Goal: Task Accomplishment & Management: Manage account settings

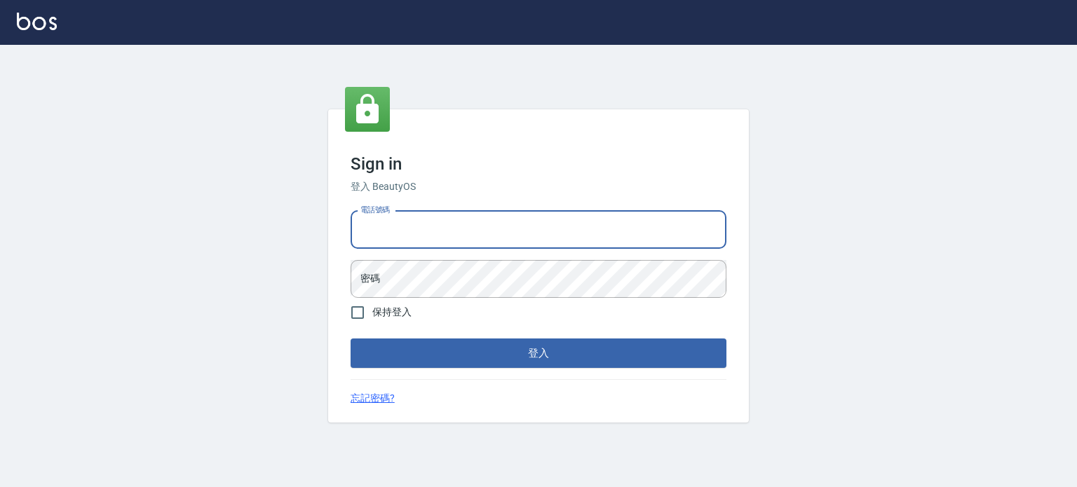
click at [444, 229] on input "電話號碼" at bounding box center [538, 230] width 376 height 38
type input "0953539532"
click at [350, 339] on button "登入" at bounding box center [538, 353] width 376 height 29
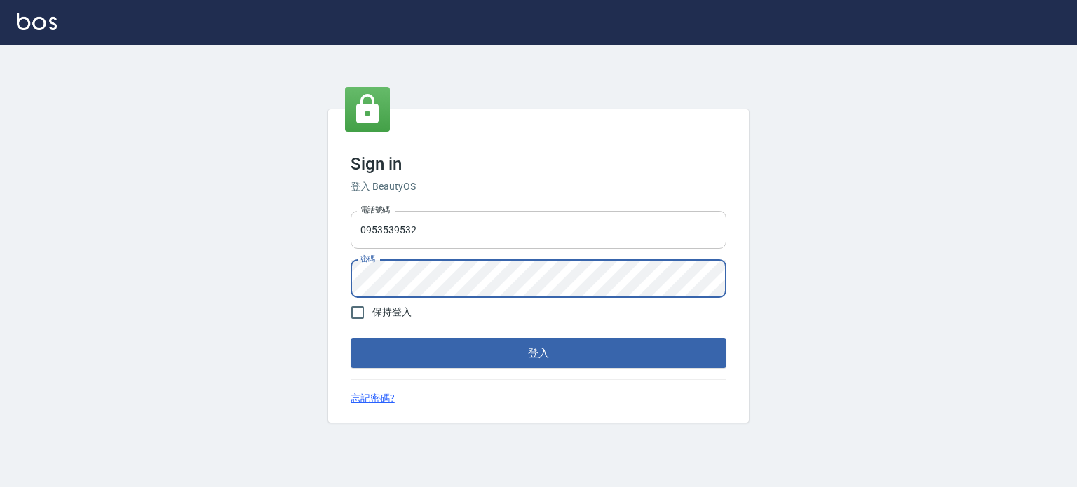
click at [350, 339] on button "登入" at bounding box center [538, 353] width 376 height 29
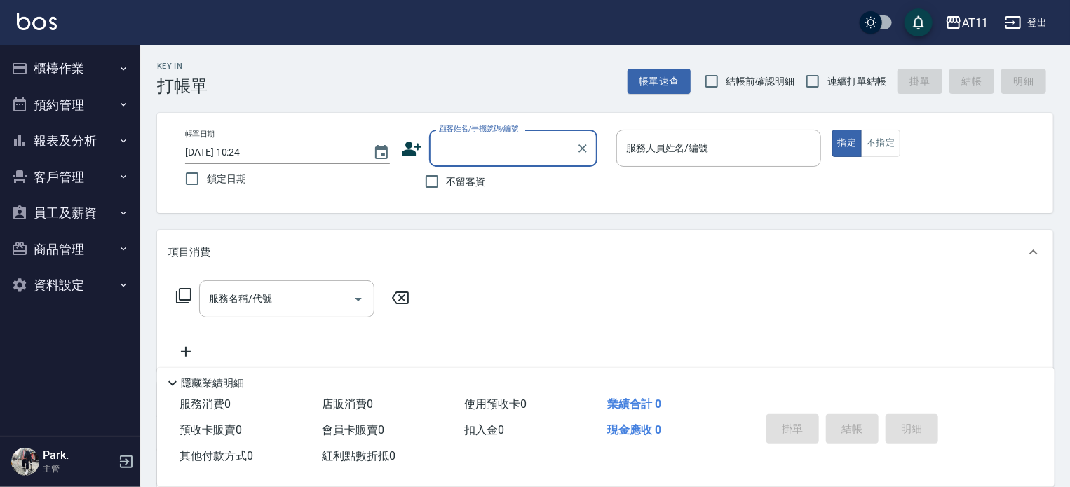
drag, startPoint x: 58, startPoint y: 79, endPoint x: 98, endPoint y: 128, distance: 63.3
click at [57, 79] on button "櫃檯作業" at bounding box center [70, 68] width 129 height 36
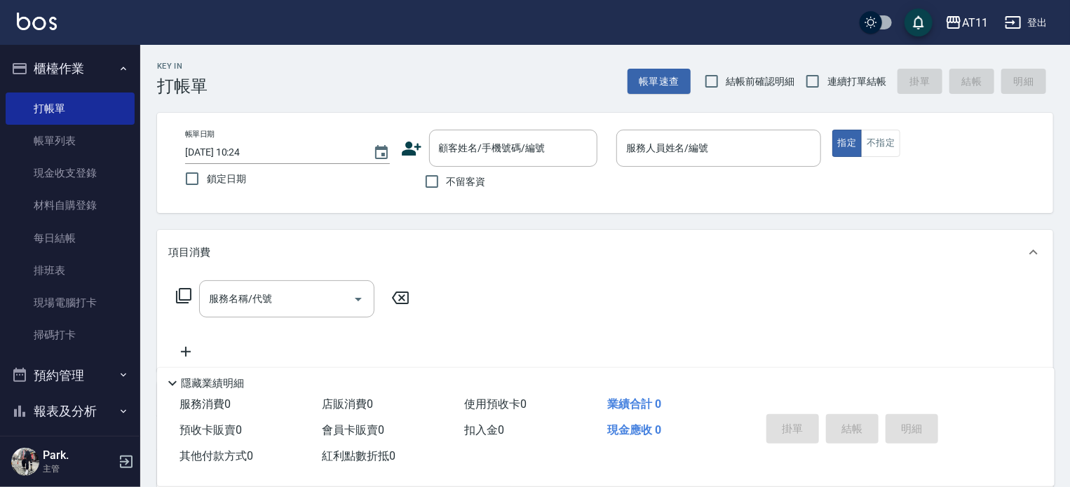
scroll to position [196, 0]
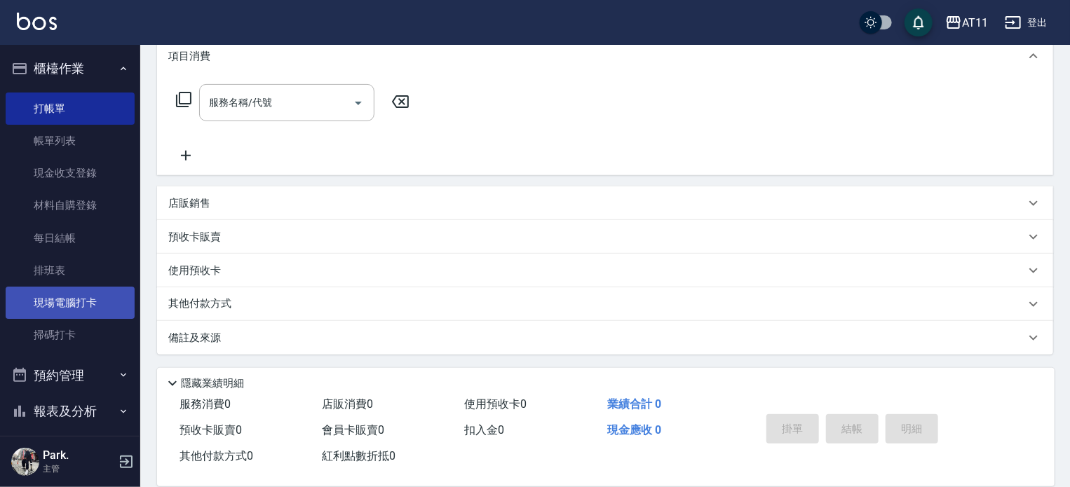
click at [93, 307] on link "現場電腦打卡" at bounding box center [70, 303] width 129 height 32
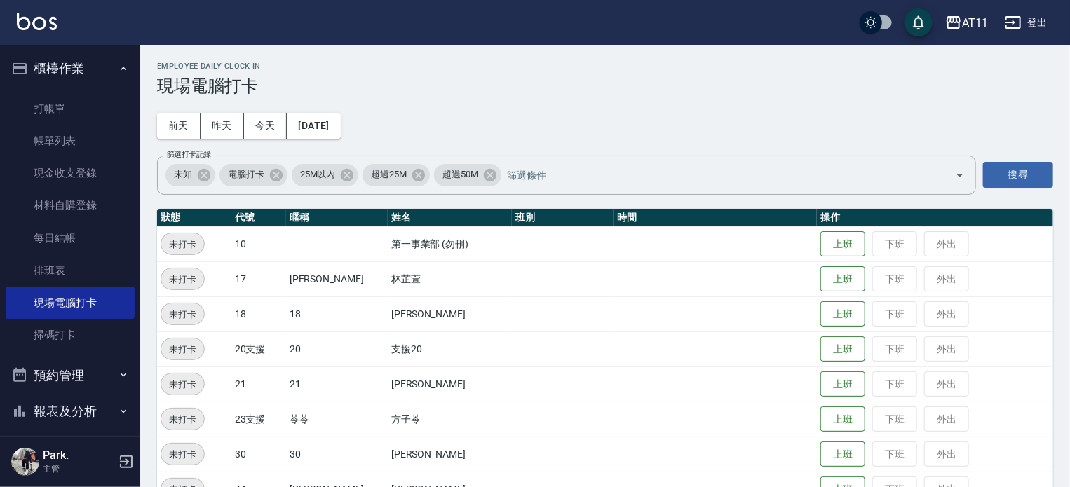
scroll to position [350, 0]
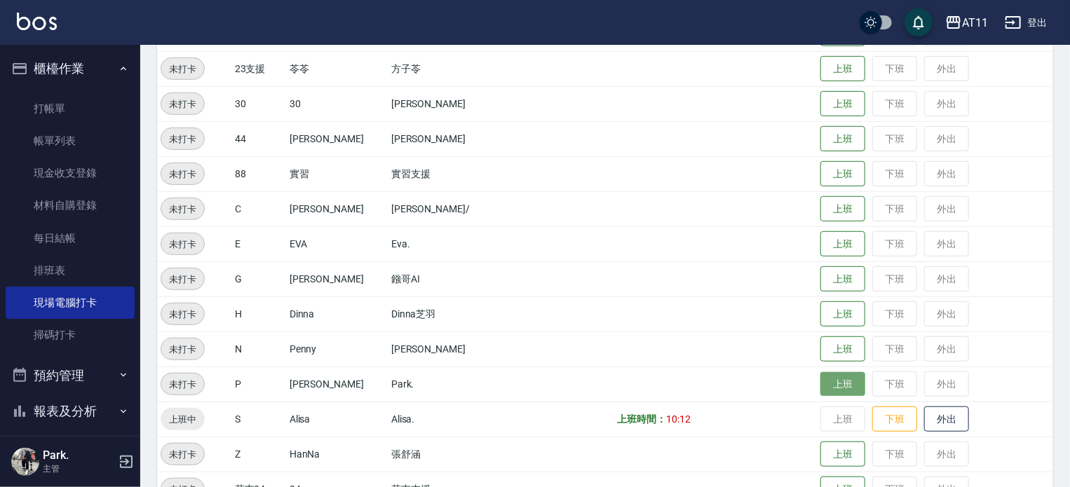
click at [838, 386] on button "上班" at bounding box center [842, 384] width 45 height 25
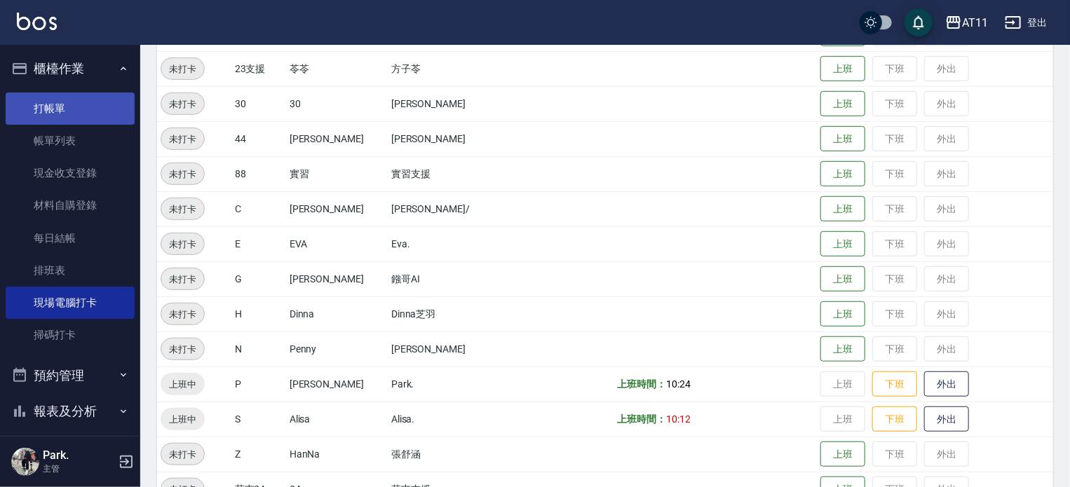
click at [64, 99] on link "打帳單" at bounding box center [70, 109] width 129 height 32
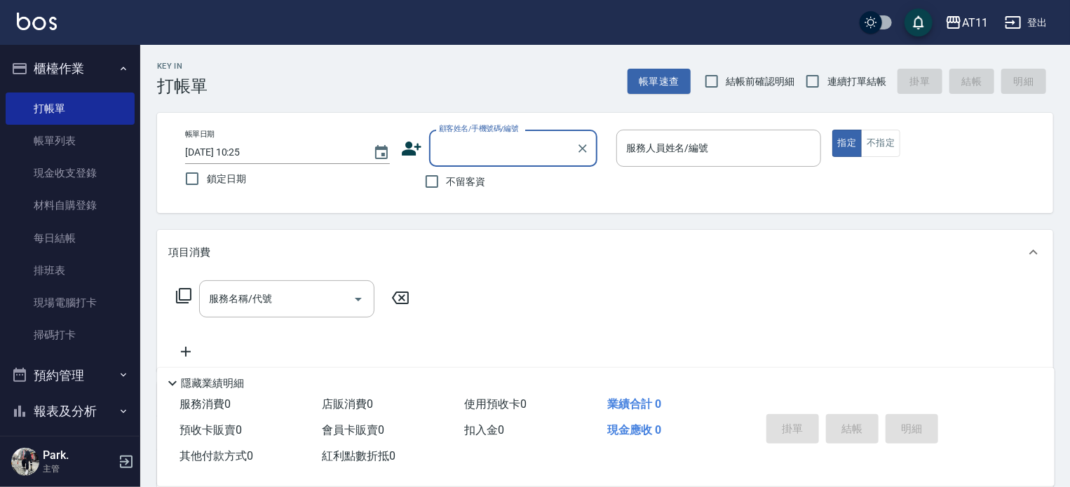
click at [81, 67] on button "櫃檯作業" at bounding box center [70, 68] width 129 height 36
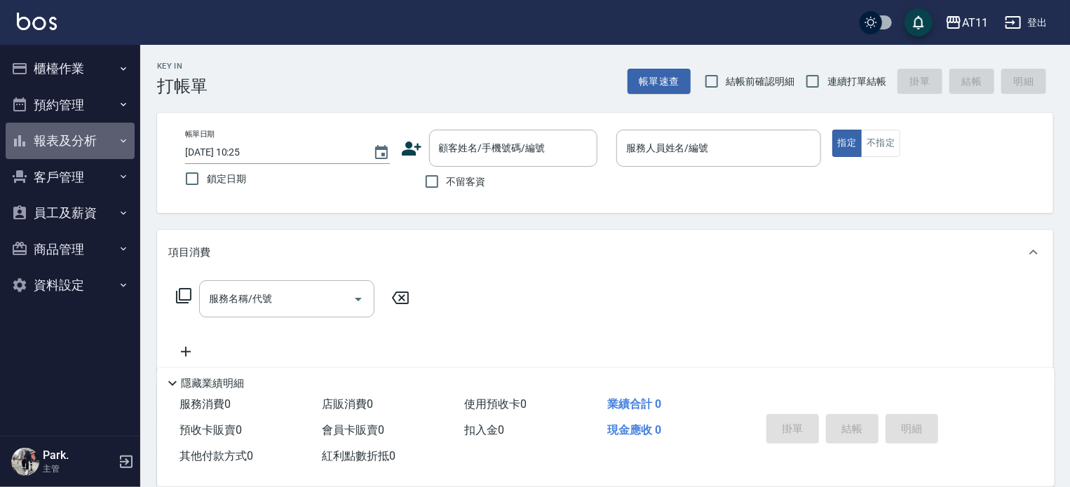
click at [80, 137] on button "報表及分析" at bounding box center [70, 141] width 129 height 36
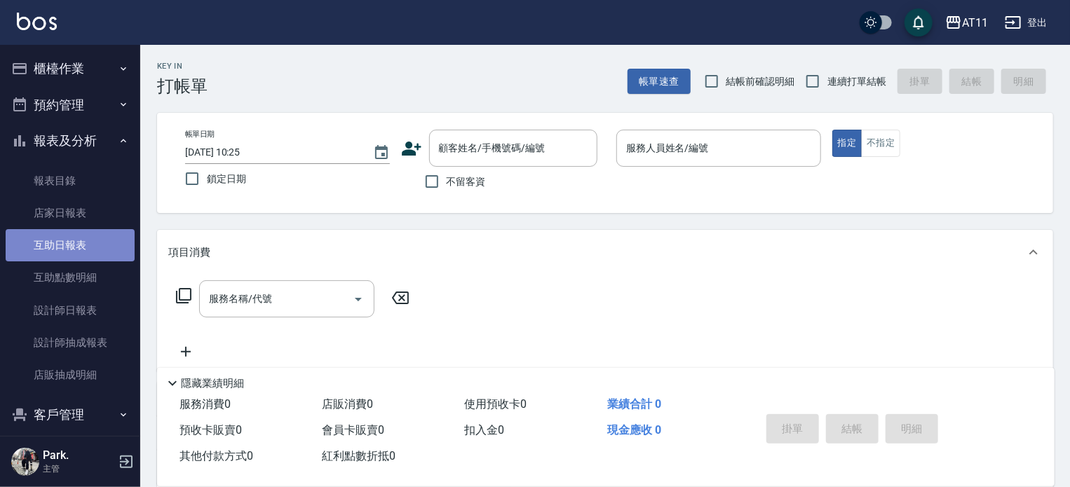
click at [79, 241] on link "互助日報表" at bounding box center [70, 245] width 129 height 32
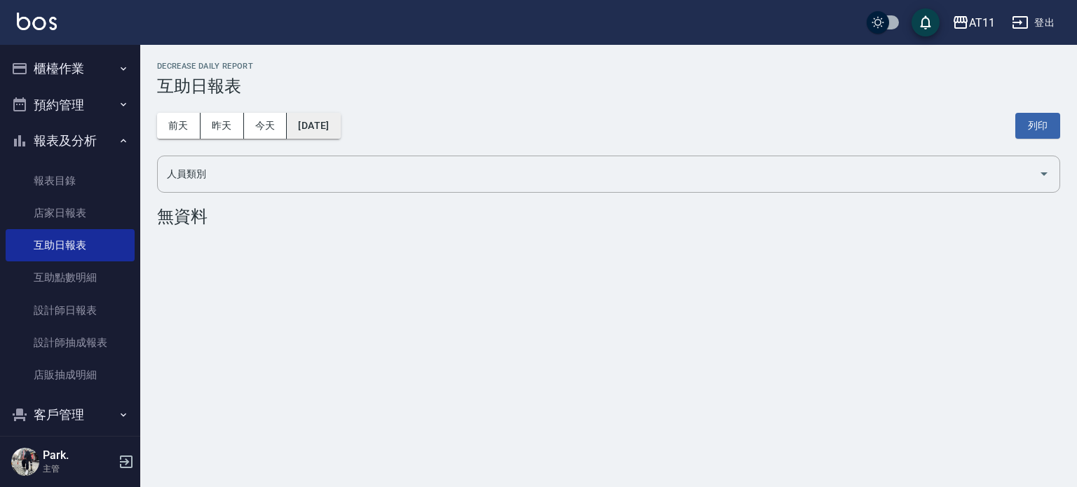
click at [326, 126] on button "2025/10/07" at bounding box center [313, 126] width 53 height 26
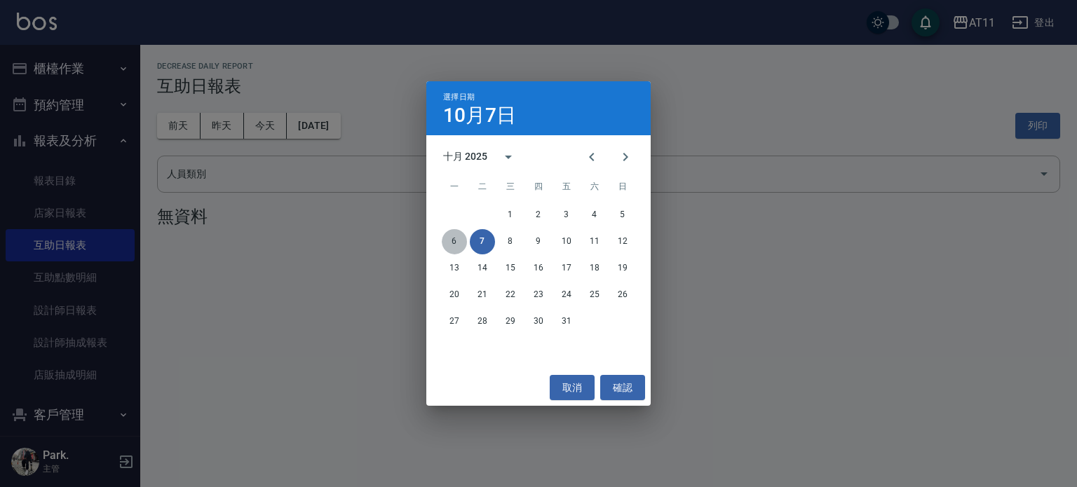
click at [454, 243] on button "6" at bounding box center [454, 241] width 25 height 25
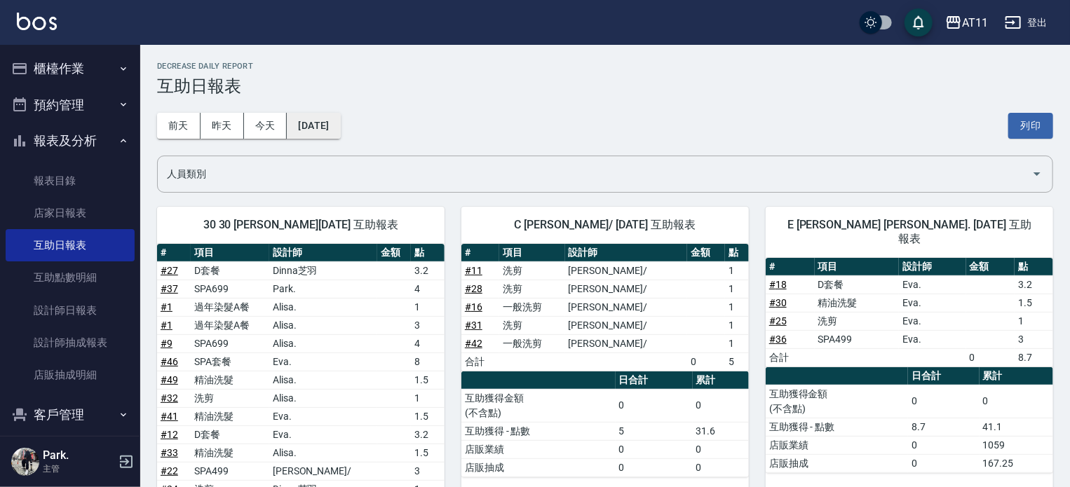
click at [322, 126] on button "2025/10/06" at bounding box center [313, 126] width 53 height 26
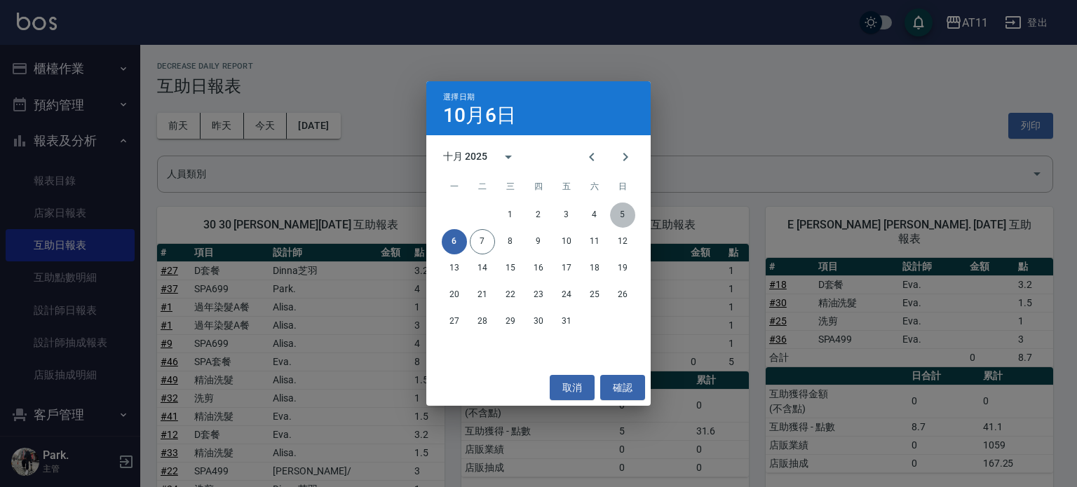
click at [620, 217] on button "5" at bounding box center [622, 215] width 25 height 25
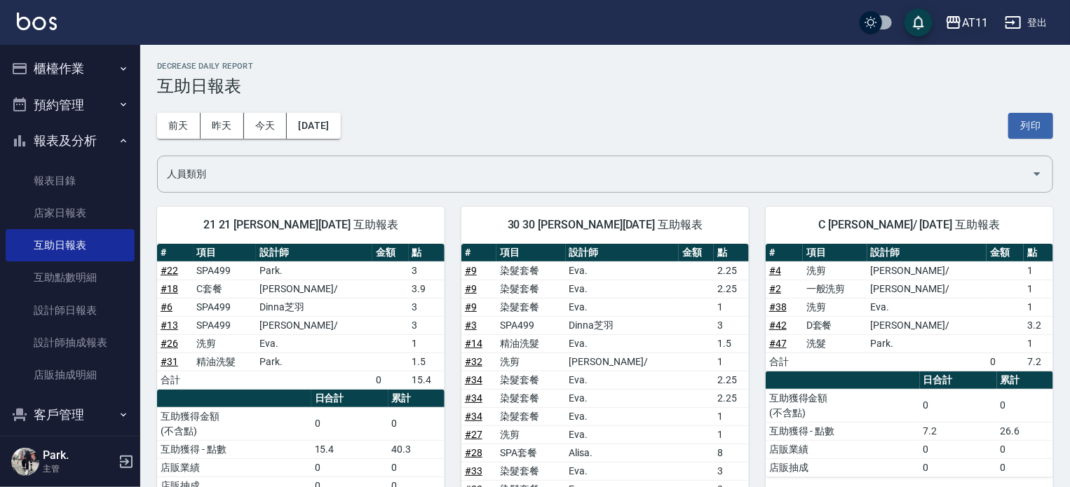
click at [957, 14] on icon "button" at bounding box center [953, 22] width 17 height 17
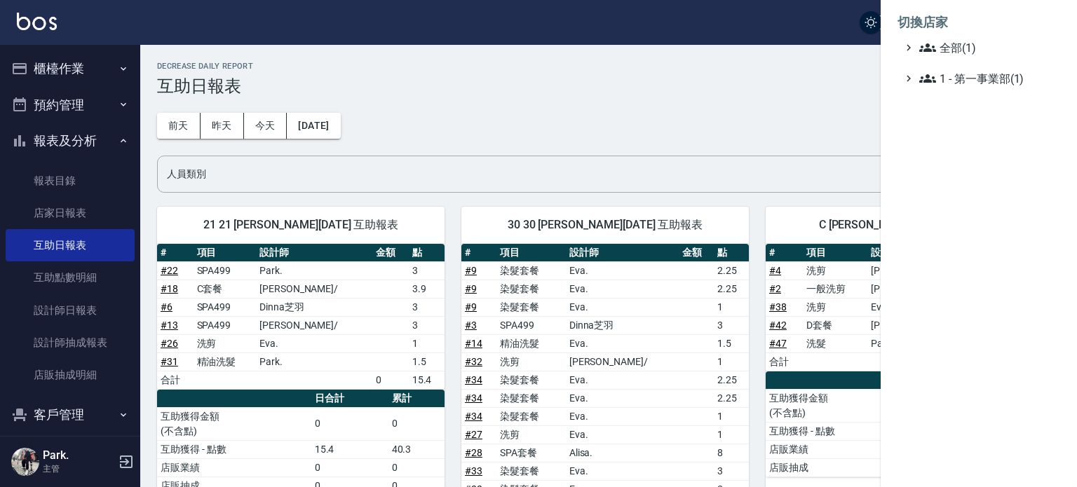
click at [798, 98] on div at bounding box center [538, 243] width 1077 height 487
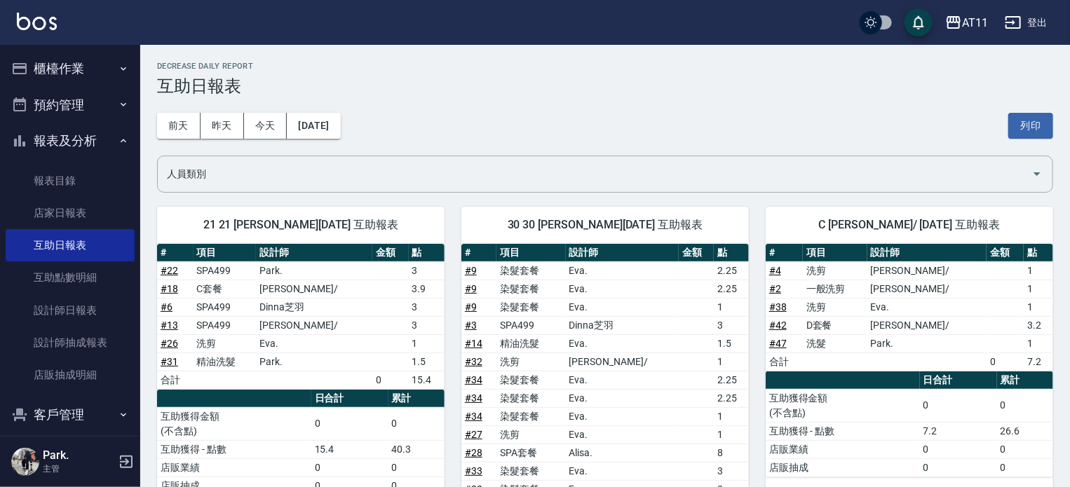
click at [1037, 22] on button "登出" at bounding box center [1026, 23] width 54 height 26
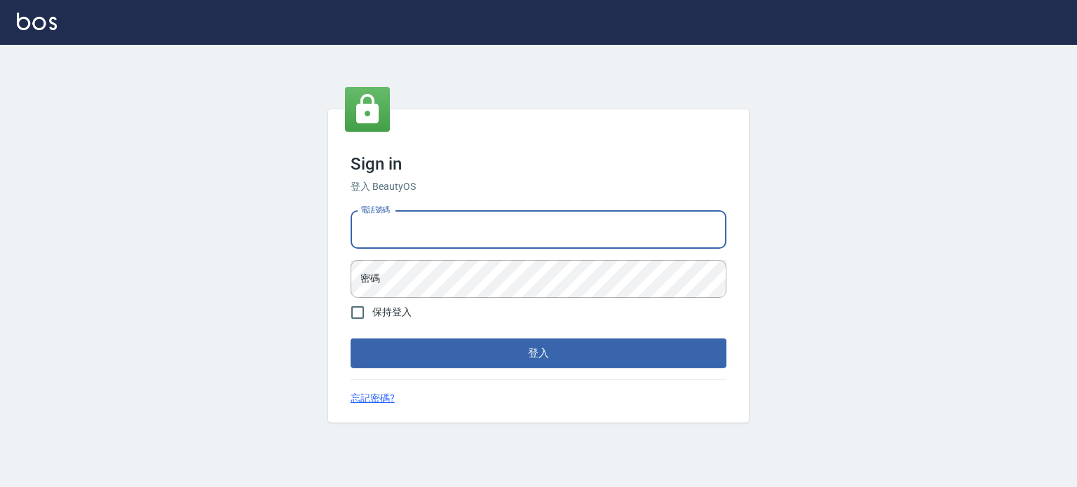
click at [648, 217] on input "電話號碼" at bounding box center [538, 230] width 376 height 38
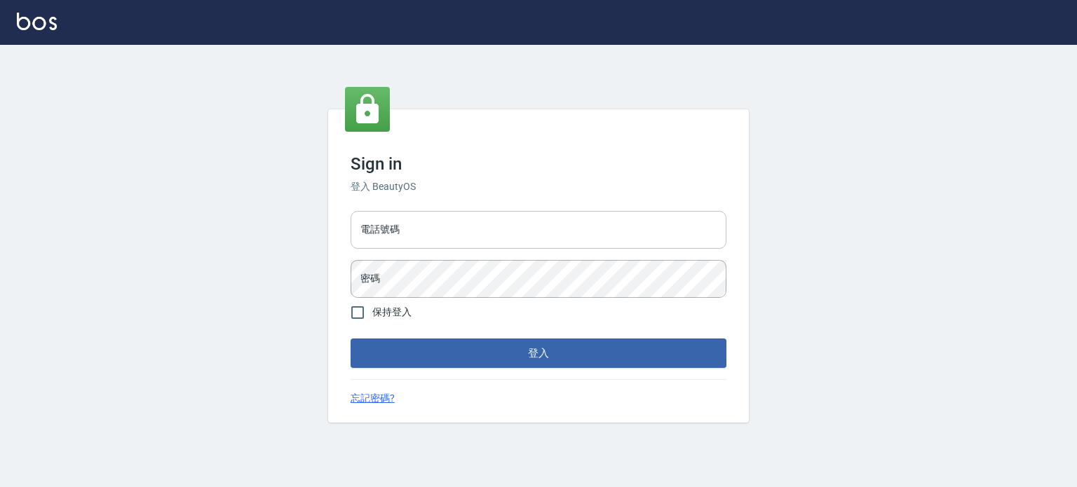
click at [709, 226] on input "電話號碼" at bounding box center [538, 230] width 376 height 38
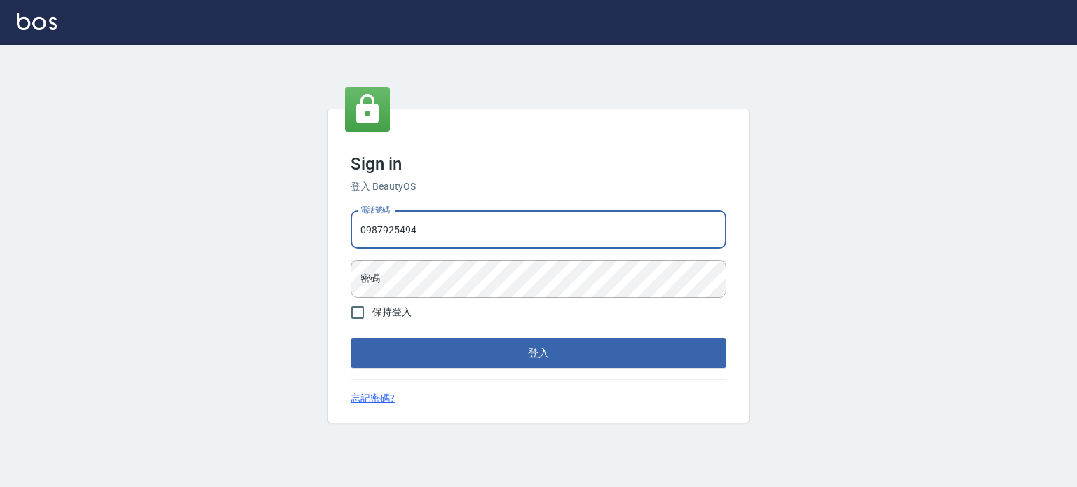
type input "0987925494"
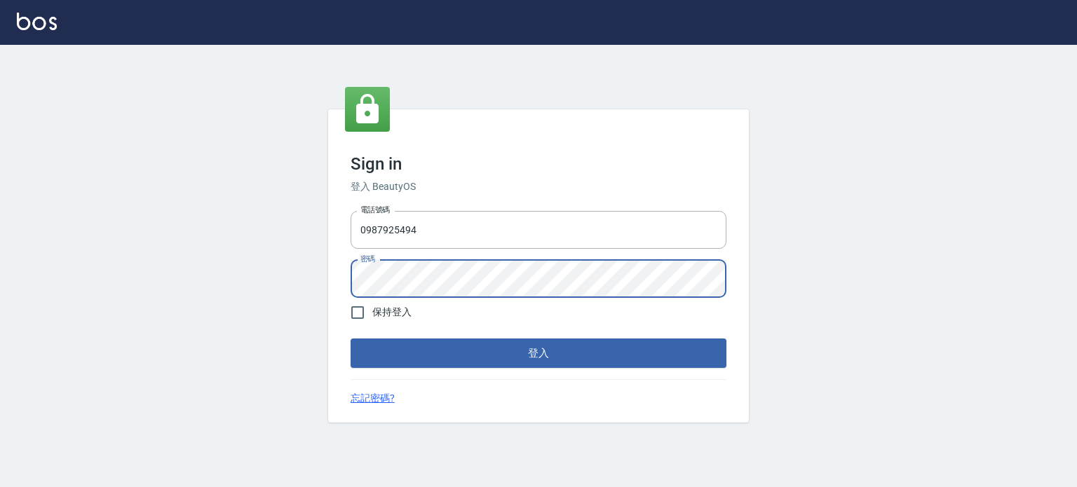
click at [350, 339] on button "登入" at bounding box center [538, 353] width 376 height 29
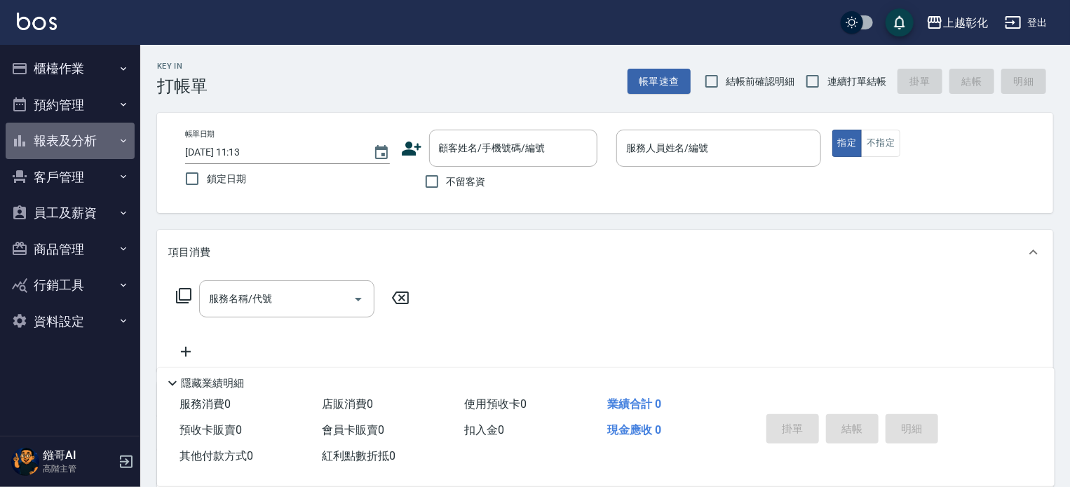
click at [81, 140] on button "報表及分析" at bounding box center [70, 141] width 129 height 36
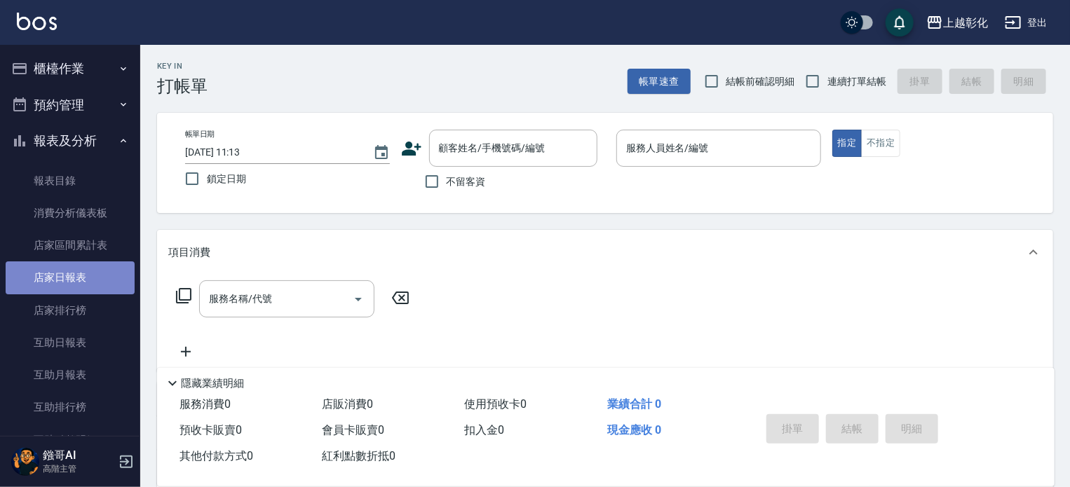
click at [71, 281] on link "店家日報表" at bounding box center [70, 277] width 129 height 32
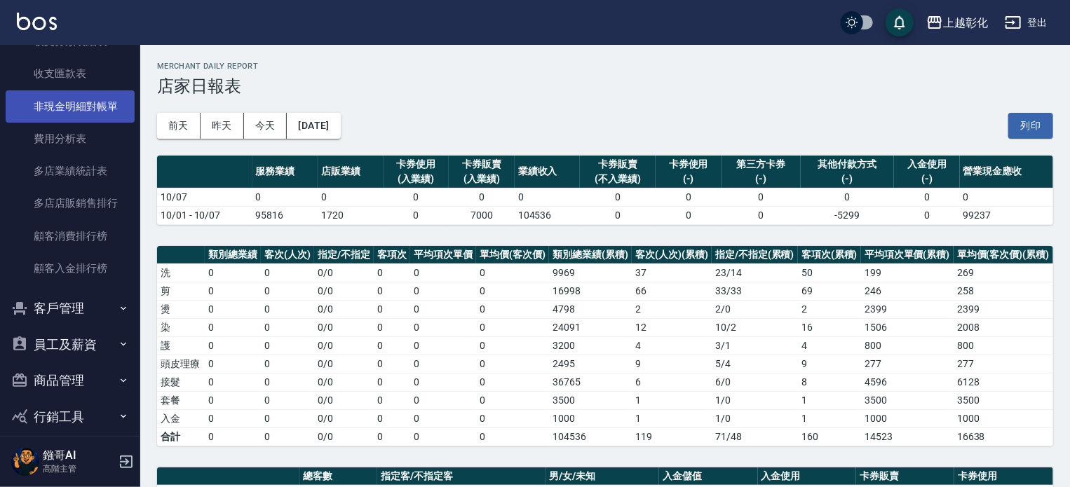
scroll to position [1262, 0]
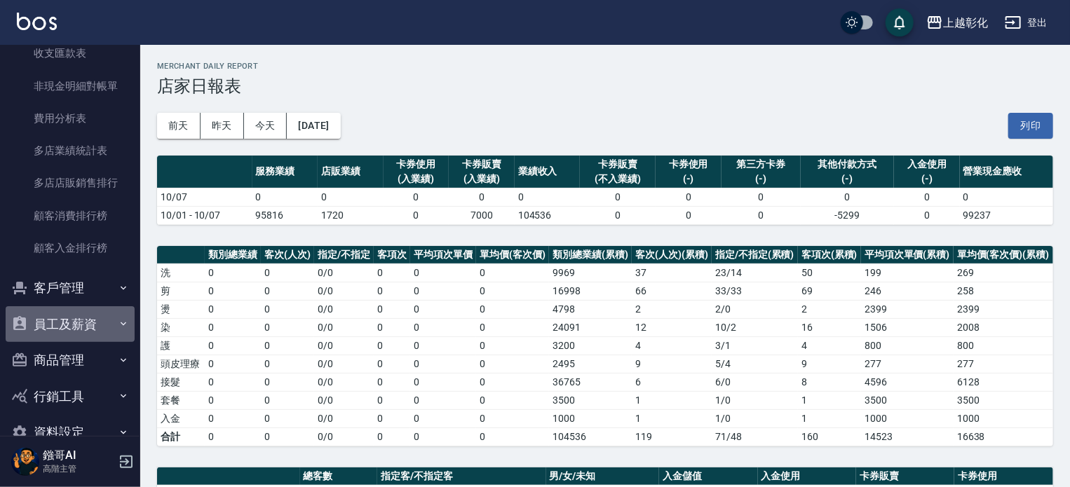
click at [86, 326] on button "員工及薪資" at bounding box center [70, 324] width 129 height 36
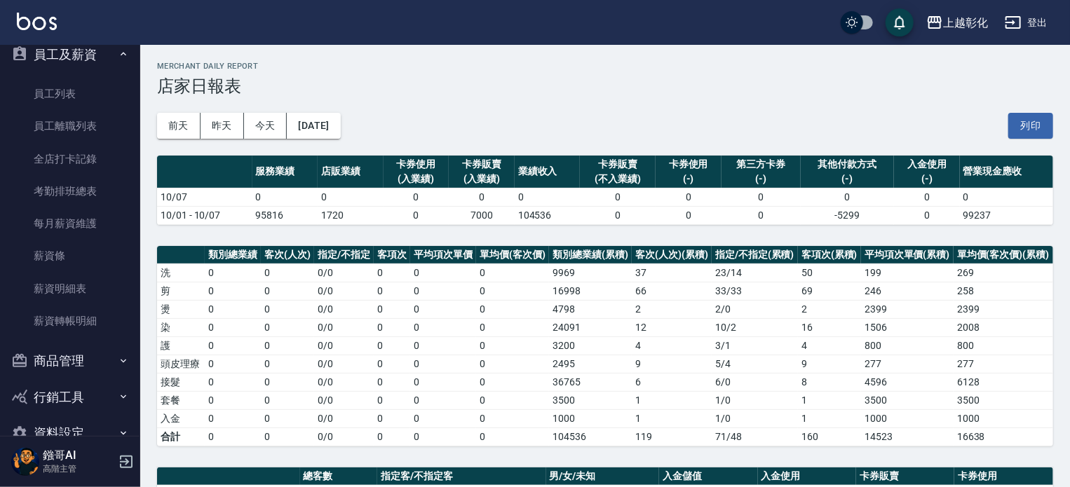
scroll to position [1542, 0]
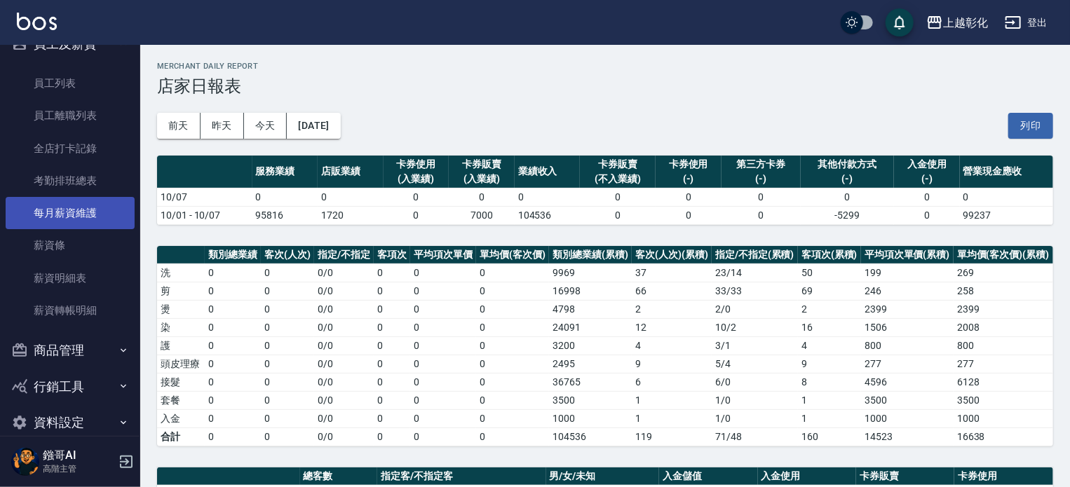
click at [77, 220] on link "每月薪資維護" at bounding box center [70, 213] width 129 height 32
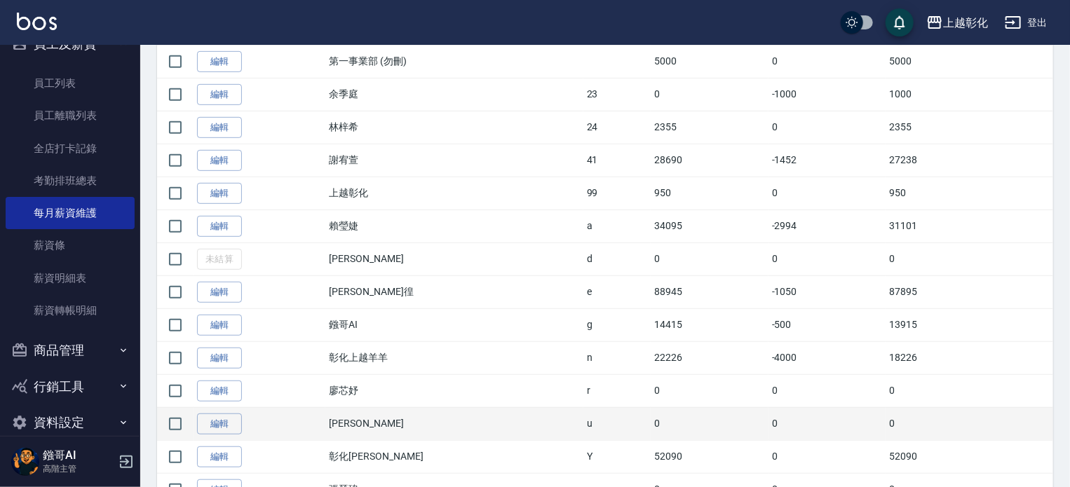
scroll to position [388, 0]
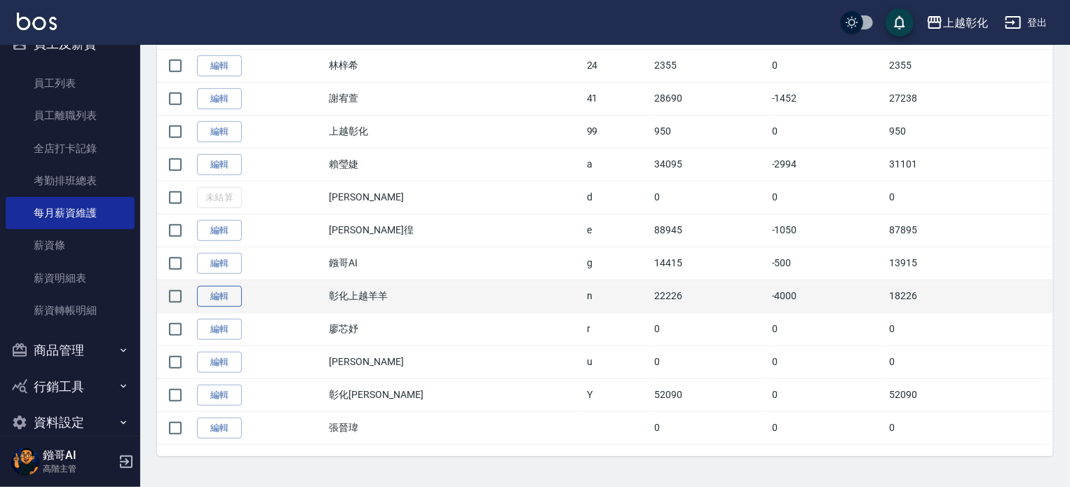
click at [227, 297] on link "編輯" at bounding box center [219, 297] width 45 height 22
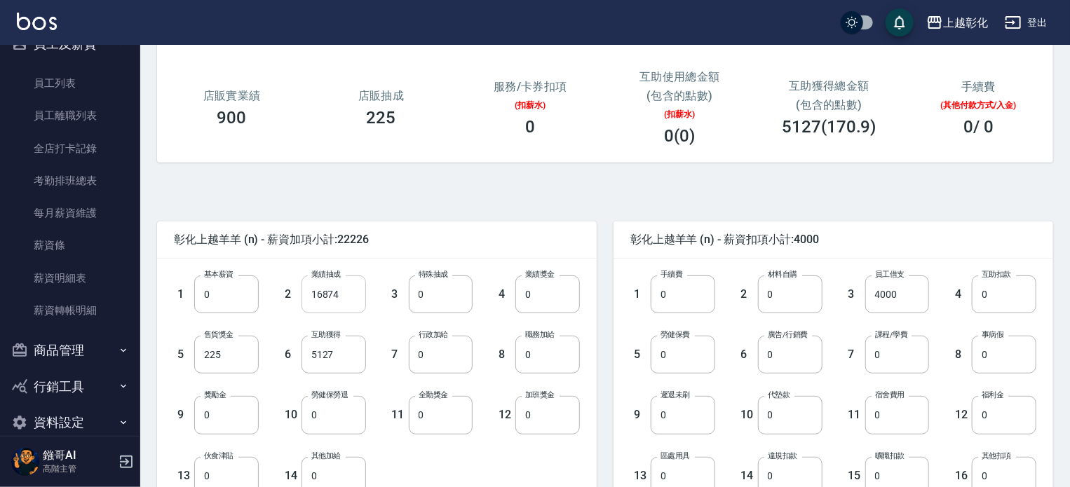
scroll to position [140, 0]
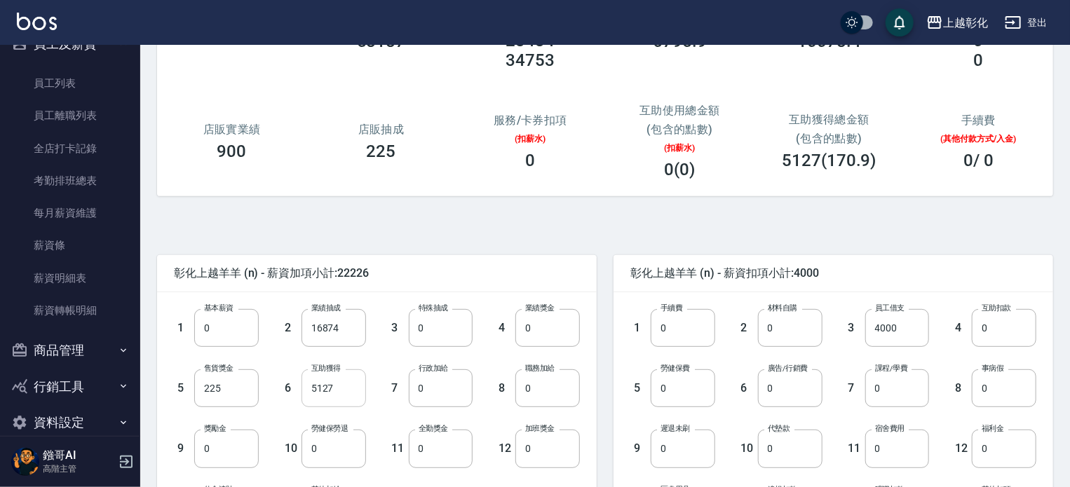
click at [353, 386] on input "5127" at bounding box center [333, 388] width 64 height 38
type input "6836"
click at [451, 265] on div "彰化上越羊羊 (n) - 薪資加項小計:23935" at bounding box center [376, 273] width 439 height 36
click at [684, 394] on input "0" at bounding box center [682, 388] width 64 height 38
type input "1228"
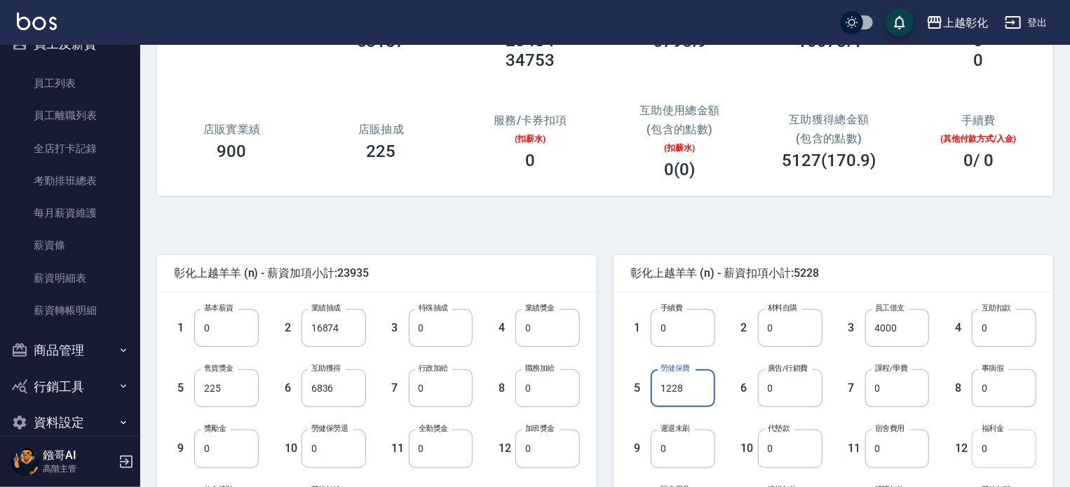
click at [987, 451] on input "0" at bounding box center [1003, 449] width 64 height 38
type input "50"
click at [945, 289] on div "4 互助扣款 0 互助扣款" at bounding box center [982, 317] width 107 height 60
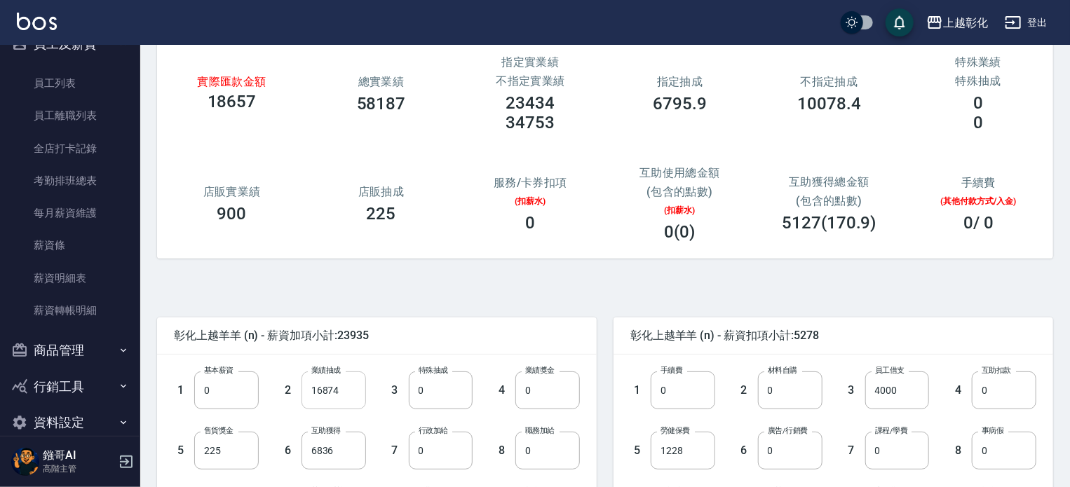
scroll to position [70, 0]
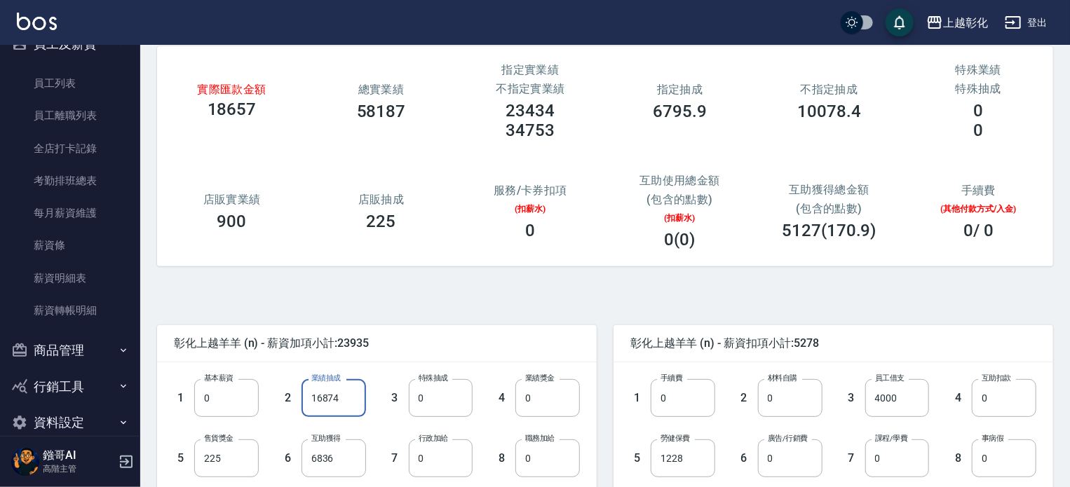
click at [343, 400] on input "16874" at bounding box center [333, 398] width 64 height 38
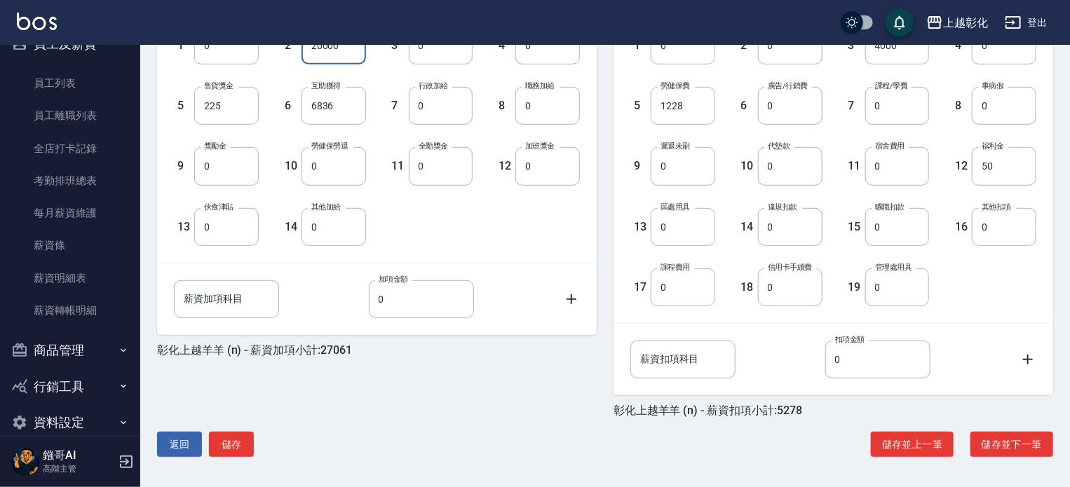
scroll to position [423, 0]
type input "20000"
click at [239, 442] on button "儲存" at bounding box center [231, 444] width 45 height 26
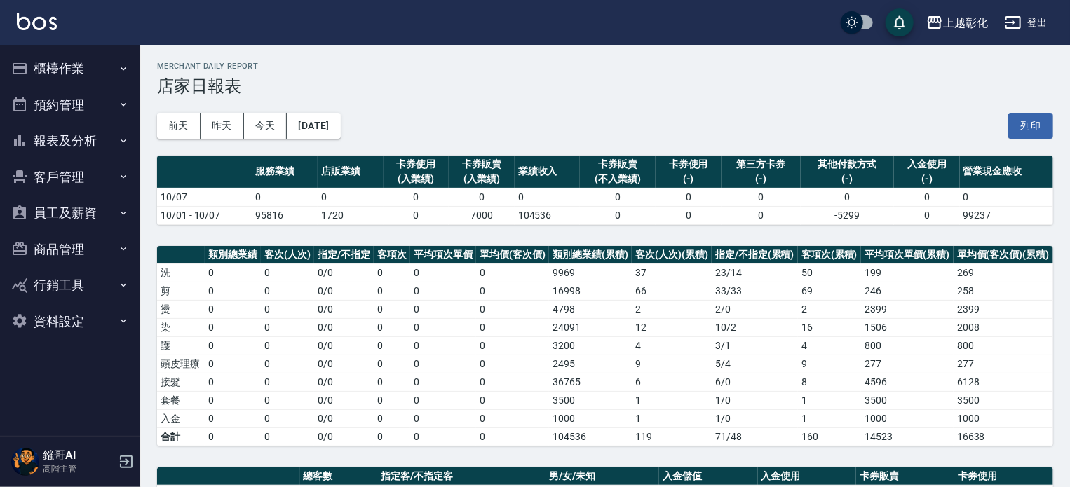
click at [114, 142] on button "報表及分析" at bounding box center [70, 141] width 129 height 36
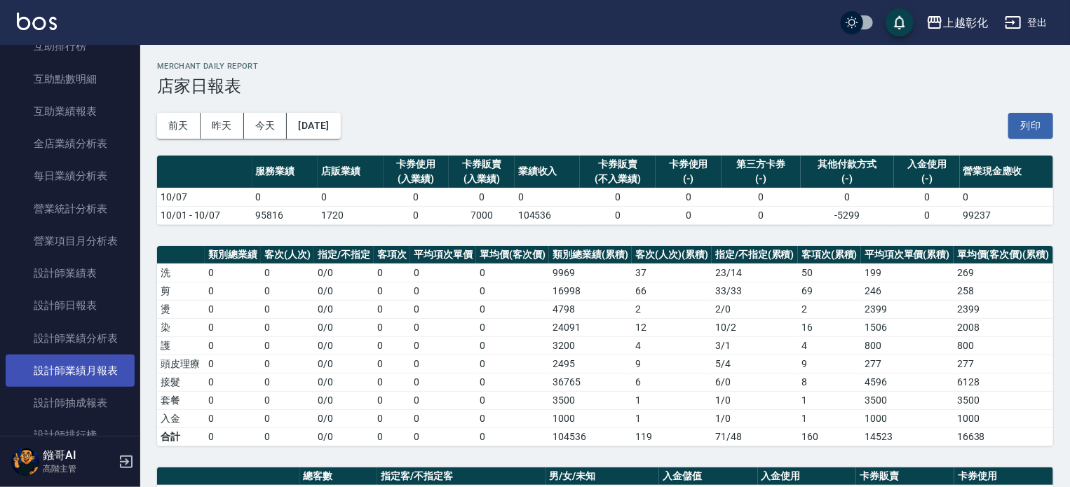
scroll to position [421, 0]
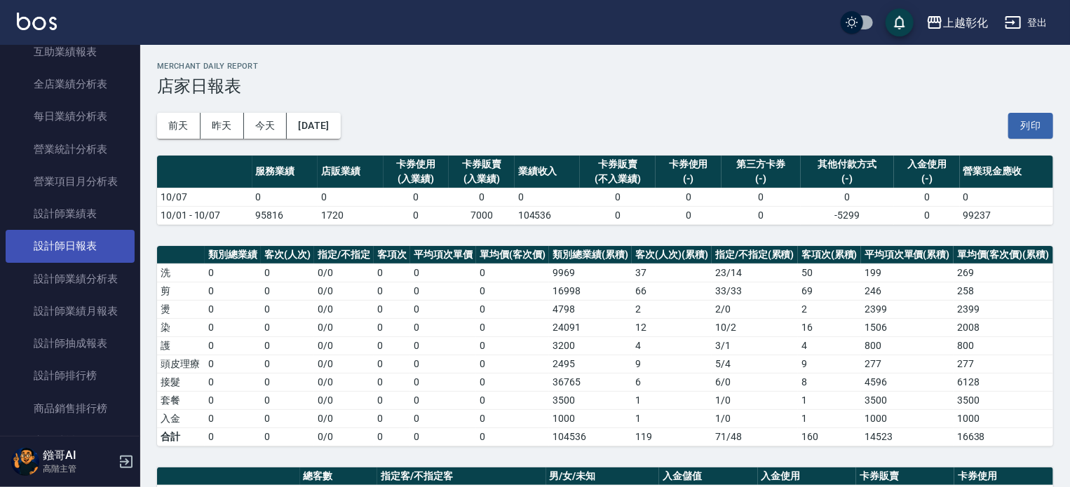
click at [88, 237] on link "設計師日報表" at bounding box center [70, 246] width 129 height 32
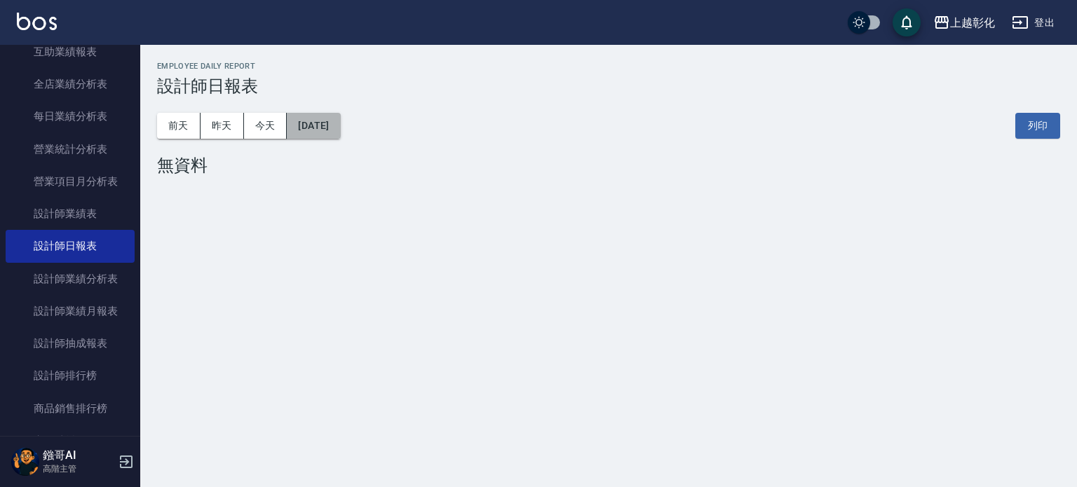
click at [340, 125] on button "[DATE]" at bounding box center [313, 126] width 53 height 26
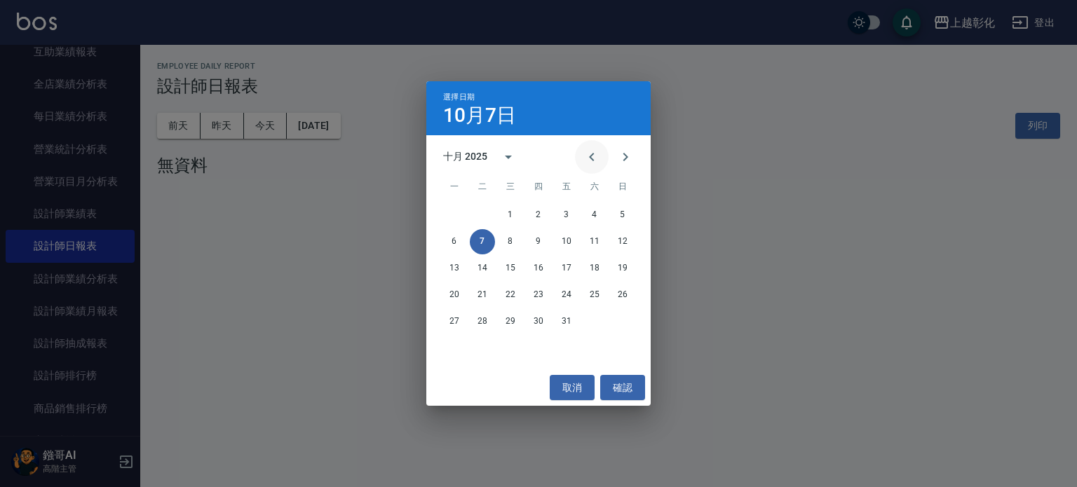
click at [589, 153] on icon "Previous month" at bounding box center [591, 157] width 17 height 17
click at [465, 321] on button "29" at bounding box center [454, 321] width 25 height 25
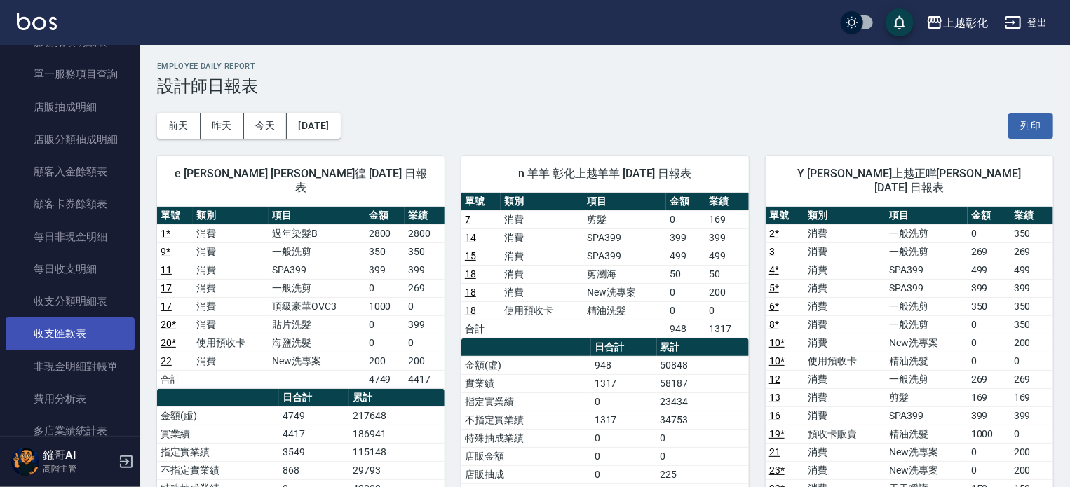
scroll to position [1192, 0]
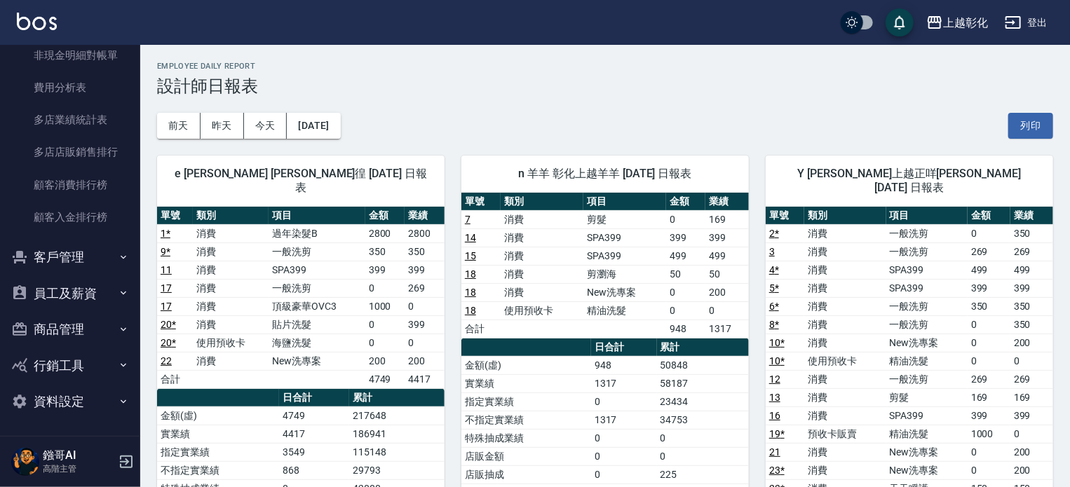
click at [80, 299] on button "員工及薪資" at bounding box center [70, 293] width 129 height 36
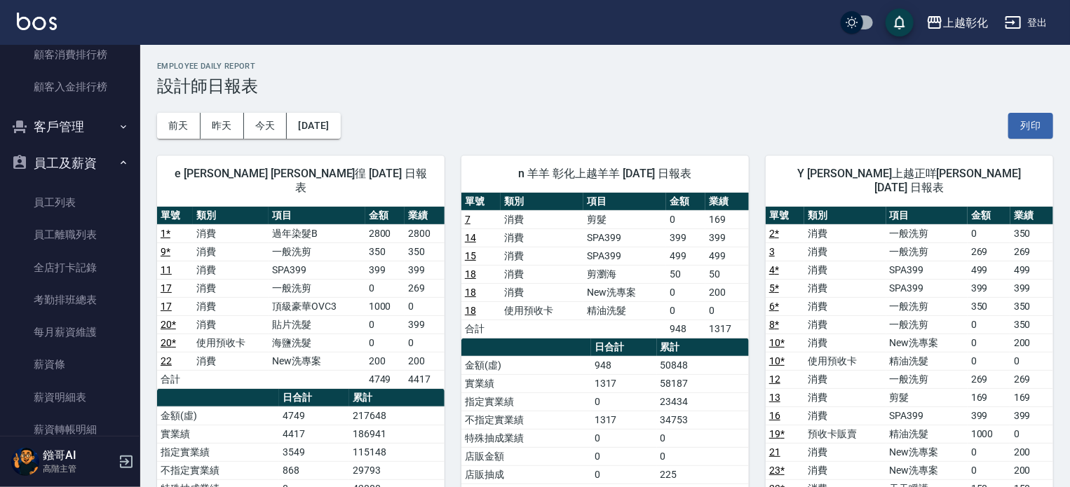
scroll to position [1531, 0]
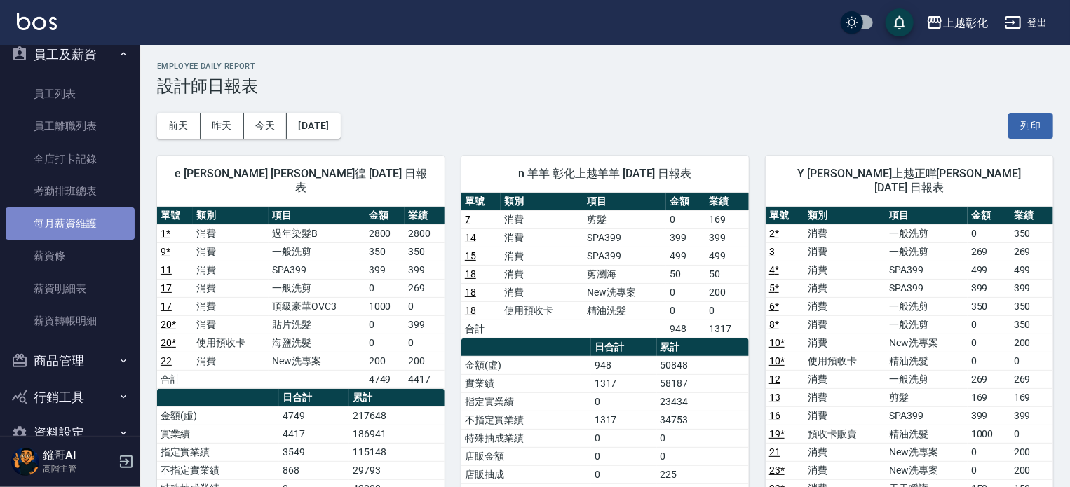
click at [79, 231] on link "每月薪資維護" at bounding box center [70, 223] width 129 height 32
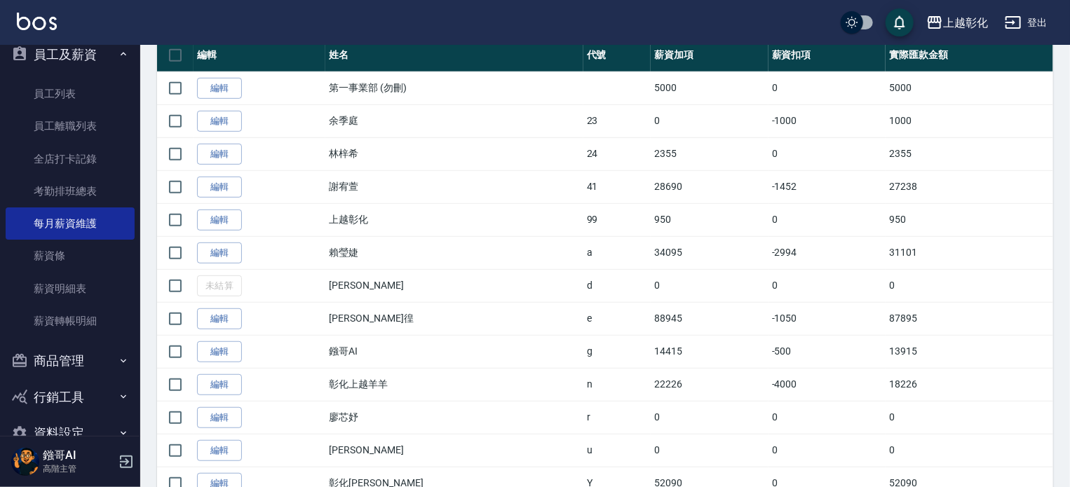
scroll to position [388, 0]
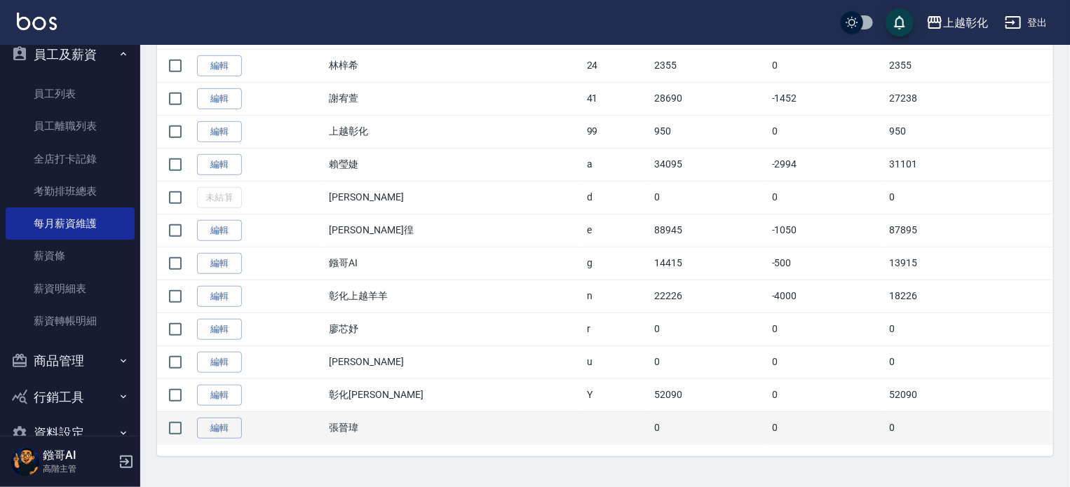
click at [192, 420] on td at bounding box center [175, 427] width 36 height 33
click at [185, 424] on input "checkbox" at bounding box center [175, 428] width 29 height 29
checkbox input "true"
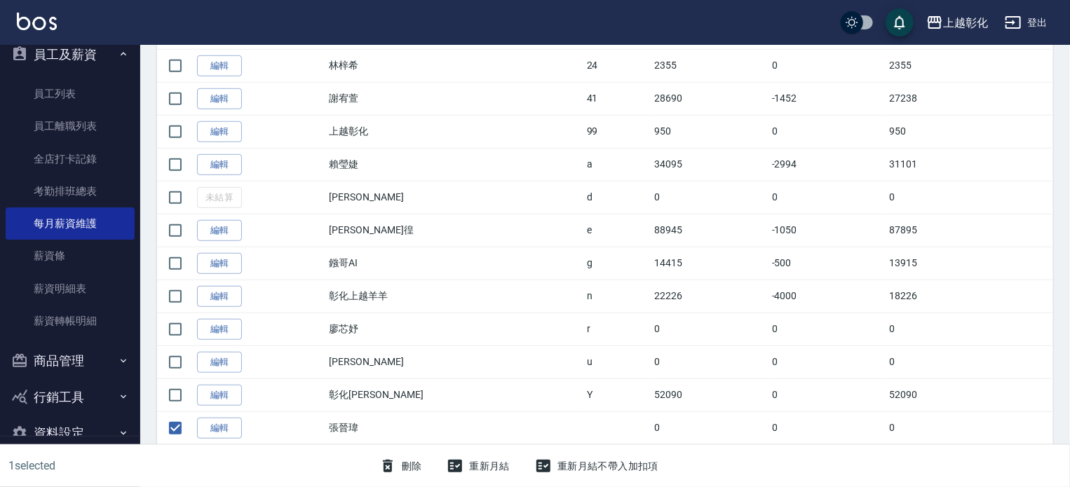
click at [412, 468] on button "刪除" at bounding box center [401, 466] width 54 height 26
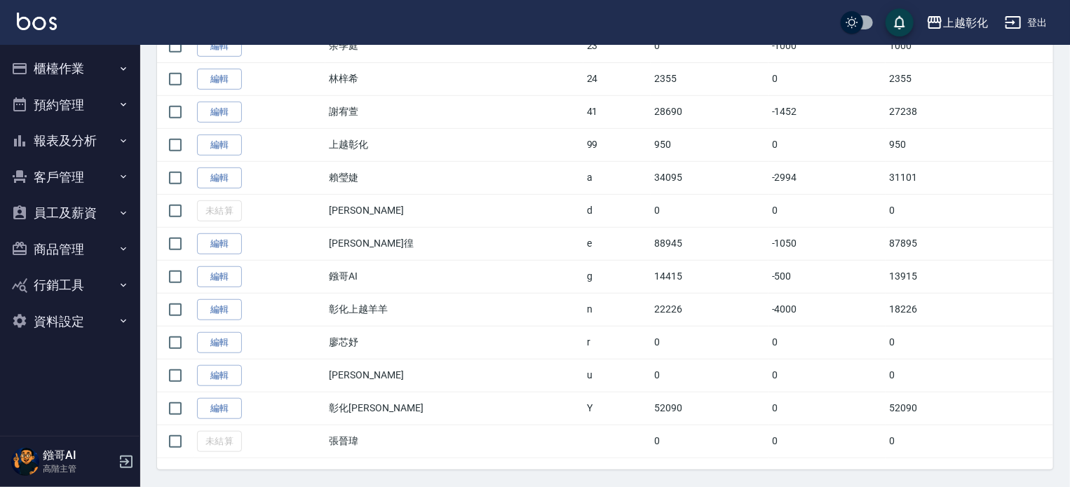
scroll to position [388, 0]
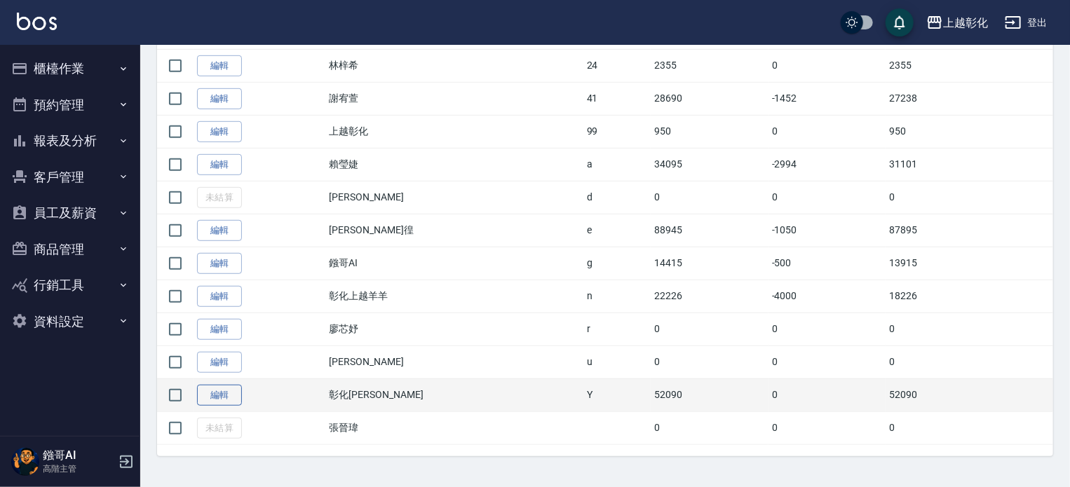
click at [225, 392] on link "編輯" at bounding box center [219, 396] width 45 height 22
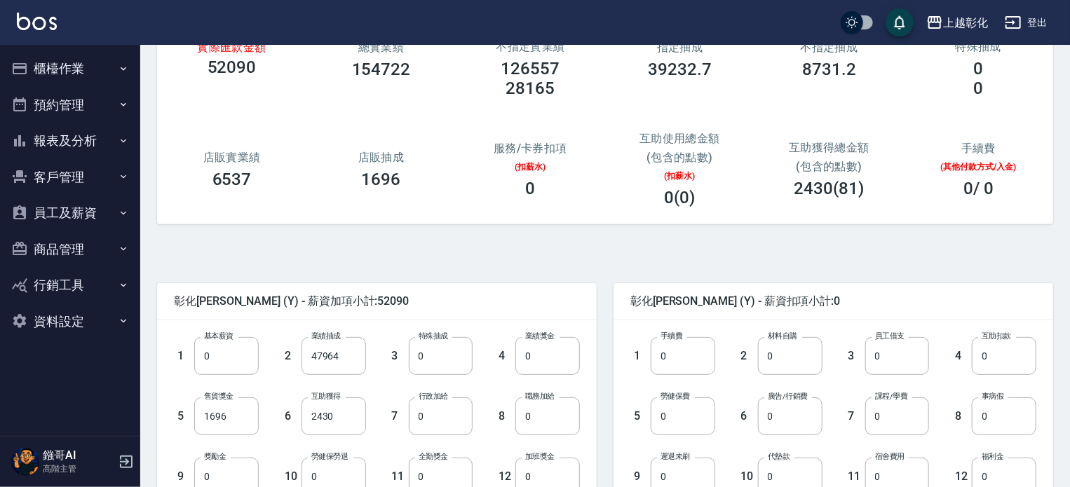
scroll to position [210, 0]
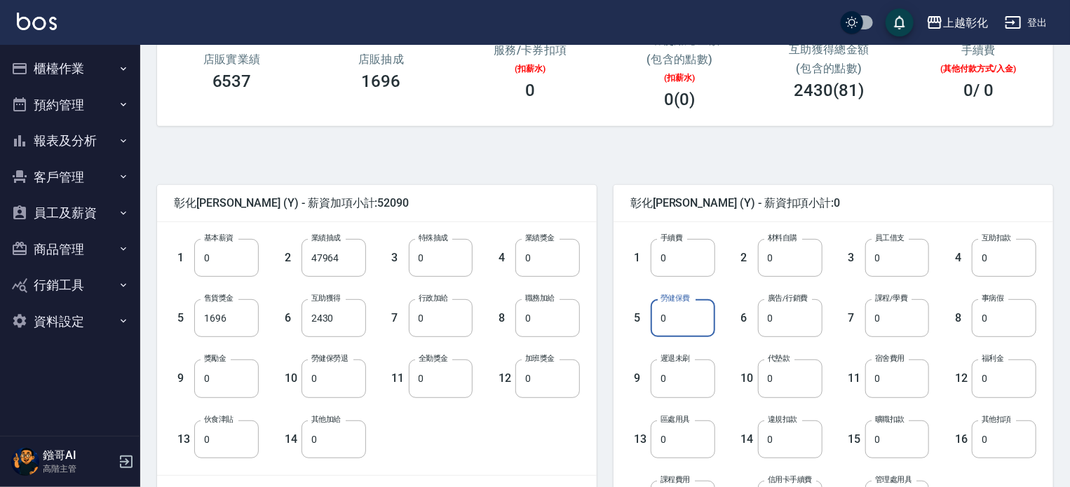
click at [704, 325] on input "0" at bounding box center [682, 318] width 64 height 38
click at [123, 146] on button "報表及分析" at bounding box center [70, 141] width 129 height 36
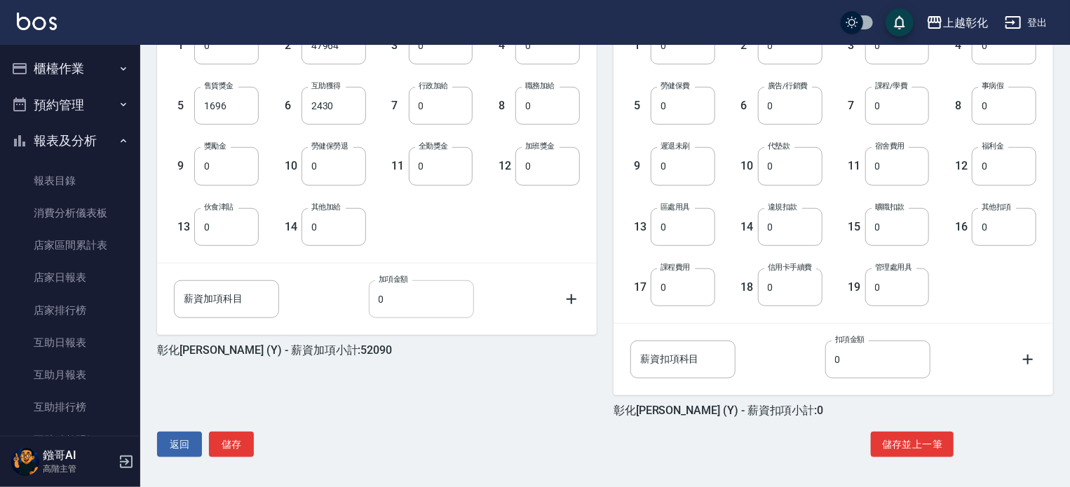
scroll to position [423, 0]
click at [796, 104] on input "0" at bounding box center [790, 105] width 64 height 38
type input "6459"
click at [983, 298] on div "1 手續費 0 手續費 2 材料自購 0 材料自購 3 員工借支 0 員工借支 4 互助扣款 0 互助扣款 5 勞健保費 0 勞健保費 6 廣告/行銷費 64…" at bounding box center [822, 155] width 428 height 302
click at [990, 162] on input "0" at bounding box center [1003, 165] width 64 height 38
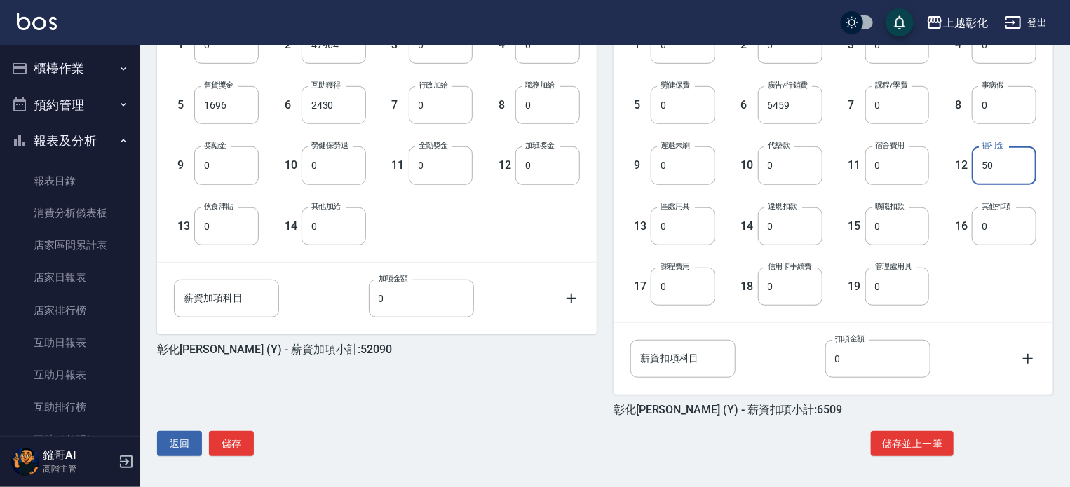
type input "50"
click at [978, 306] on div "1 手續費 0 手續費 2 材料自購 0 材料自購 3 員工借支 0 員工借支 4 互助扣款 0 互助扣款 5 勞健保費 0 勞健保費 6 廣告/行銷費 64…" at bounding box center [832, 165] width 439 height 313
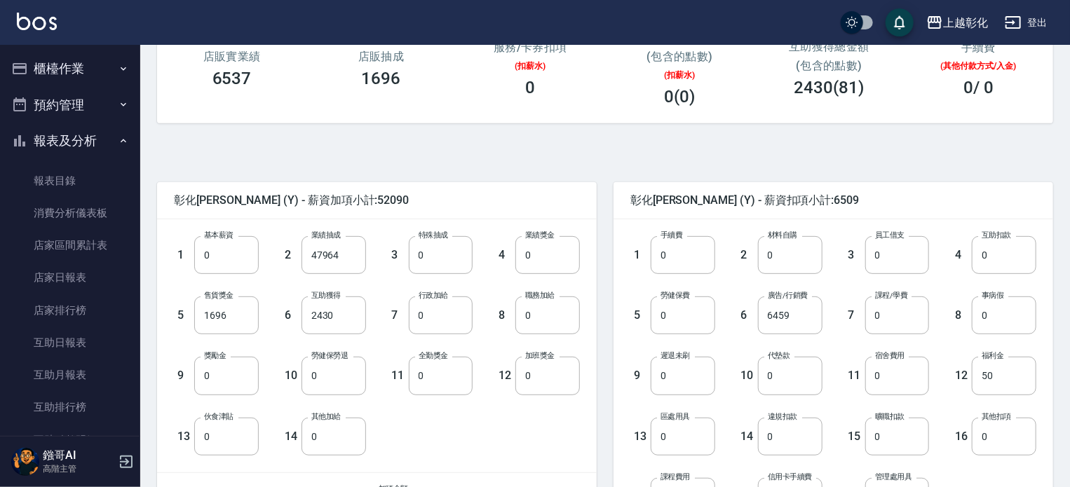
scroll to position [143, 0]
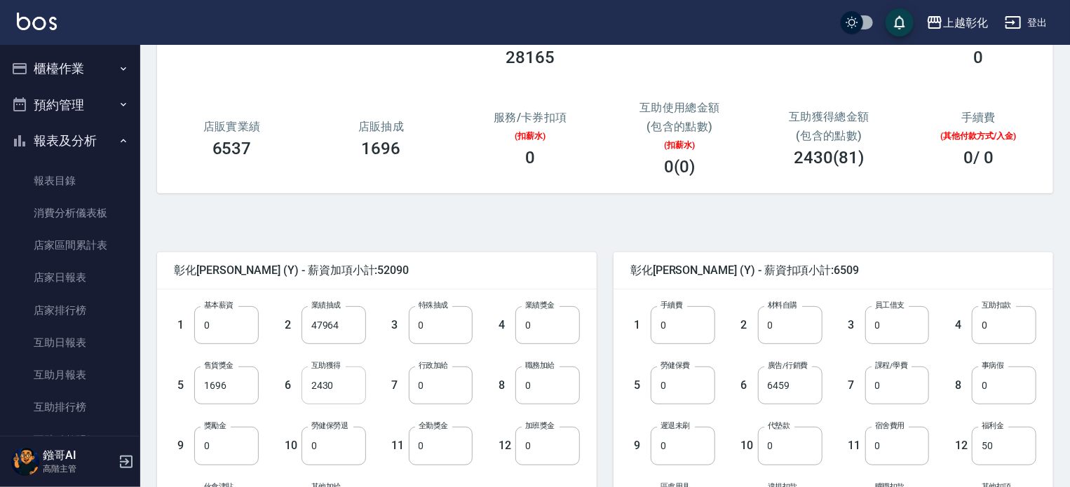
click at [317, 397] on input "2430" at bounding box center [333, 386] width 64 height 38
type input "3240"
click at [440, 271] on span "彰化[PERSON_NAME] (Y) - 薪資加項小計:52900" at bounding box center [377, 271] width 406 height 14
click at [248, 390] on input "1696" at bounding box center [226, 386] width 64 height 38
click at [435, 273] on span "彰化上越正咩Yuri (Y) - 薪資加項小計:52900" at bounding box center [377, 271] width 406 height 14
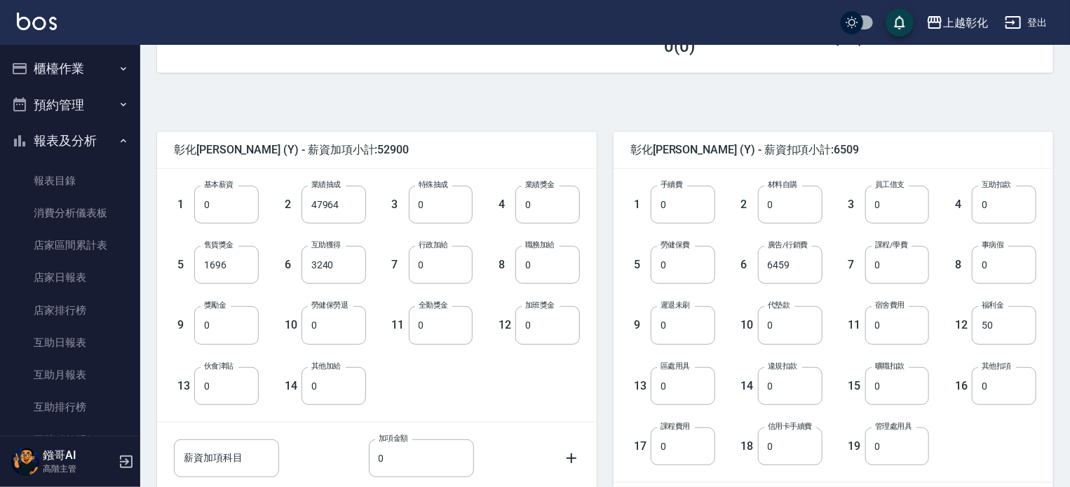
scroll to position [423, 0]
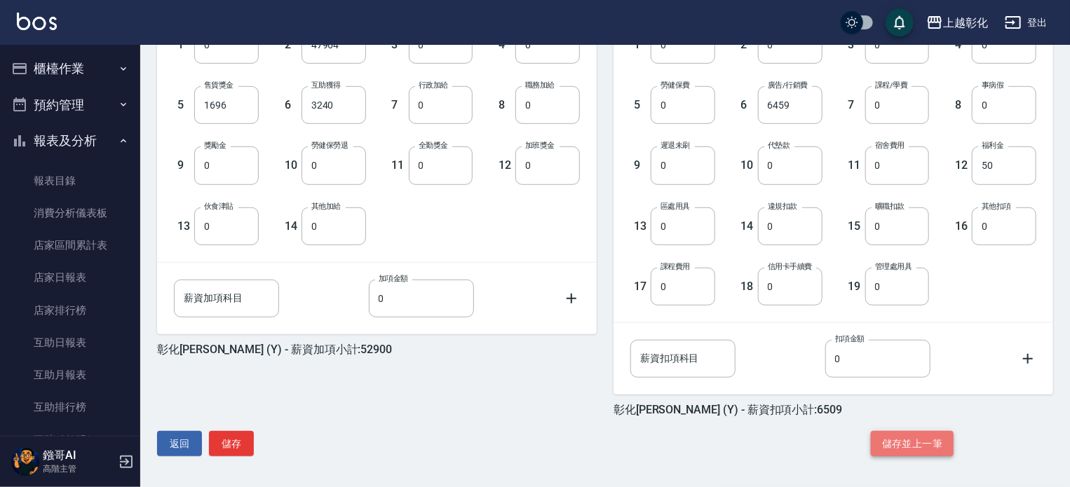
click at [878, 433] on button "儲存並上一筆" at bounding box center [912, 444] width 83 height 26
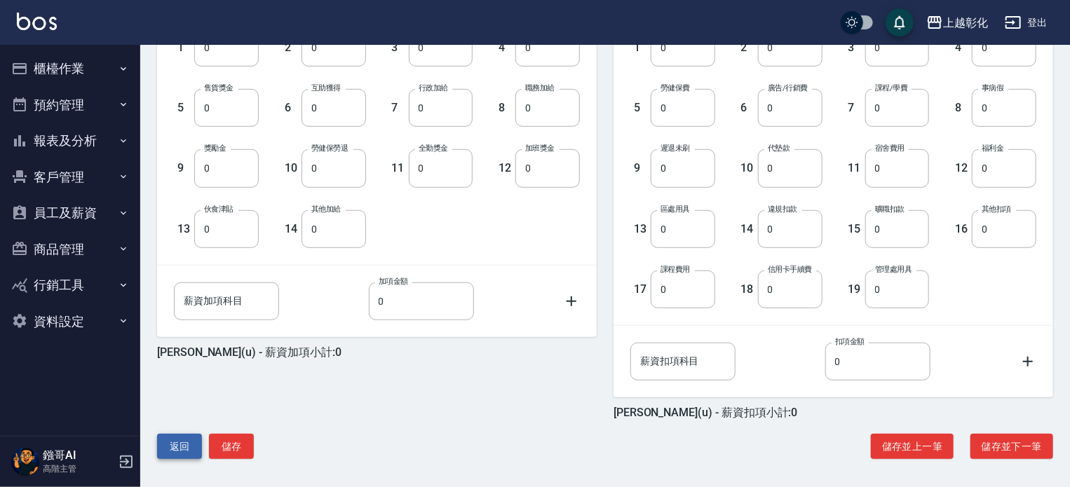
scroll to position [423, 0]
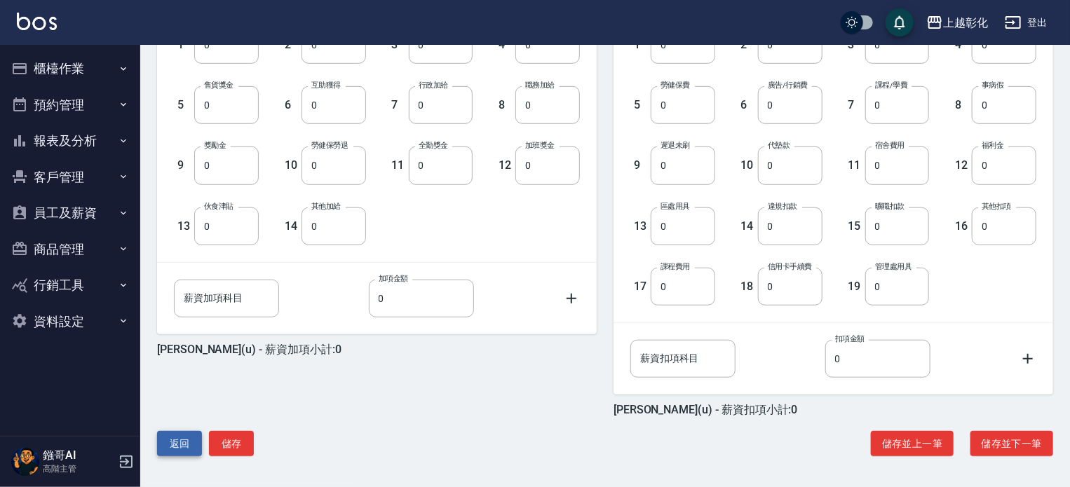
drag, startPoint x: 192, startPoint y: 434, endPoint x: 188, endPoint y: 442, distance: 9.4
click at [191, 435] on button "返回" at bounding box center [179, 444] width 45 height 26
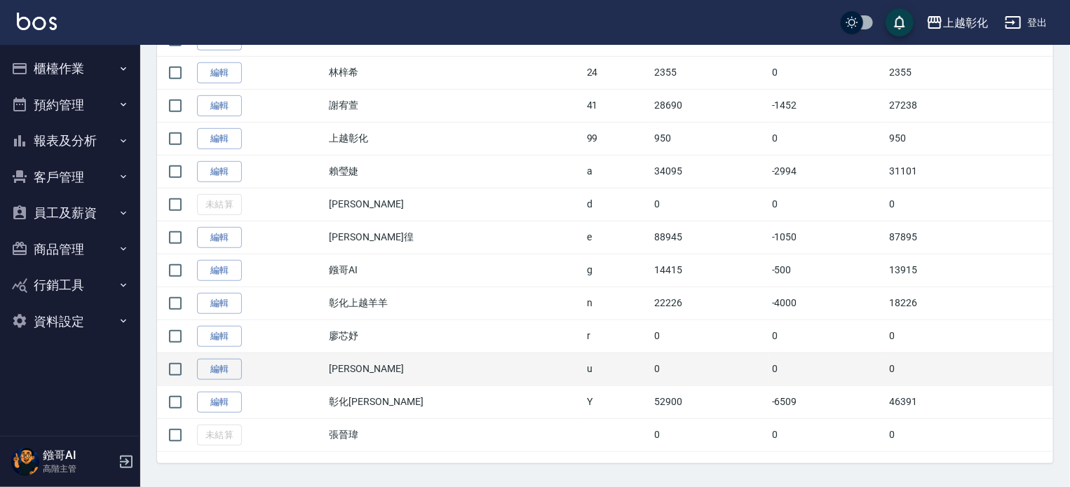
scroll to position [388, 0]
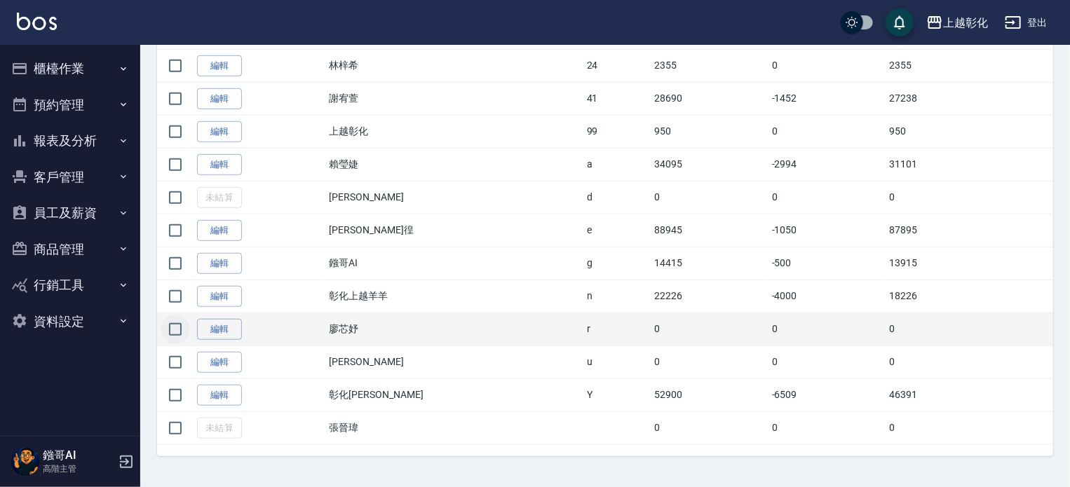
click at [178, 337] on input "checkbox" at bounding box center [175, 329] width 29 height 29
checkbox input "true"
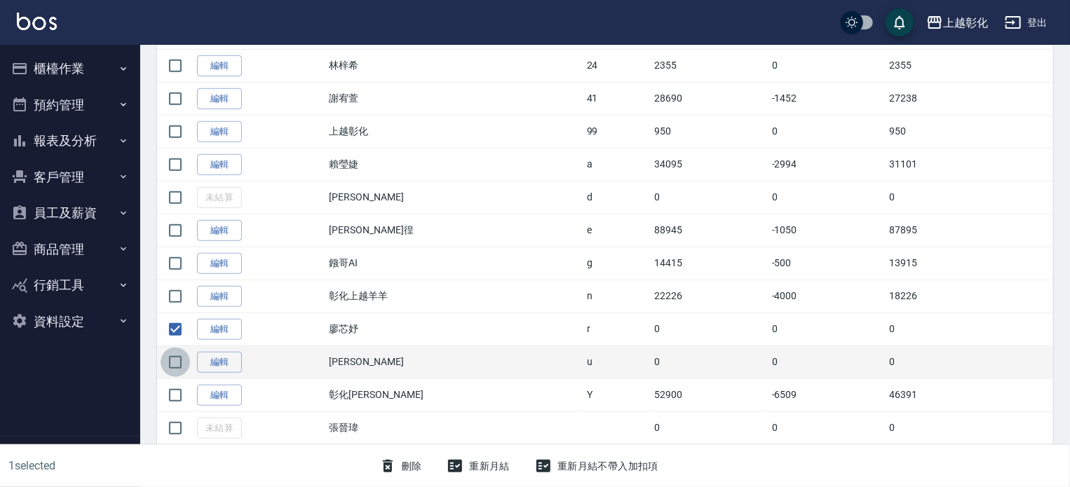
click at [174, 353] on input "checkbox" at bounding box center [175, 362] width 29 height 29
checkbox input "true"
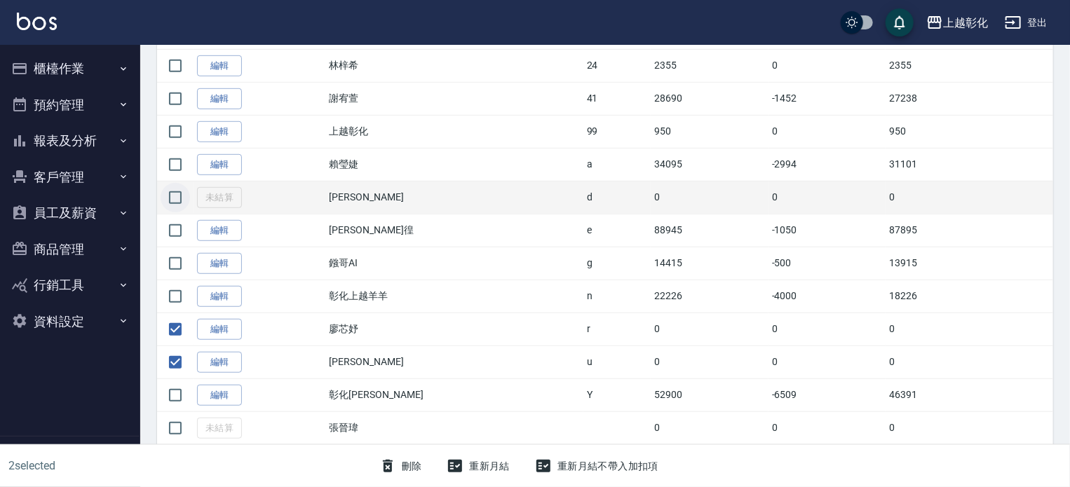
click at [173, 196] on input "checkbox" at bounding box center [175, 197] width 29 height 29
checkbox input "true"
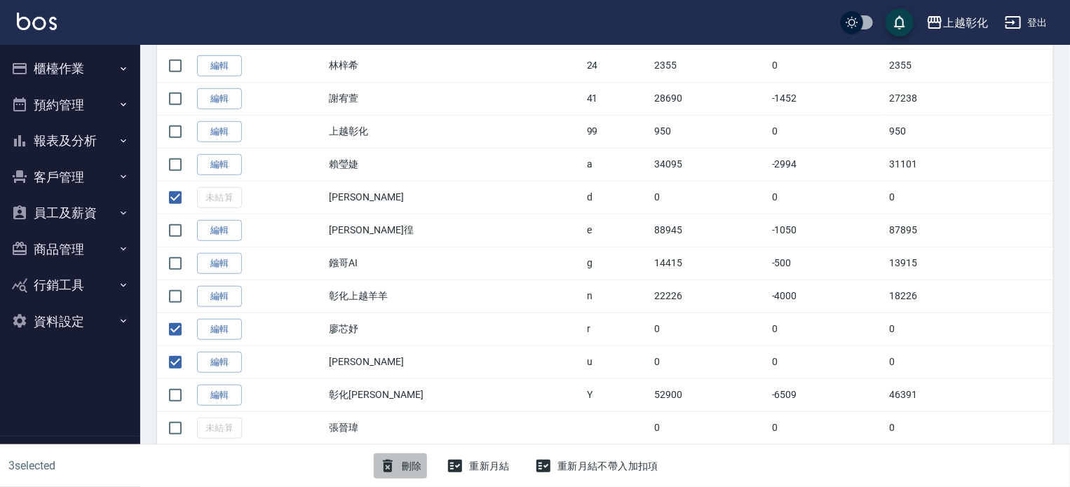
click at [412, 461] on button "刪除" at bounding box center [401, 466] width 54 height 26
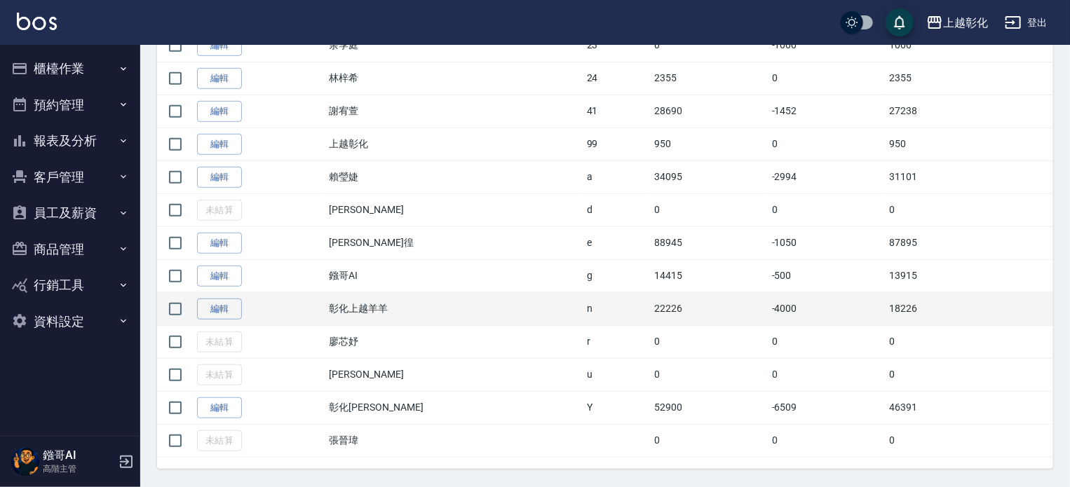
scroll to position [388, 0]
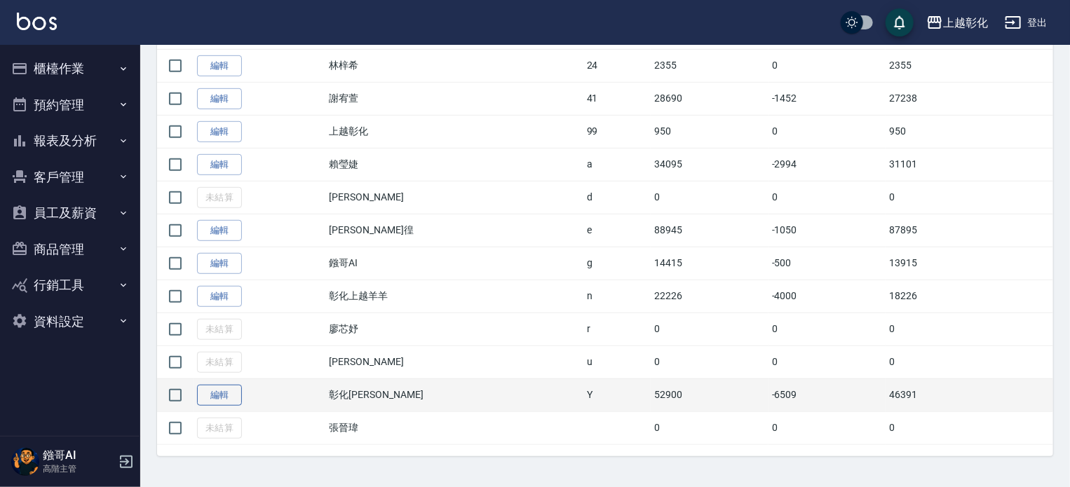
click at [205, 385] on link "編輯" at bounding box center [219, 396] width 45 height 22
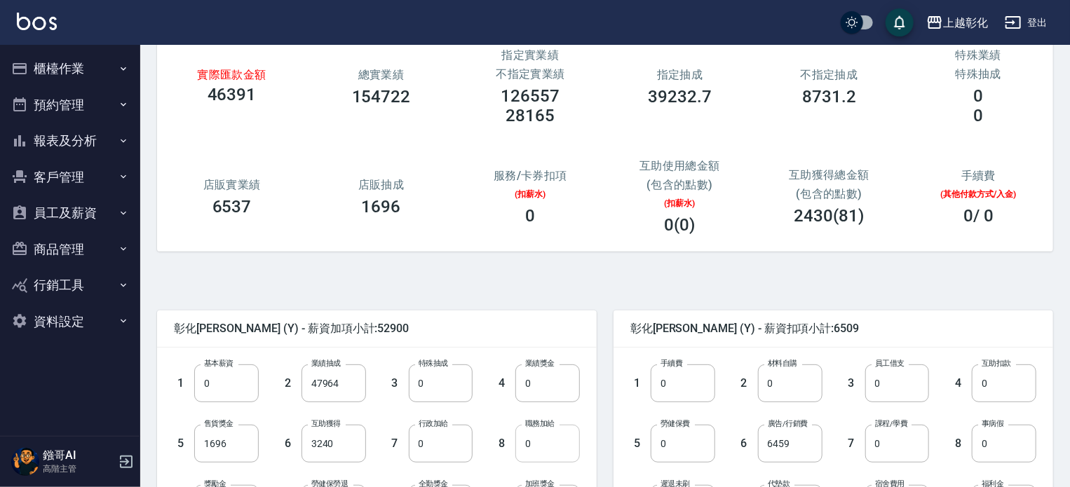
scroll to position [210, 0]
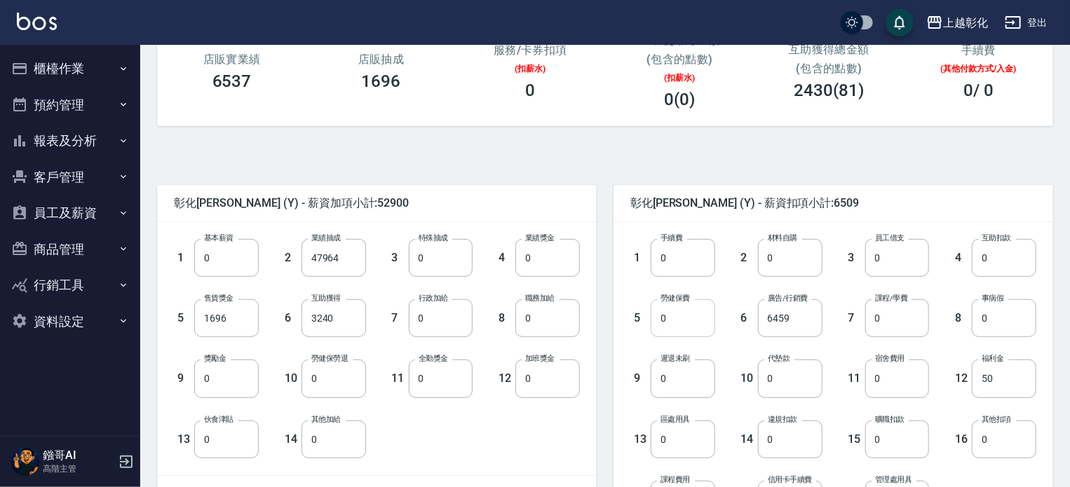
click at [664, 322] on input "0" at bounding box center [682, 318] width 64 height 38
type input "1228"
click at [889, 187] on div "彰化上越正咩Yuri (Y) - 薪資扣項小計:7737" at bounding box center [832, 203] width 439 height 36
click at [845, 257] on div "3 員工借支 0 員工借支" at bounding box center [875, 247] width 107 height 60
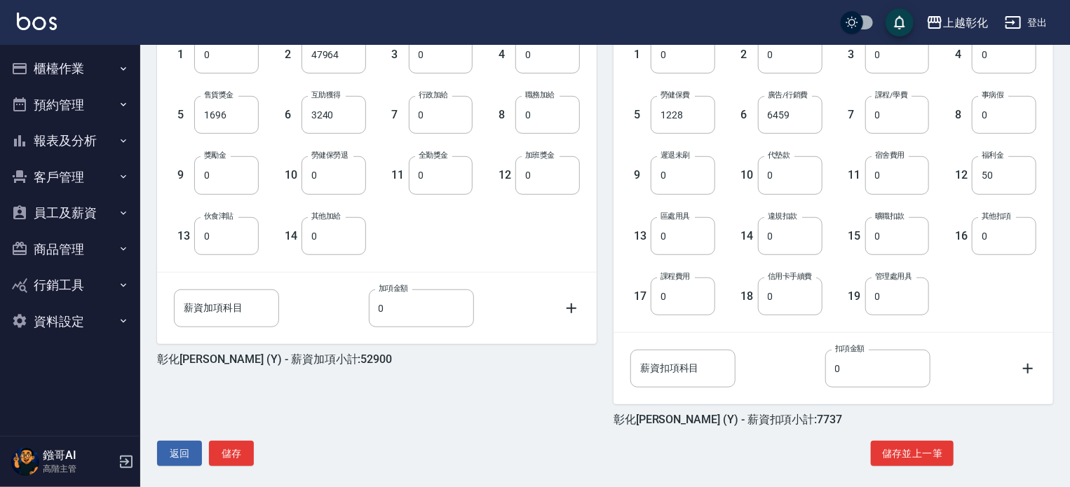
scroll to position [423, 0]
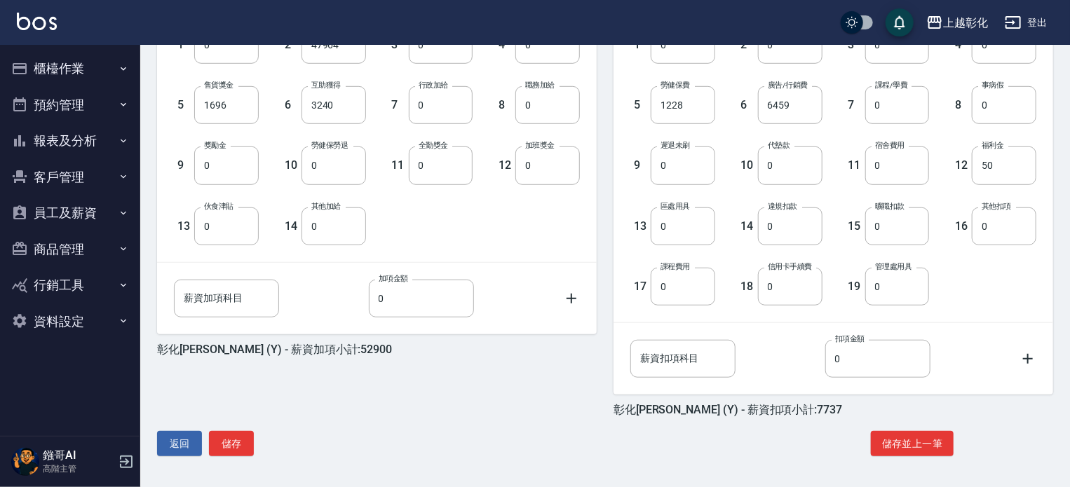
click at [243, 429] on div "彰化上越正咩Yuri (Y) - 薪資加項小計:52900 1 基本薪資 0 基本薪資 2 業績抽成 47964 業績抽成 3 特殊抽成 0 特殊抽成 4 業…" at bounding box center [599, 200] width 907 height 540
click at [245, 435] on button "儲存" at bounding box center [231, 444] width 45 height 26
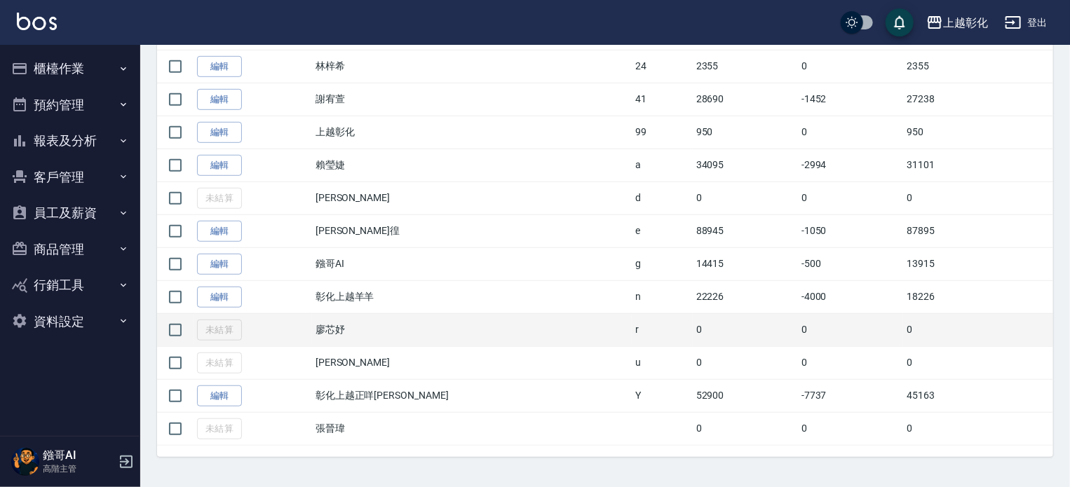
scroll to position [388, 0]
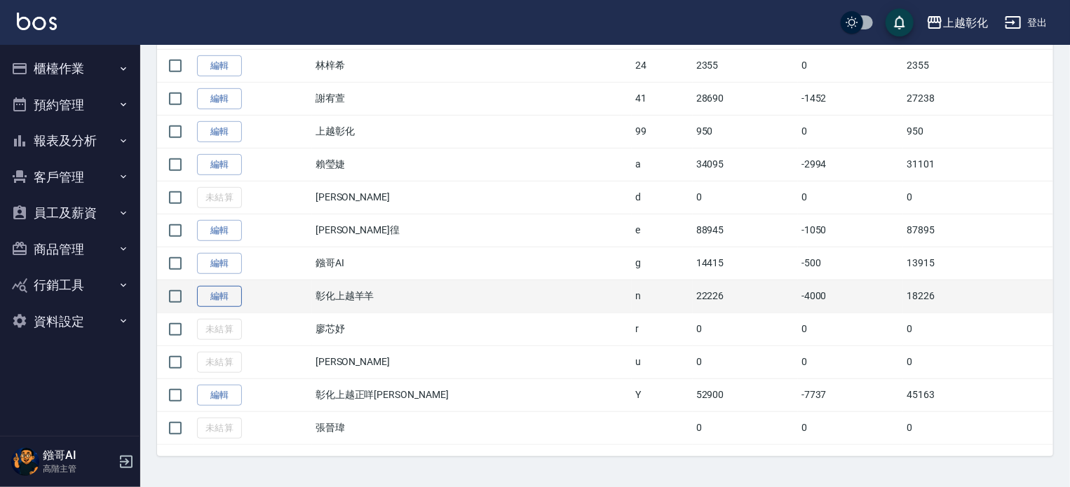
click at [231, 296] on link "編輯" at bounding box center [219, 297] width 45 height 22
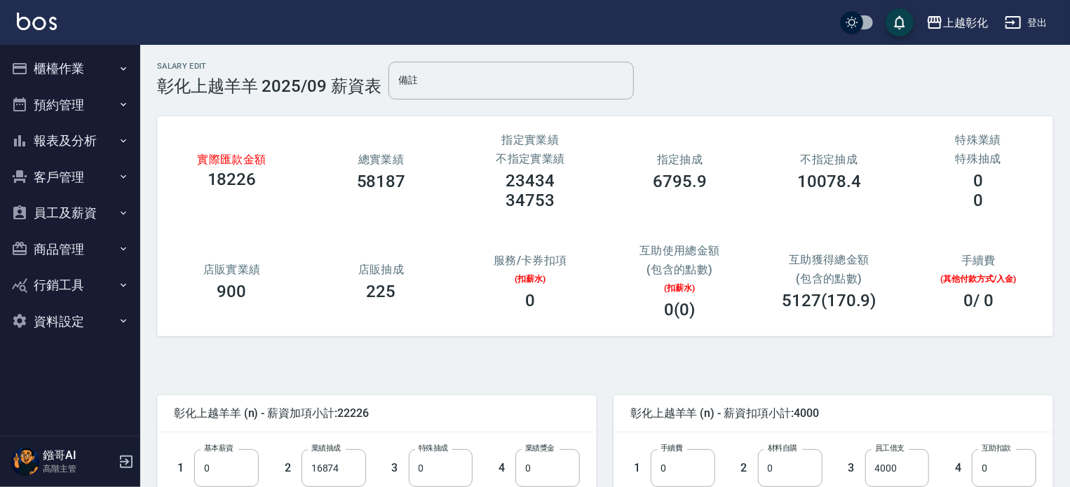
click at [114, 147] on button "報表及分析" at bounding box center [70, 141] width 129 height 36
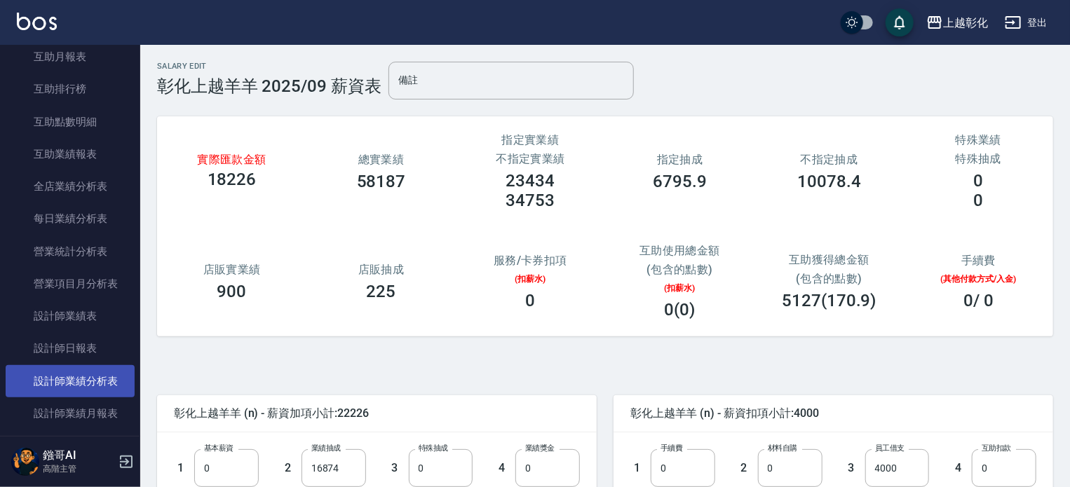
scroll to position [350, 0]
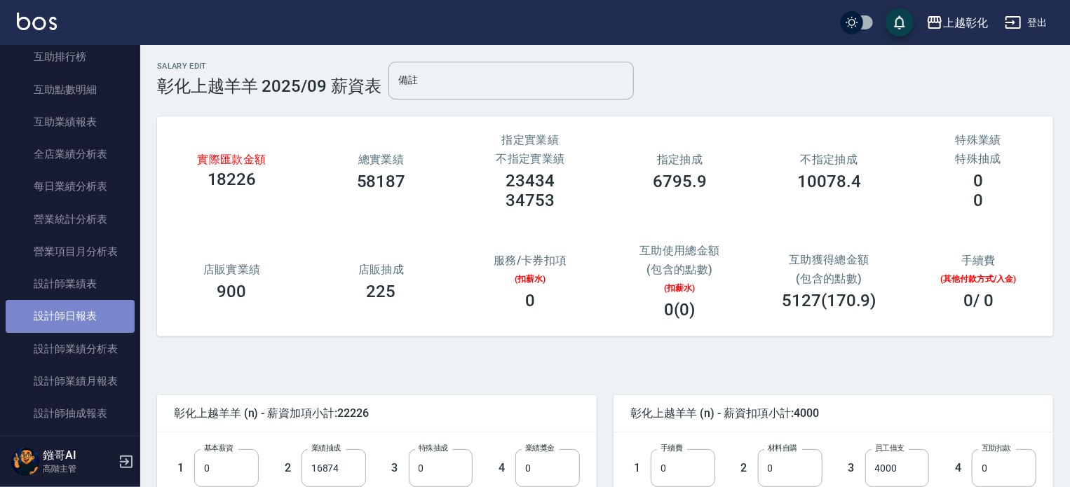
click at [90, 316] on link "設計師日報表" at bounding box center [70, 316] width 129 height 32
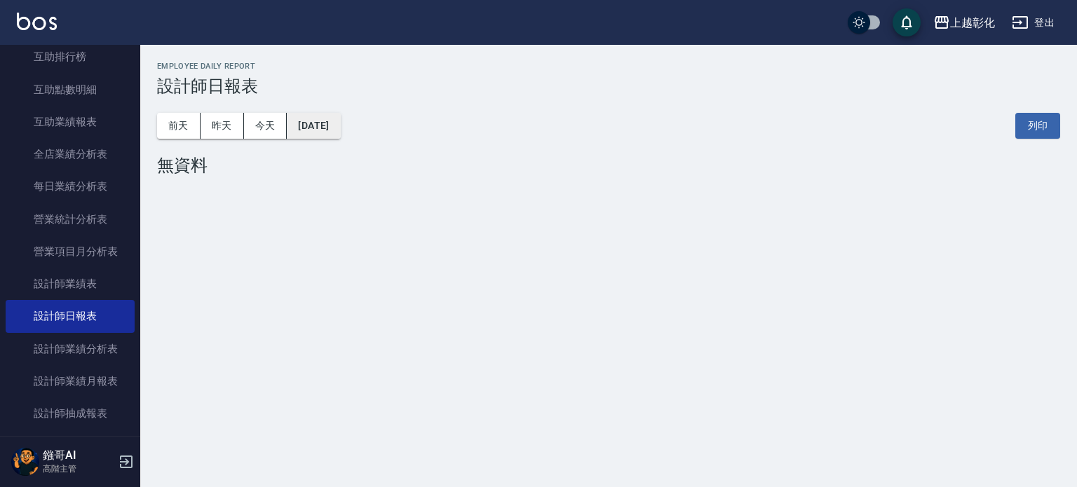
click at [328, 128] on button "2025/10/07" at bounding box center [313, 126] width 53 height 26
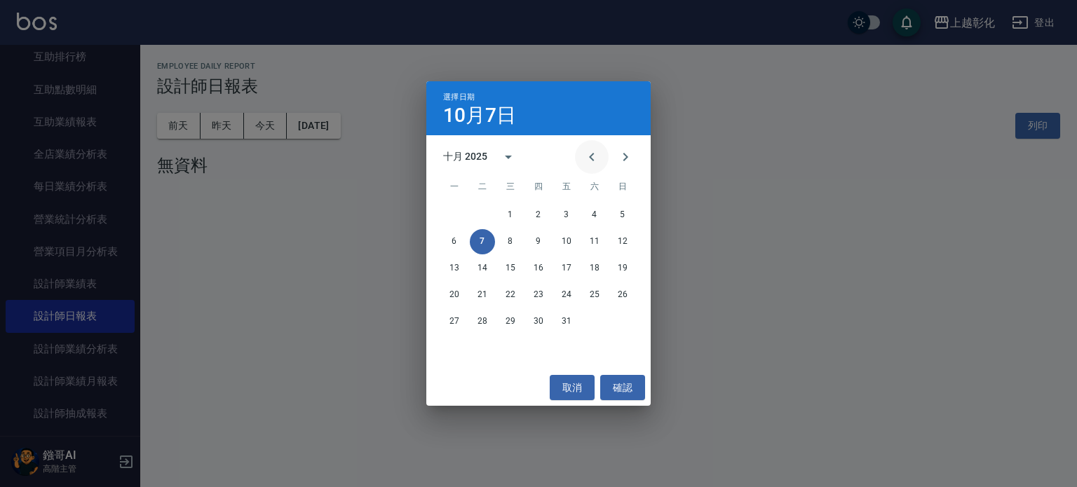
click at [586, 151] on icon "Previous month" at bounding box center [591, 157] width 17 height 17
click at [454, 322] on button "29" at bounding box center [454, 321] width 25 height 25
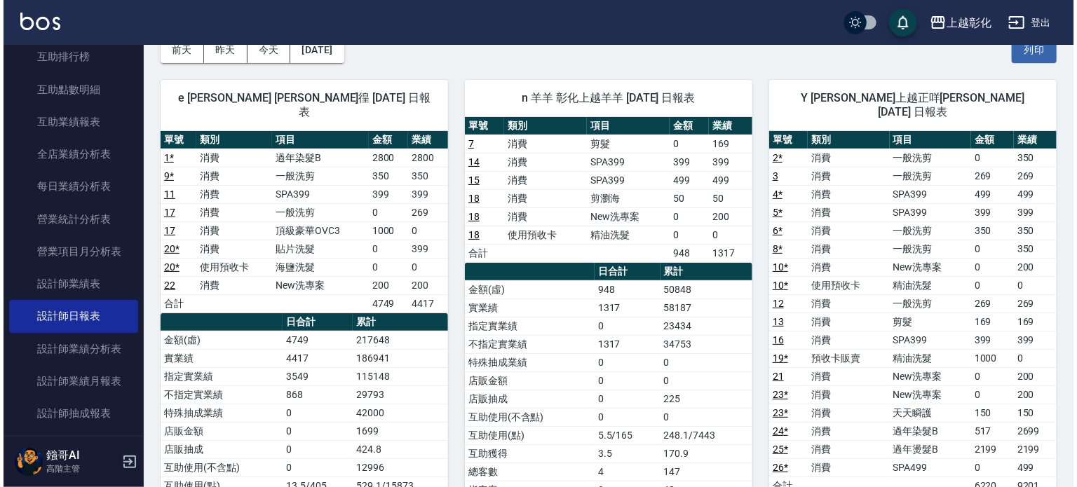
scroll to position [70, 0]
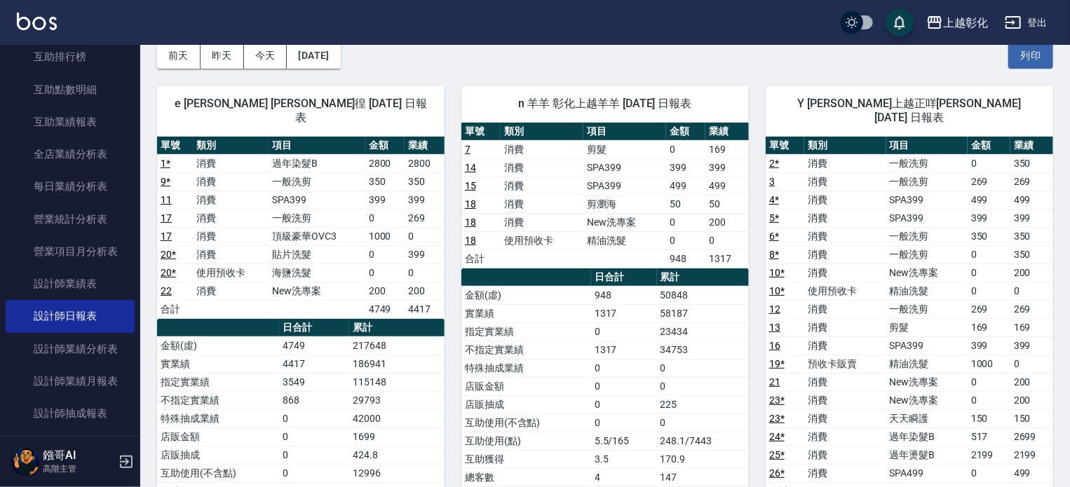
click at [343, 69] on div "e allen 詹凱徨 09/29/2025 日報表 單號 類別 項目 金額 業績 1 * 消費 過年染髮B 2800 2800 9 * 消費 一般洗剪 35…" at bounding box center [292, 448] width 304 height 759
click at [340, 63] on button "2025/09/29" at bounding box center [313, 56] width 53 height 26
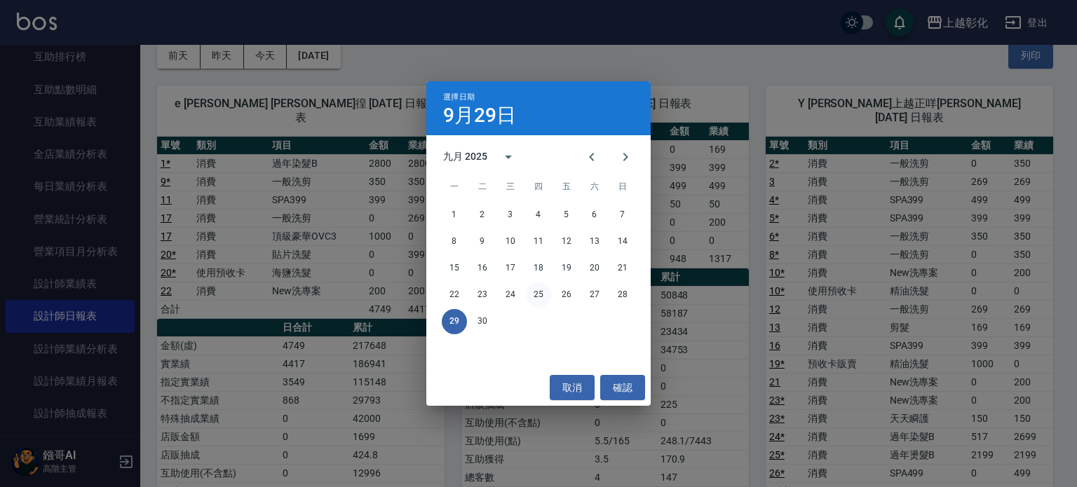
click at [538, 292] on button "25" at bounding box center [538, 294] width 25 height 25
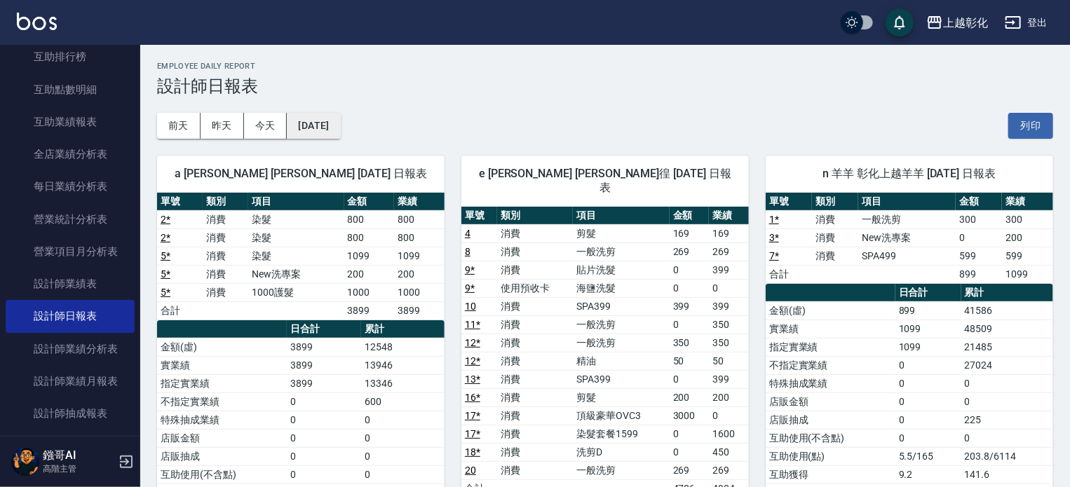
click at [337, 125] on button "2025/09/25" at bounding box center [313, 126] width 53 height 26
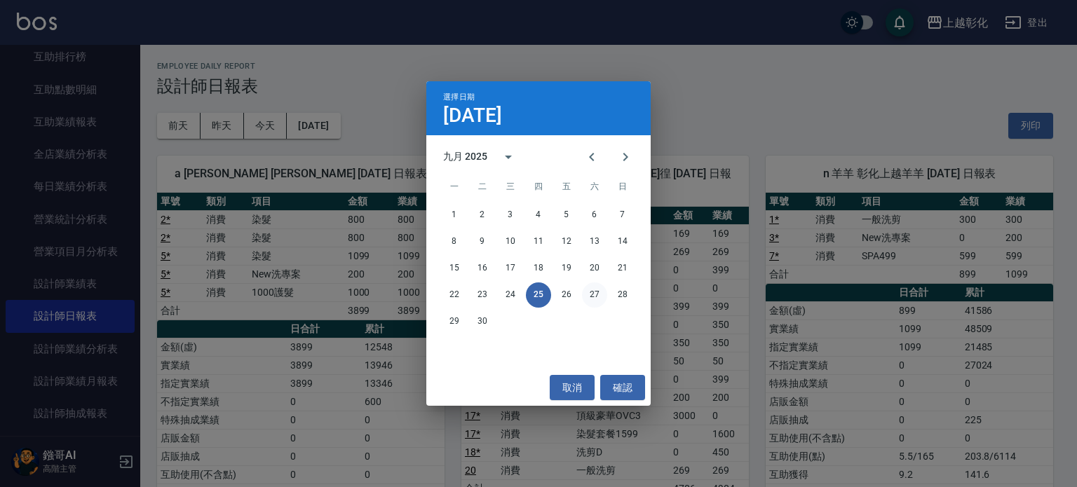
click at [597, 293] on button "27" at bounding box center [594, 294] width 25 height 25
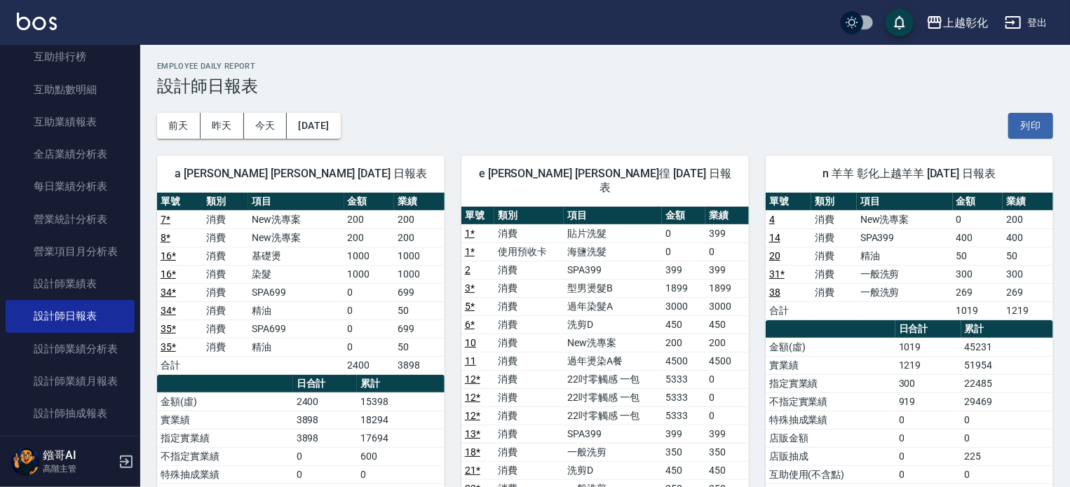
click at [336, 130] on button "2025/09/27" at bounding box center [313, 126] width 53 height 26
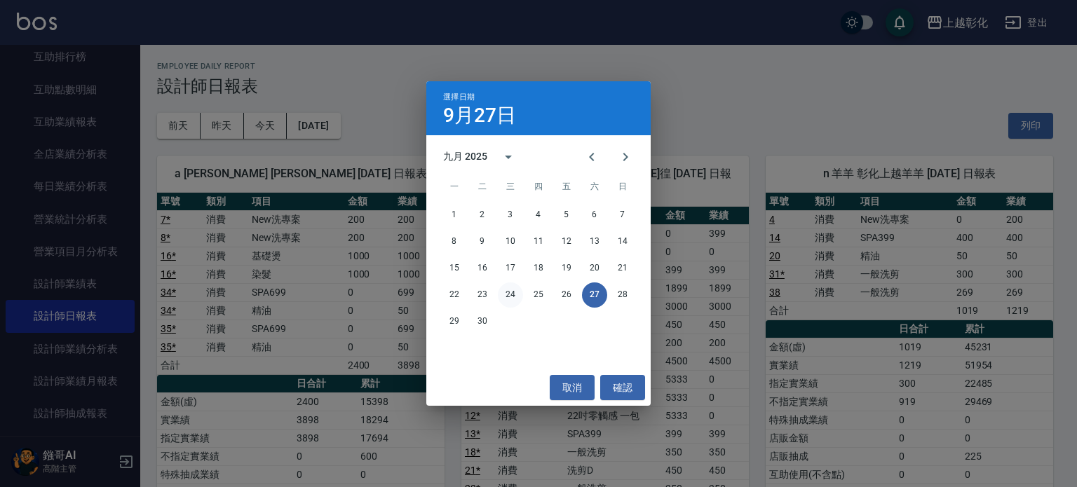
click at [514, 299] on button "24" at bounding box center [510, 294] width 25 height 25
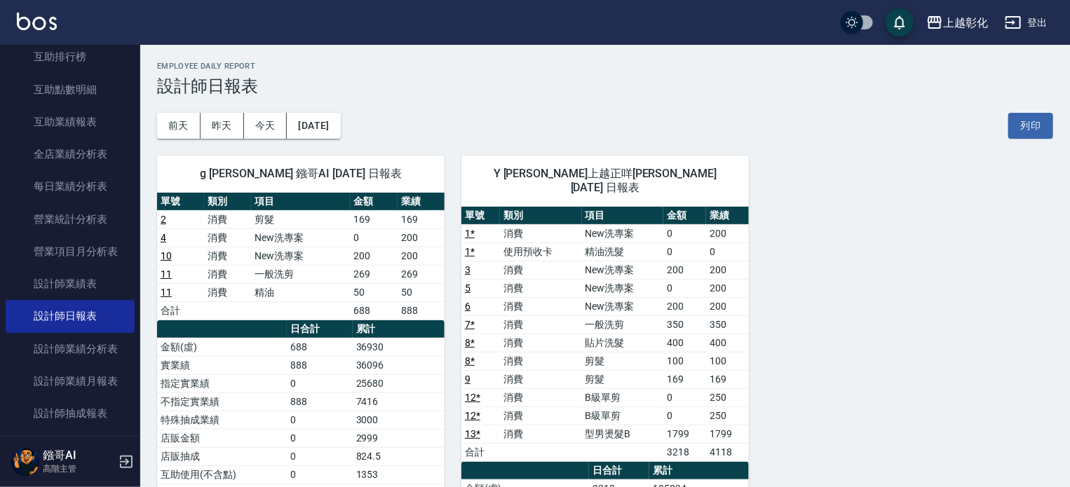
click at [340, 139] on div "g Gary 鏹哥AI 09/24/2025 日報表 單號 類別 項目 金額 業績 2 消費 剪髮 169 169 4 消費 New洗專案 0 200 10 …" at bounding box center [292, 464] width 304 height 650
click at [340, 129] on button "2025/09/24" at bounding box center [313, 126] width 53 height 26
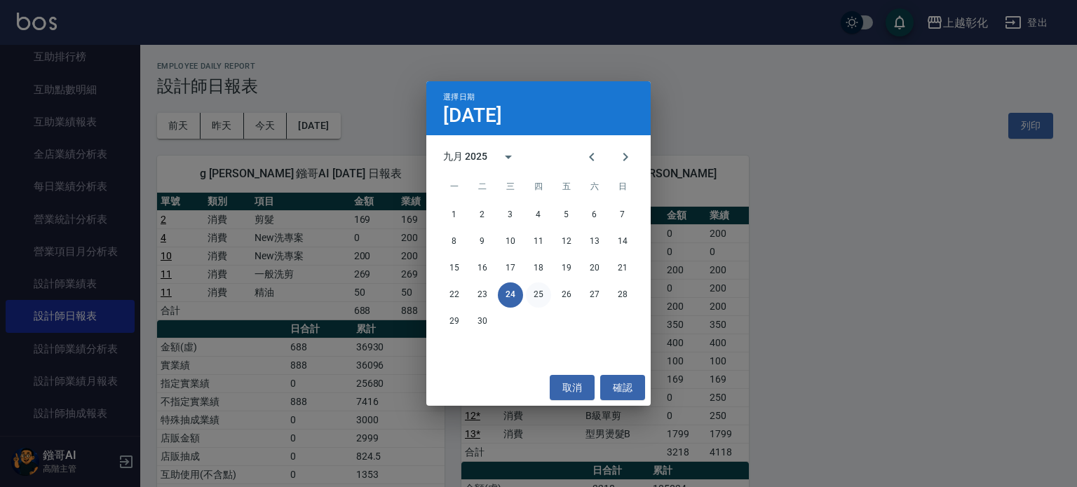
click at [535, 296] on button "25" at bounding box center [538, 294] width 25 height 25
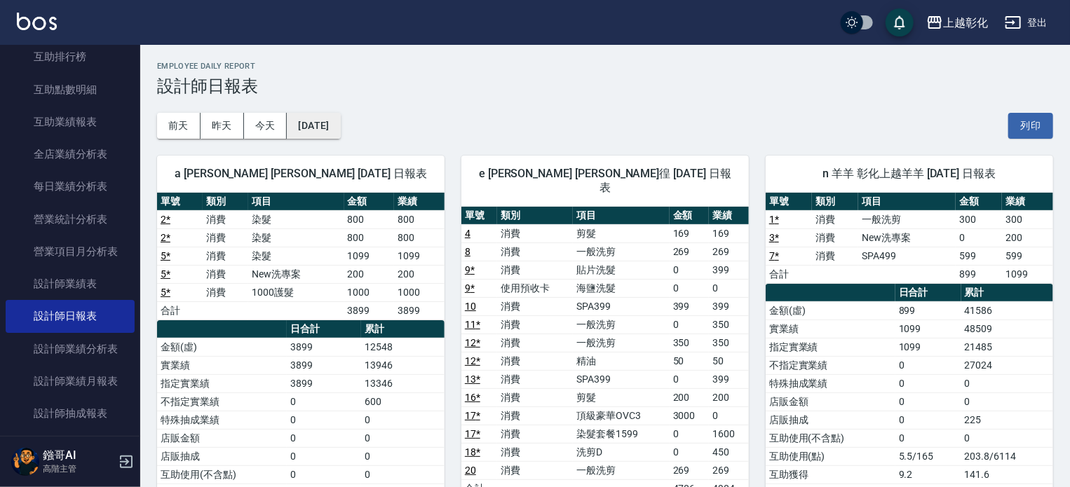
click at [333, 131] on button "2025/09/25" at bounding box center [313, 126] width 53 height 26
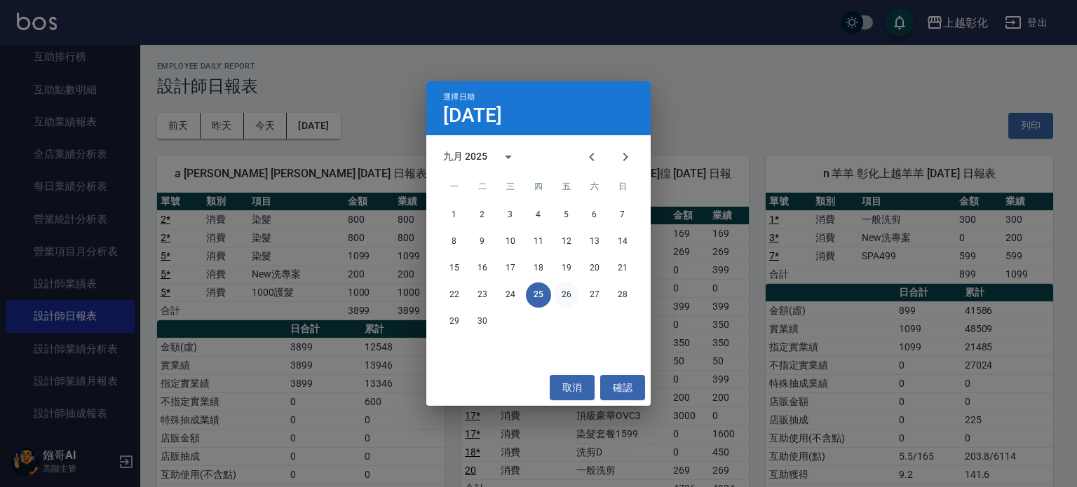
click at [564, 292] on button "26" at bounding box center [566, 294] width 25 height 25
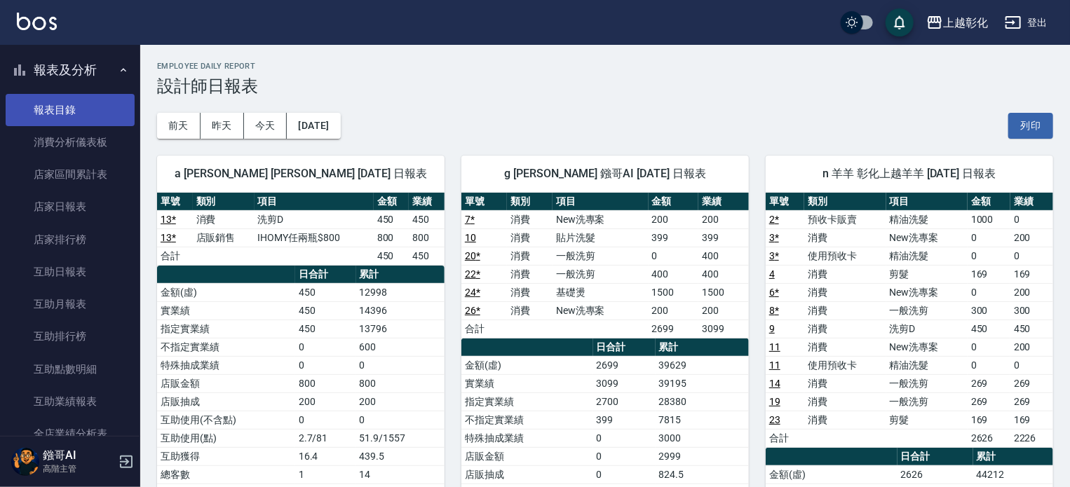
scroll to position [70, 0]
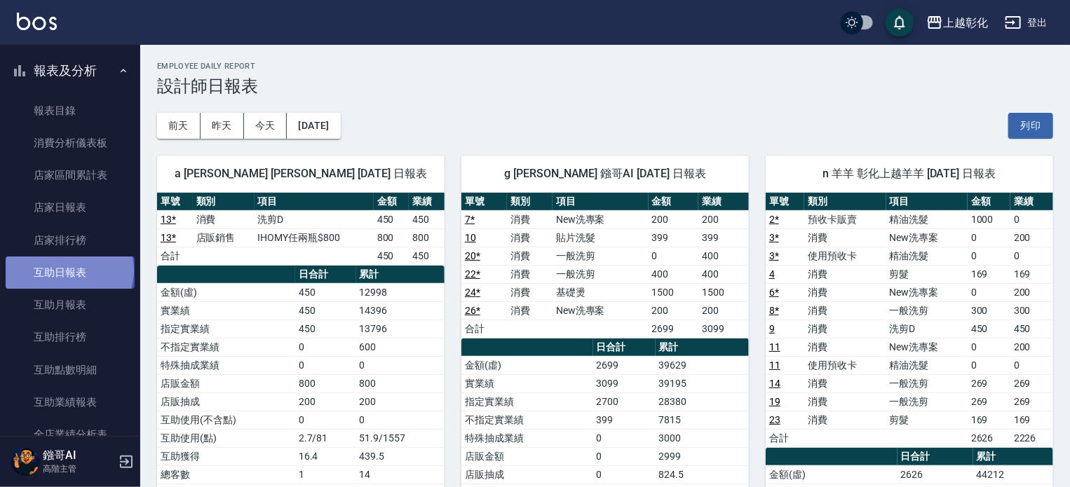
click at [68, 270] on link "互助日報表" at bounding box center [70, 273] width 129 height 32
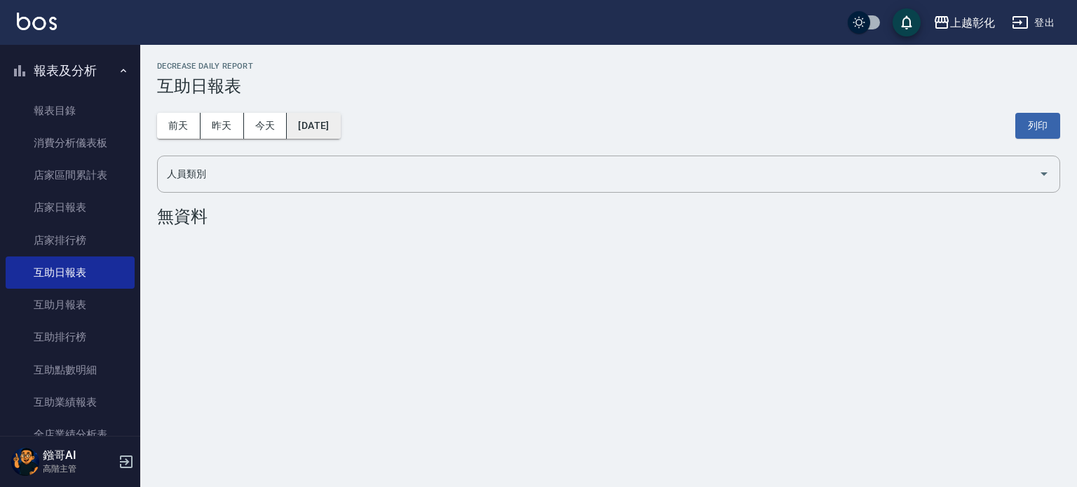
click at [320, 130] on button "[DATE]" at bounding box center [313, 126] width 53 height 26
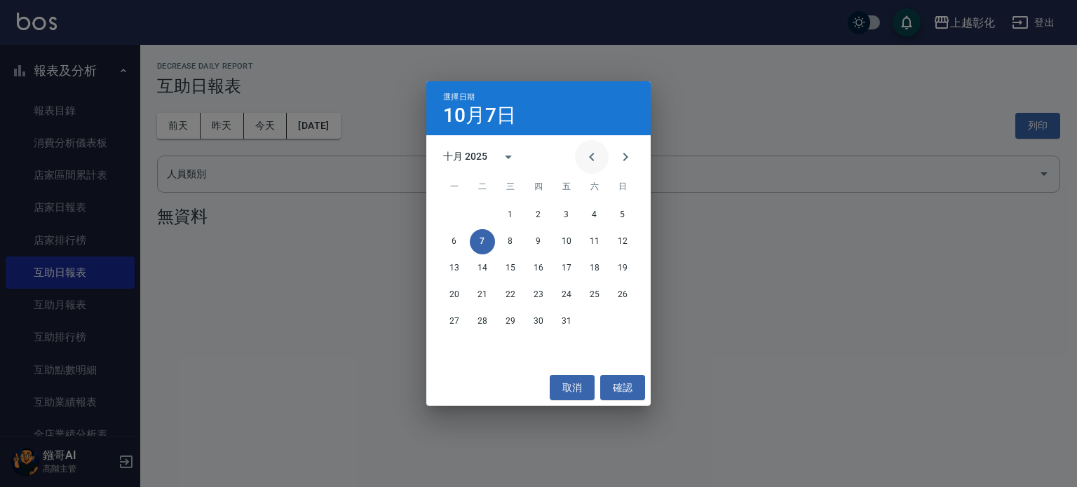
click at [583, 151] on button "Previous month" at bounding box center [592, 157] width 34 height 34
click at [573, 291] on button "26" at bounding box center [566, 294] width 25 height 25
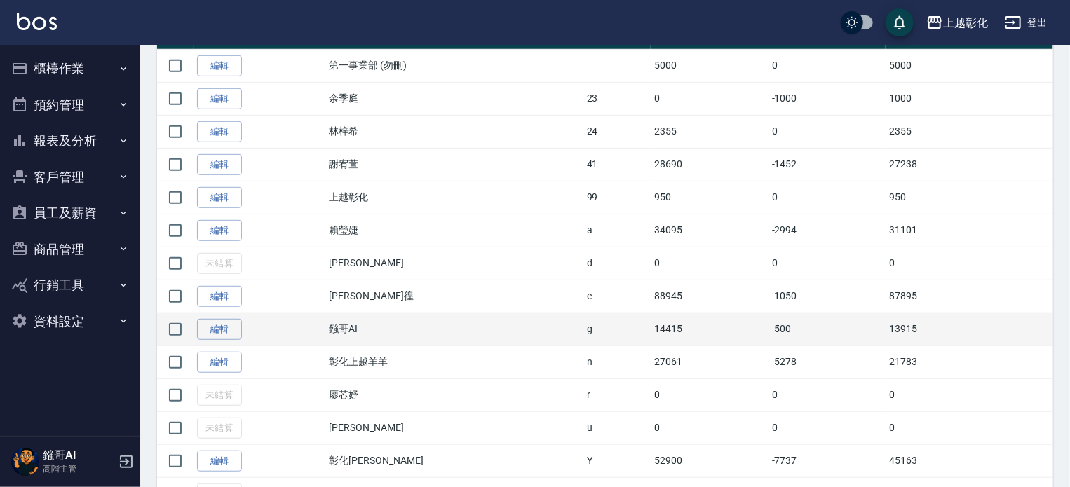
scroll to position [248, 0]
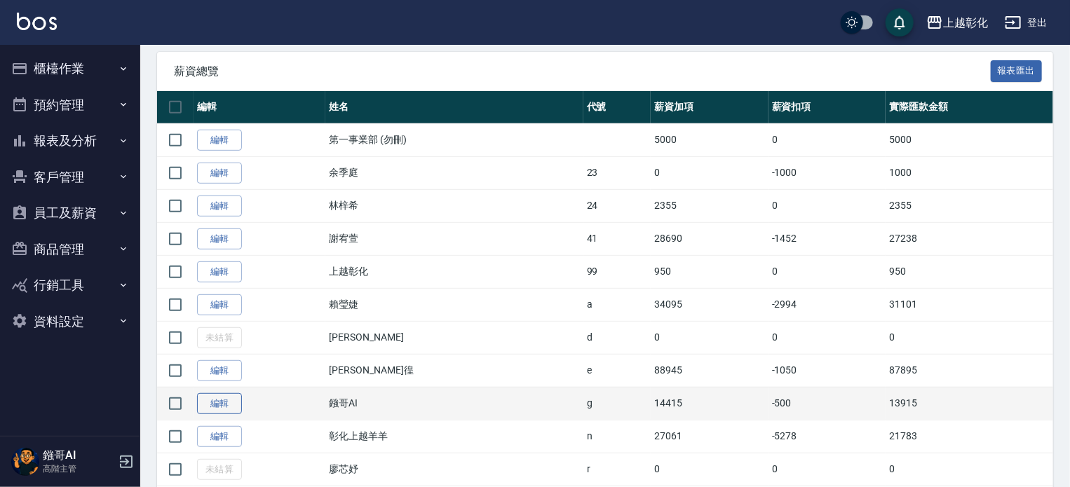
click at [224, 395] on link "編輯" at bounding box center [219, 404] width 45 height 22
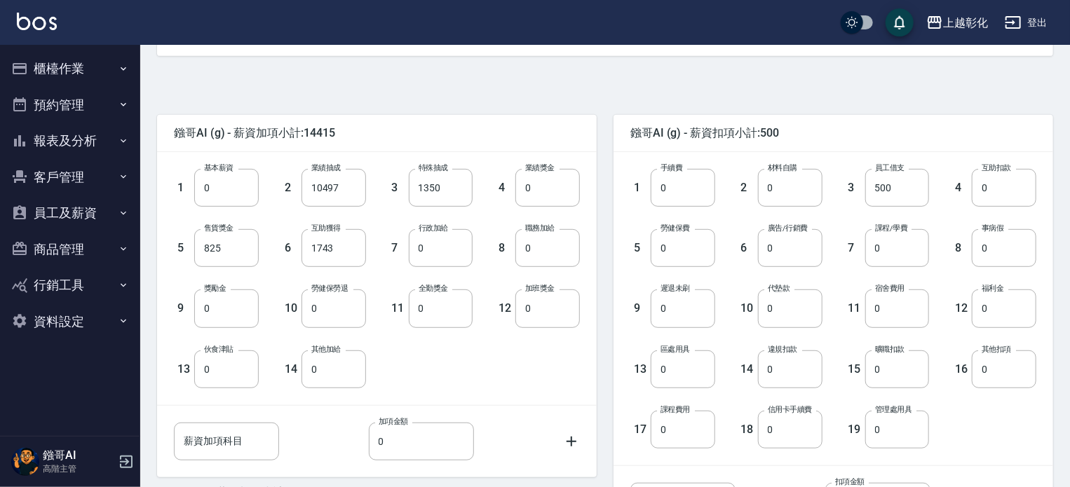
scroll to position [140, 0]
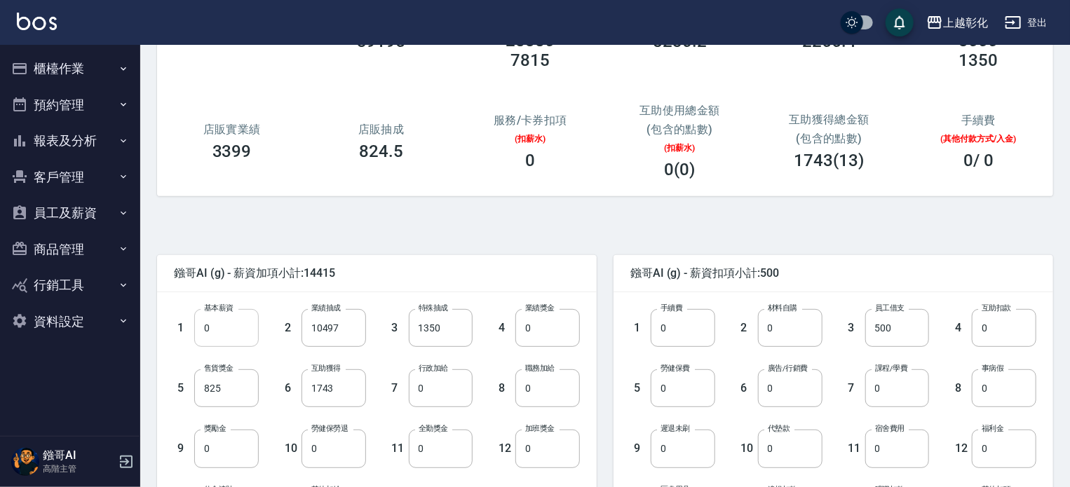
click at [230, 329] on input "0" at bounding box center [226, 328] width 64 height 38
type input "22500"
click at [366, 261] on div "鏹哥AI (g) - 薪資加項小計:36915" at bounding box center [376, 273] width 439 height 36
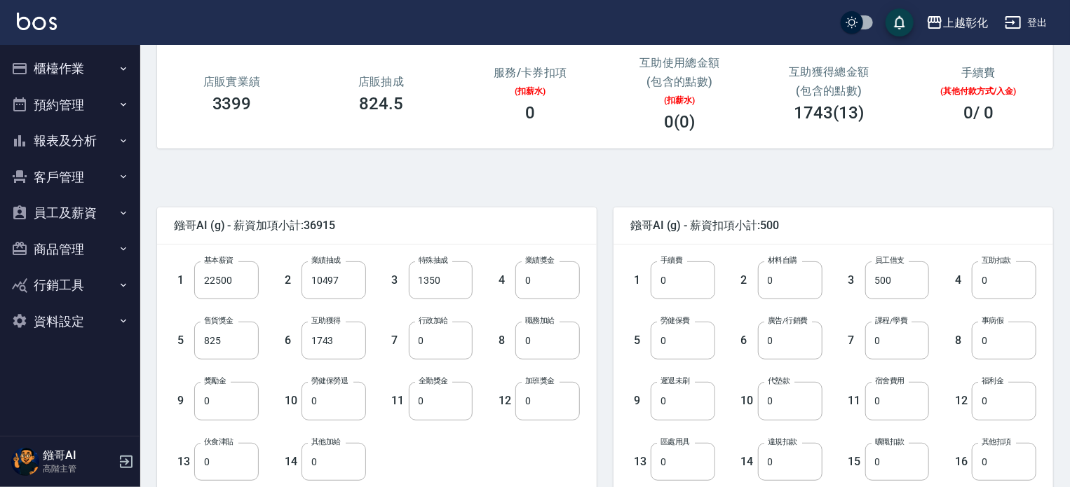
scroll to position [210, 0]
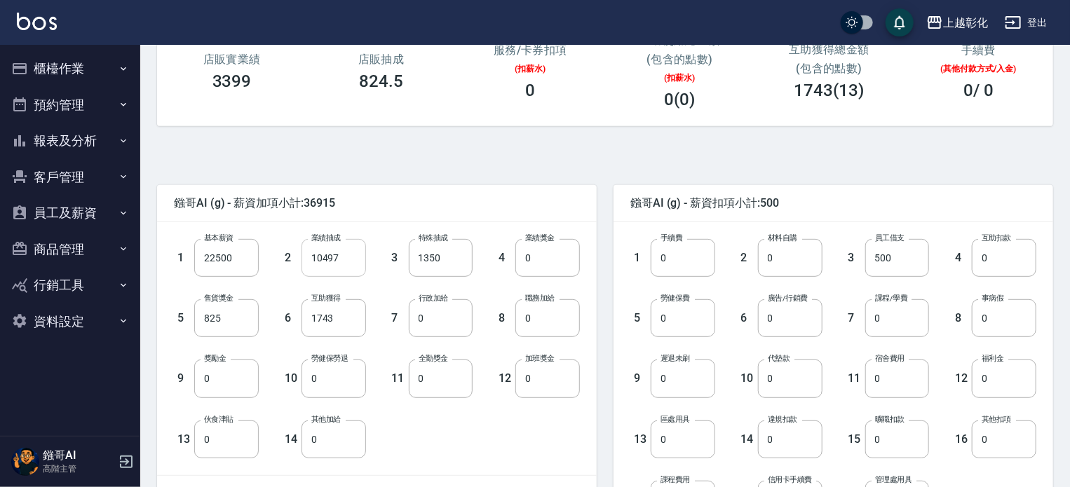
click at [344, 262] on input "10497" at bounding box center [333, 258] width 64 height 38
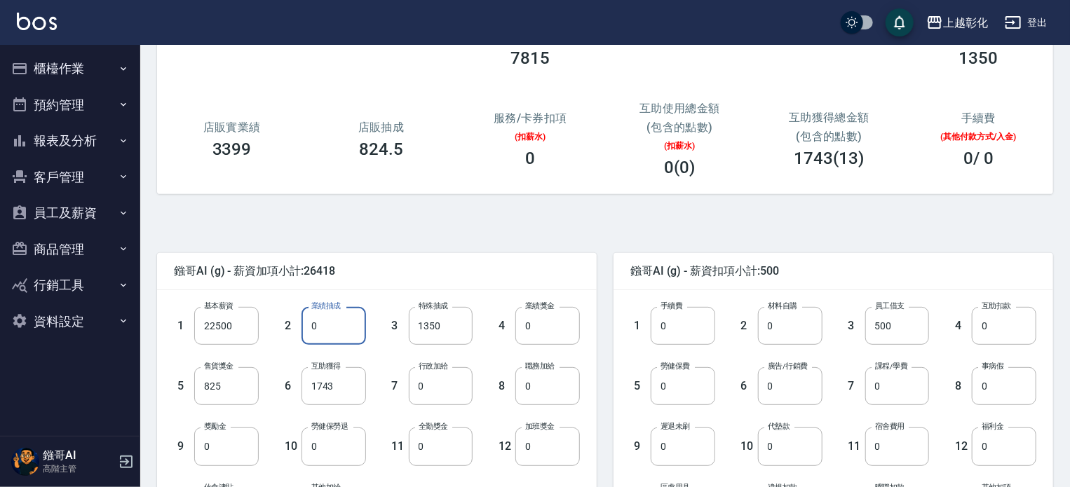
scroll to position [140, 0]
type input "0"
click at [343, 390] on input "1743" at bounding box center [333, 388] width 64 height 38
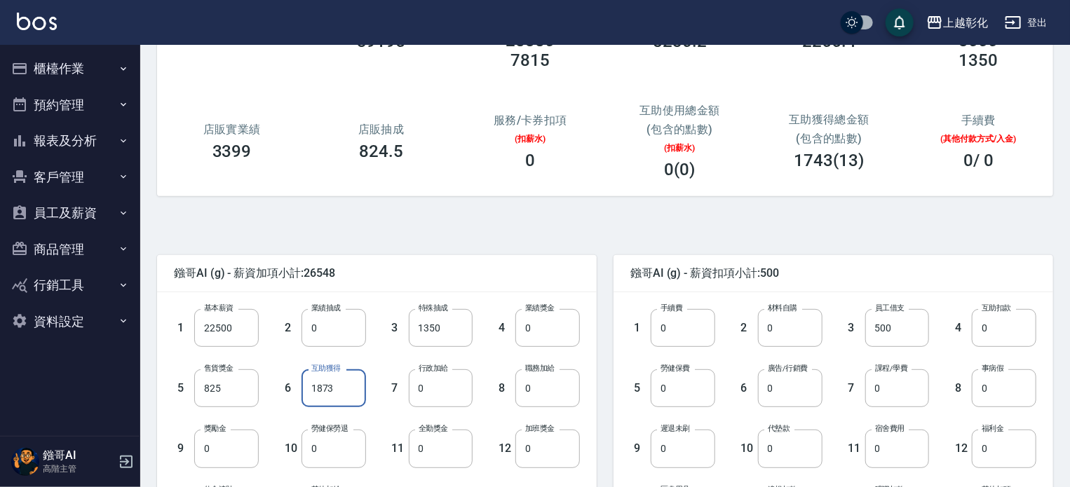
type input "1873"
click at [522, 271] on span "鏹哥AI (g) - 薪資加項小計:26548" at bounding box center [377, 273] width 406 height 14
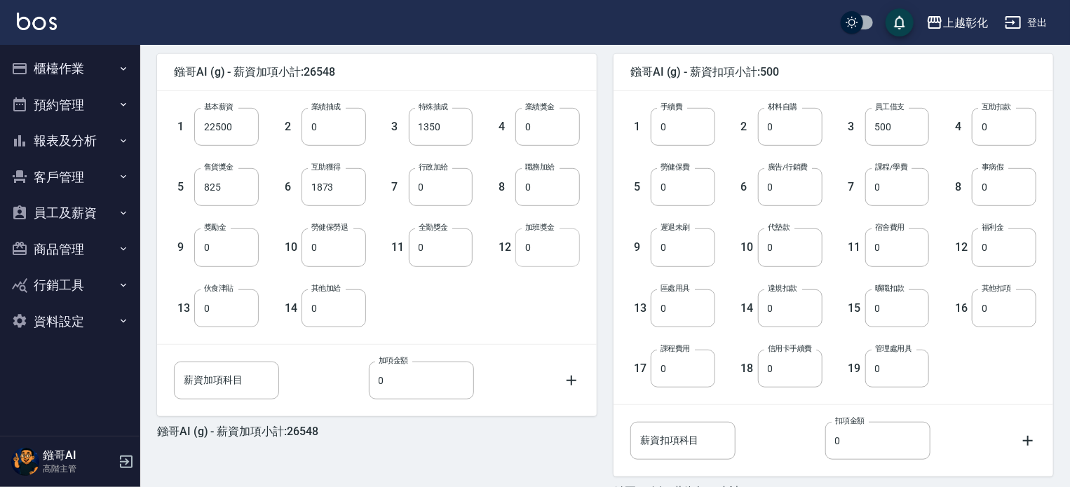
scroll to position [350, 0]
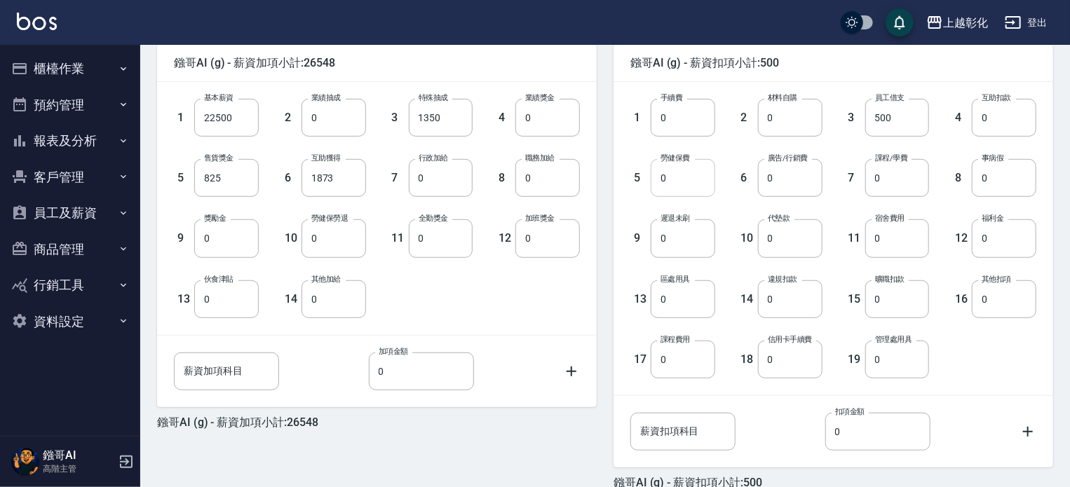
click at [684, 179] on input "0" at bounding box center [682, 178] width 64 height 38
type input "1228"
click at [1008, 235] on input "0" at bounding box center [1003, 238] width 64 height 38
type input "50"
click at [496, 349] on div "薪資加項科目 薪資加項科目 加項金額 0 加項金額" at bounding box center [365, 360] width 428 height 60
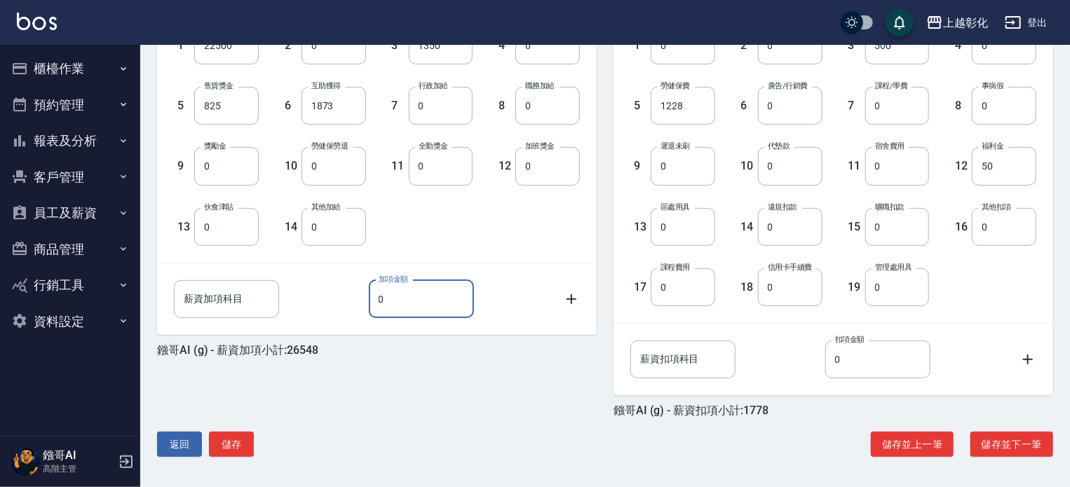
scroll to position [423, 0]
click at [228, 444] on button "儲存" at bounding box center [231, 444] width 45 height 26
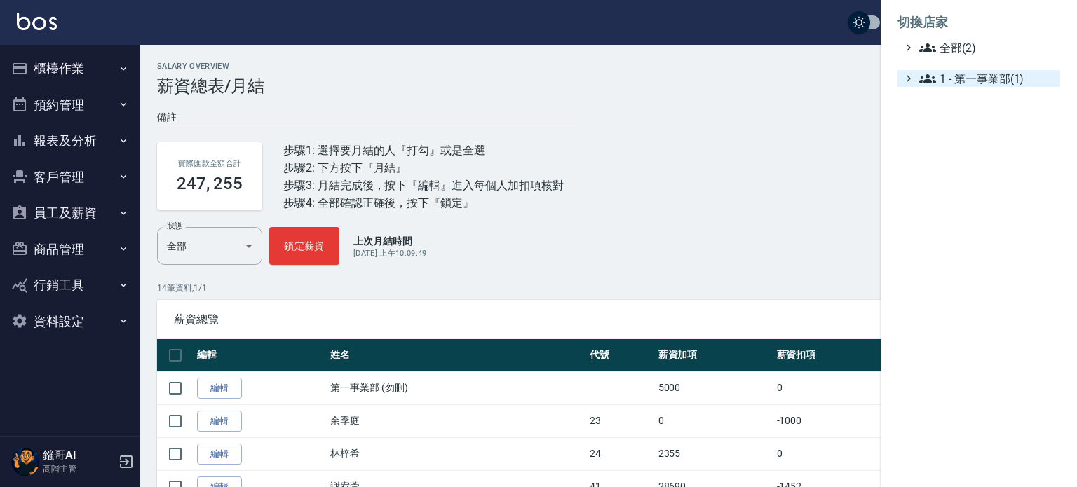
click at [952, 84] on span "1 - 第一事業部(1)" at bounding box center [986, 78] width 135 height 17
click at [953, 56] on ul "全部(2) 1 - 第一事業部(1) 1.08 - [PERSON_NAME](2)" at bounding box center [978, 71] width 163 height 64
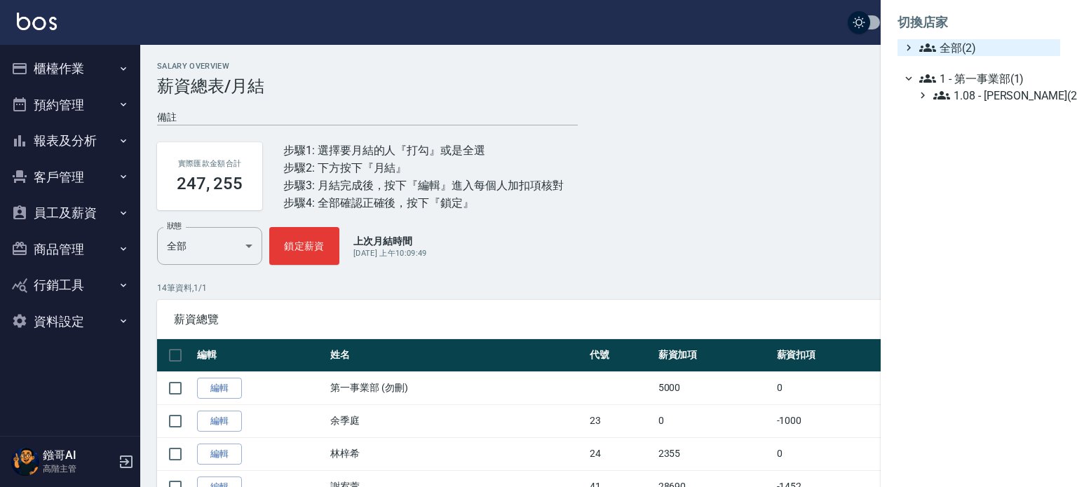
click at [957, 46] on span "全部(2)" at bounding box center [986, 47] width 135 height 17
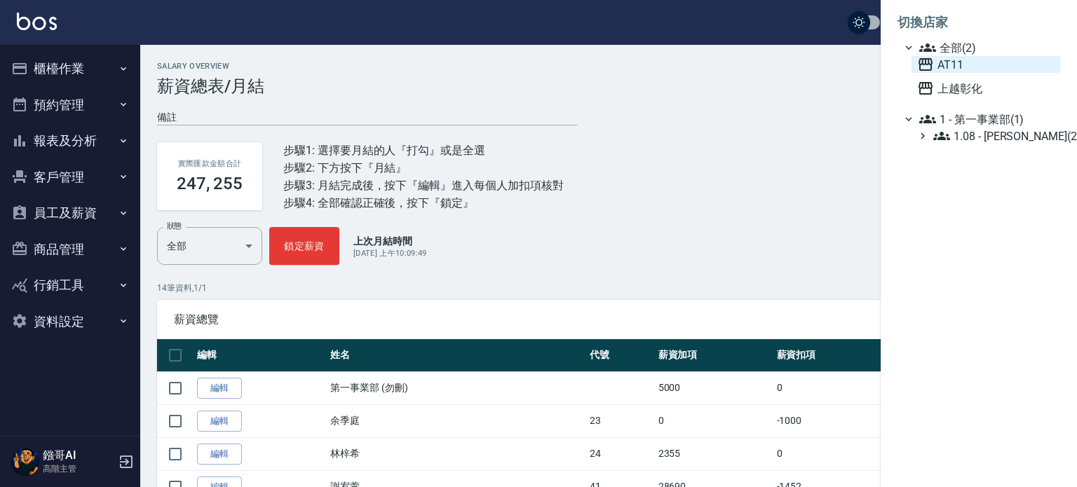
click at [960, 64] on span "AT11" at bounding box center [985, 64] width 137 height 17
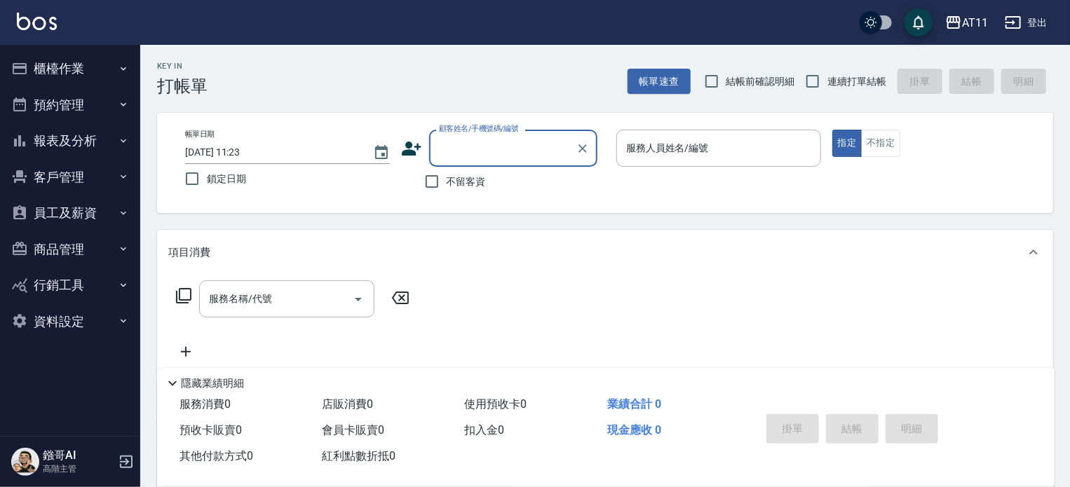
click at [71, 216] on button "員工及薪資" at bounding box center [70, 213] width 129 height 36
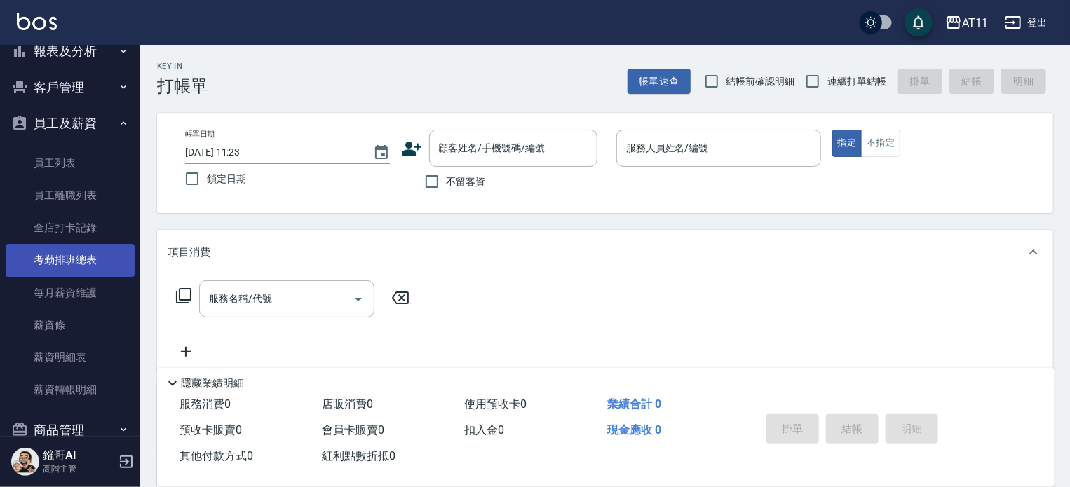
scroll to position [191, 0]
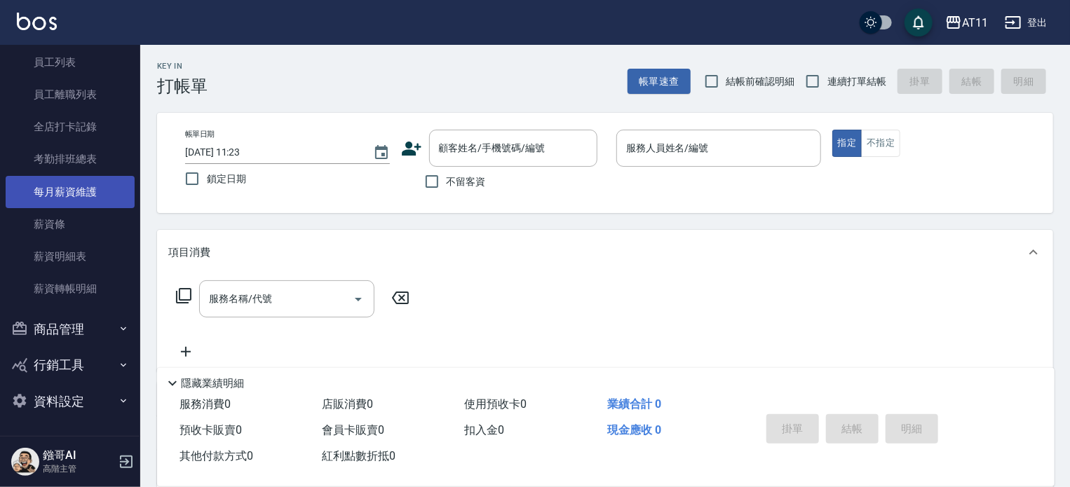
click at [81, 204] on link "每月薪資維護" at bounding box center [70, 192] width 129 height 32
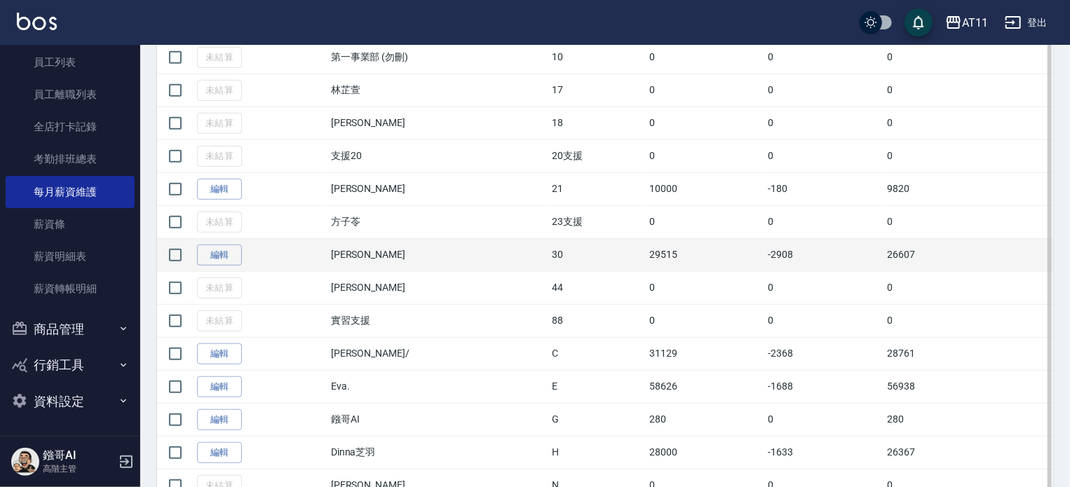
scroll to position [350, 0]
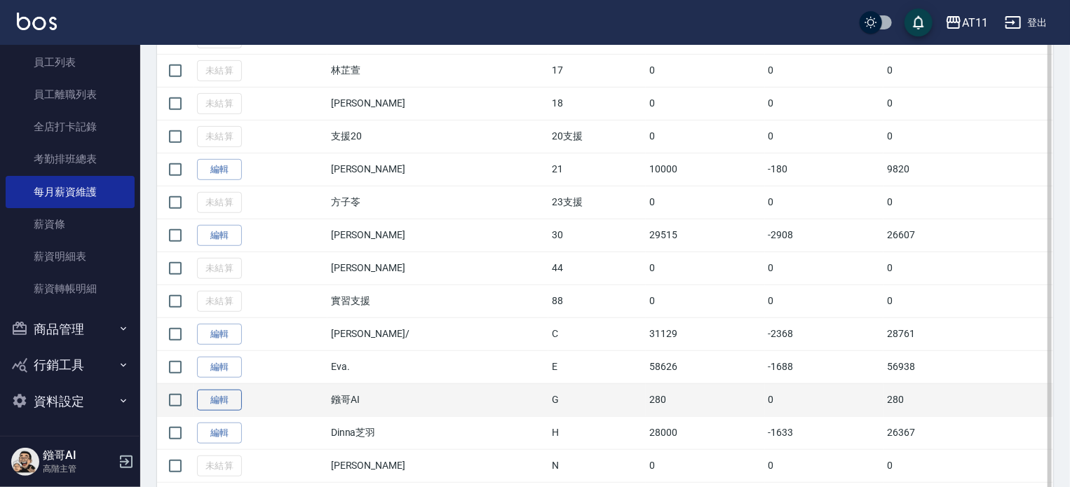
click at [236, 397] on link "編輯" at bounding box center [219, 401] width 45 height 22
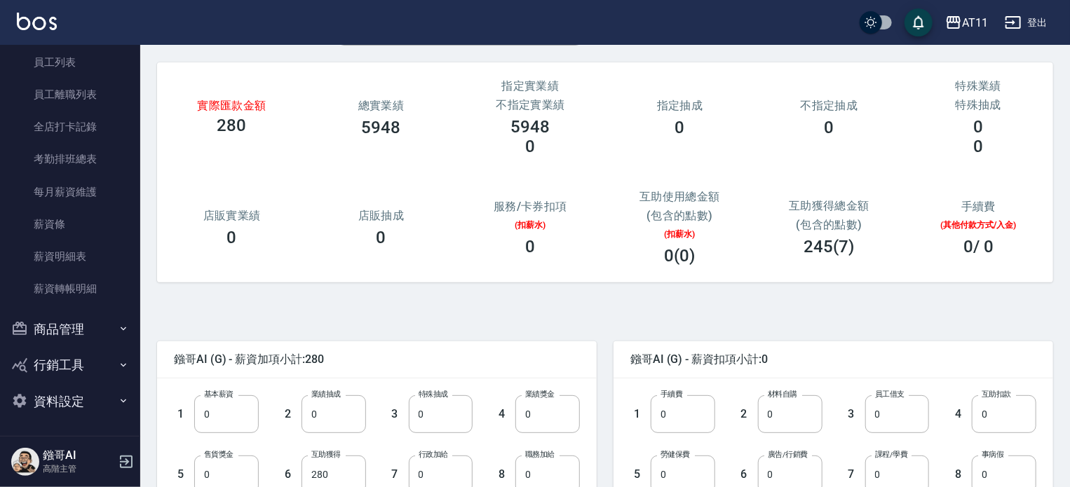
scroll to position [140, 0]
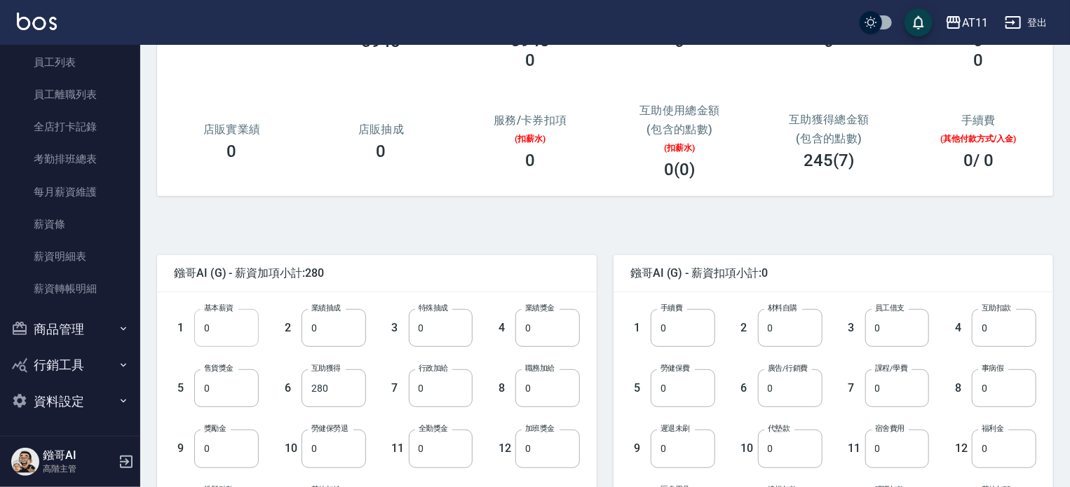
click at [223, 341] on input "0" at bounding box center [226, 328] width 64 height 38
type input "20000"
click at [370, 216] on div "鏹哥AI (G) - 薪資加項小計:20280 1 基本薪資 20000 基本薪資 2 業績抽成 0 業績抽成 3 特殊抽成 0 特殊抽成 4 業績獎金 0 …" at bounding box center [599, 483] width 907 height 540
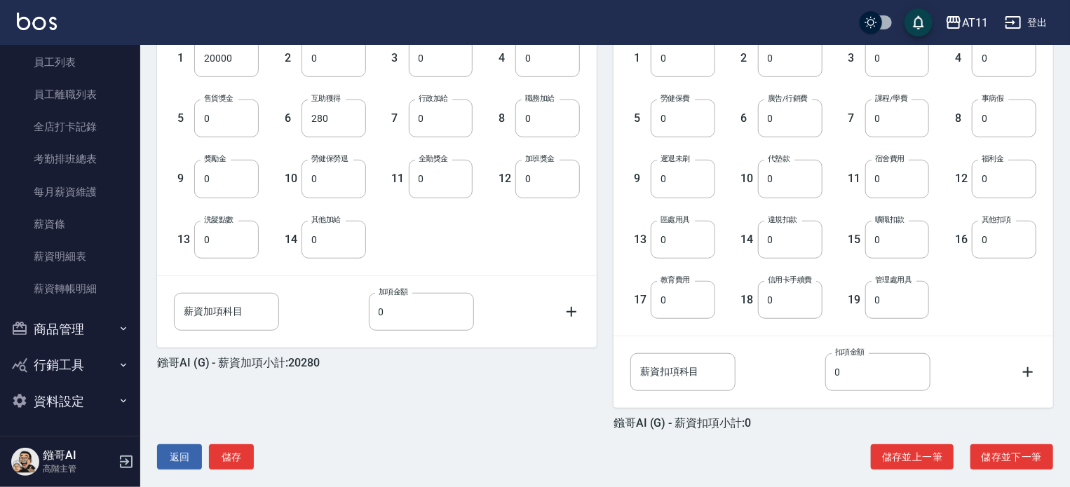
scroll to position [423, 0]
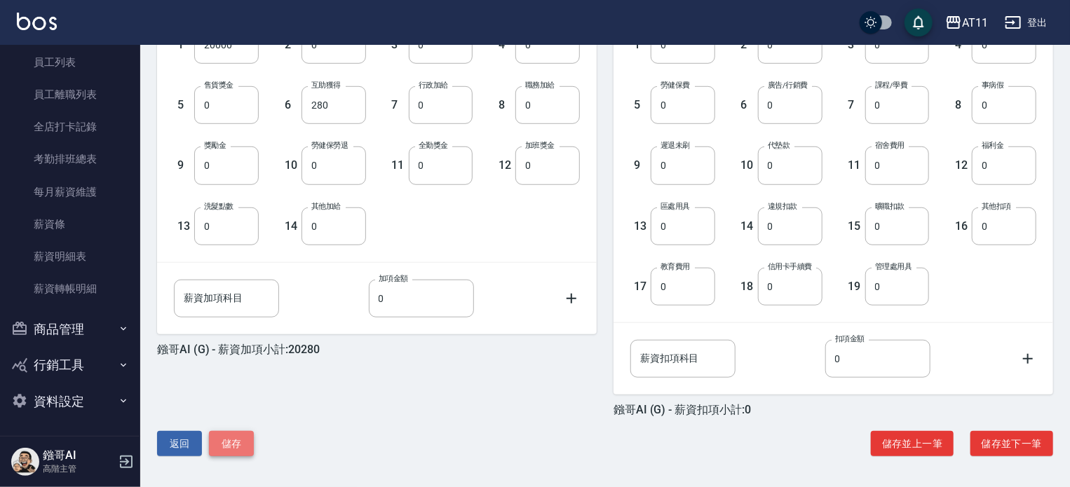
click at [239, 439] on button "儲存" at bounding box center [231, 444] width 45 height 26
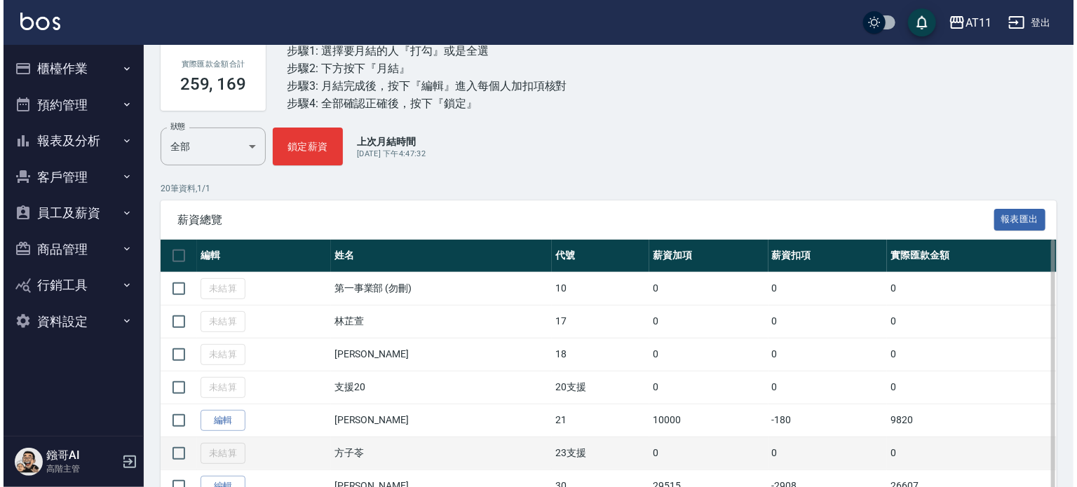
scroll to position [210, 0]
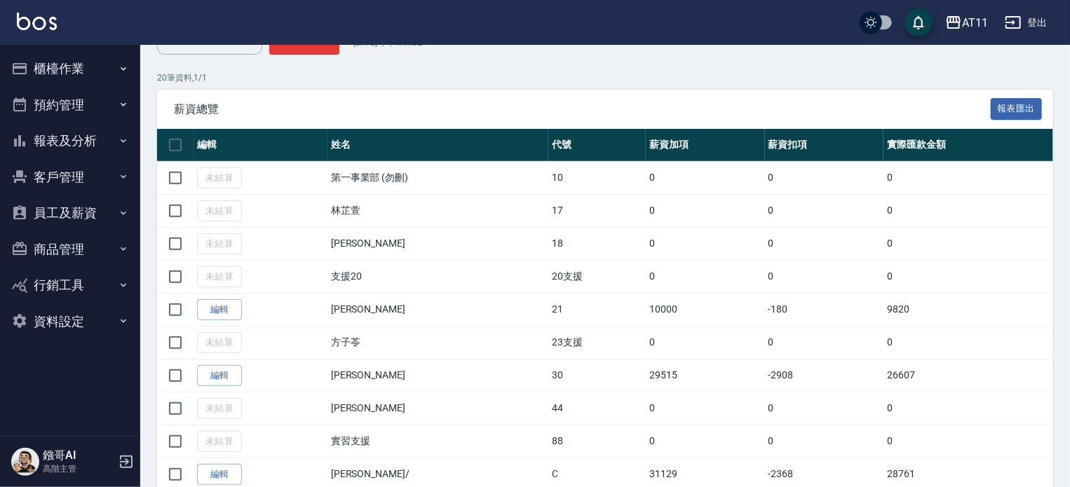
click at [992, 16] on div "AT11 登出" at bounding box center [535, 22] width 1070 height 45
click at [980, 18] on div "AT11" at bounding box center [975, 23] width 26 height 18
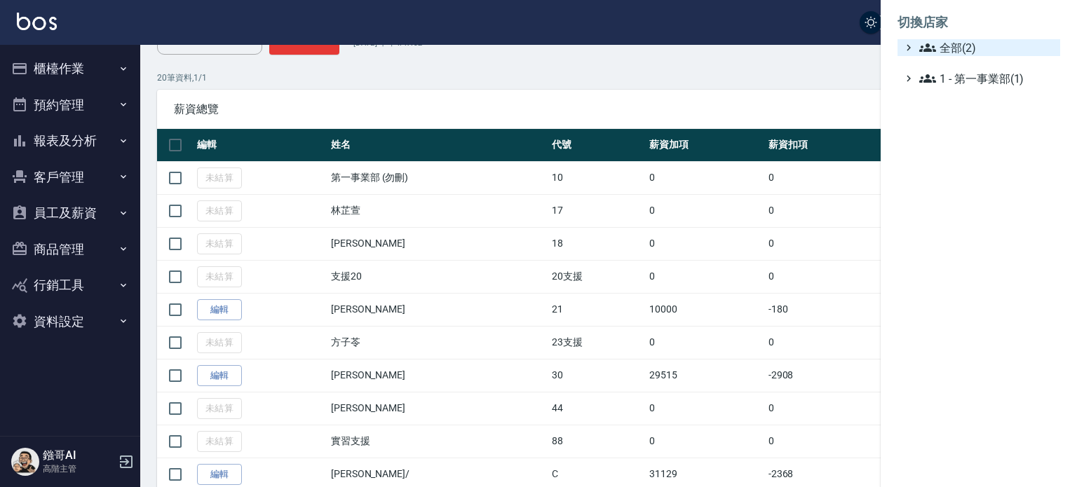
click at [962, 50] on span "全部(2)" at bounding box center [986, 47] width 135 height 17
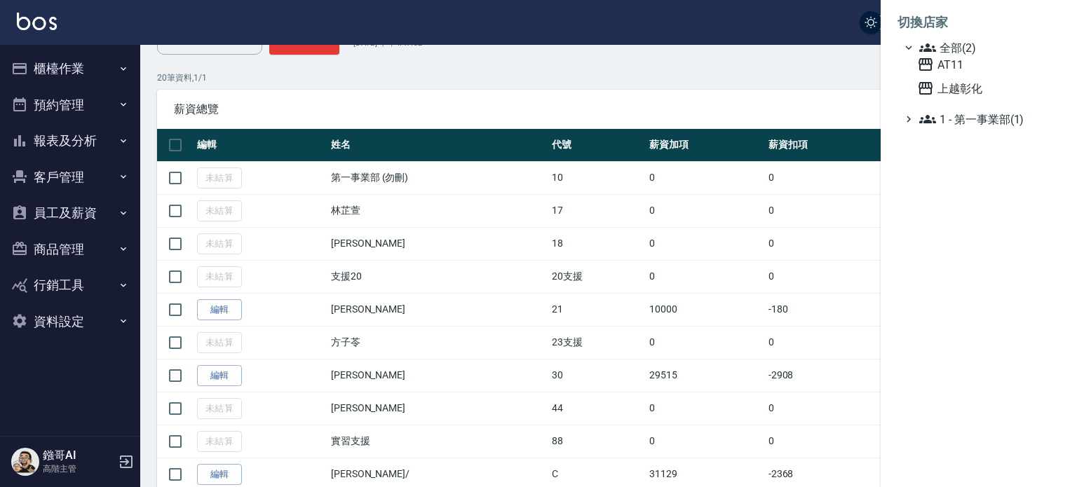
click at [960, 77] on div "AT11 上越彰化" at bounding box center [985, 76] width 149 height 41
click at [960, 84] on span "上越彰化" at bounding box center [985, 88] width 137 height 17
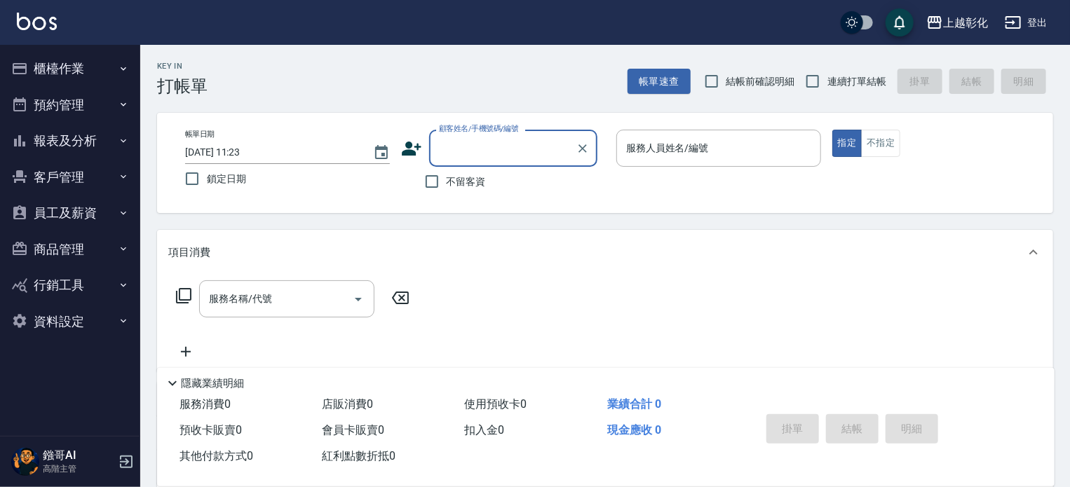
click at [96, 179] on button "客戶管理" at bounding box center [70, 177] width 129 height 36
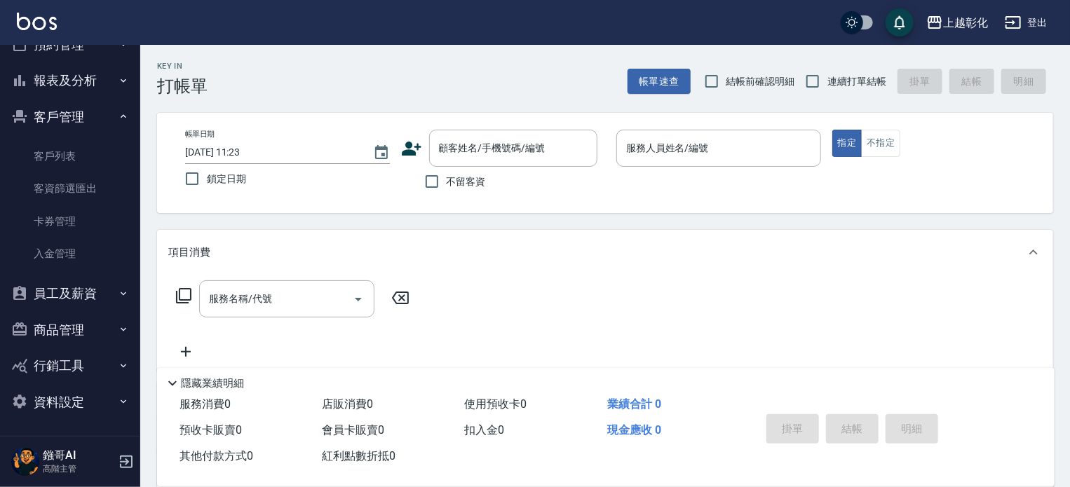
click at [90, 285] on button "員工及薪資" at bounding box center [70, 293] width 129 height 36
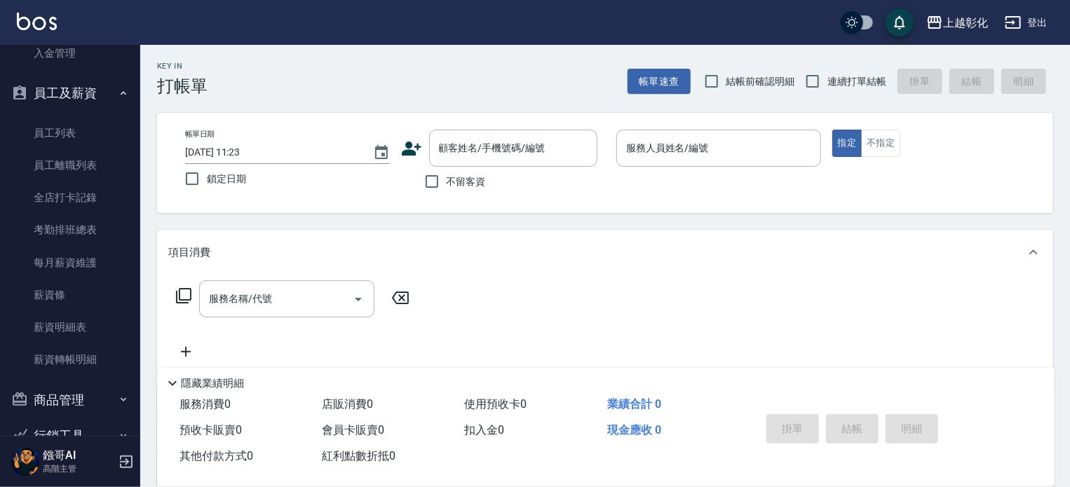
scroll to position [271, 0]
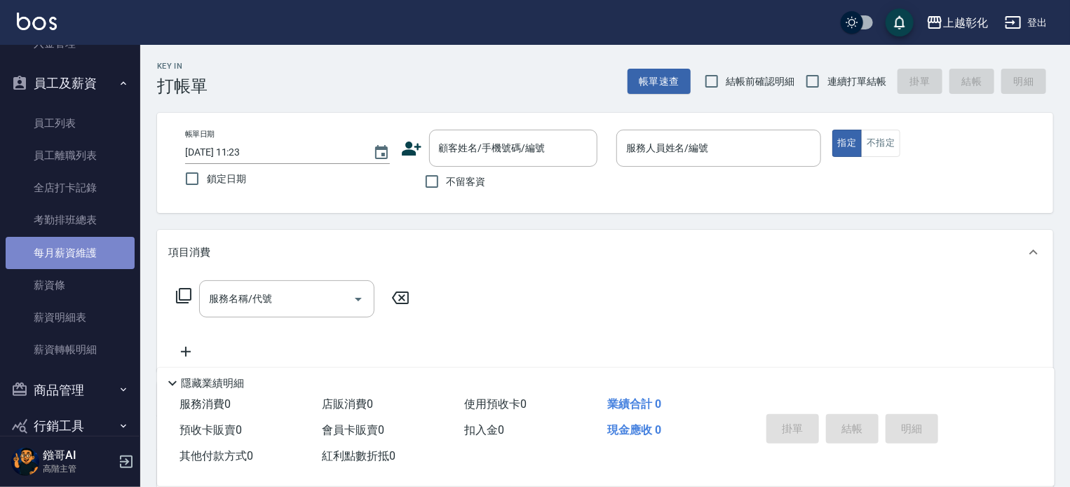
click at [93, 257] on link "每月薪資維護" at bounding box center [70, 253] width 129 height 32
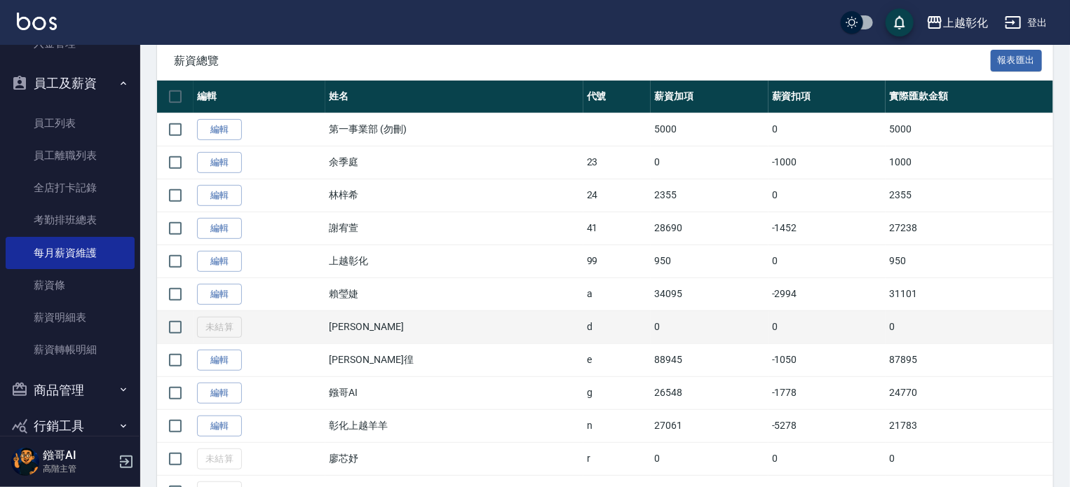
scroll to position [280, 0]
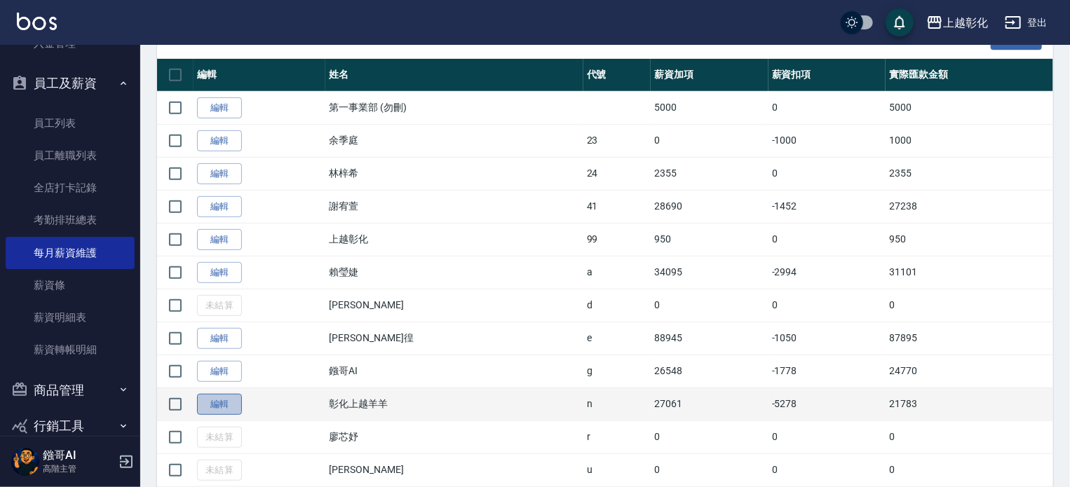
click at [235, 400] on link "編輯" at bounding box center [219, 405] width 45 height 22
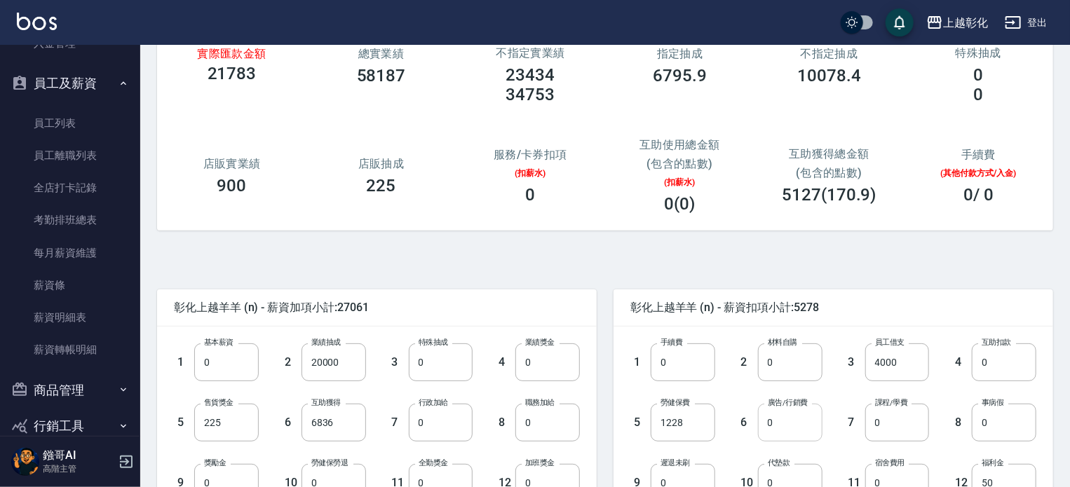
scroll to position [140, 0]
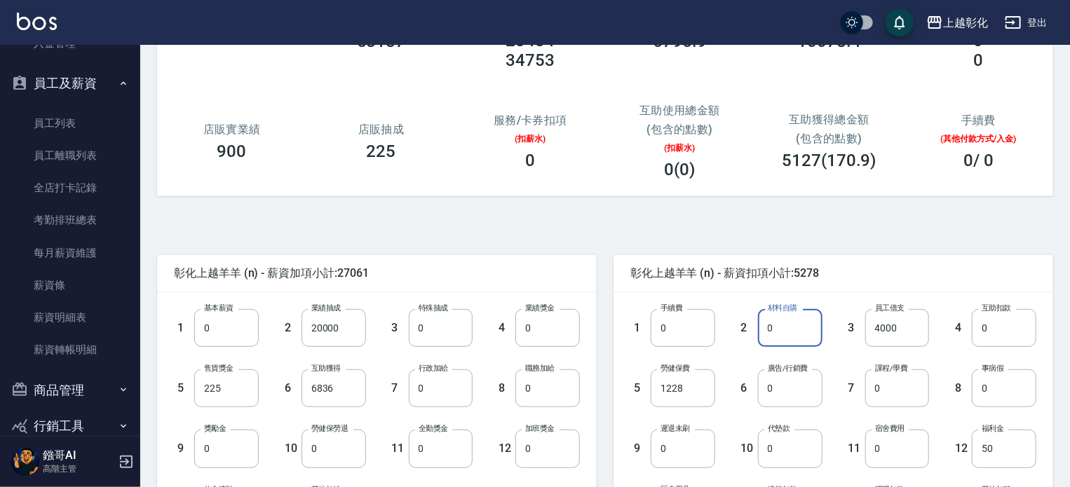
click at [792, 327] on input "0" at bounding box center [790, 328] width 64 height 38
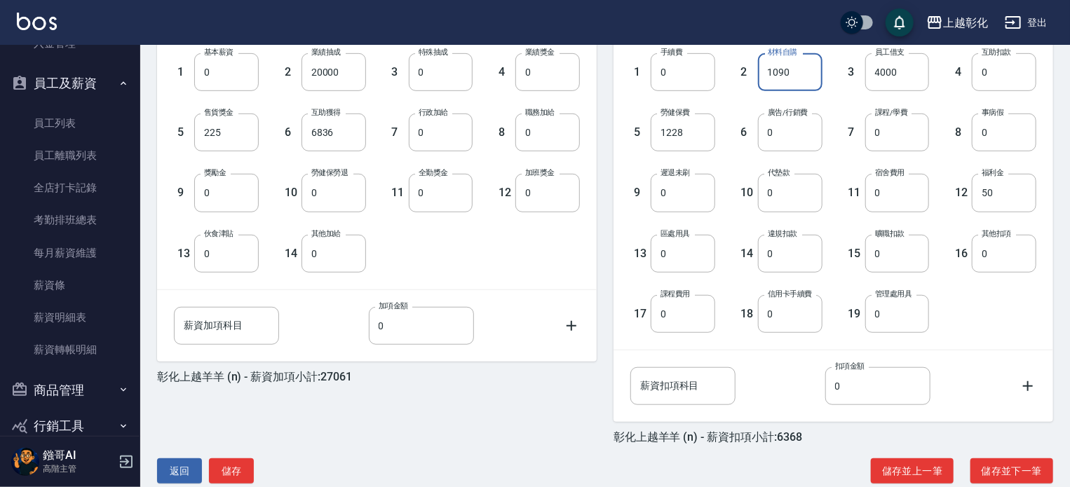
scroll to position [423, 0]
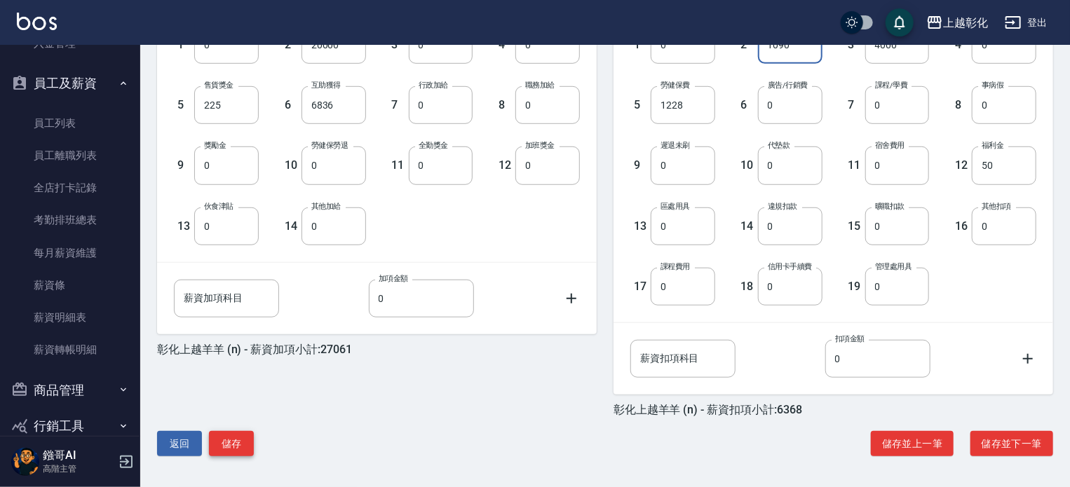
type input "1090"
click at [226, 453] on button "儲存" at bounding box center [231, 444] width 45 height 26
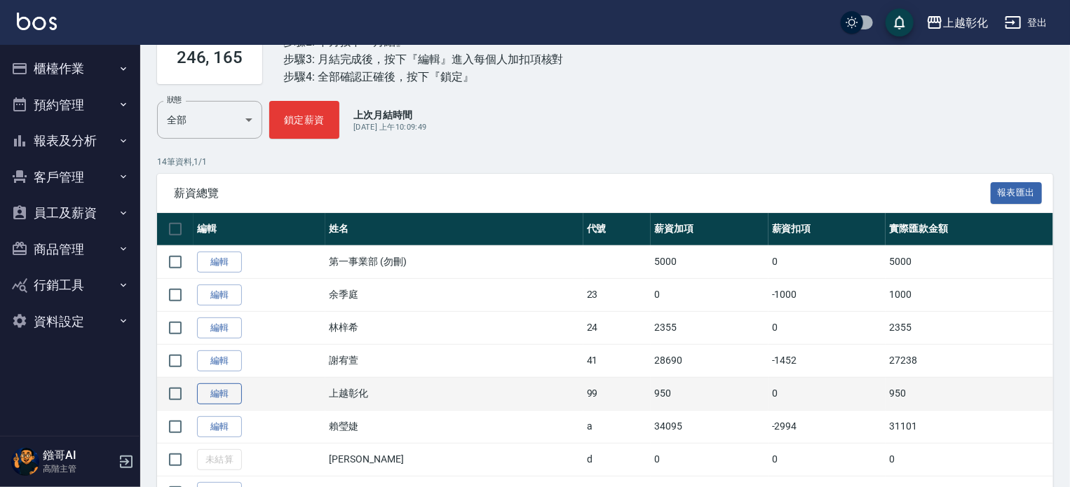
scroll to position [210, 0]
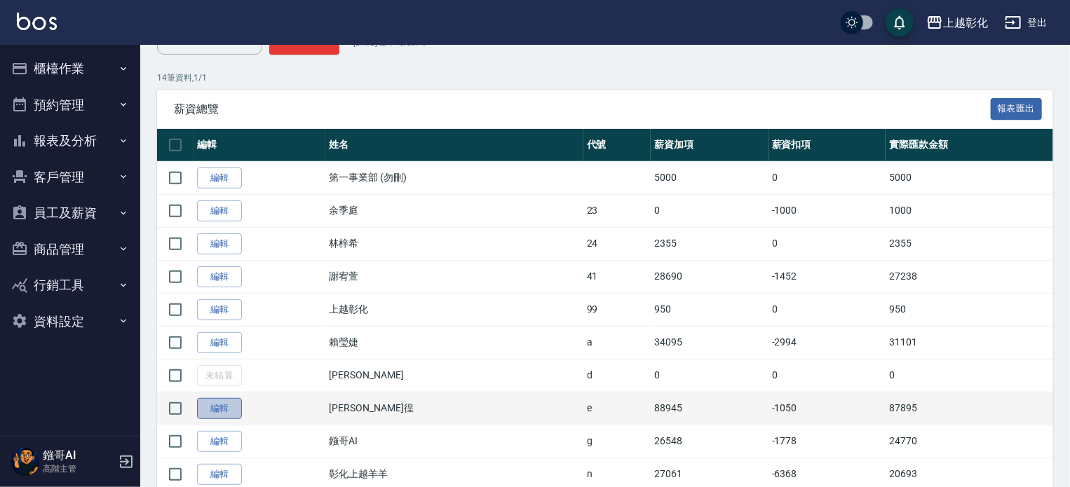
click at [230, 403] on link "編輯" at bounding box center [219, 409] width 45 height 22
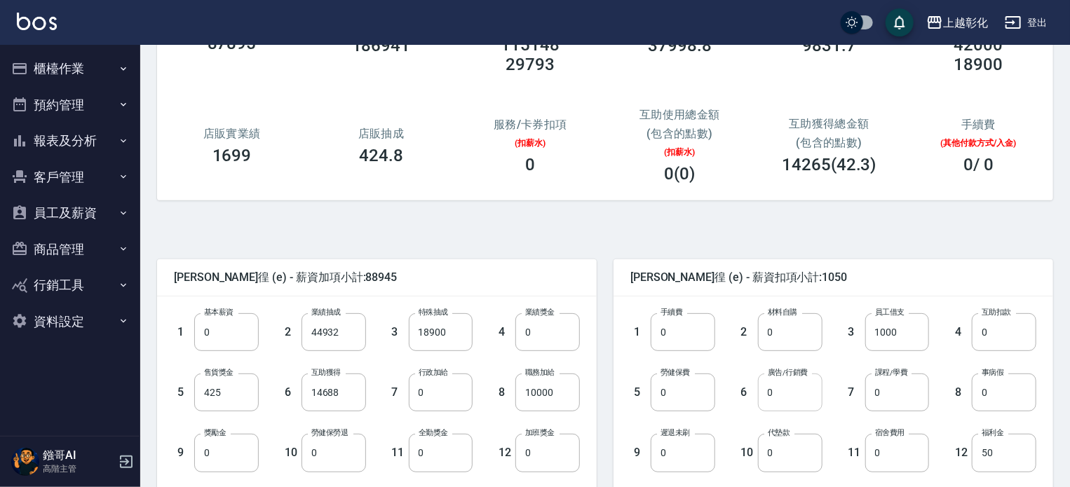
scroll to position [140, 0]
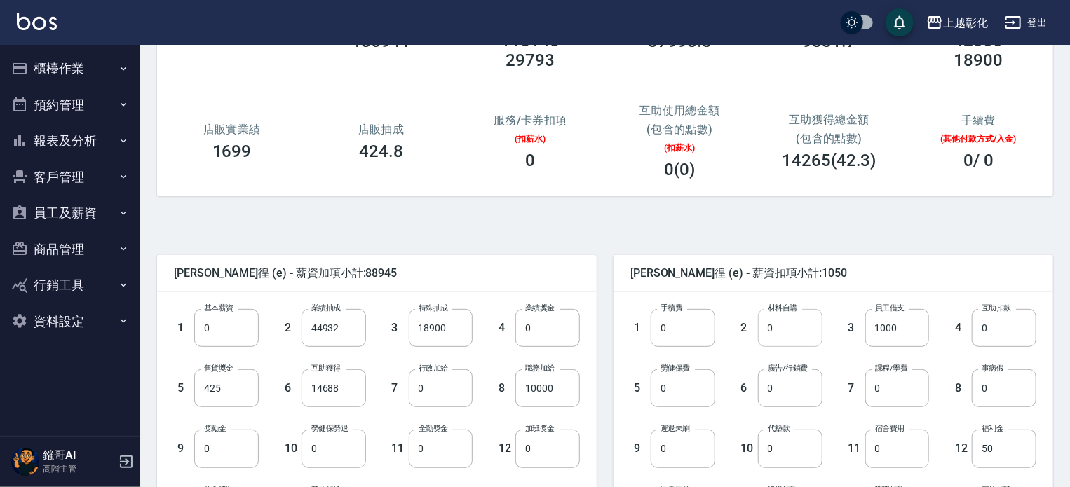
click at [790, 319] on input "0" at bounding box center [790, 328] width 64 height 38
type input "775"
click at [810, 260] on div "[PERSON_NAME]徨 (e) - 薪資扣項小計:1825" at bounding box center [832, 273] width 439 height 36
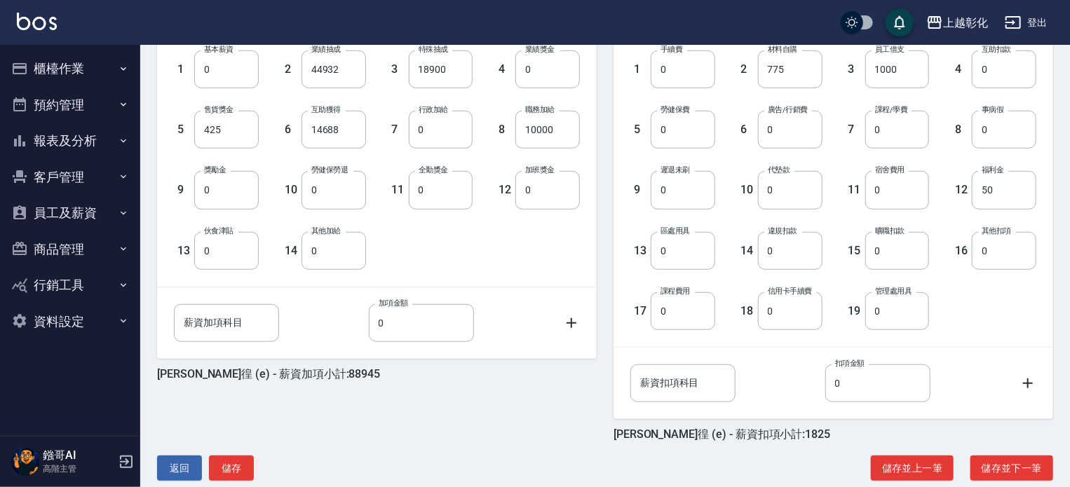
scroll to position [423, 0]
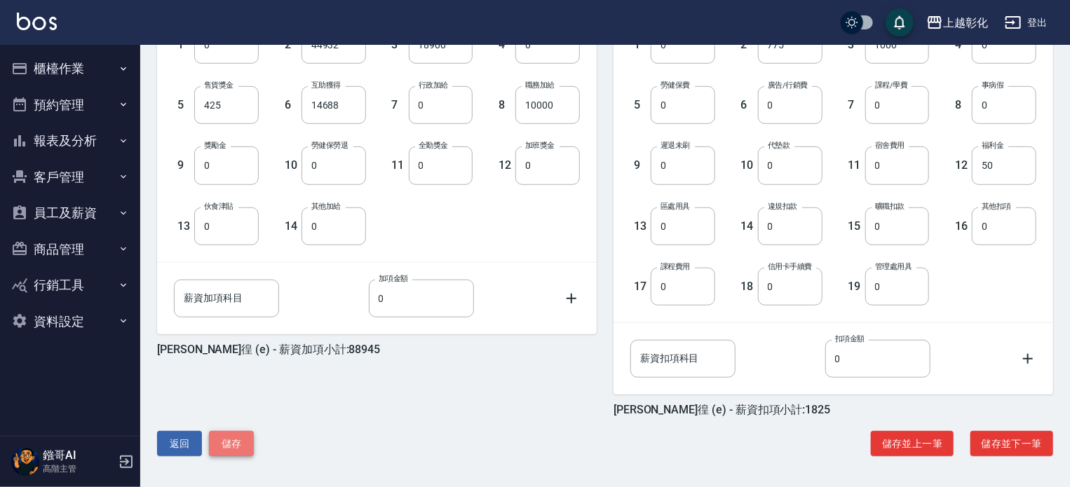
click at [221, 431] on button "儲存" at bounding box center [231, 444] width 45 height 26
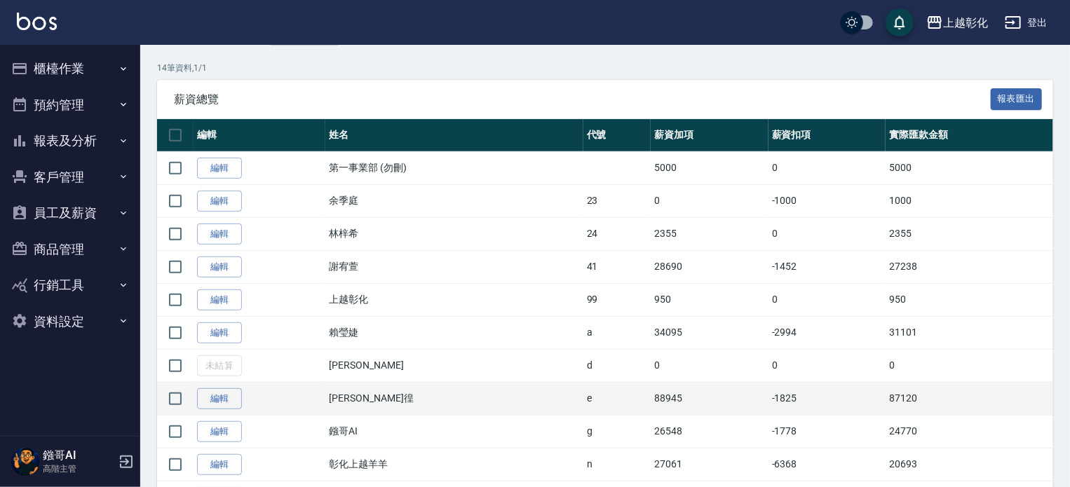
scroll to position [280, 0]
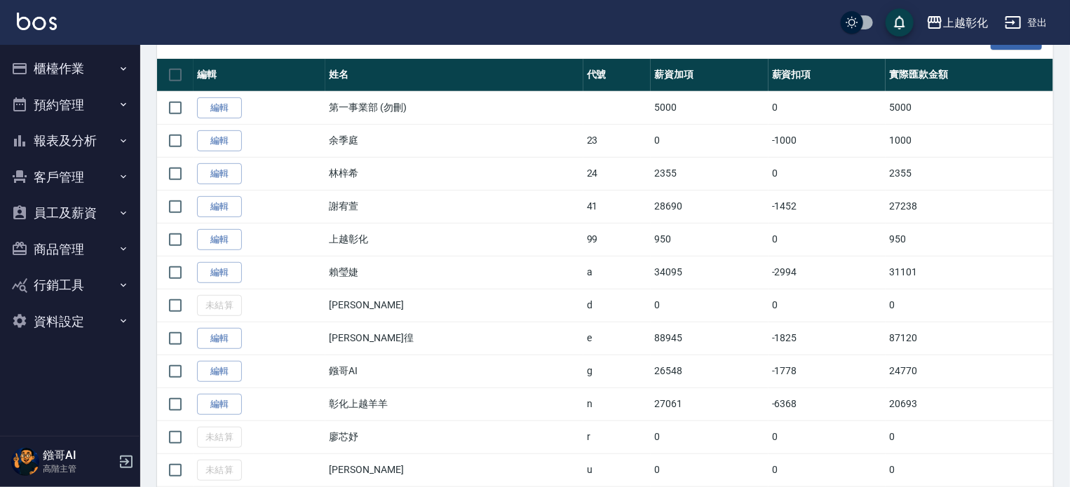
click at [219, 209] on link "編輯" at bounding box center [219, 207] width 45 height 22
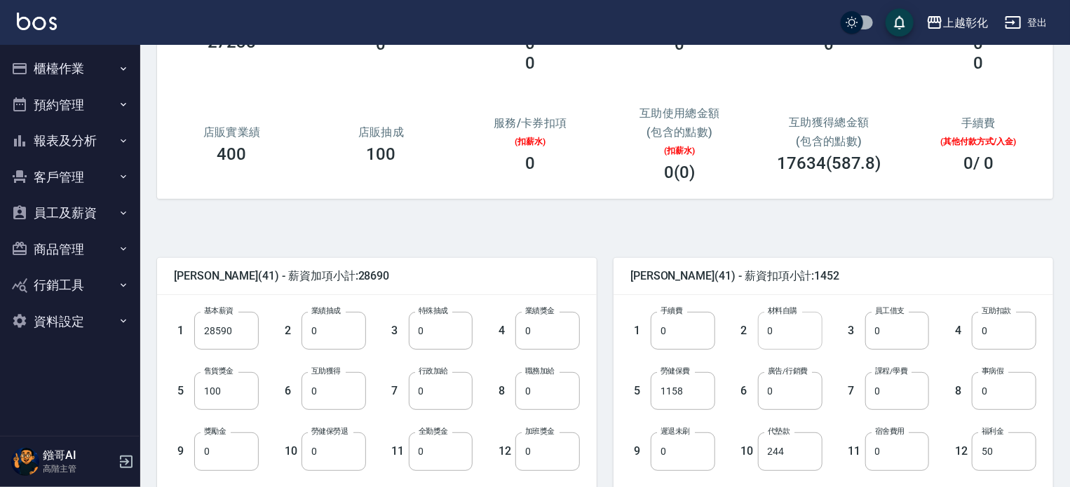
scroll to position [140, 0]
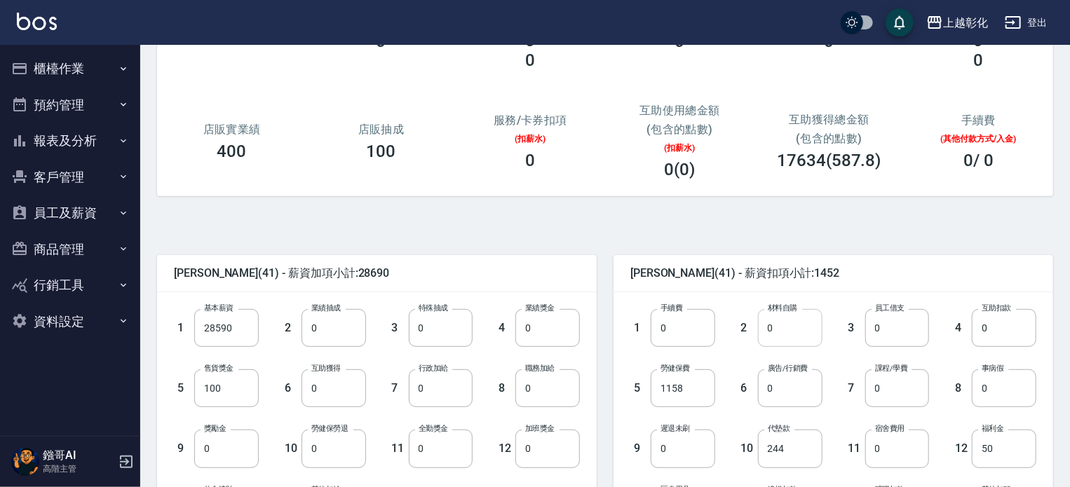
click at [805, 327] on input "0" at bounding box center [790, 328] width 64 height 38
type input "630"
click at [841, 277] on span "[PERSON_NAME](41) - 薪資扣項小計:2082" at bounding box center [833, 273] width 406 height 14
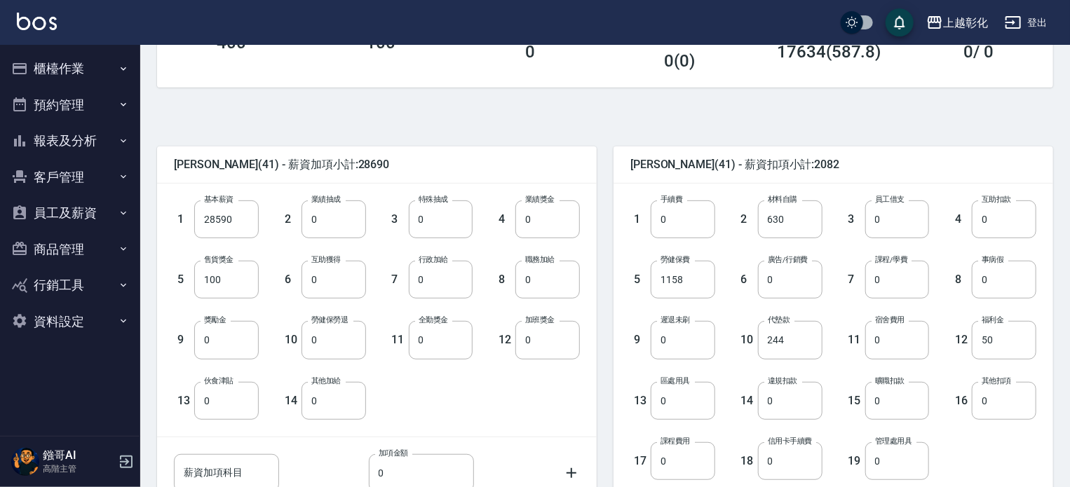
scroll to position [423, 0]
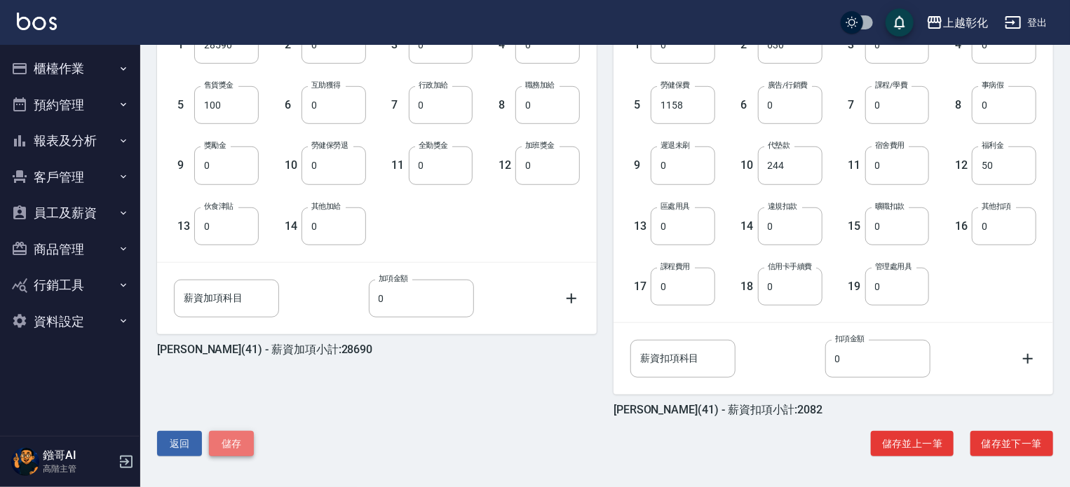
click at [233, 437] on button "儲存" at bounding box center [231, 444] width 45 height 26
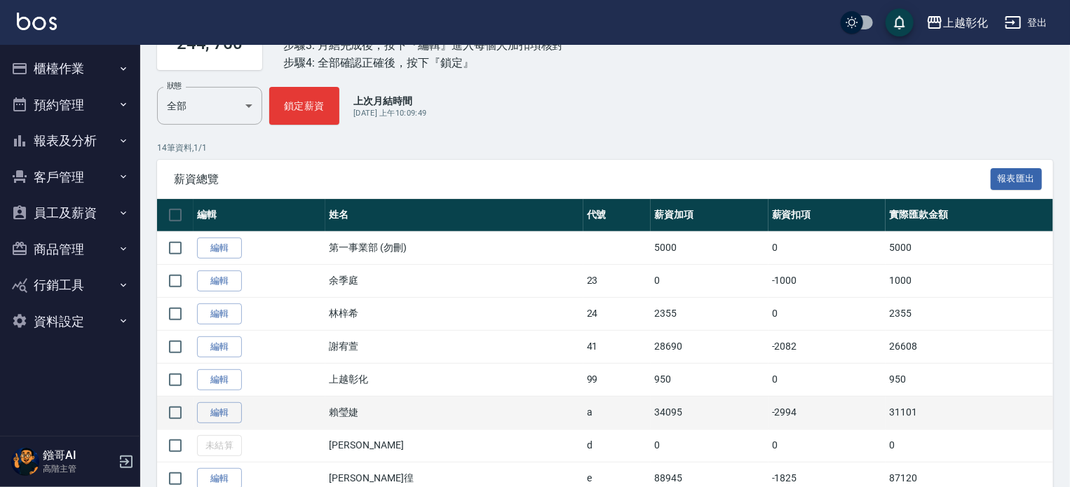
scroll to position [280, 0]
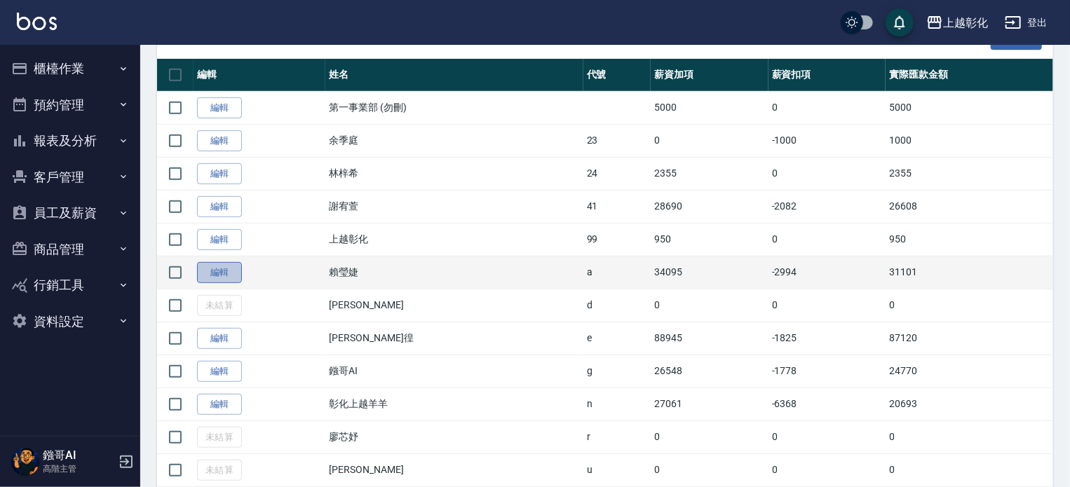
click at [217, 269] on link "編輯" at bounding box center [219, 273] width 45 height 22
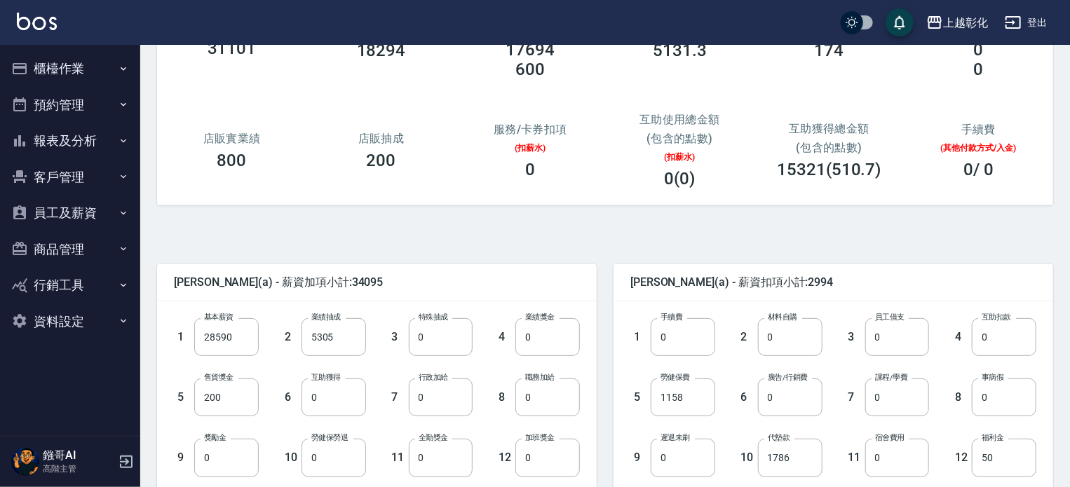
scroll to position [140, 0]
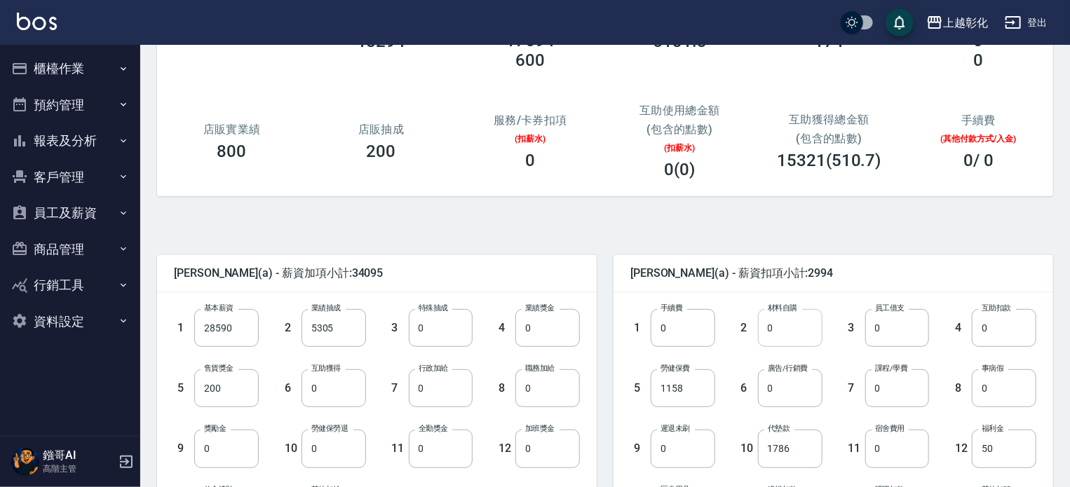
click at [777, 323] on input "0" at bounding box center [790, 328] width 64 height 38
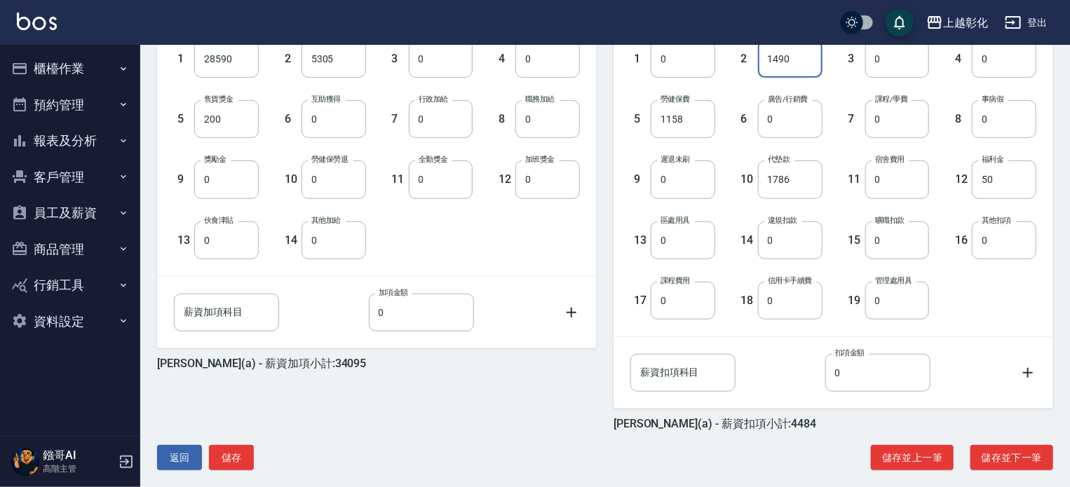
scroll to position [423, 0]
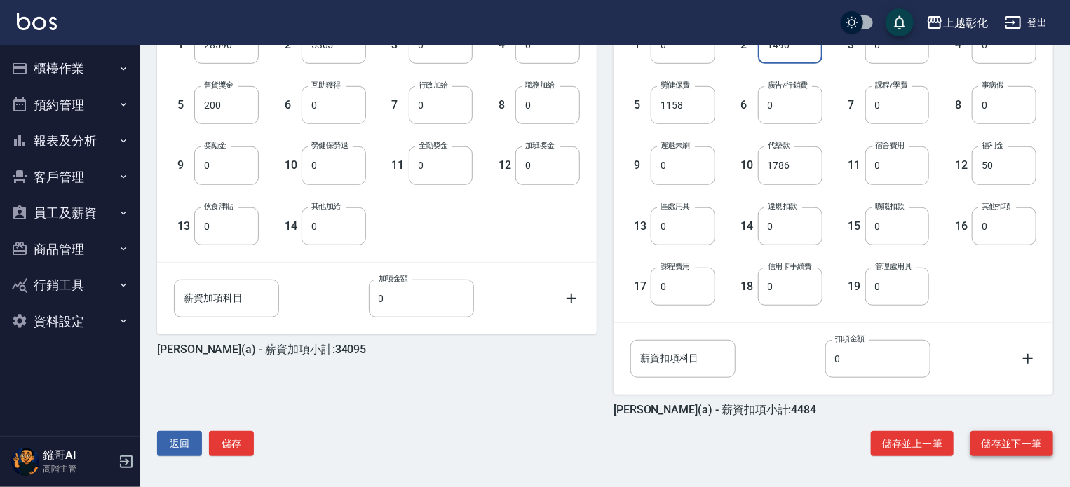
type input "1490"
click at [1009, 437] on button "儲存並下一筆" at bounding box center [1011, 444] width 83 height 26
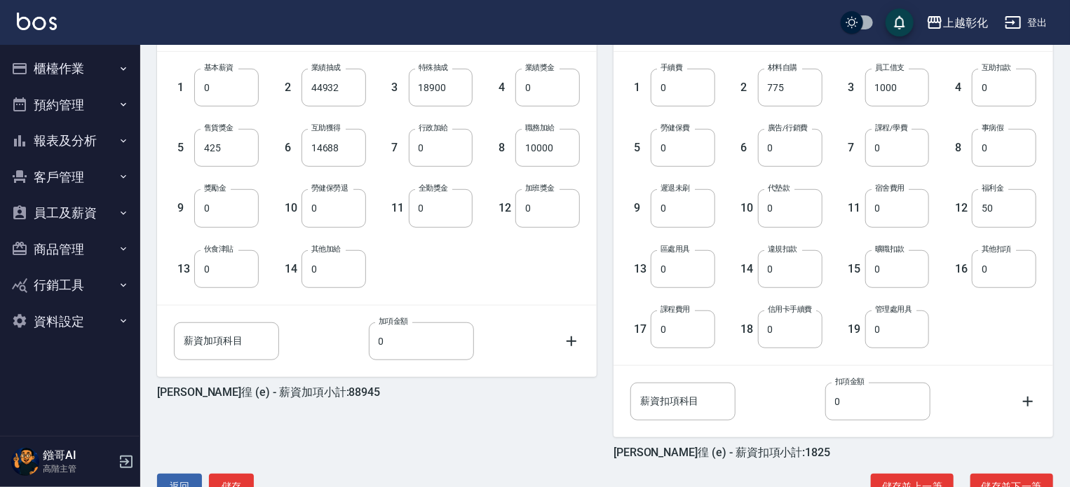
scroll to position [423, 0]
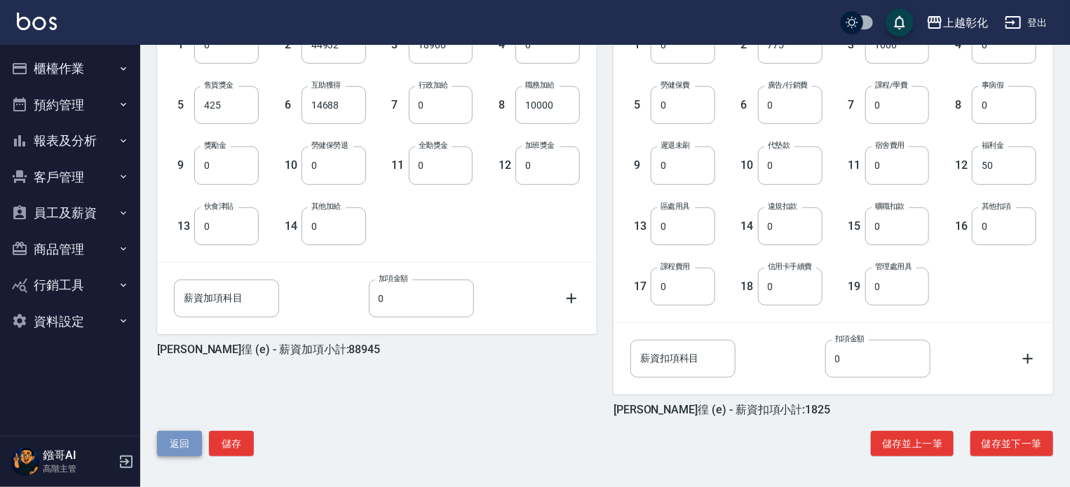
click at [165, 441] on button "返回" at bounding box center [179, 444] width 45 height 26
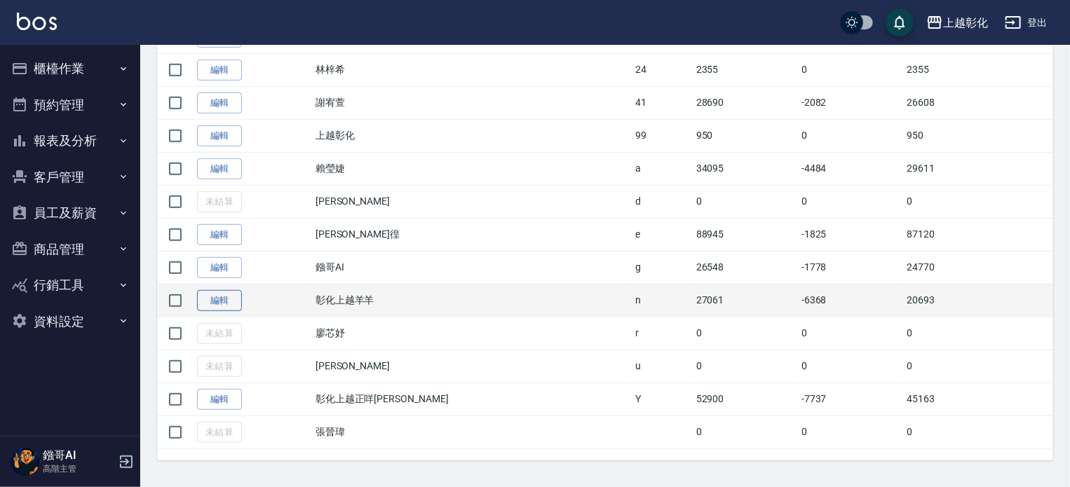
scroll to position [388, 0]
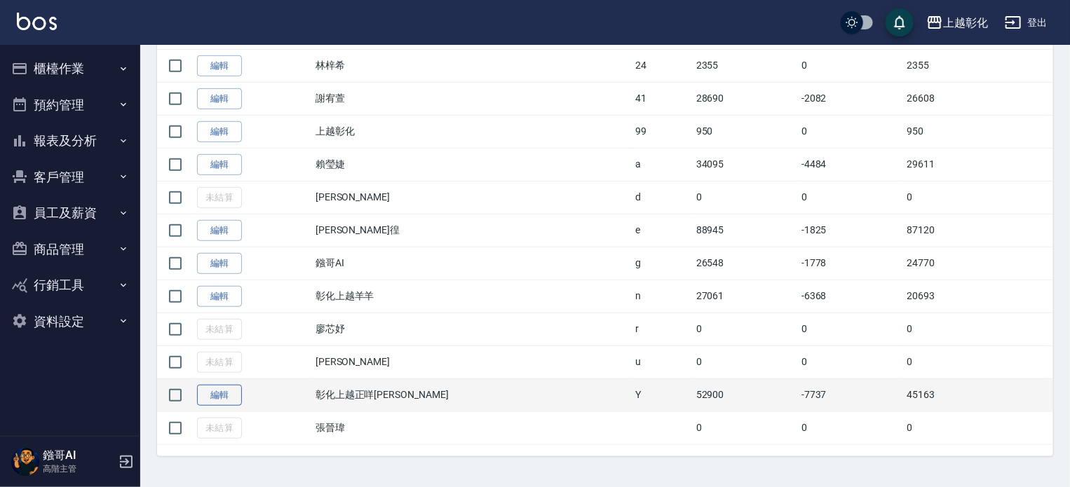
click at [228, 392] on link "編輯" at bounding box center [219, 396] width 45 height 22
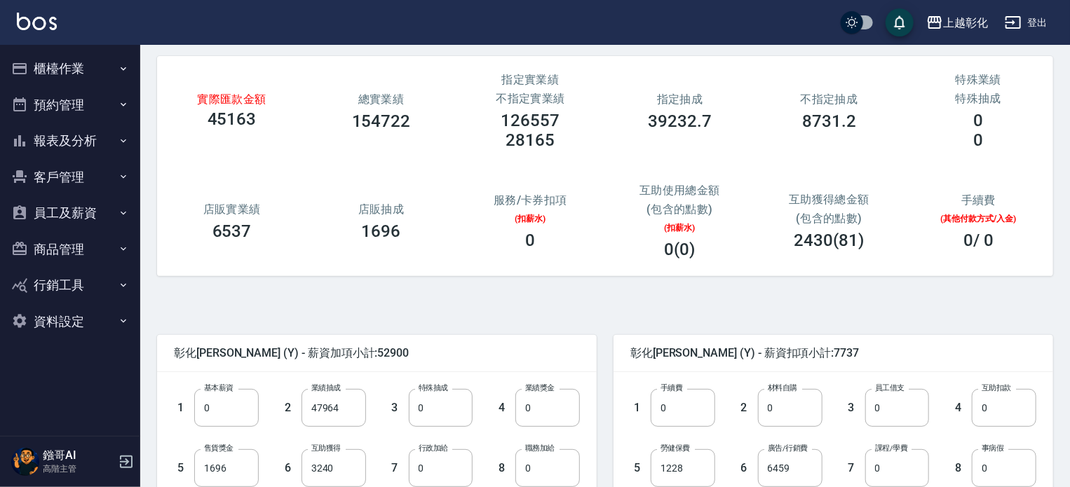
scroll to position [210, 0]
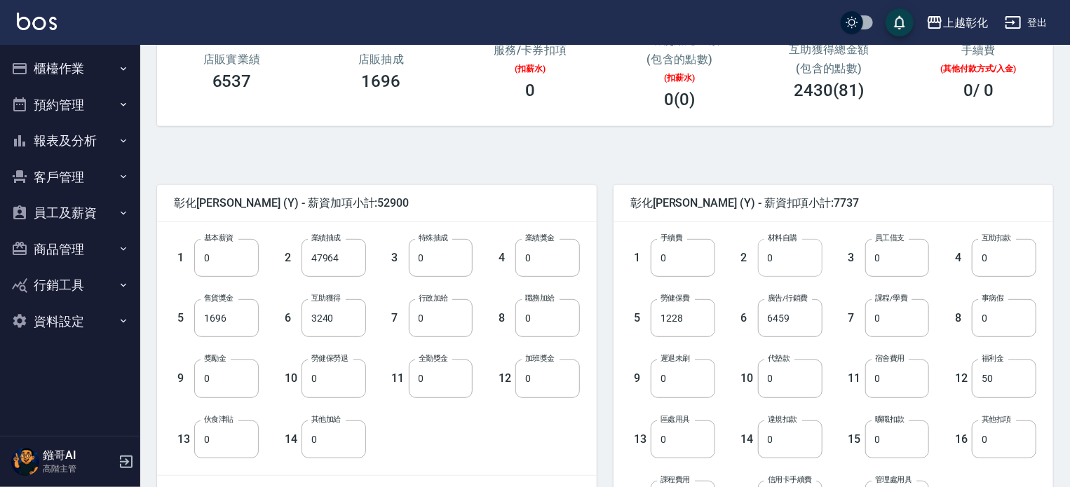
click at [763, 261] on input "0" at bounding box center [790, 258] width 64 height 38
type input "880"
click at [907, 175] on div "彰化上越正咩[PERSON_NAME] (Y) - 薪資扣項小計:8617 1 手續費 0 手續費 2 材料自購 880 材料自購 3 員工借支 0 員工借支…" at bounding box center [824, 399] width 456 height 462
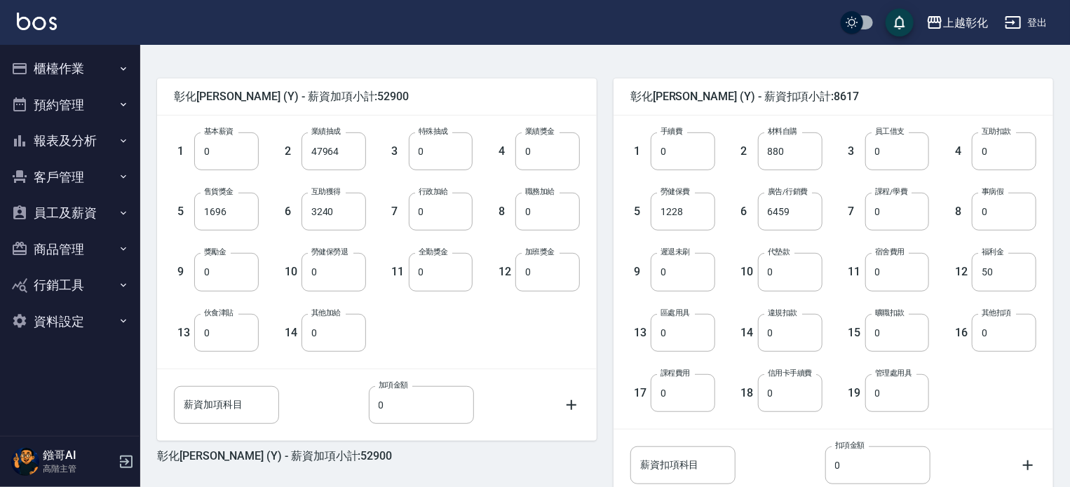
scroll to position [421, 0]
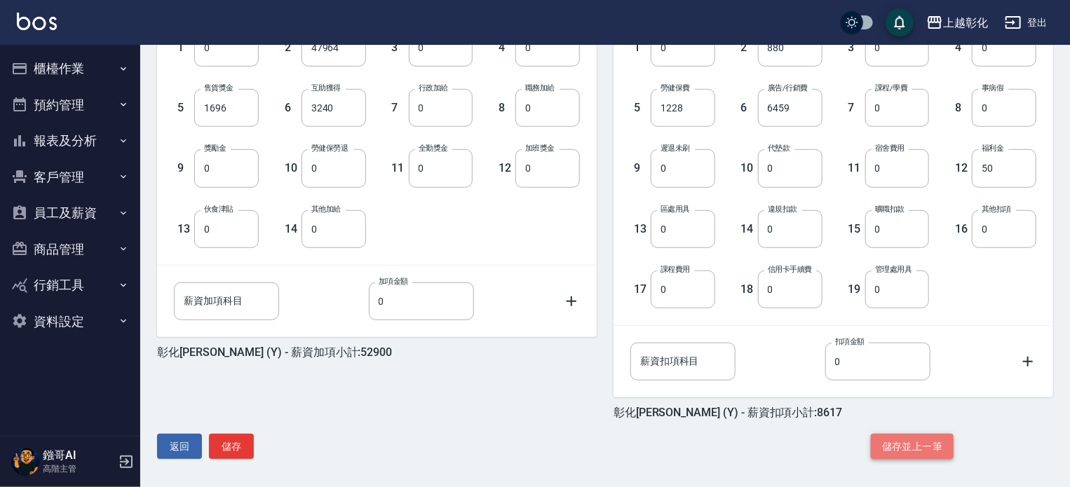
click at [903, 439] on button "儲存並上一筆" at bounding box center [912, 447] width 83 height 26
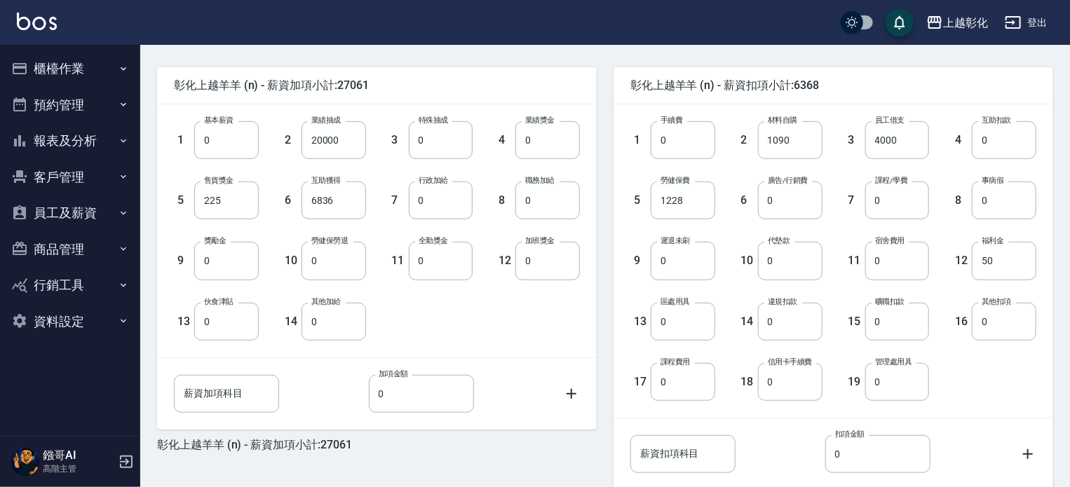
scroll to position [423, 0]
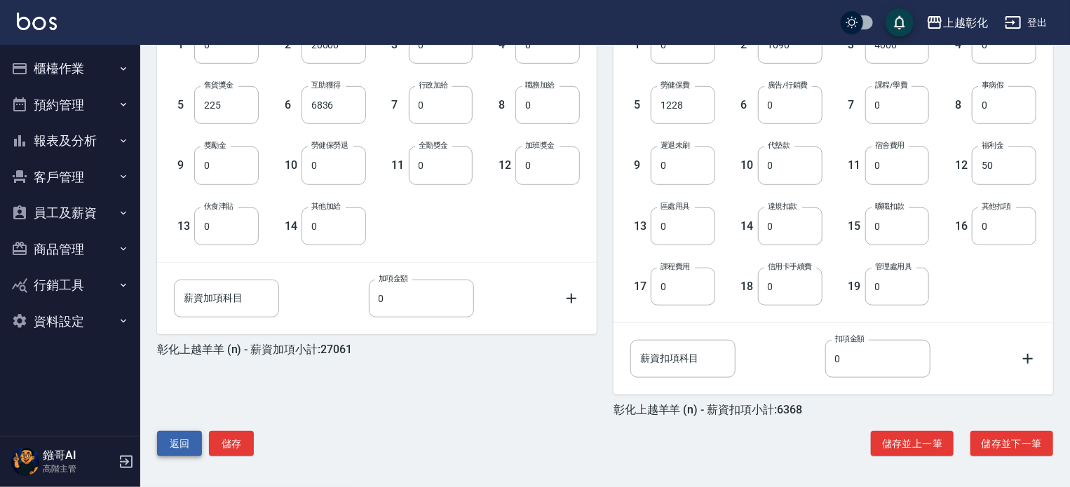
click at [194, 436] on button "返回" at bounding box center [179, 444] width 45 height 26
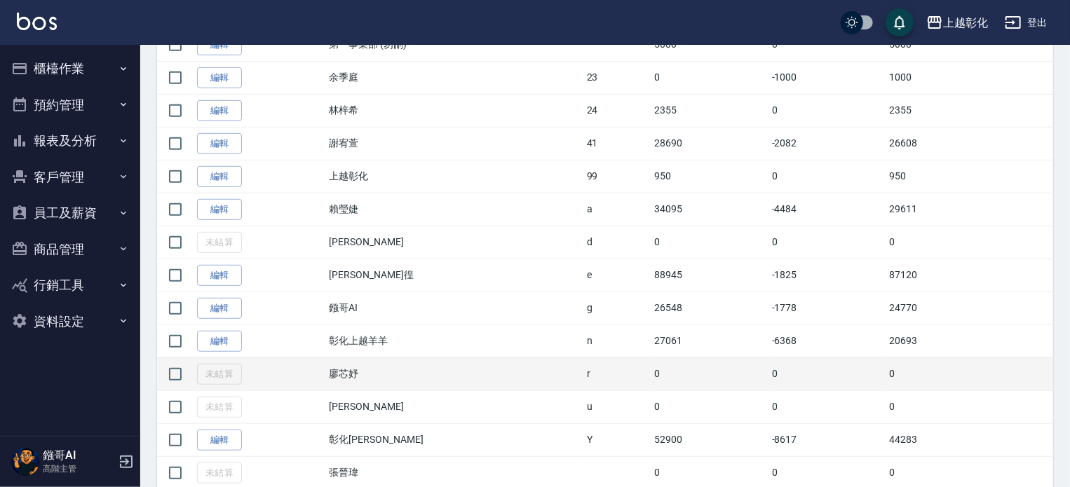
scroll to position [388, 0]
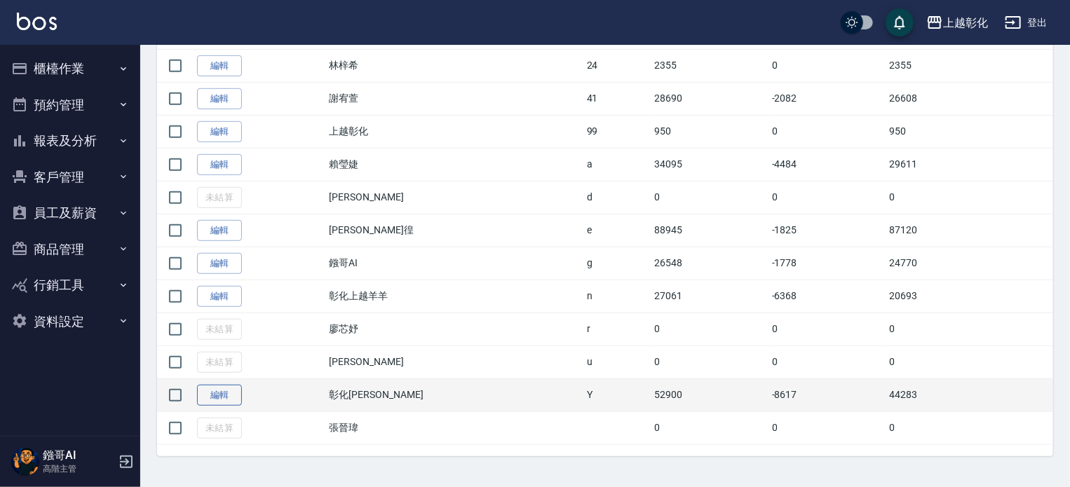
click at [224, 391] on link "編輯" at bounding box center [219, 396] width 45 height 22
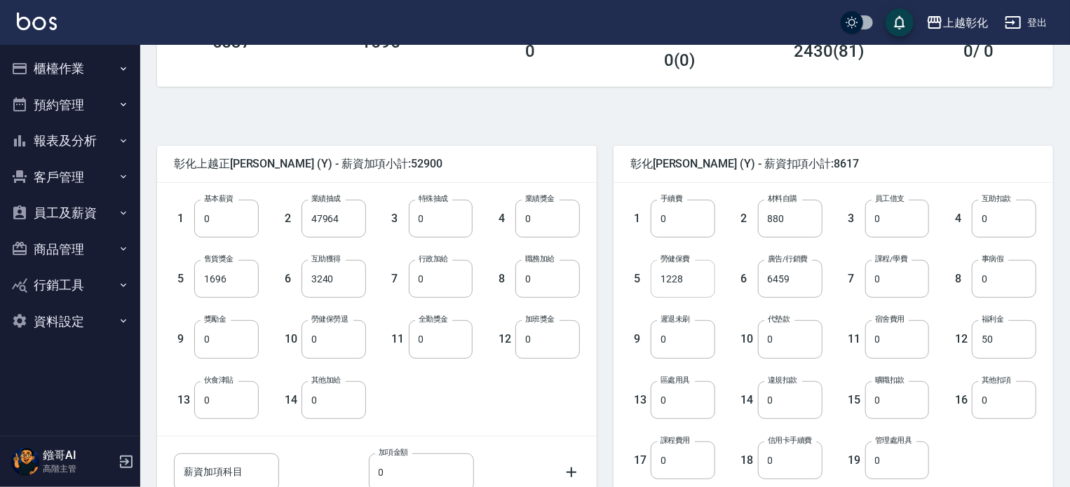
scroll to position [280, 0]
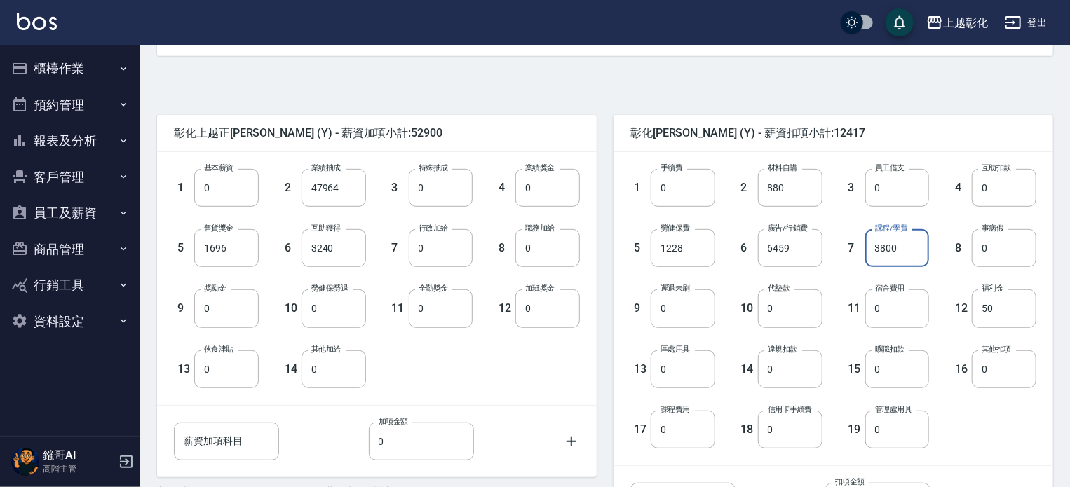
type input "3800"
click at [969, 133] on span "彰化[PERSON_NAME] (Y) - 薪資扣項小計:12417" at bounding box center [833, 133] width 406 height 14
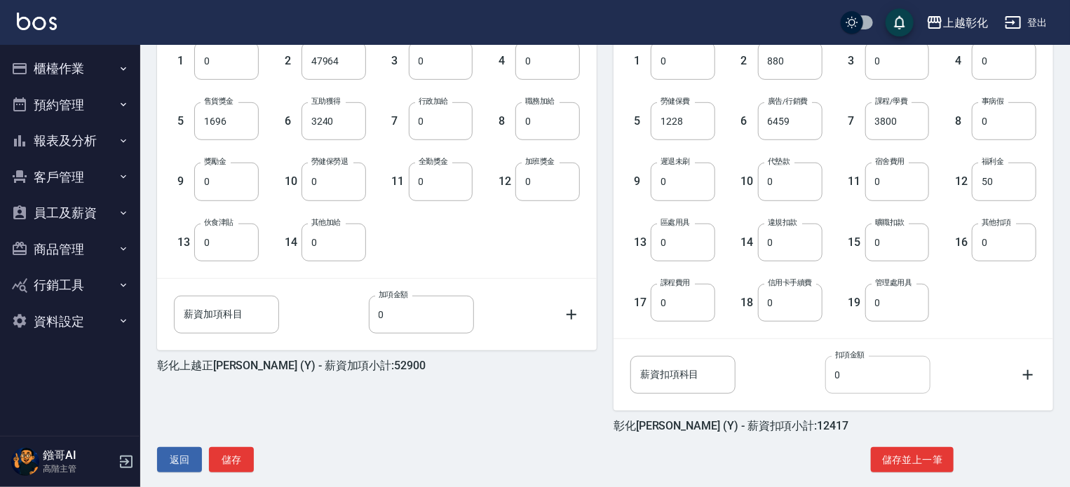
scroll to position [421, 0]
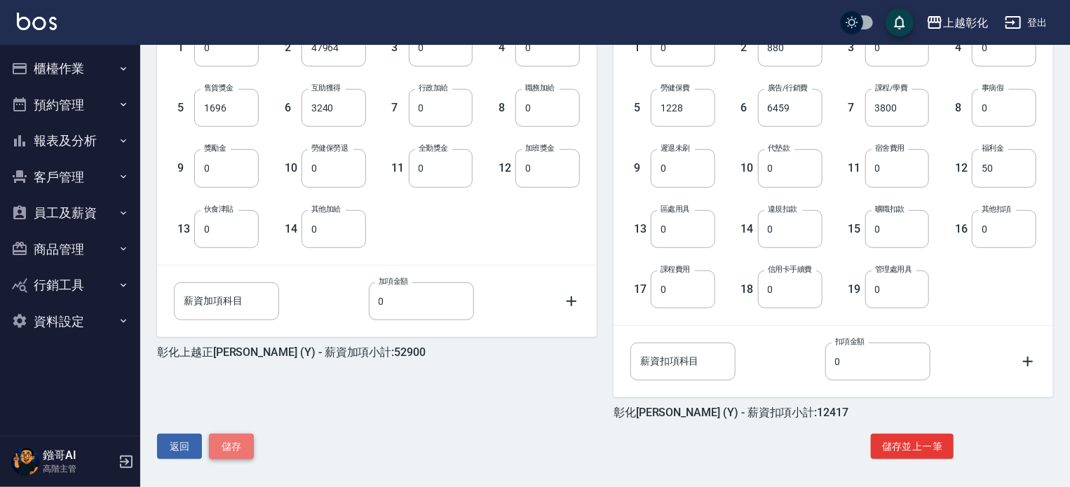
click at [227, 442] on button "儲存" at bounding box center [231, 447] width 45 height 26
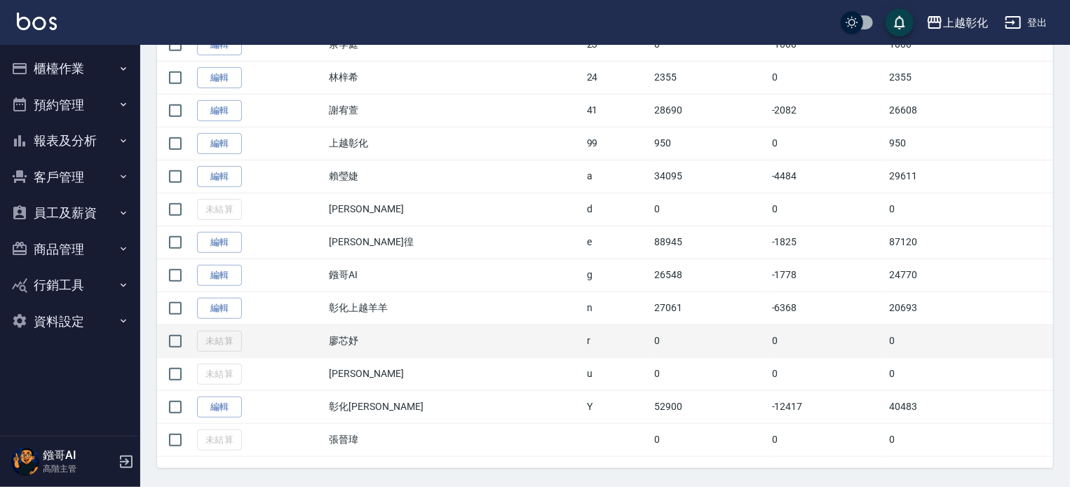
scroll to position [388, 0]
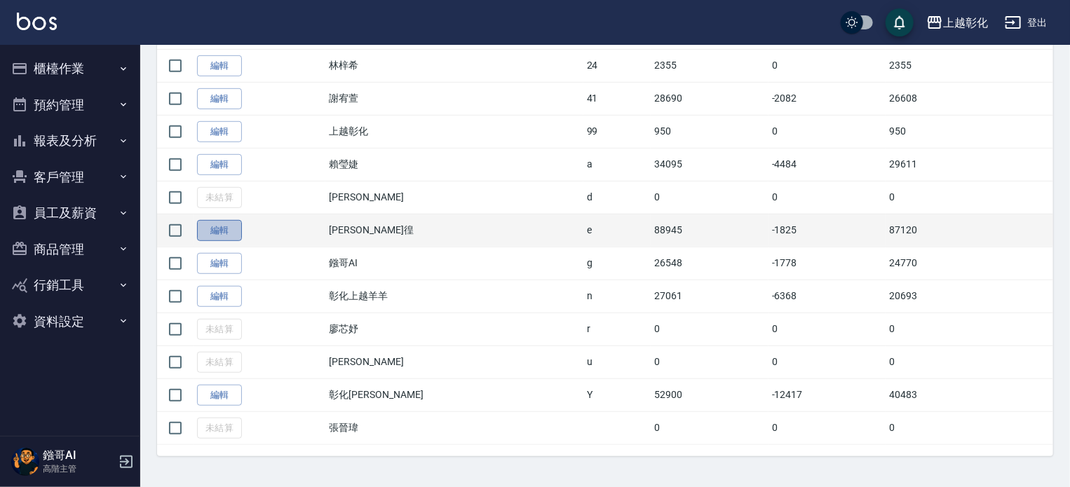
click at [212, 225] on link "編輯" at bounding box center [219, 231] width 45 height 22
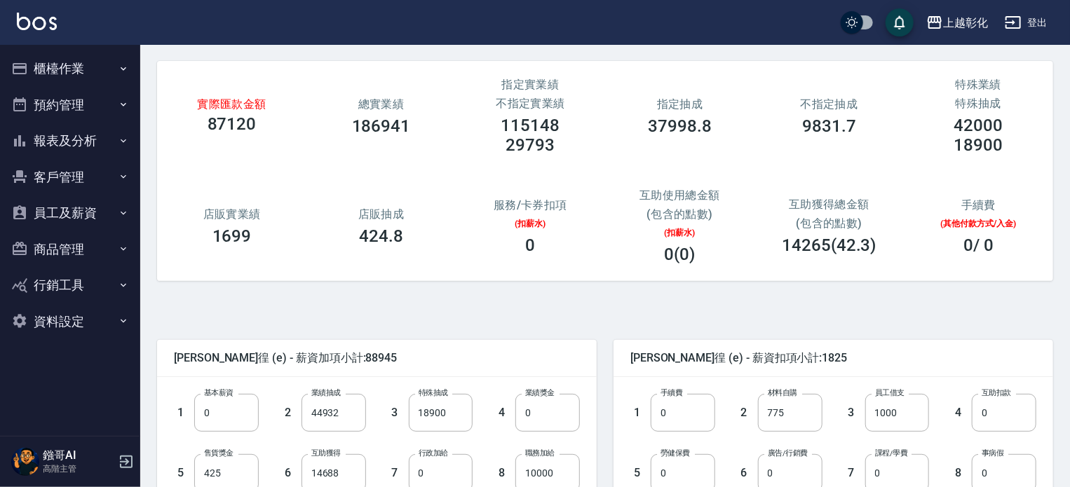
scroll to position [210, 0]
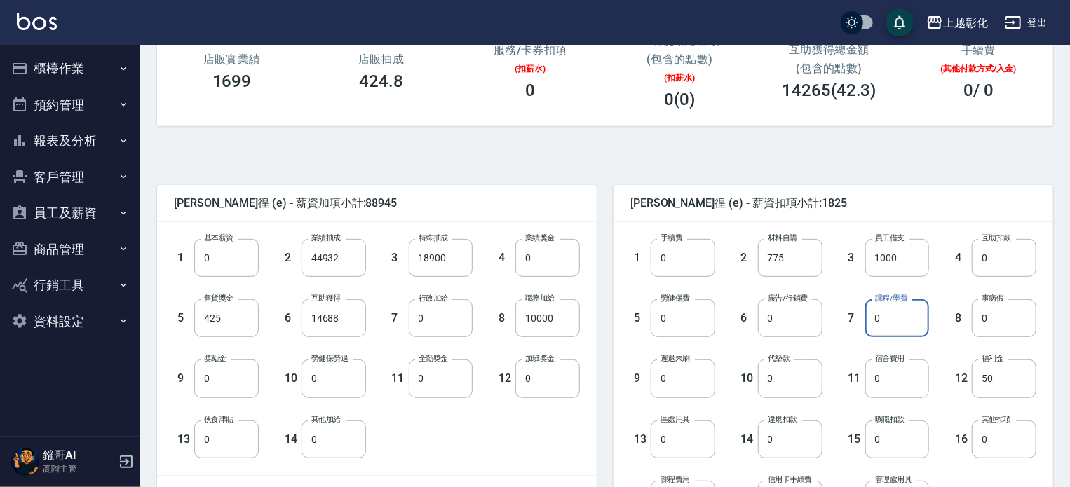
click at [894, 325] on input "0" at bounding box center [897, 318] width 64 height 38
type input "3800"
click at [936, 146] on div "[PERSON_NAME]徨 (e) - 薪資加項小計:88945 1 基本薪資 0 基本薪資 2 業績抽成 44932 業績抽成 3 特殊抽成 18900 …" at bounding box center [599, 413] width 907 height 540
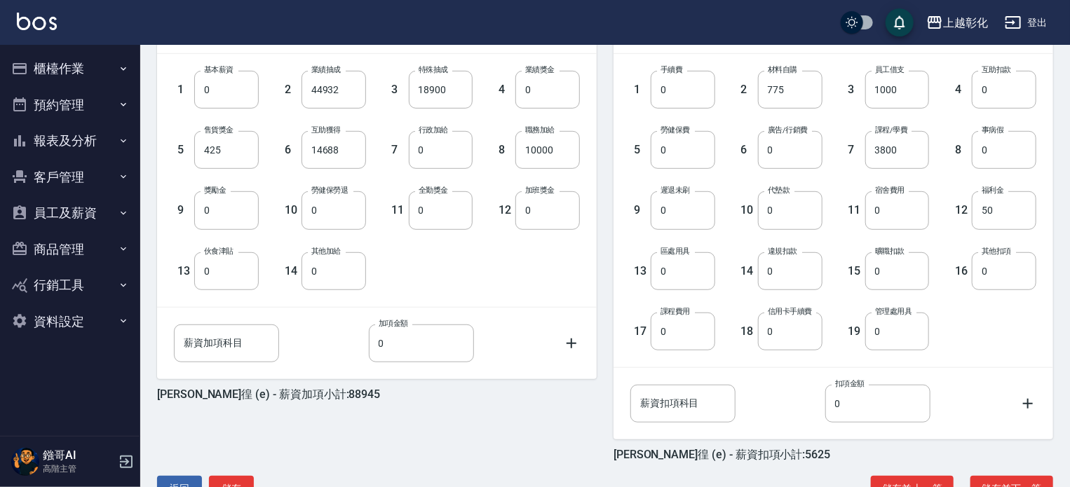
scroll to position [423, 0]
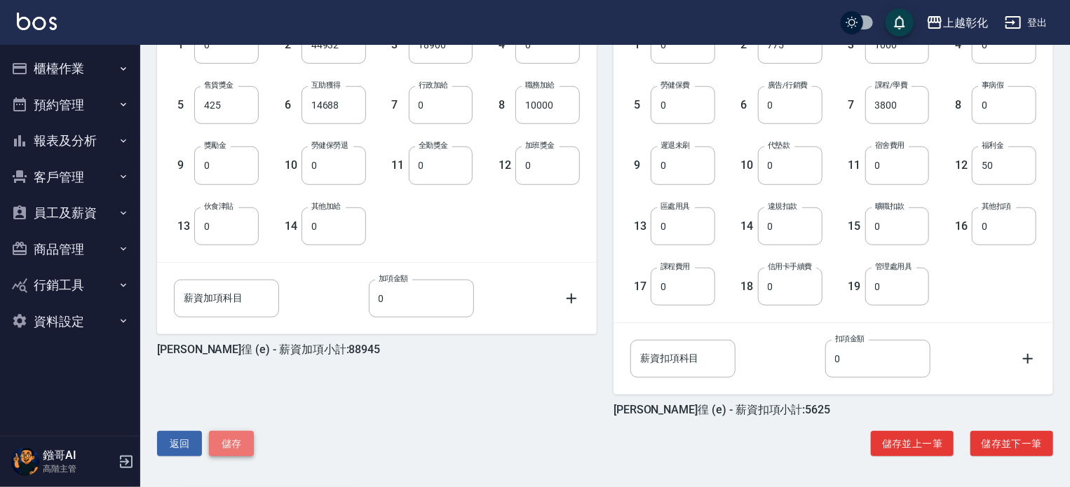
click at [245, 448] on button "儲存" at bounding box center [231, 444] width 45 height 26
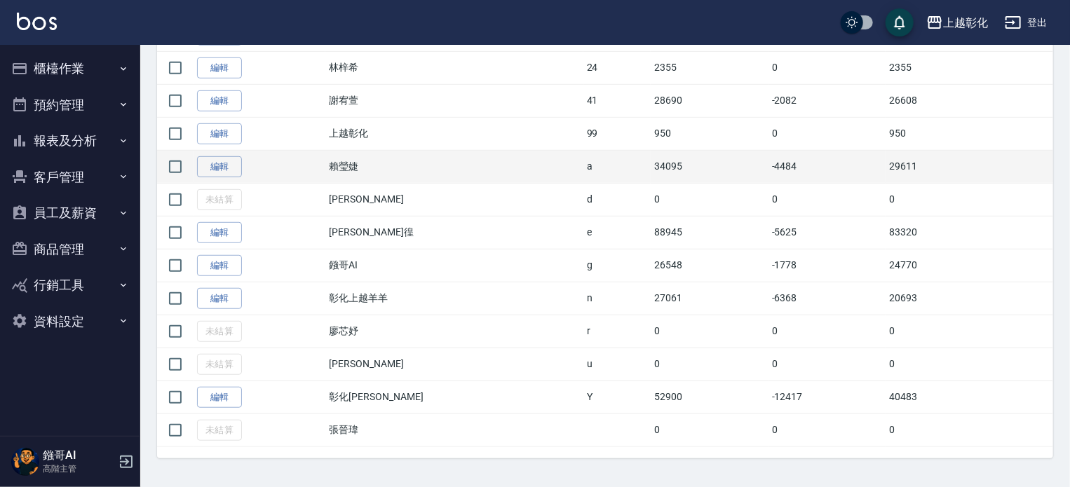
scroll to position [388, 0]
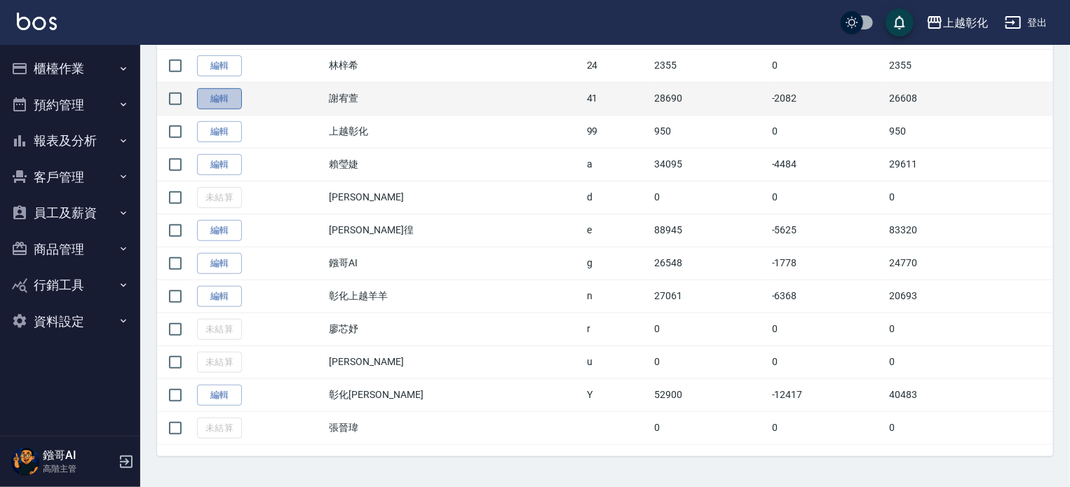
click at [236, 101] on link "編輯" at bounding box center [219, 99] width 45 height 22
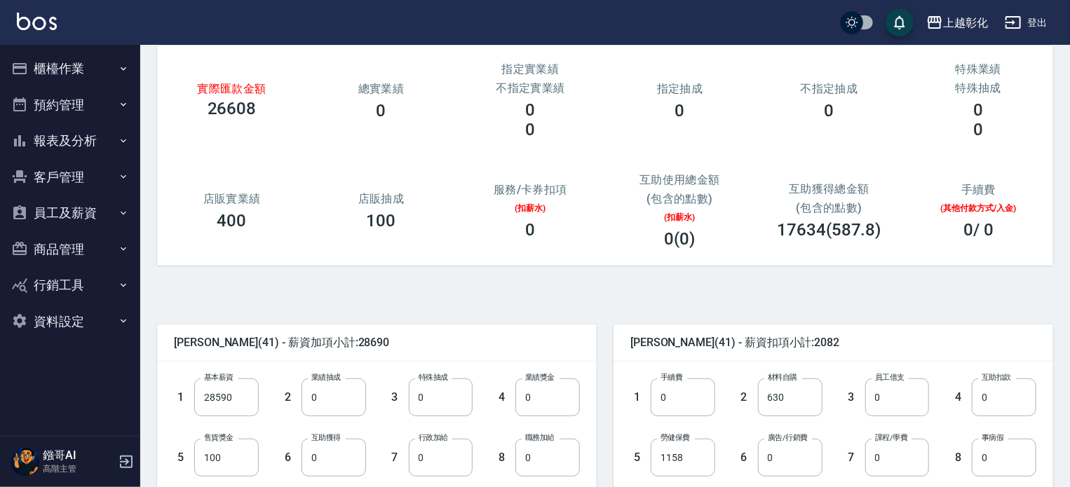
scroll to position [210, 0]
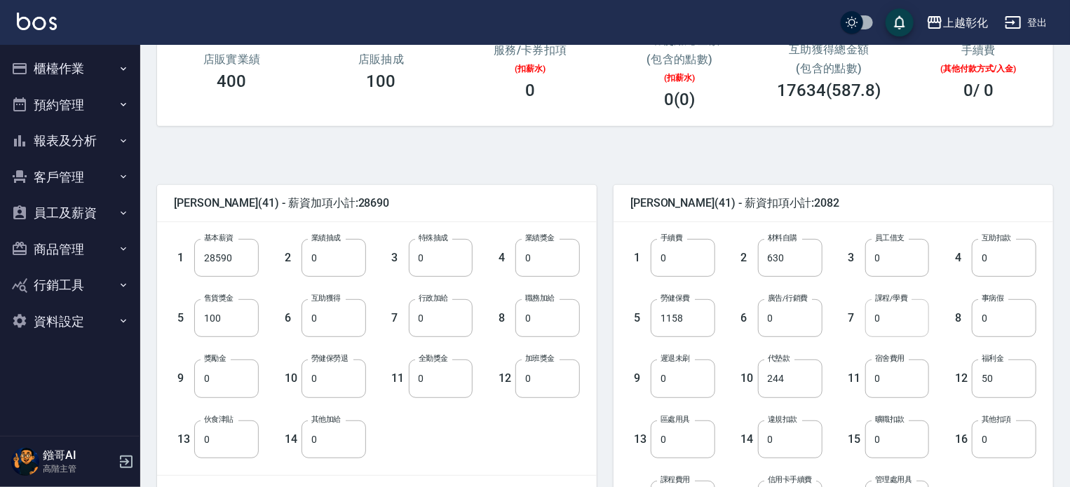
click at [881, 320] on input "0" at bounding box center [897, 318] width 64 height 38
type input "4100"
click at [893, 199] on span "[PERSON_NAME](41) - 薪資扣項小計:6182" at bounding box center [833, 203] width 406 height 14
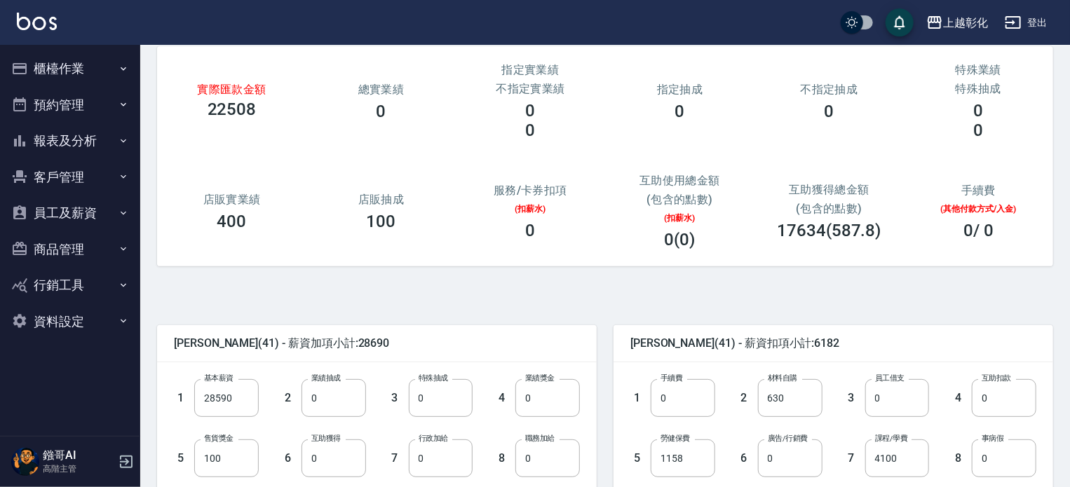
scroll to position [423, 0]
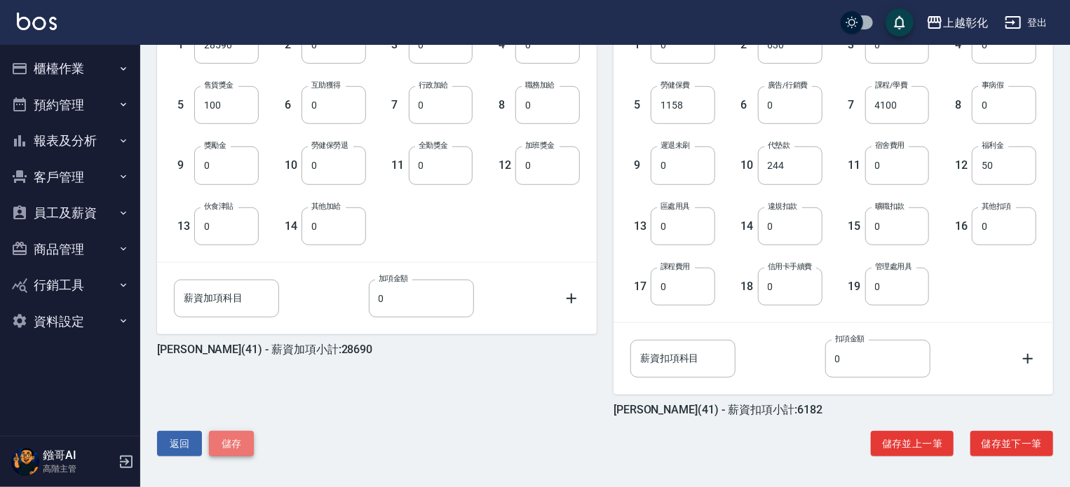
click at [224, 448] on button "儲存" at bounding box center [231, 444] width 45 height 26
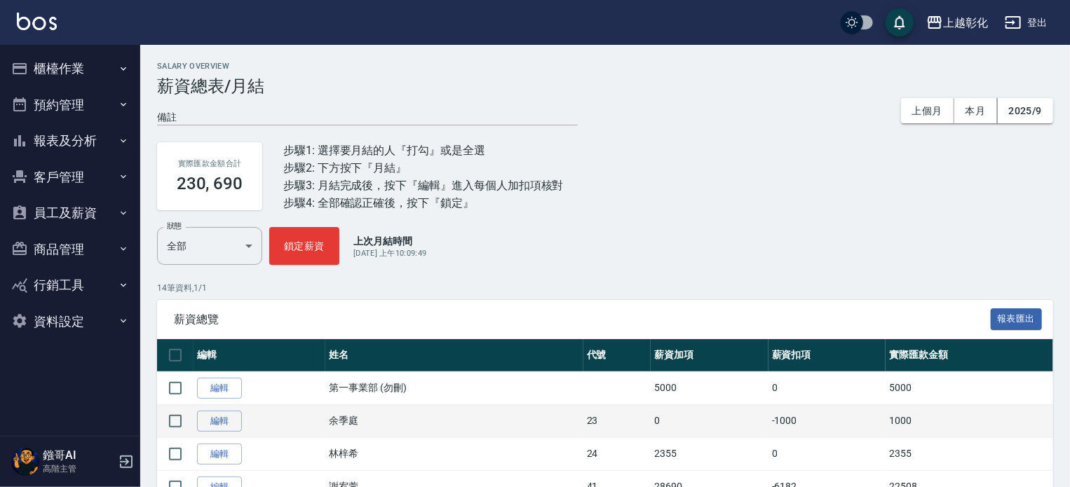
click at [384, 421] on td "余季庭" at bounding box center [453, 420] width 257 height 33
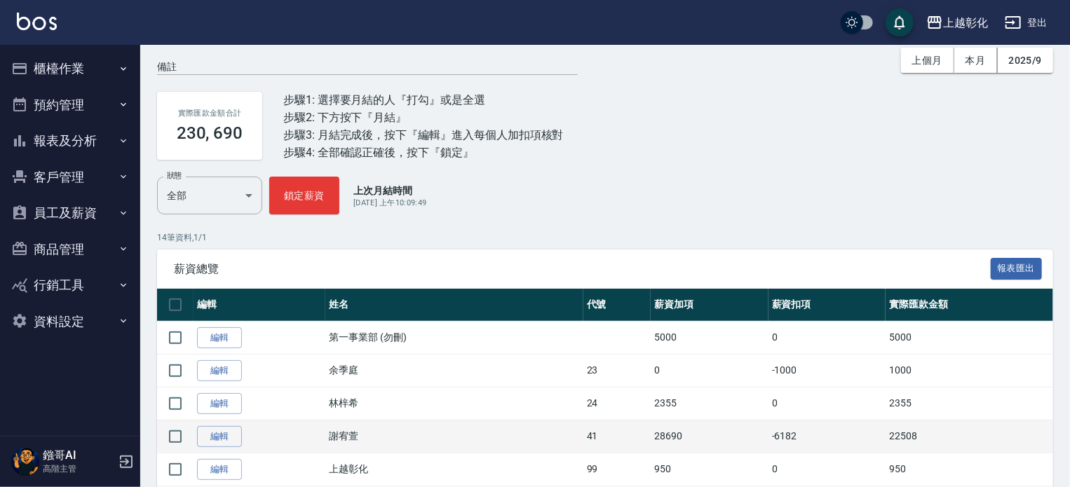
scroll to position [70, 0]
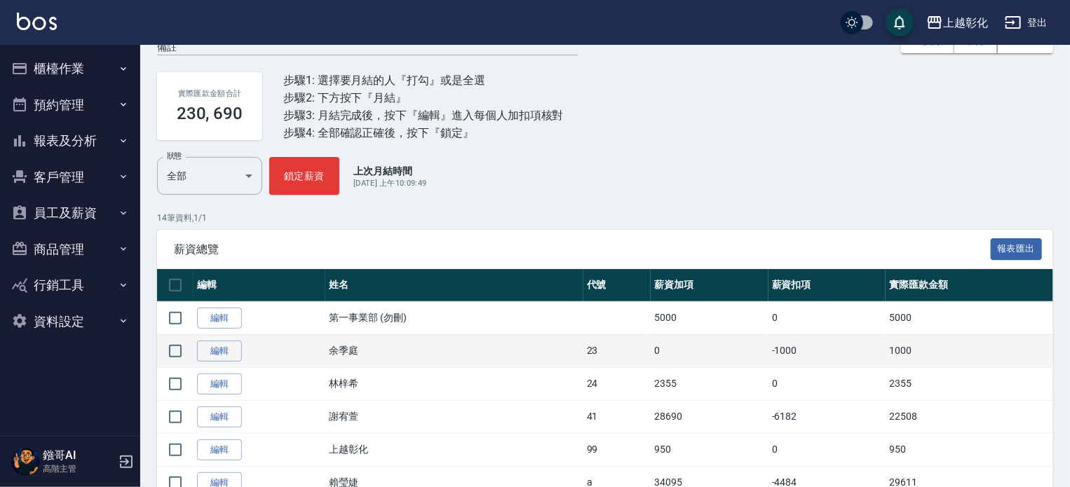
click at [418, 352] on td "余季庭" at bounding box center [453, 350] width 257 height 33
click at [583, 353] on td "23" at bounding box center [617, 350] width 68 height 33
click at [583, 350] on td "23" at bounding box center [617, 350] width 68 height 33
click at [550, 353] on td "余季庭" at bounding box center [453, 350] width 257 height 33
click at [583, 350] on td "23" at bounding box center [617, 350] width 68 height 33
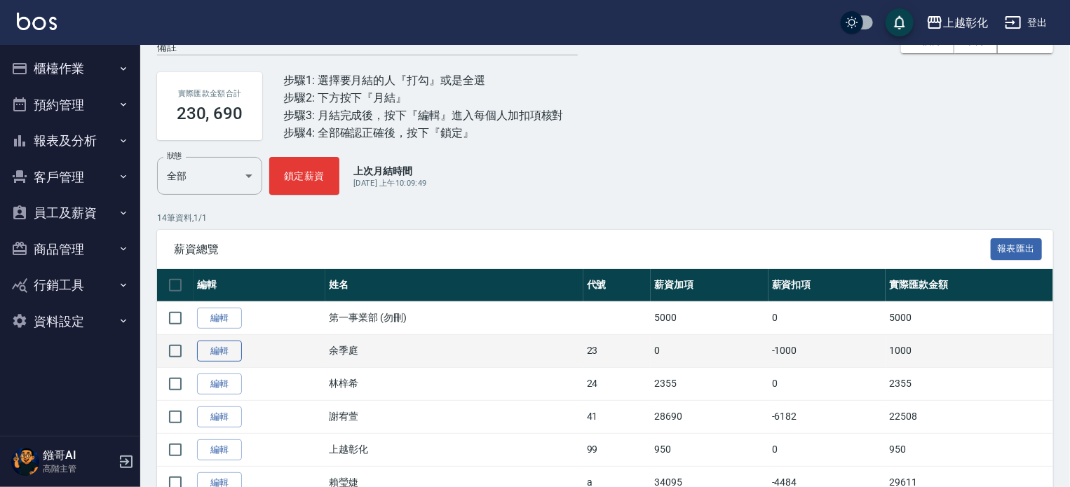
click at [219, 353] on link "編輯" at bounding box center [219, 352] width 45 height 22
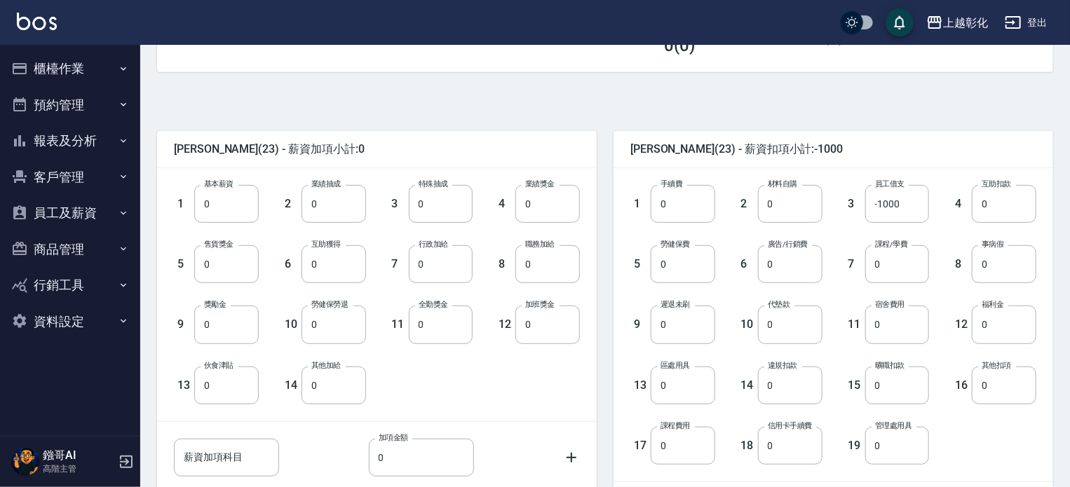
scroll to position [280, 0]
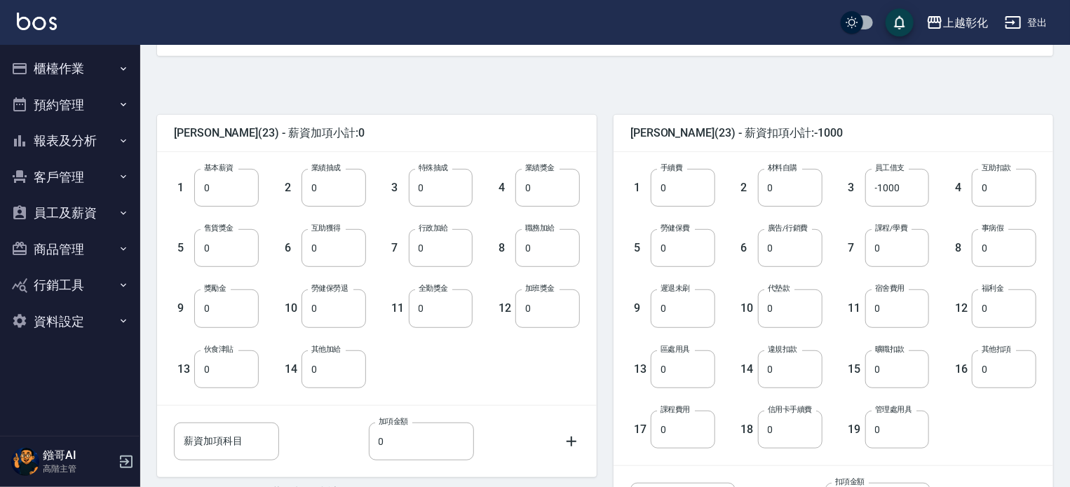
click at [589, 92] on div "[PERSON_NAME](23) - 薪資加項小計:0 1 基本薪資 0 基本薪資 2 業績抽成 0 業績抽成 3 特殊抽成 0 特殊抽成 4 業績獎金 0…" at bounding box center [599, 343] width 907 height 540
type input "1000"
click at [387, 444] on input "0" at bounding box center [421, 442] width 105 height 38
type input "1000"
click at [561, 408] on div "薪資加項科目 薪資加項科目 加項金額 1000 加項金額" at bounding box center [365, 430] width 428 height 60
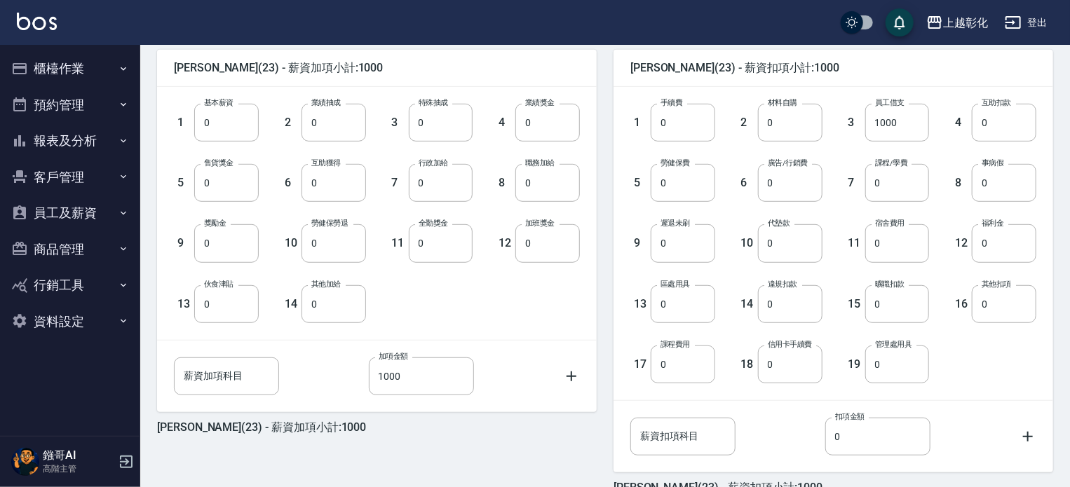
scroll to position [423, 0]
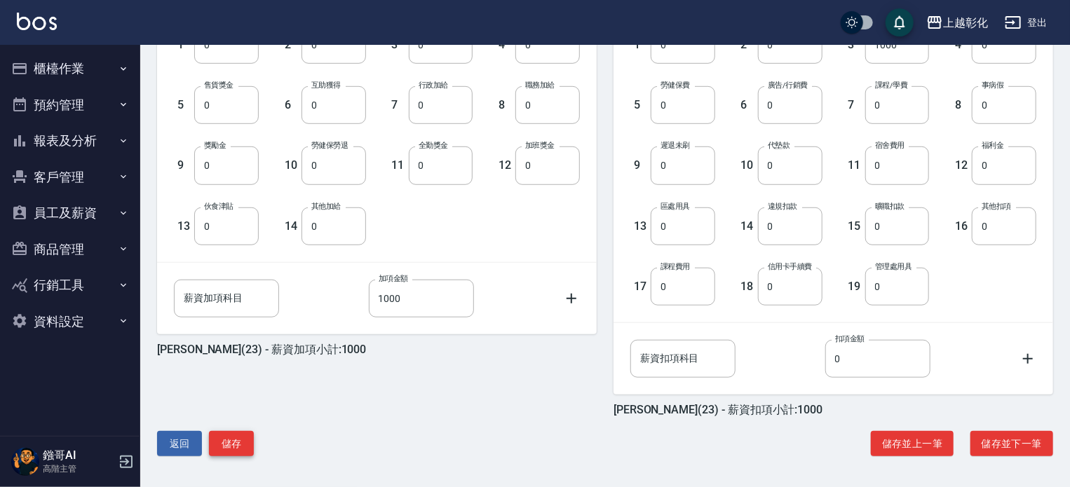
click at [231, 442] on button "儲存" at bounding box center [231, 444] width 45 height 26
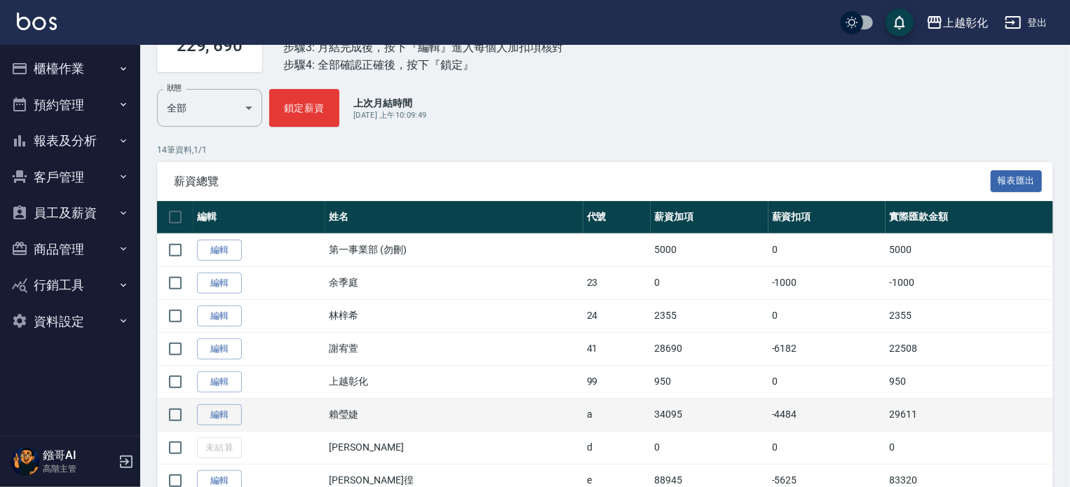
scroll to position [140, 0]
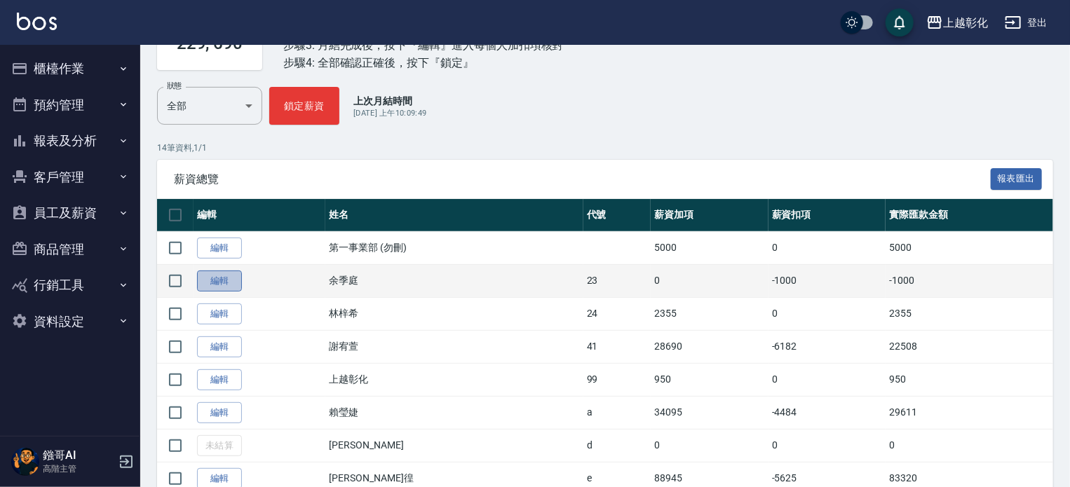
click at [224, 282] on link "編輯" at bounding box center [219, 282] width 45 height 22
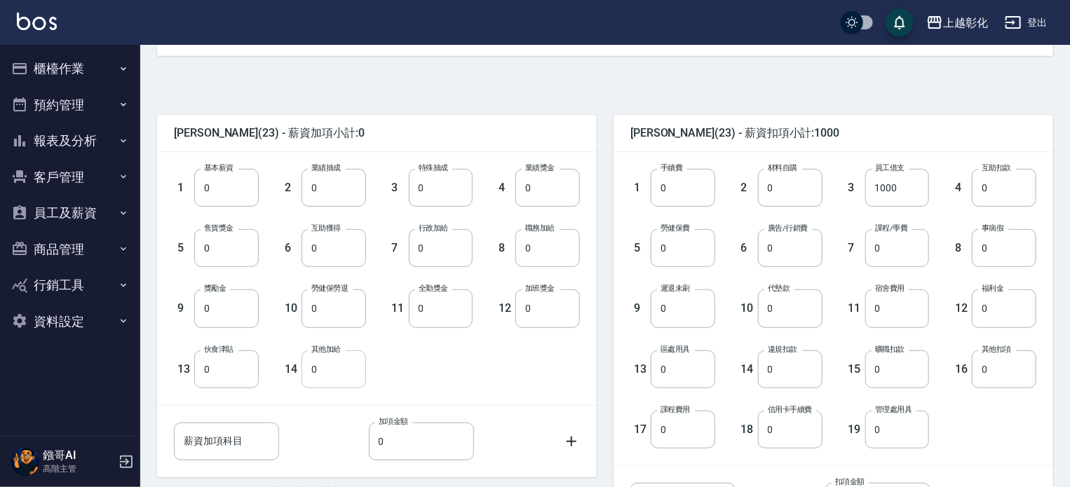
scroll to position [350, 0]
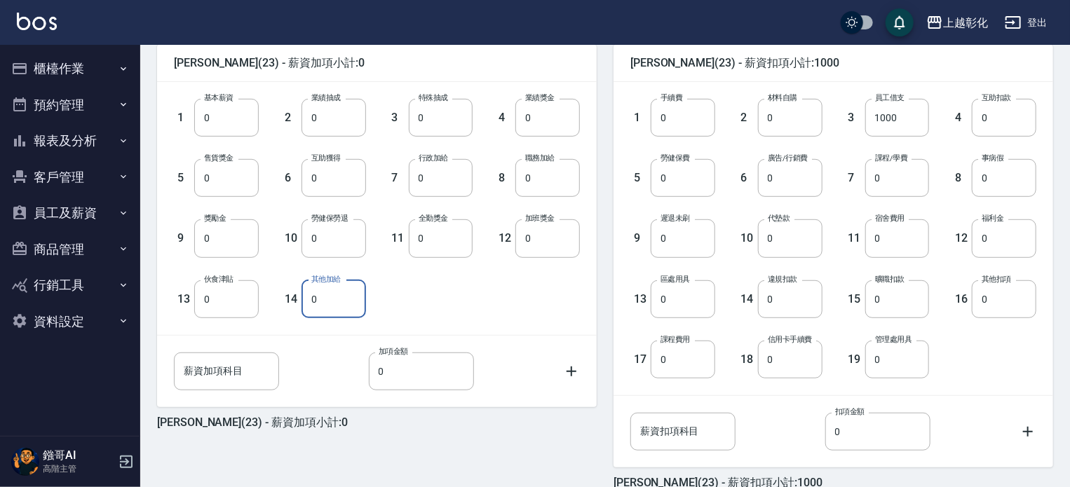
click at [304, 295] on input "0" at bounding box center [333, 299] width 64 height 38
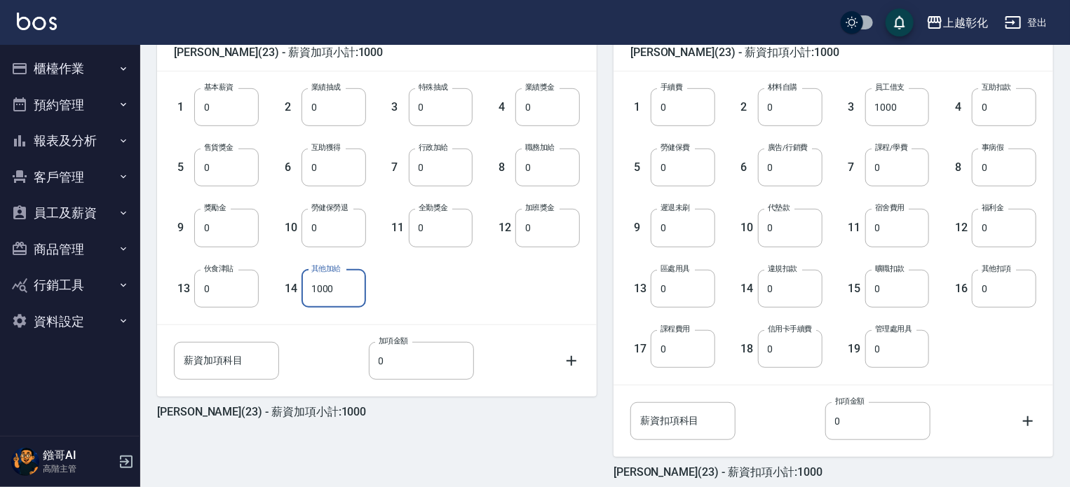
scroll to position [423, 0]
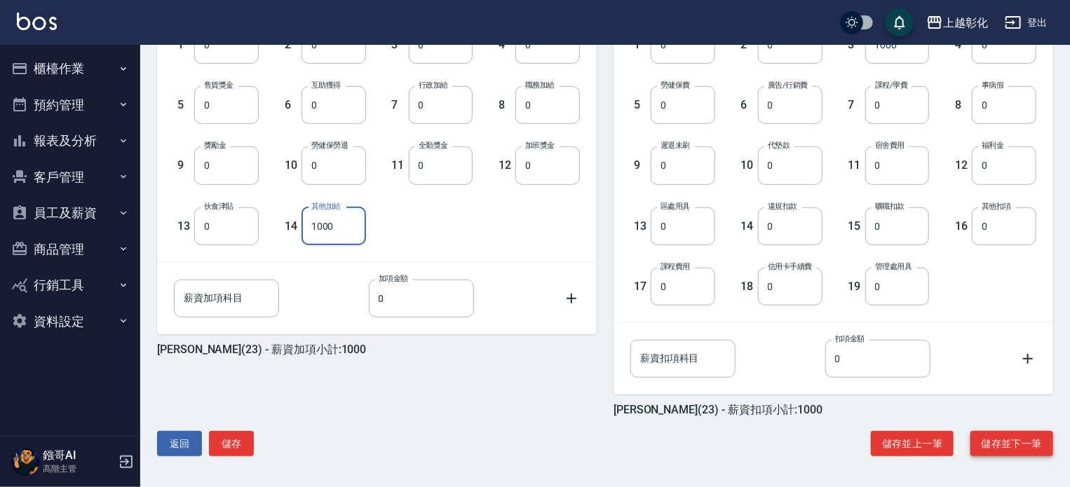
type input "1000"
click at [1023, 442] on button "儲存並下一筆" at bounding box center [1011, 444] width 83 height 26
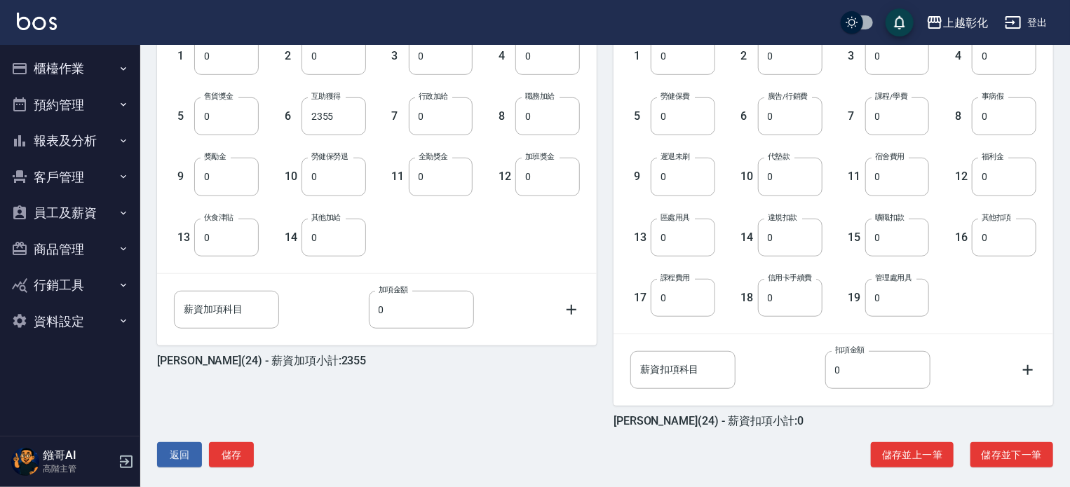
scroll to position [423, 0]
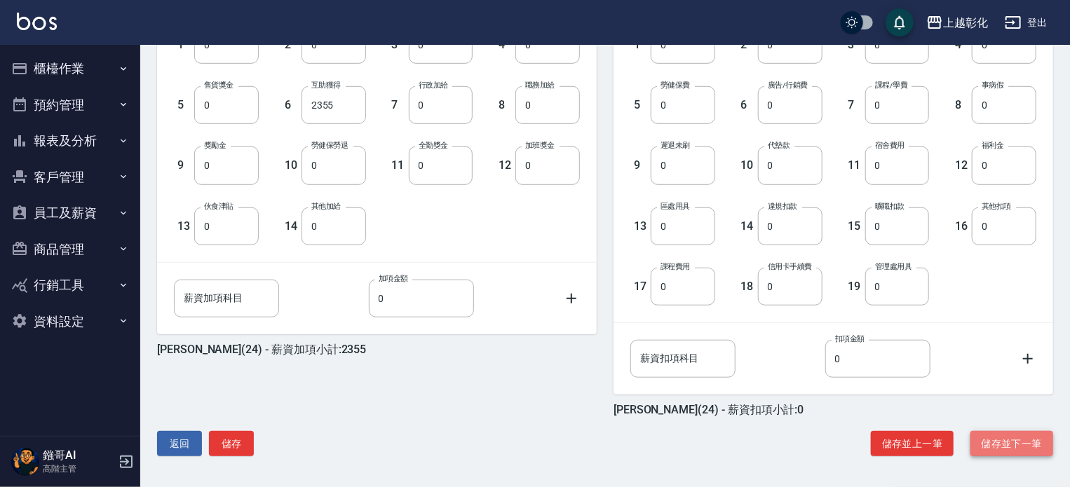
click at [1006, 449] on button "儲存並下一筆" at bounding box center [1011, 444] width 83 height 26
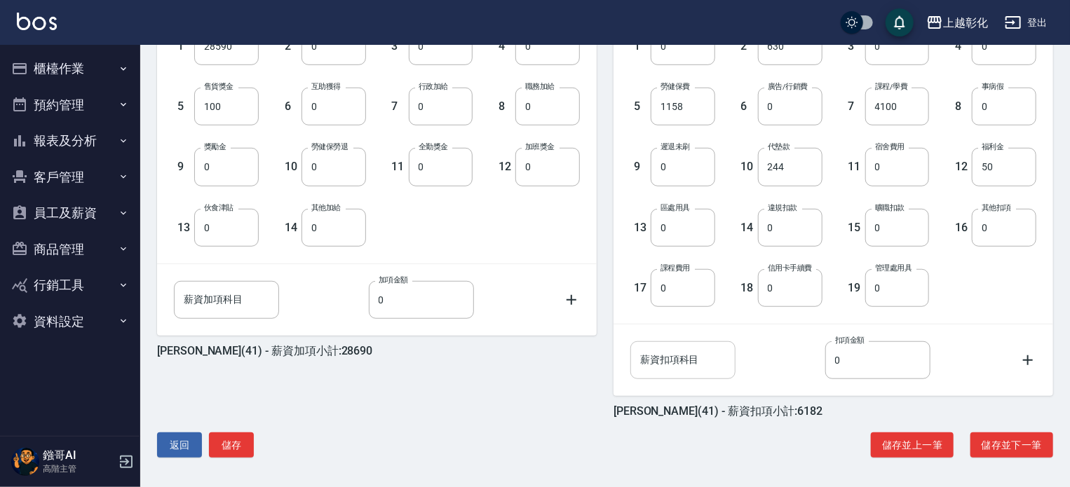
scroll to position [423, 0]
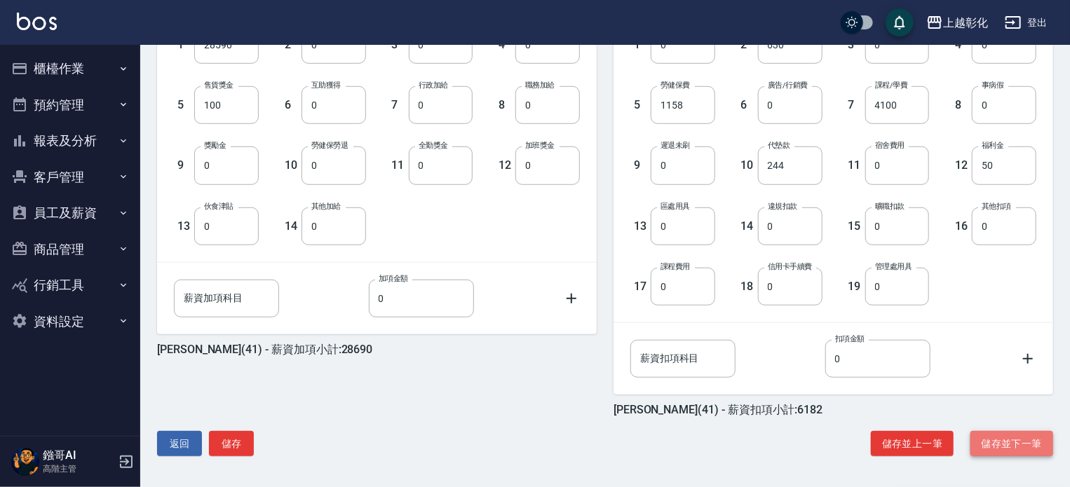
click at [1000, 442] on button "儲存並下一筆" at bounding box center [1011, 444] width 83 height 26
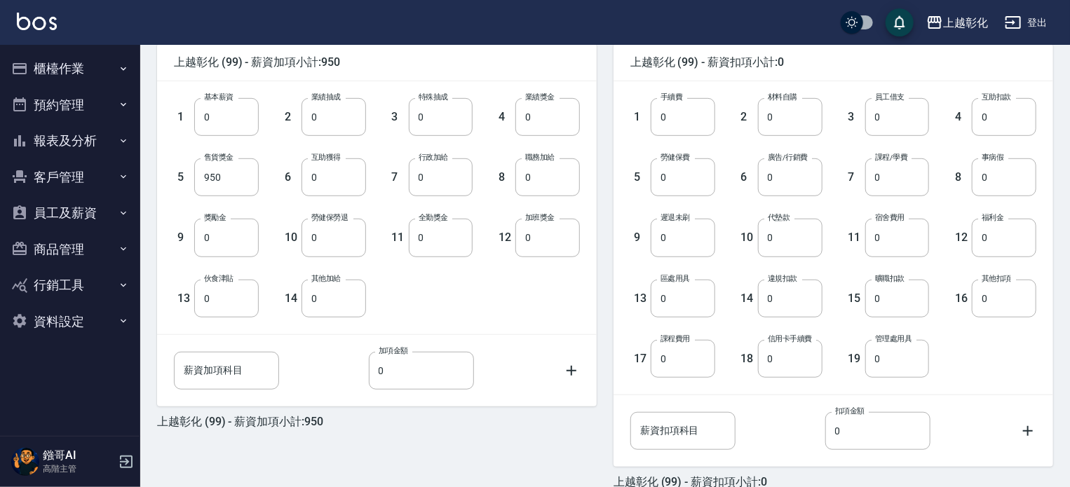
scroll to position [423, 0]
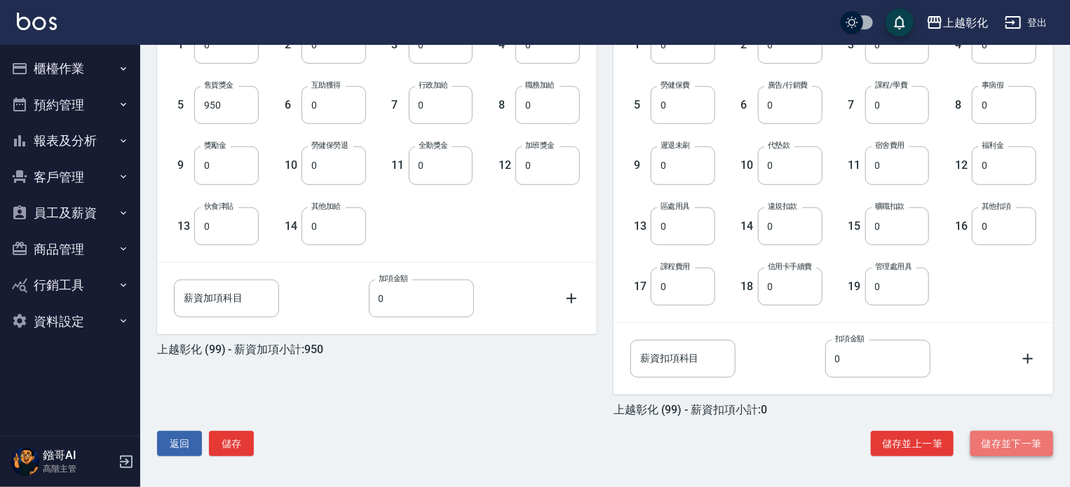
click at [1000, 442] on button "儲存並下一筆" at bounding box center [1011, 444] width 83 height 26
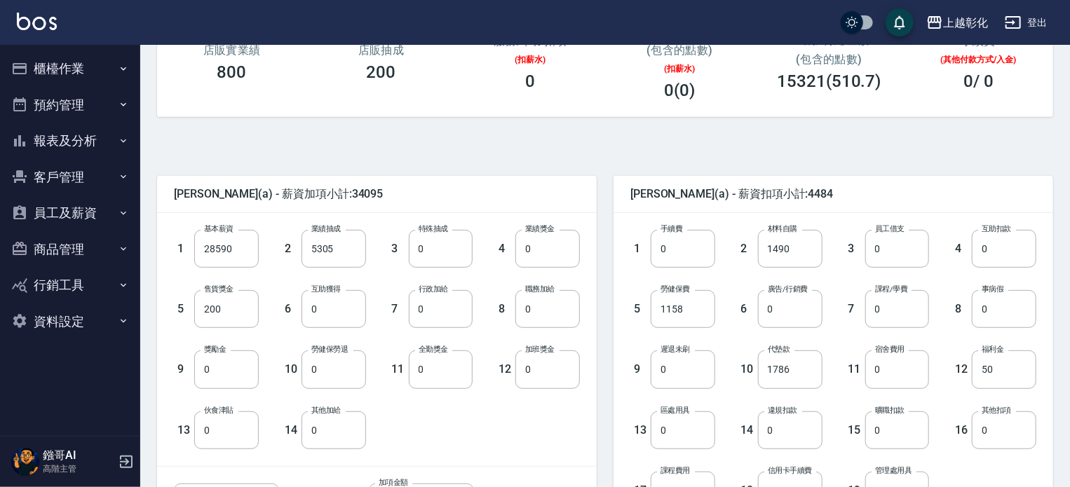
scroll to position [423, 0]
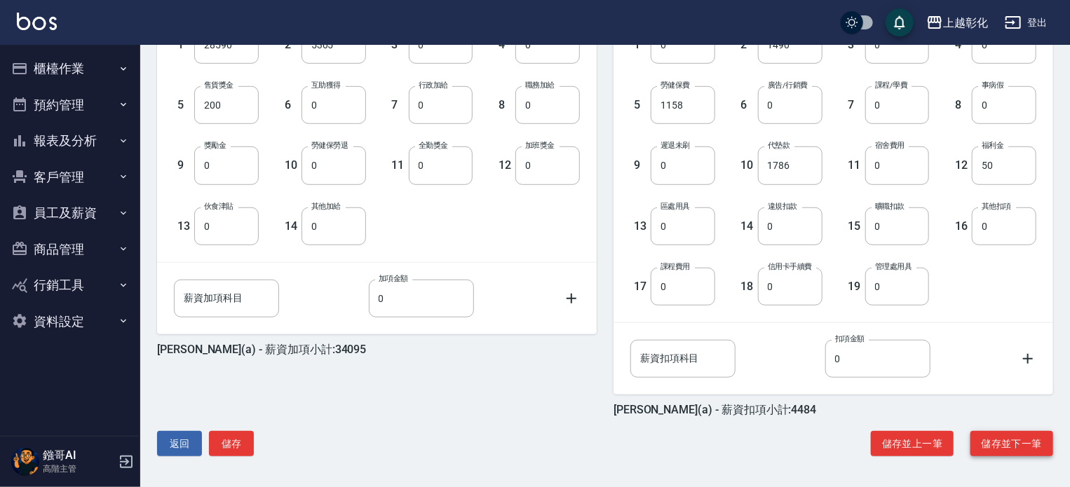
click at [997, 444] on button "儲存並下一筆" at bounding box center [1011, 444] width 83 height 26
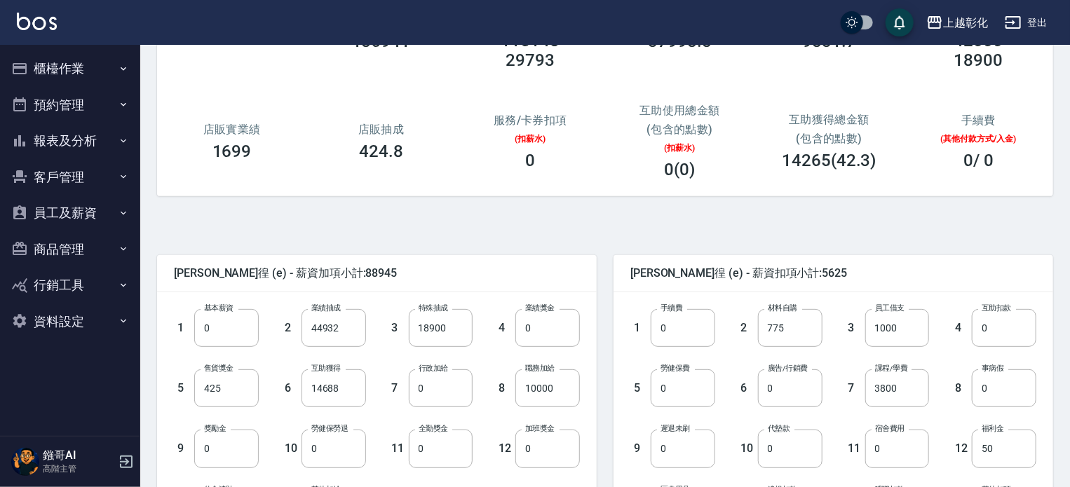
scroll to position [210, 0]
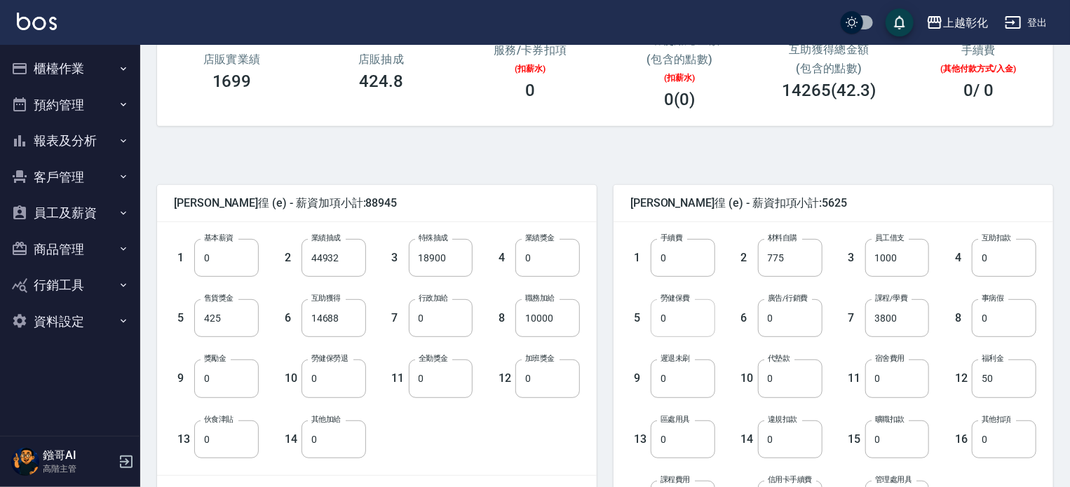
click at [657, 315] on input "0" at bounding box center [682, 318] width 64 height 38
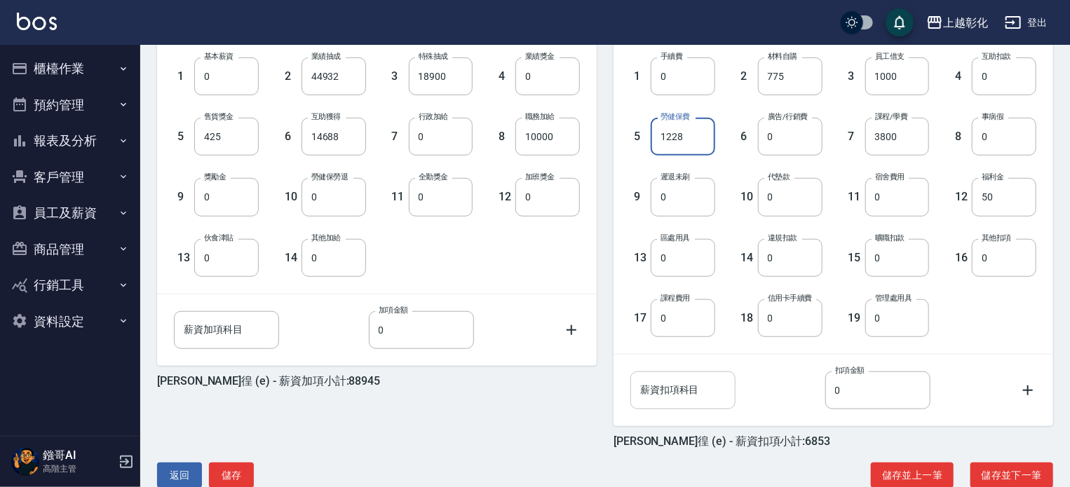
scroll to position [423, 0]
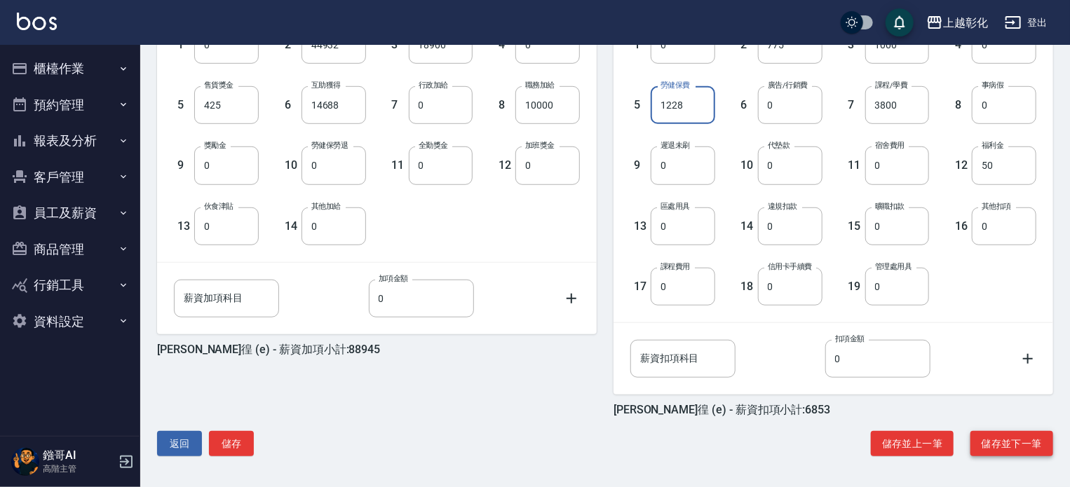
type input "1228"
click at [1020, 446] on button "儲存並下一筆" at bounding box center [1011, 444] width 83 height 26
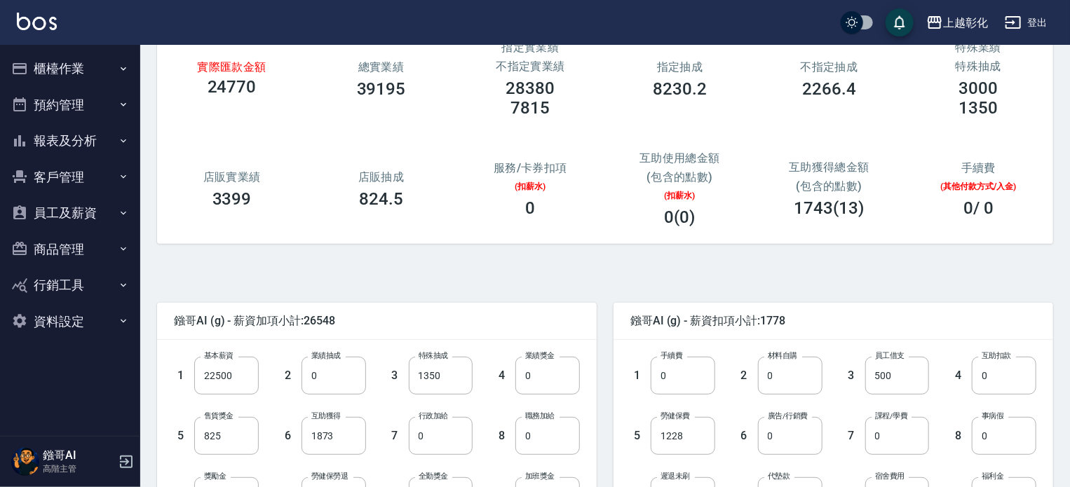
scroll to position [280, 0]
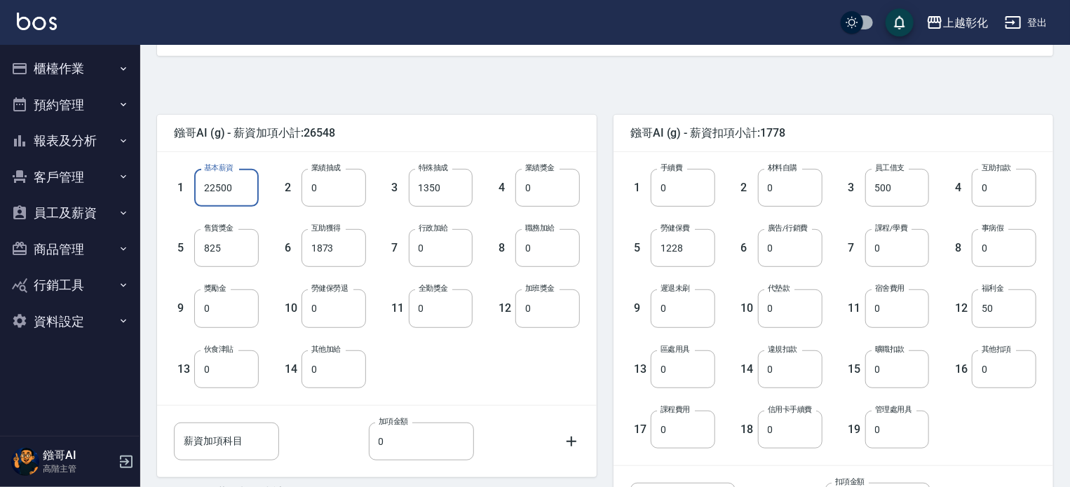
click at [207, 186] on input "22500" at bounding box center [226, 188] width 64 height 38
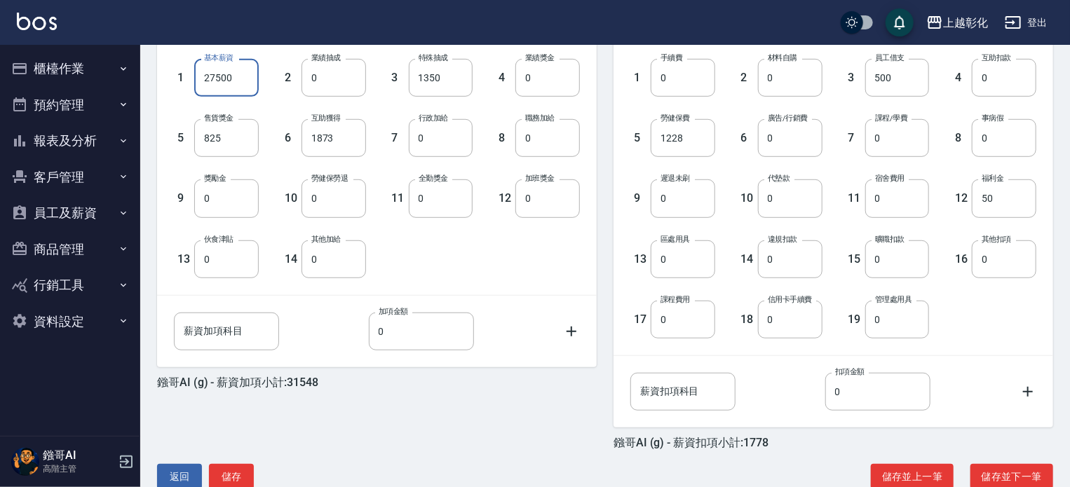
scroll to position [423, 0]
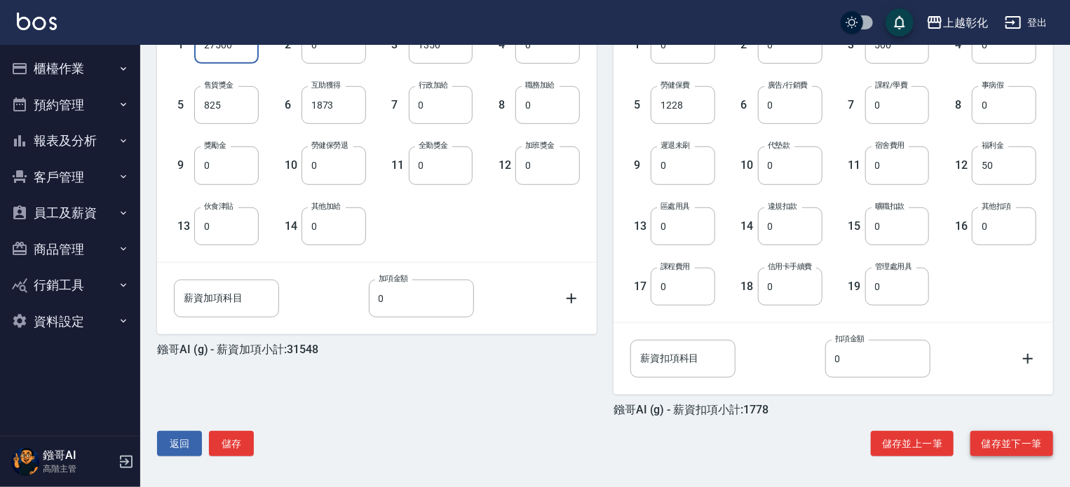
type input "27500"
click at [1002, 444] on button "儲存並下一筆" at bounding box center [1011, 444] width 83 height 26
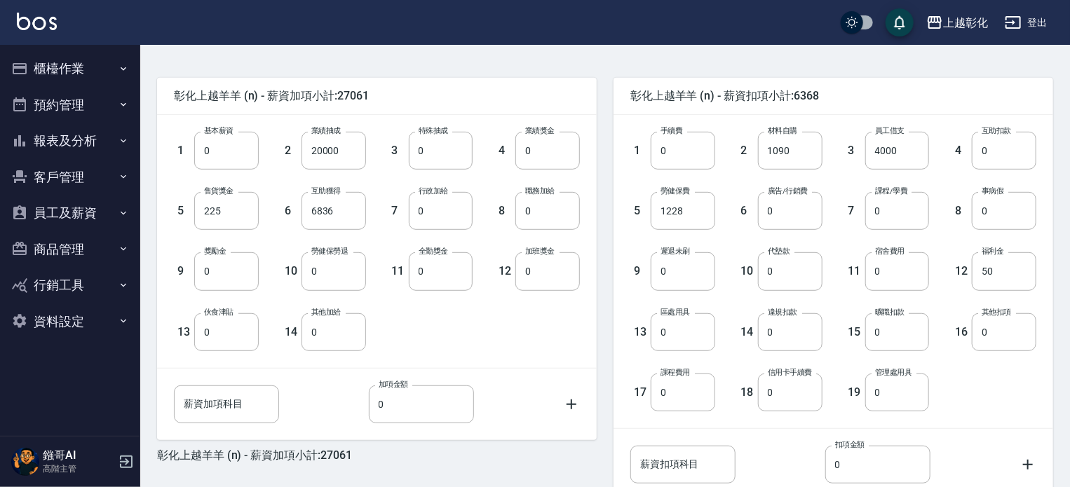
scroll to position [423, 0]
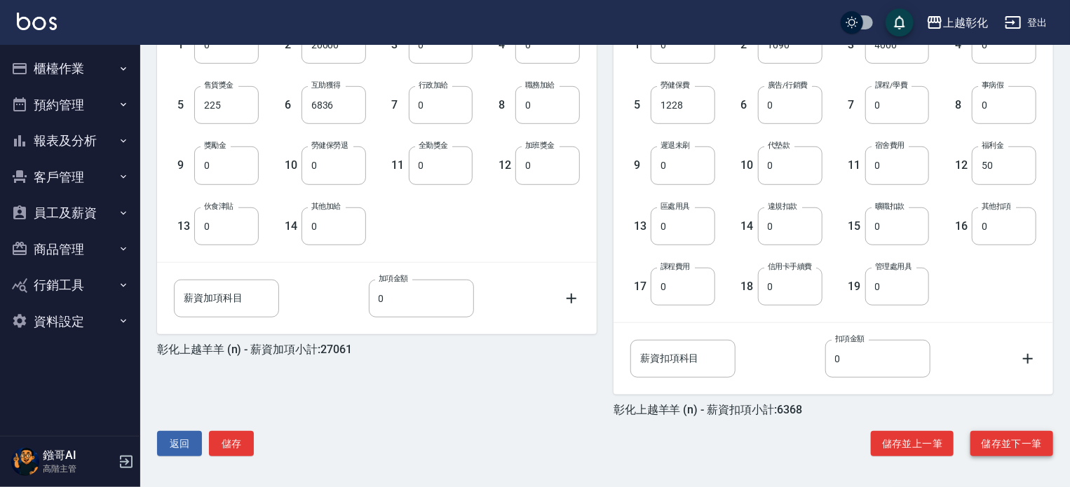
click at [1001, 436] on button "儲存並下一筆" at bounding box center [1011, 444] width 83 height 26
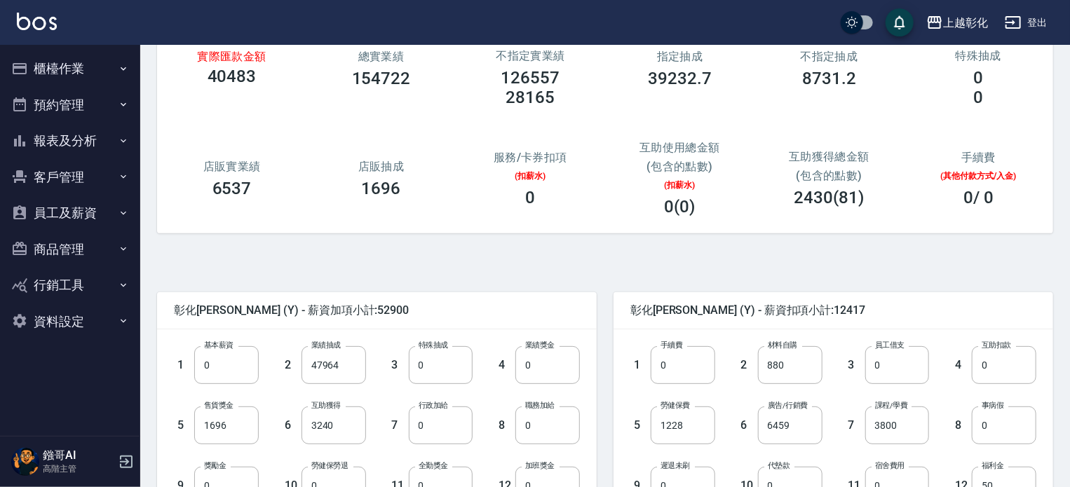
scroll to position [421, 0]
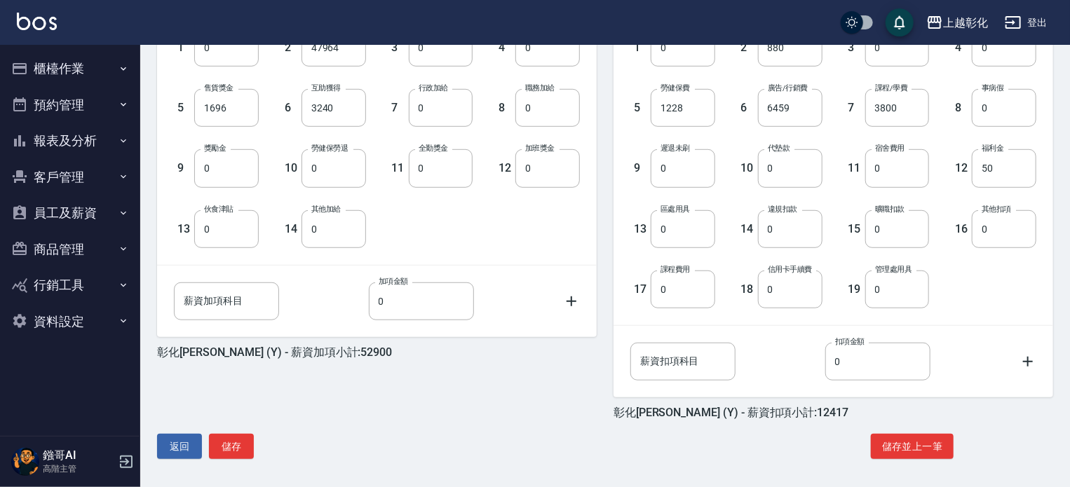
click at [93, 209] on button "員工及薪資" at bounding box center [70, 213] width 129 height 36
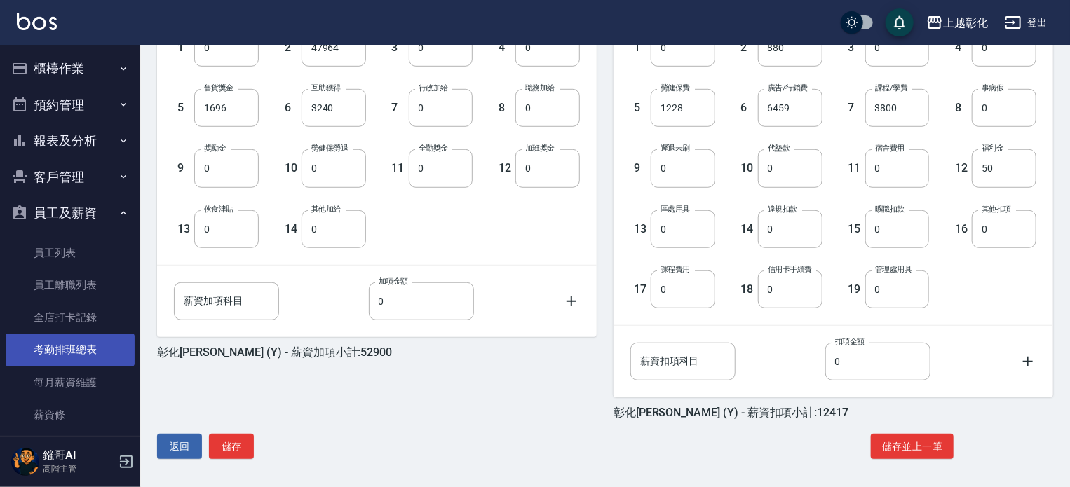
scroll to position [140, 0]
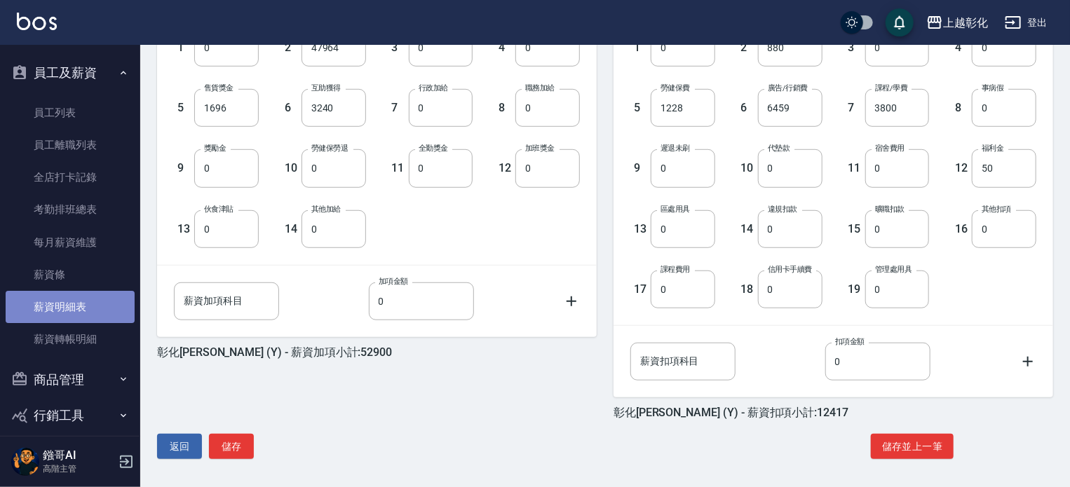
click at [105, 311] on link "薪資明細表" at bounding box center [70, 307] width 129 height 32
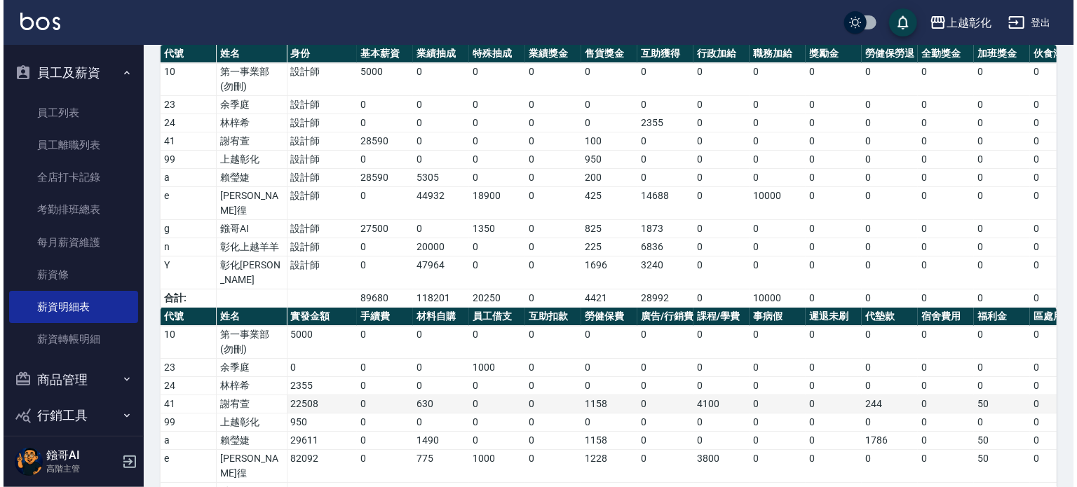
scroll to position [189, 0]
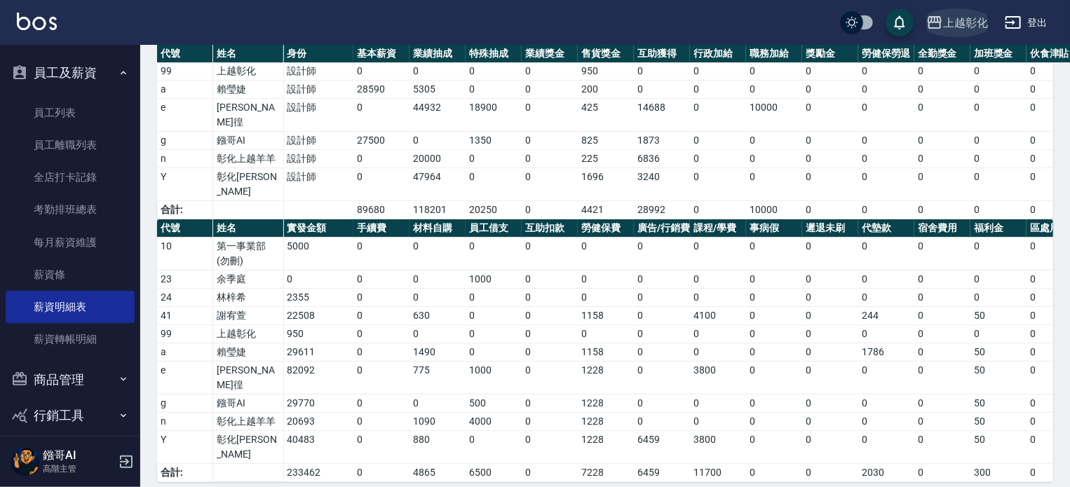
click at [958, 22] on div "上越彰化" at bounding box center [965, 23] width 45 height 18
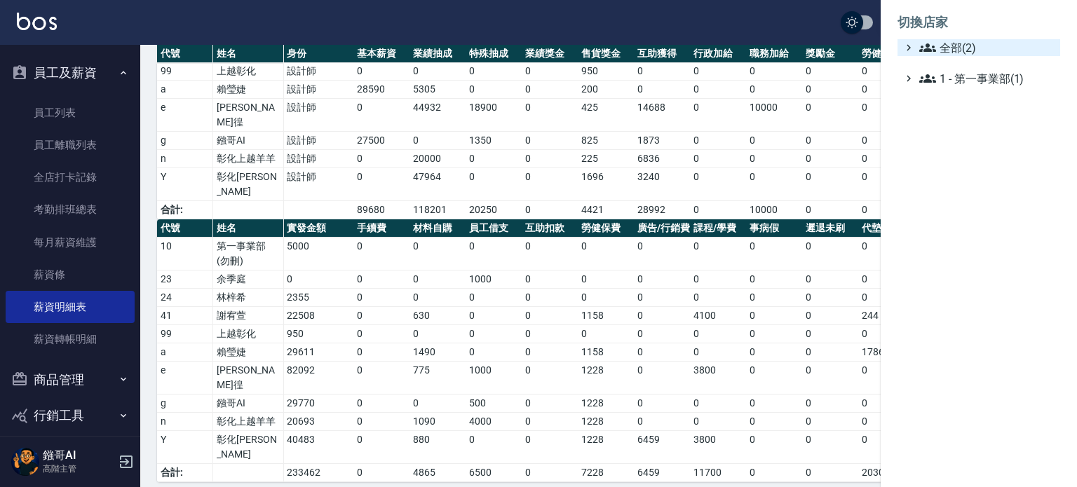
click at [967, 46] on span "全部(2)" at bounding box center [986, 47] width 135 height 17
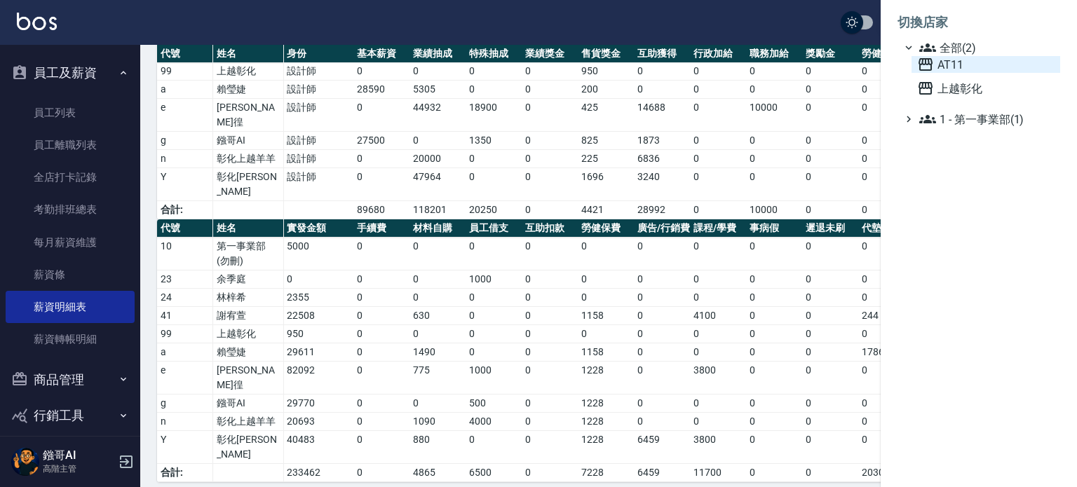
click at [959, 64] on span "AT11" at bounding box center [985, 64] width 137 height 17
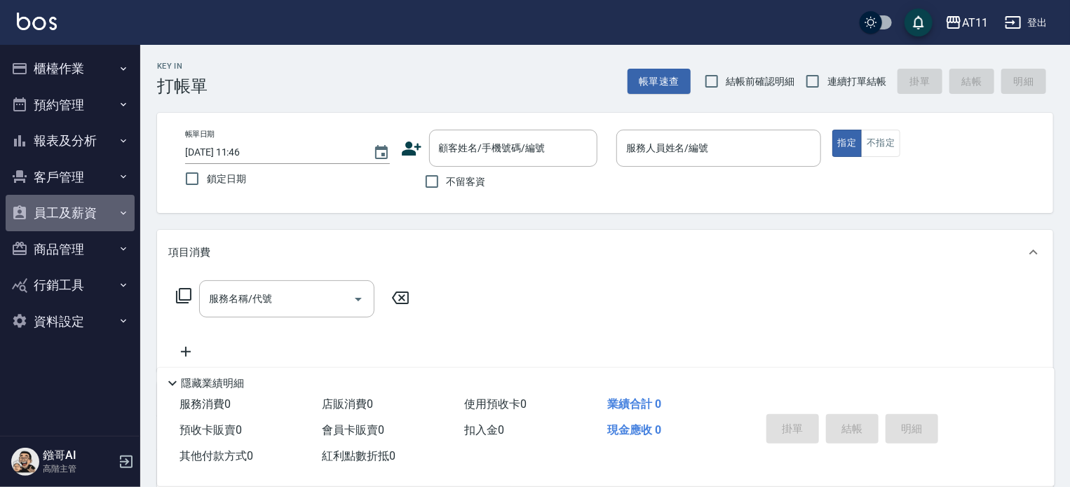
click at [88, 216] on button "員工及薪資" at bounding box center [70, 213] width 129 height 36
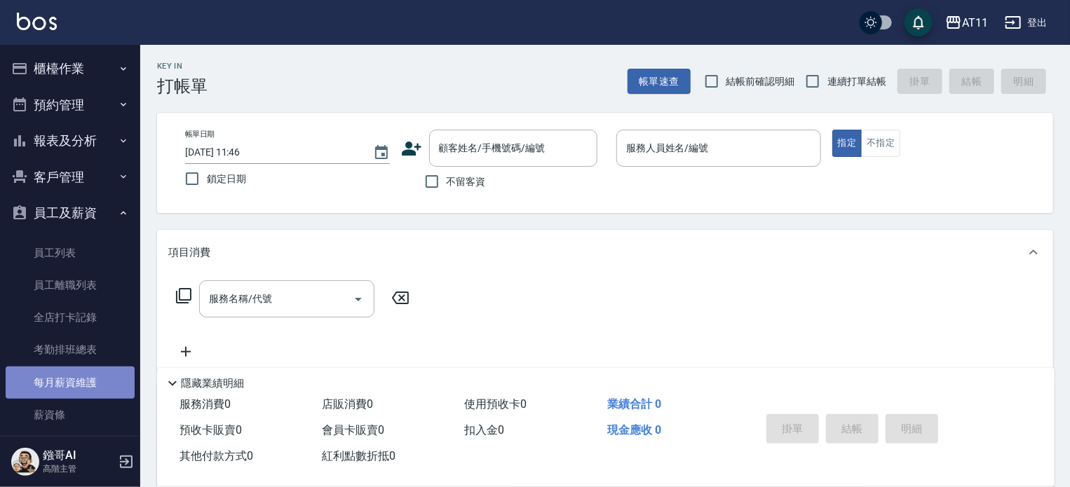
click at [102, 376] on link "每月薪資維護" at bounding box center [70, 383] width 129 height 32
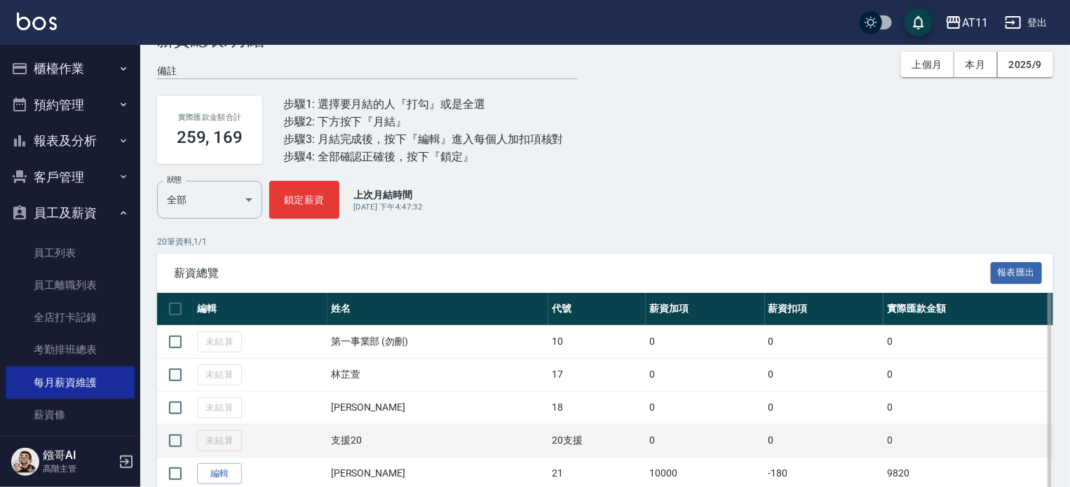
scroll to position [280, 0]
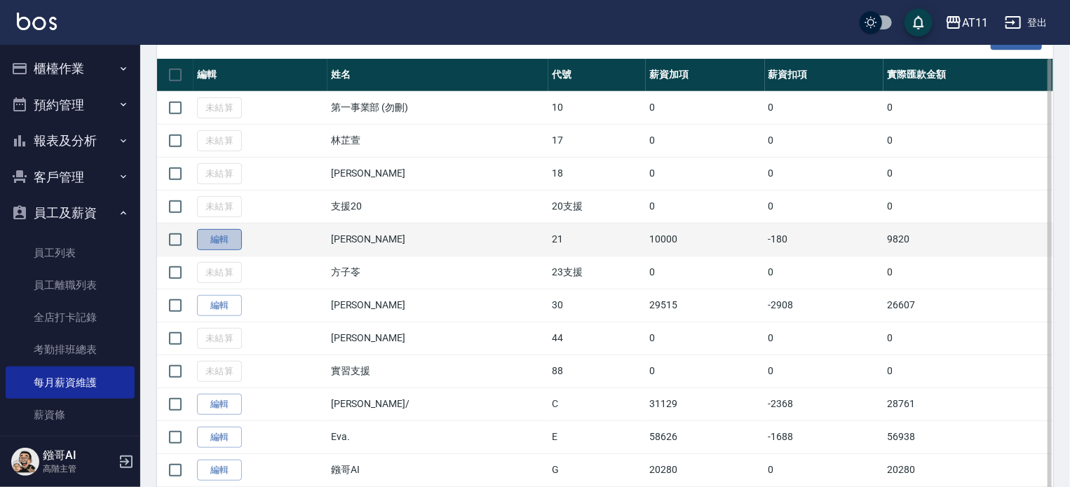
click at [220, 240] on link "編輯" at bounding box center [219, 240] width 45 height 22
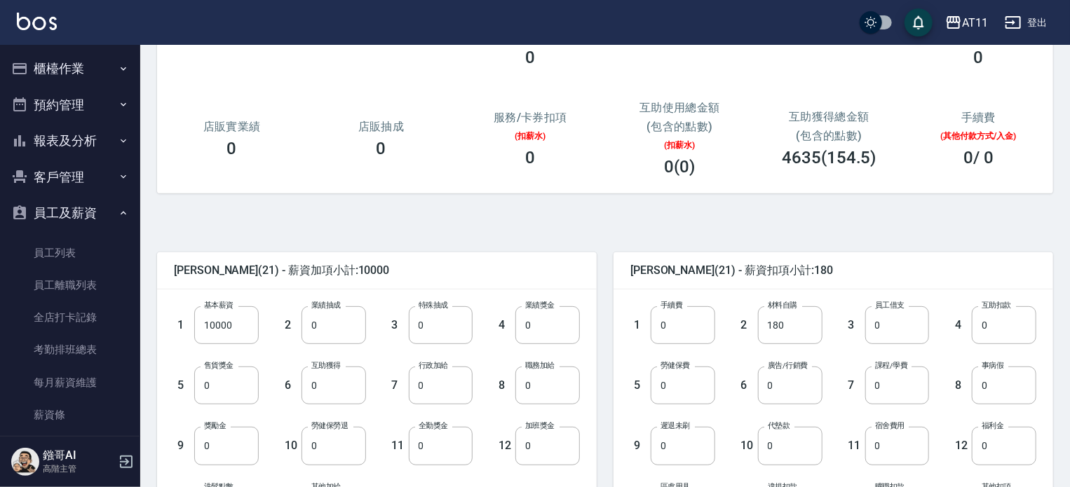
scroll to position [423, 0]
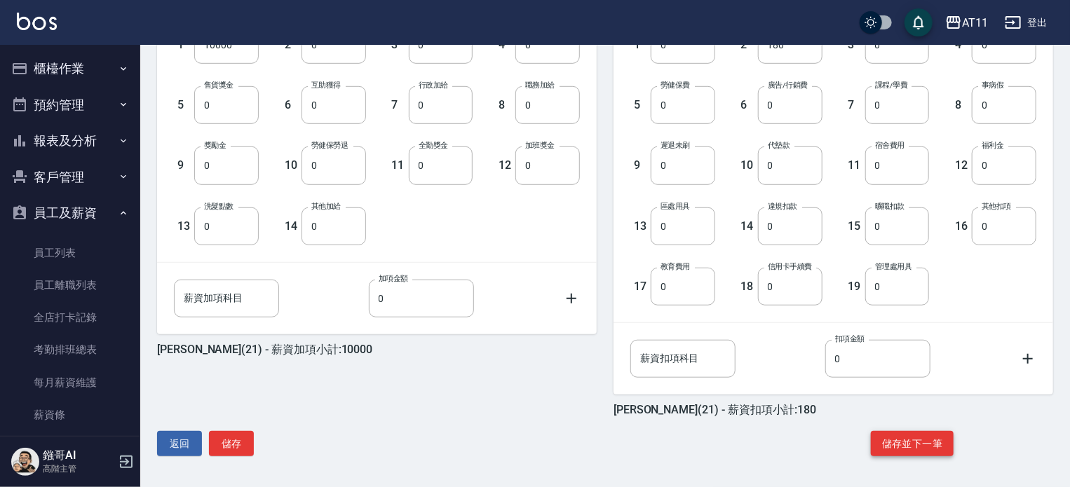
click at [909, 446] on button "儲存並下一筆" at bounding box center [912, 444] width 83 height 26
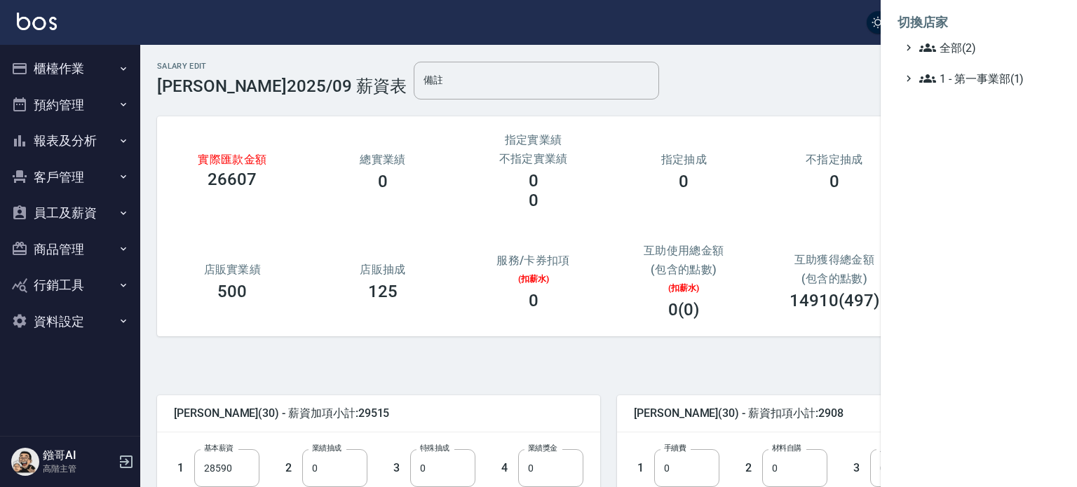
click at [87, 214] on div at bounding box center [538, 243] width 1077 height 487
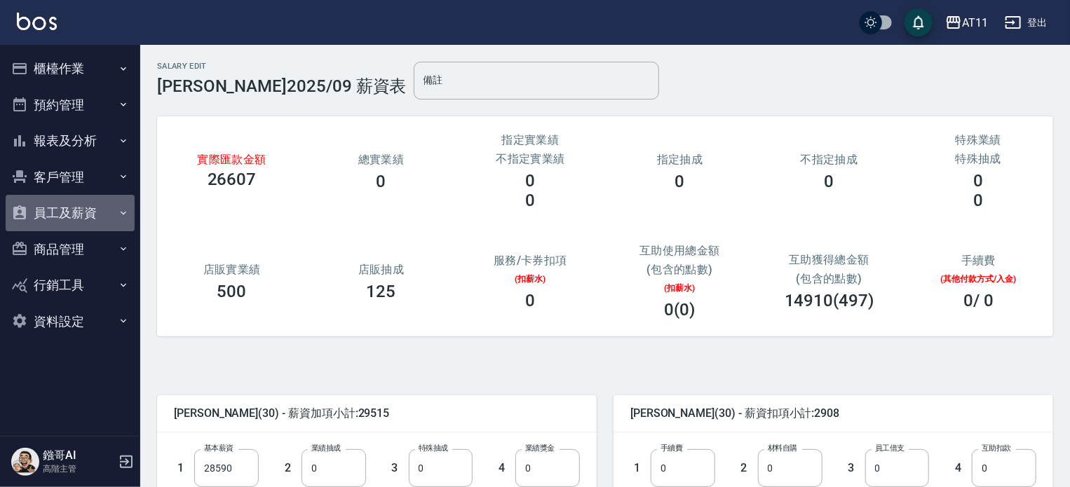
click at [93, 212] on button "員工及薪資" at bounding box center [70, 213] width 129 height 36
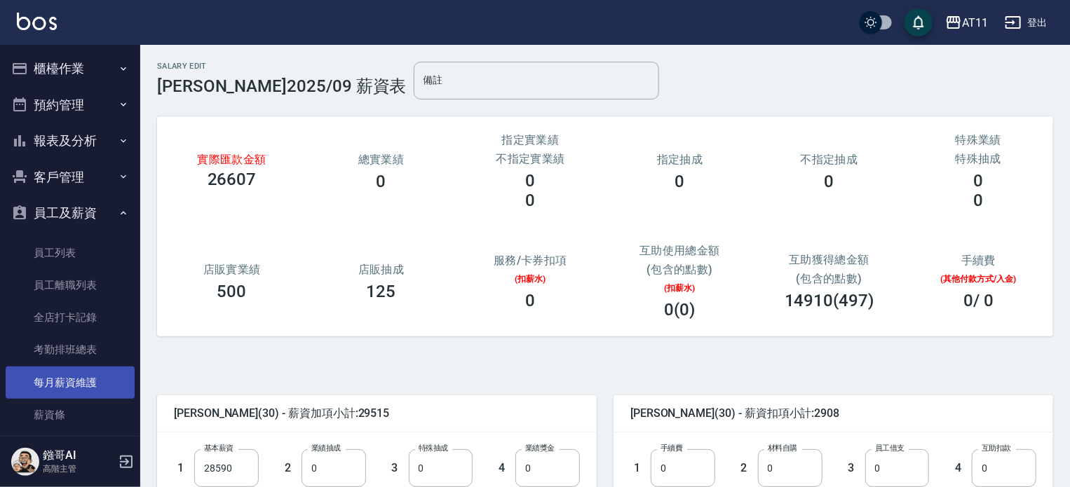
click at [102, 375] on link "每月薪資維護" at bounding box center [70, 383] width 129 height 32
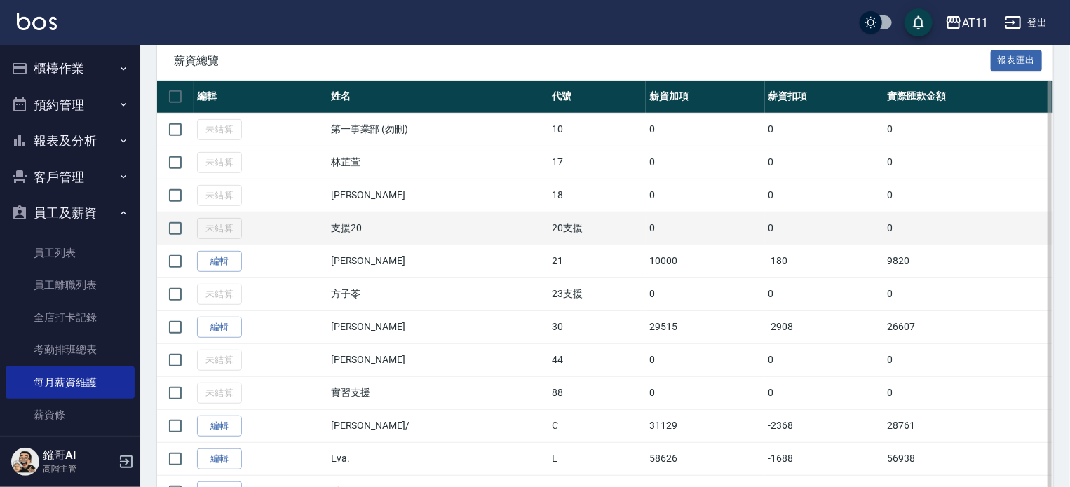
scroll to position [280, 0]
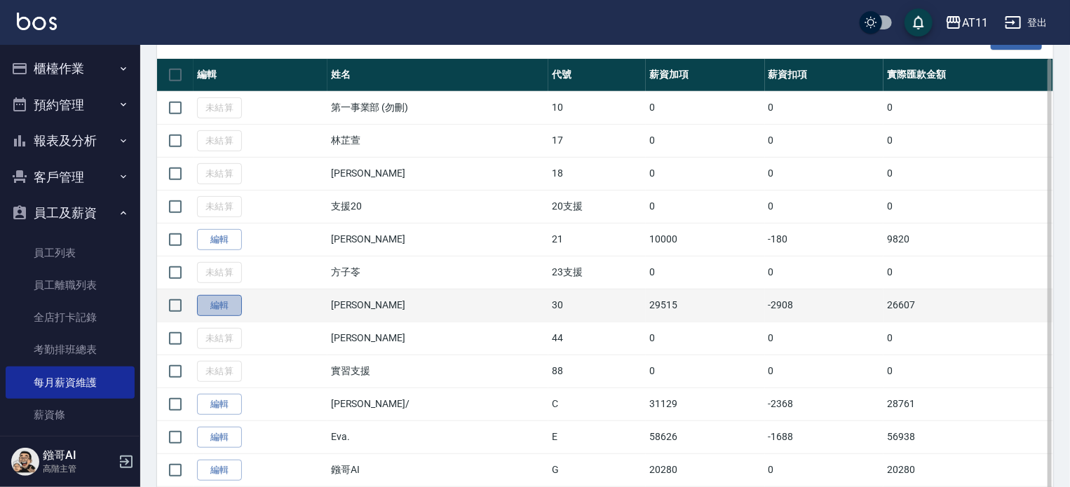
click at [221, 308] on link "編輯" at bounding box center [219, 306] width 45 height 22
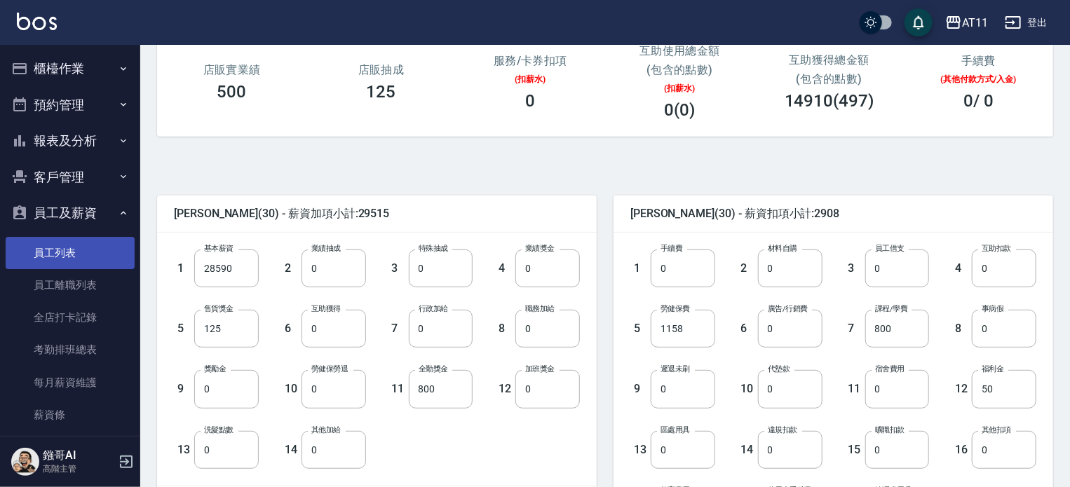
scroll to position [210, 0]
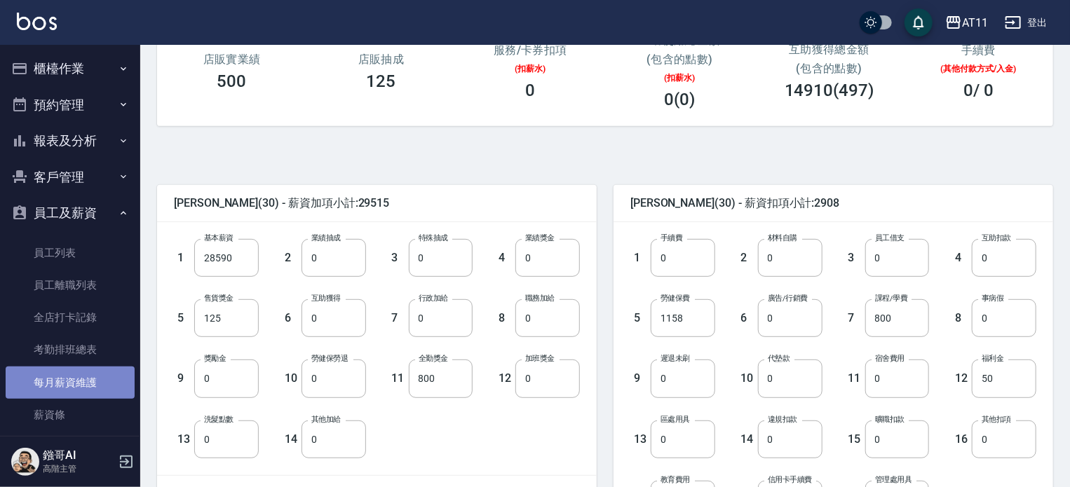
click at [107, 376] on link "每月薪資維護" at bounding box center [70, 383] width 129 height 32
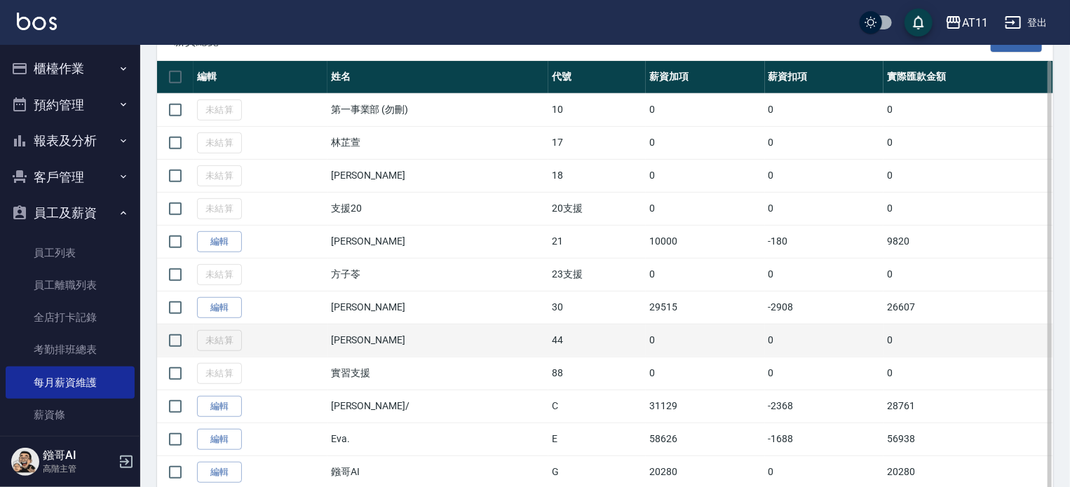
scroll to position [280, 0]
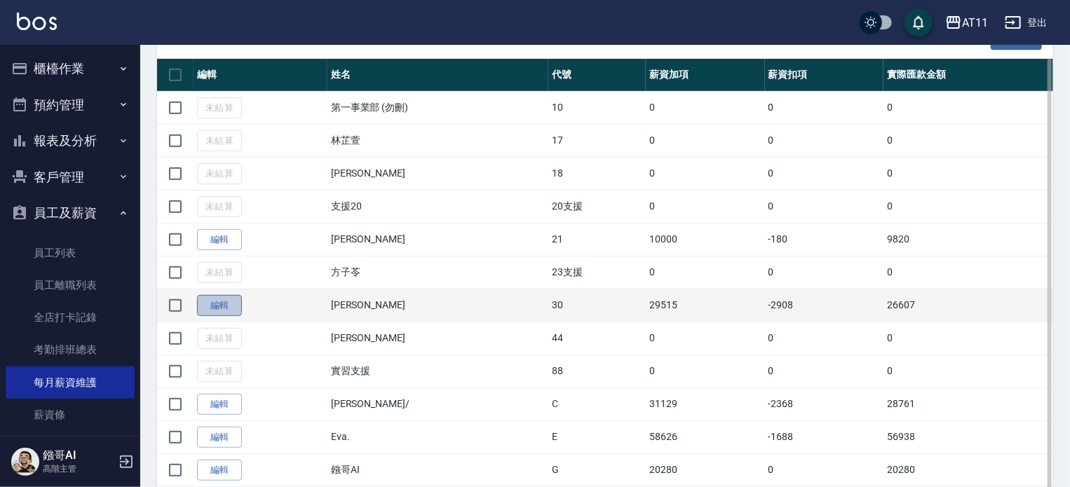
click at [227, 306] on link "編輯" at bounding box center [219, 306] width 45 height 22
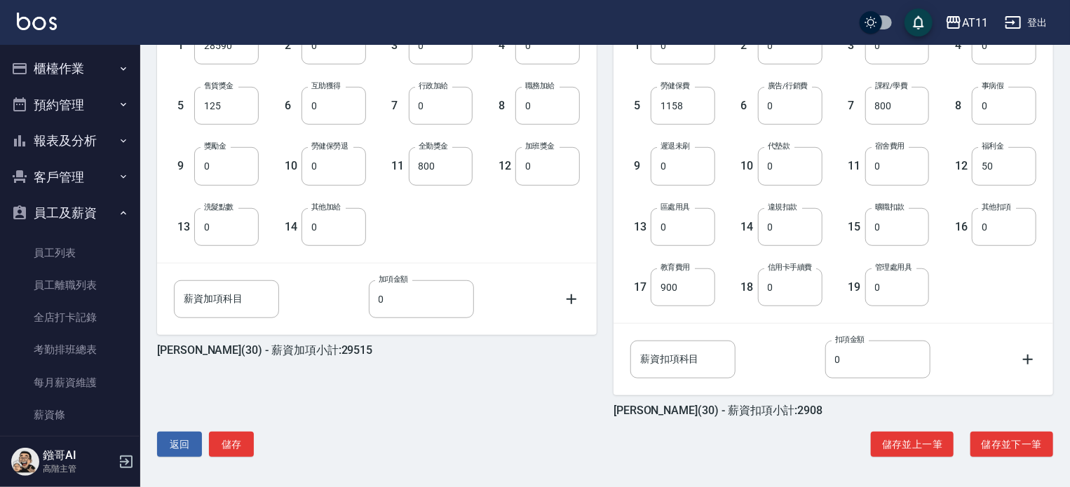
scroll to position [423, 0]
click at [1014, 440] on button "儲存並下一筆" at bounding box center [1011, 444] width 83 height 26
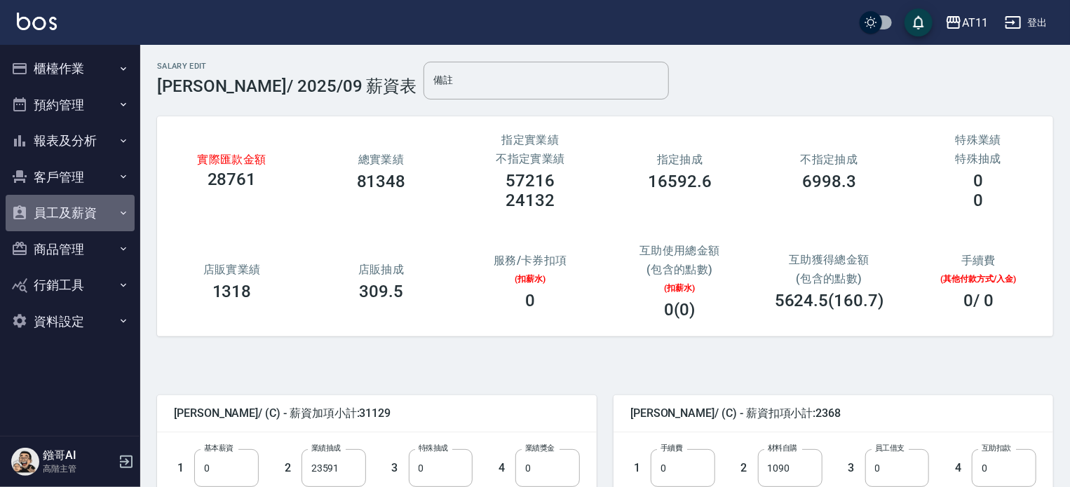
click at [87, 208] on button "員工及薪資" at bounding box center [70, 213] width 129 height 36
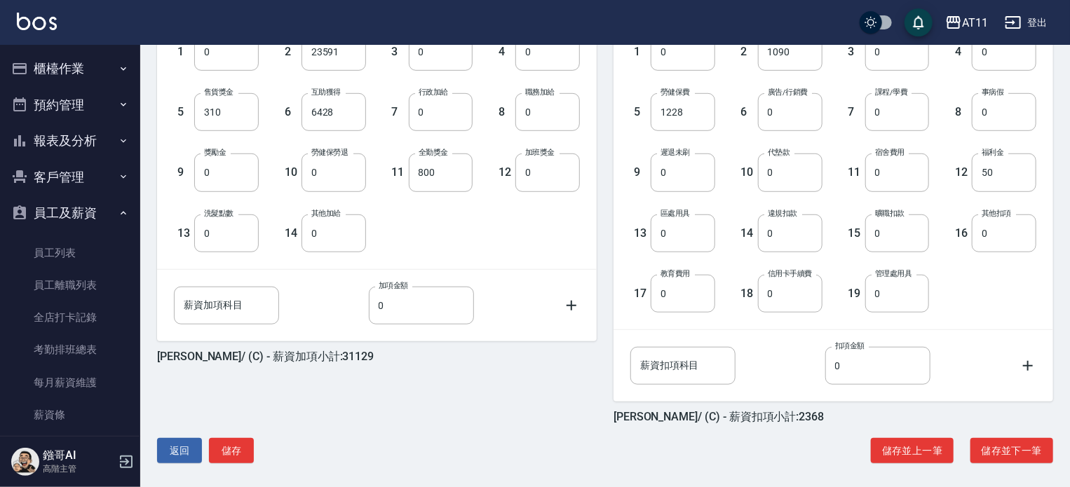
scroll to position [423, 0]
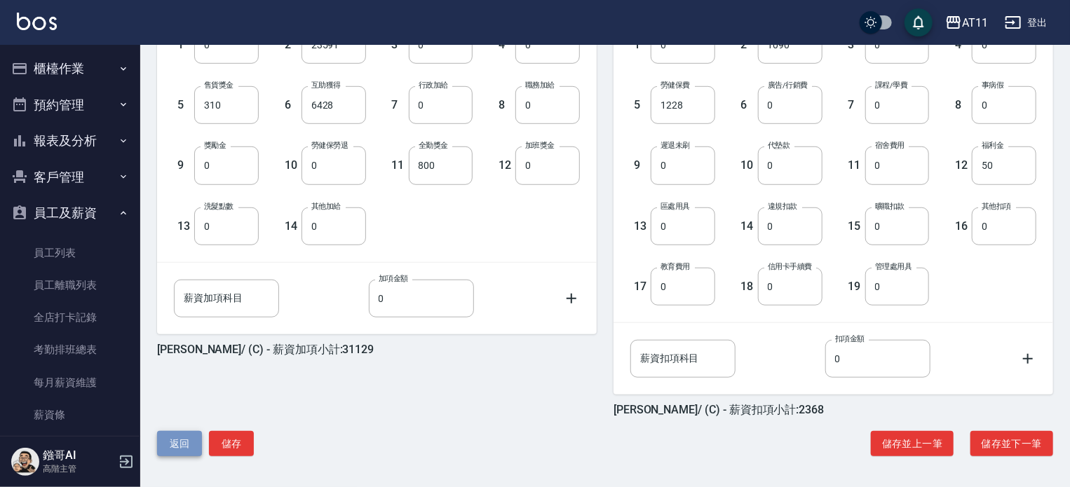
click at [168, 441] on button "返回" at bounding box center [179, 444] width 45 height 26
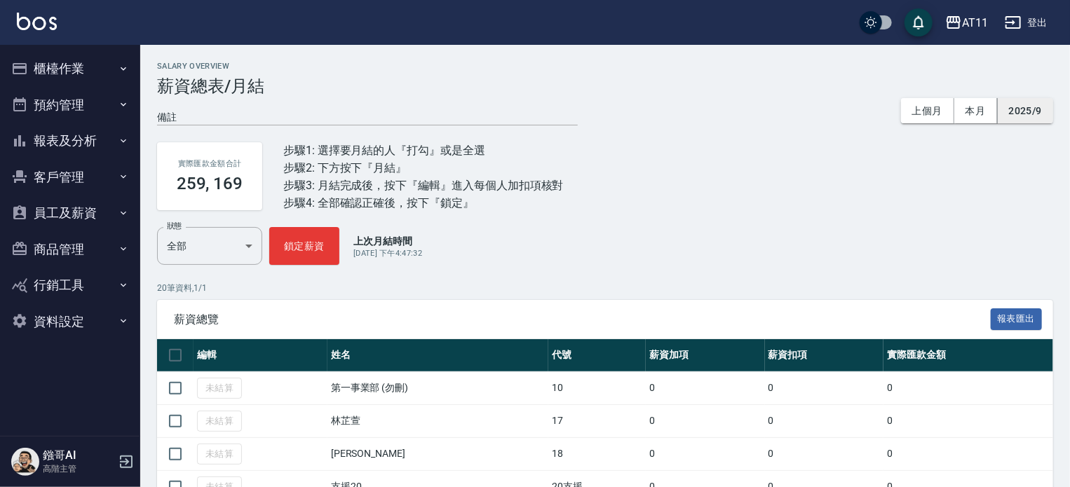
click at [1033, 111] on button "2025/9" at bounding box center [1024, 111] width 55 height 26
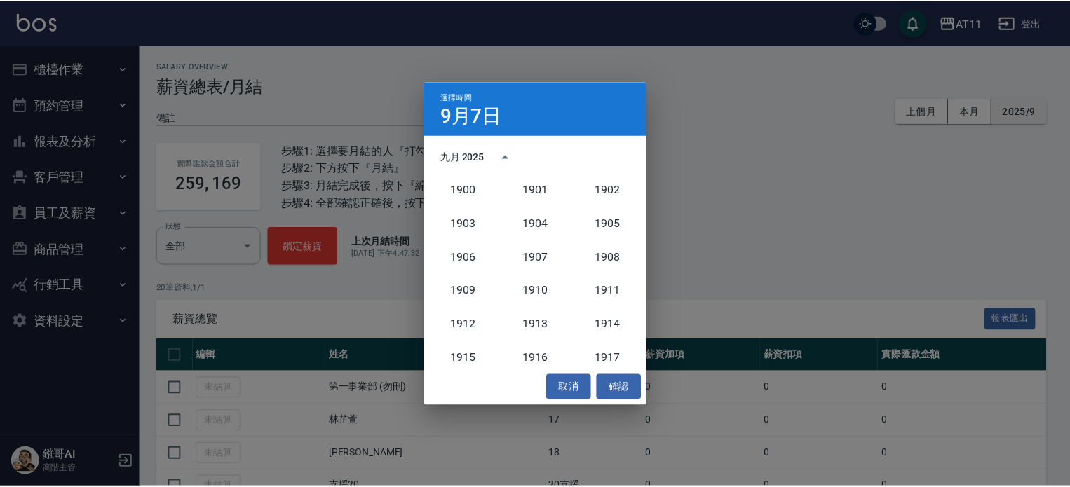
scroll to position [1298, 0]
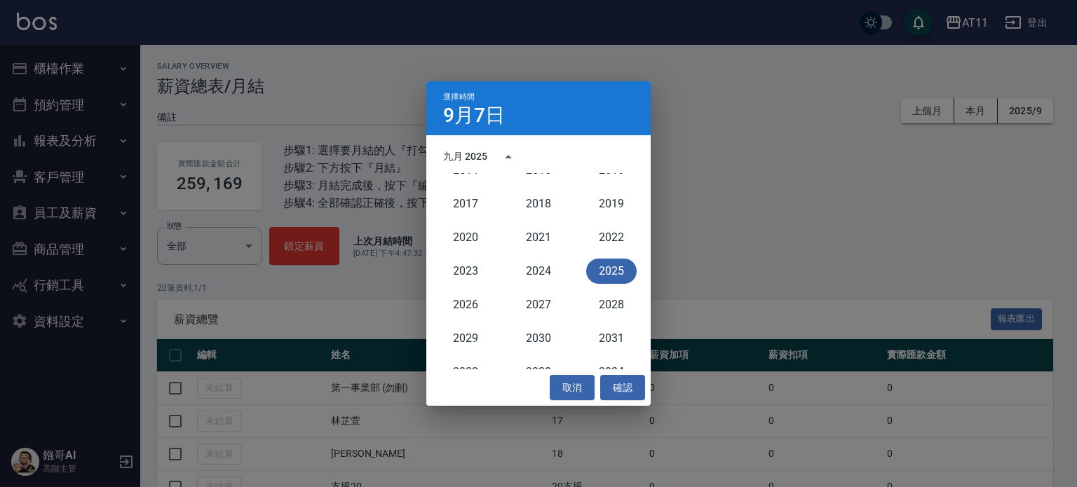
click at [603, 271] on button "2025" at bounding box center [611, 271] width 50 height 25
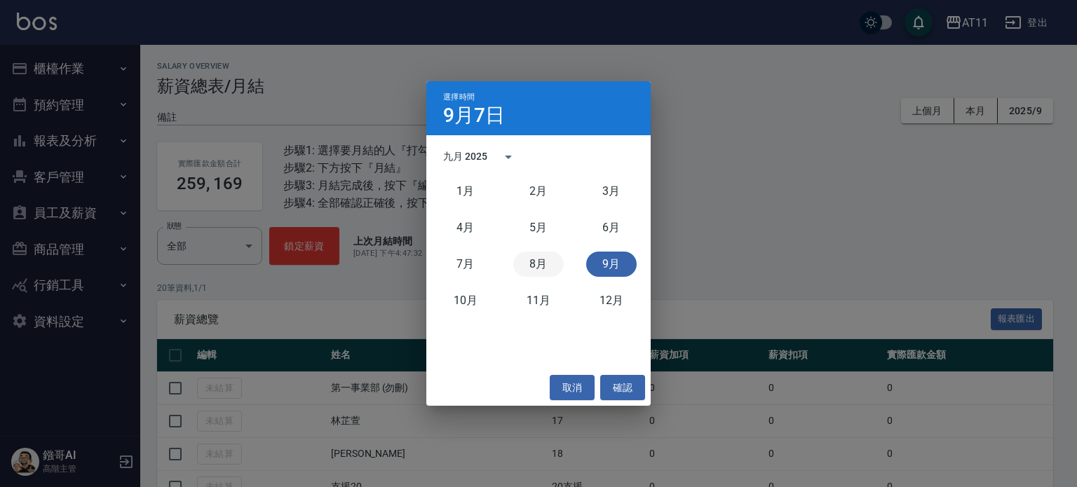
click at [533, 266] on button "8月" at bounding box center [538, 264] width 50 height 25
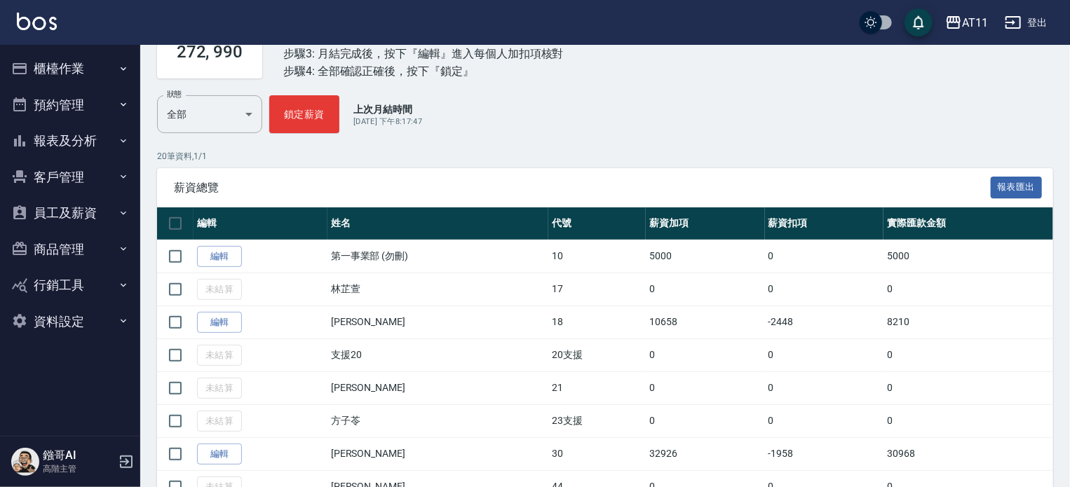
scroll to position [280, 0]
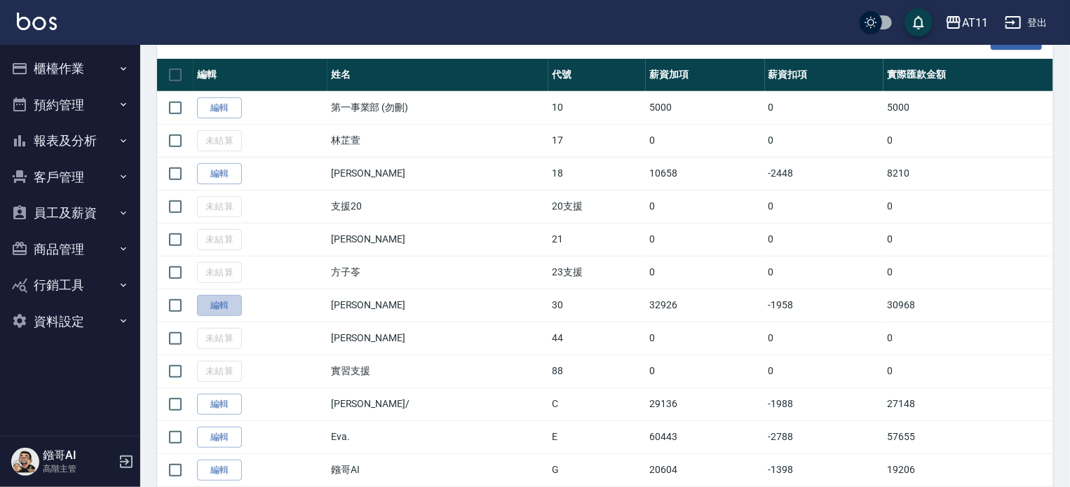
click at [227, 300] on link "編輯" at bounding box center [219, 306] width 45 height 22
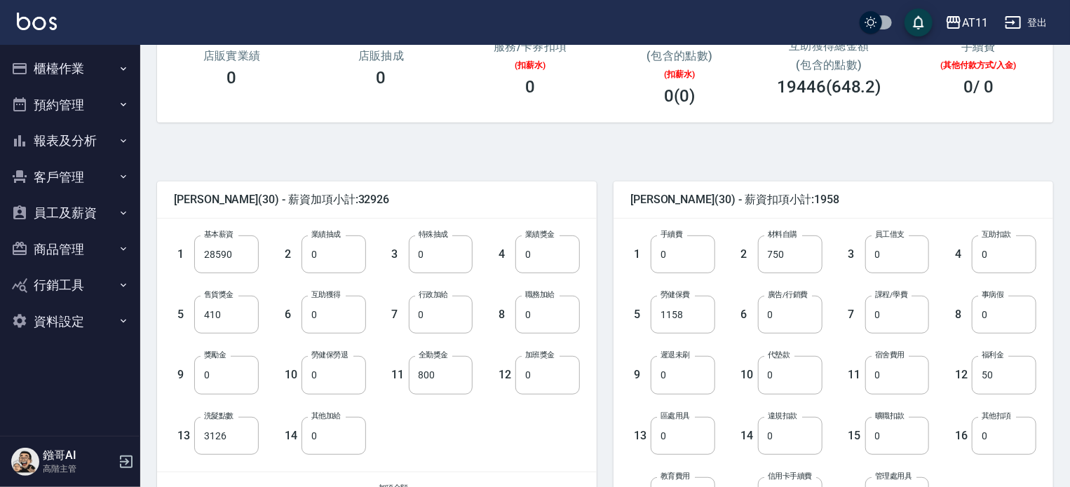
scroll to position [280, 0]
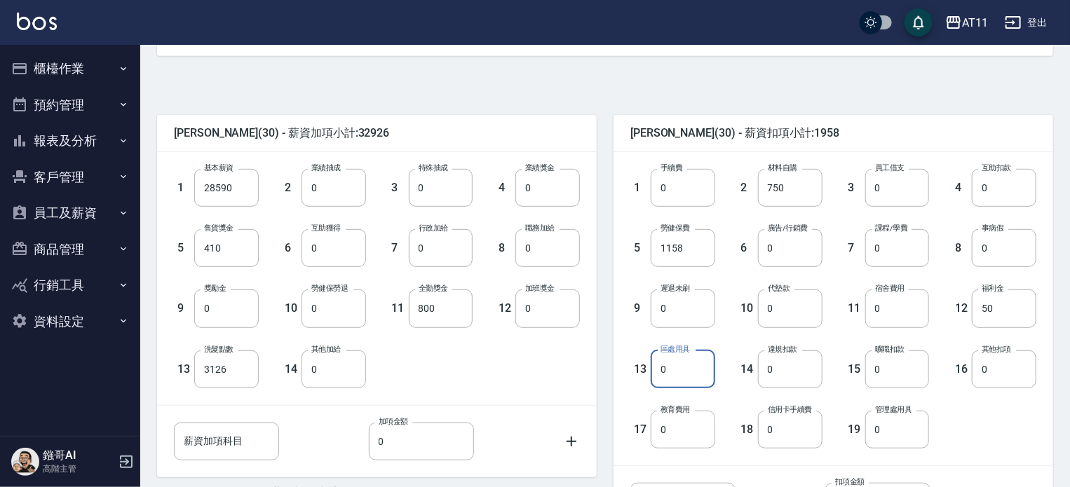
click at [653, 367] on input "0" at bounding box center [682, 369] width 64 height 38
type input "800"
click at [639, 404] on div "17 教育費用 0 教育費用" at bounding box center [661, 418] width 107 height 60
click at [866, 243] on input "0" at bounding box center [897, 248] width 64 height 38
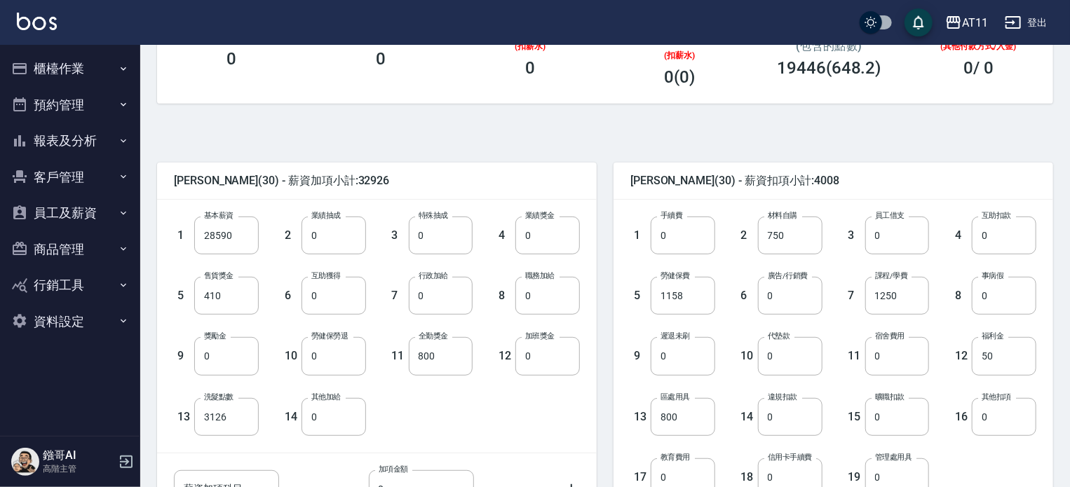
scroll to position [353, 0]
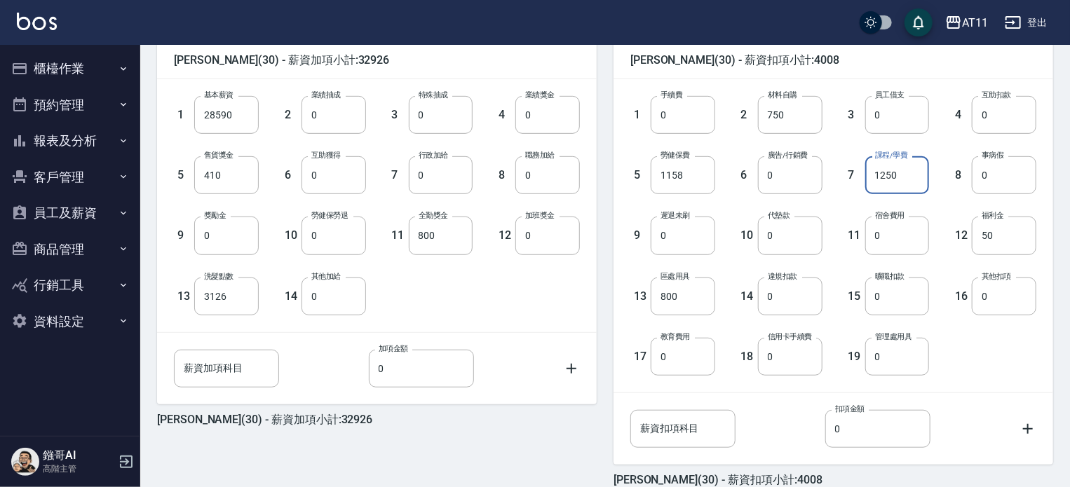
click at [872, 172] on input "1250" at bounding box center [897, 175] width 64 height 38
type input "0"
click at [661, 294] on input "800" at bounding box center [682, 297] width 64 height 38
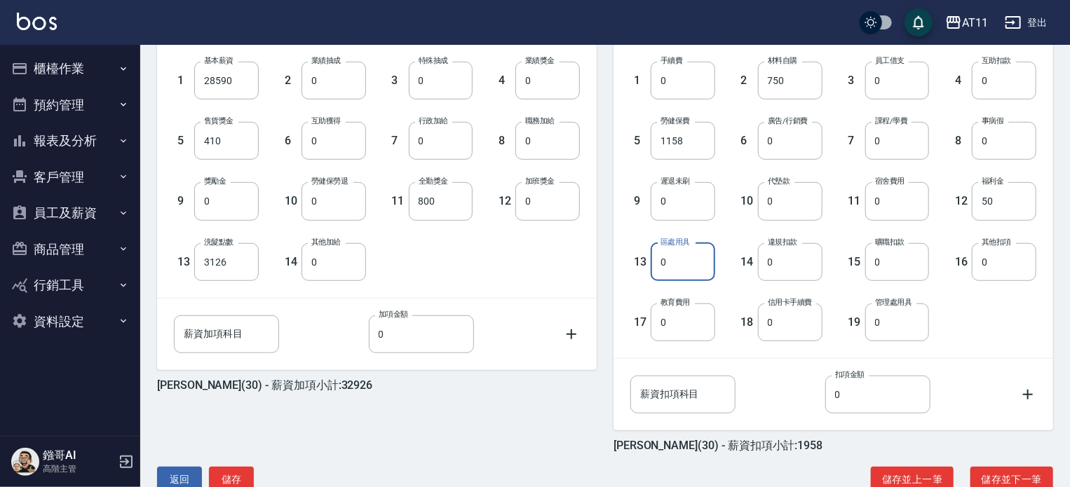
scroll to position [423, 0]
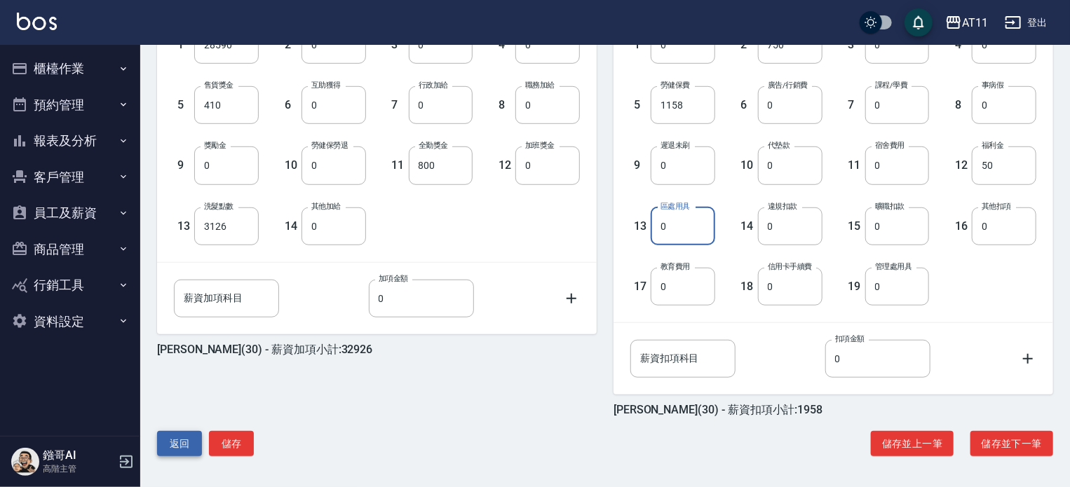
type input "0"
click at [179, 446] on button "返回" at bounding box center [179, 444] width 45 height 26
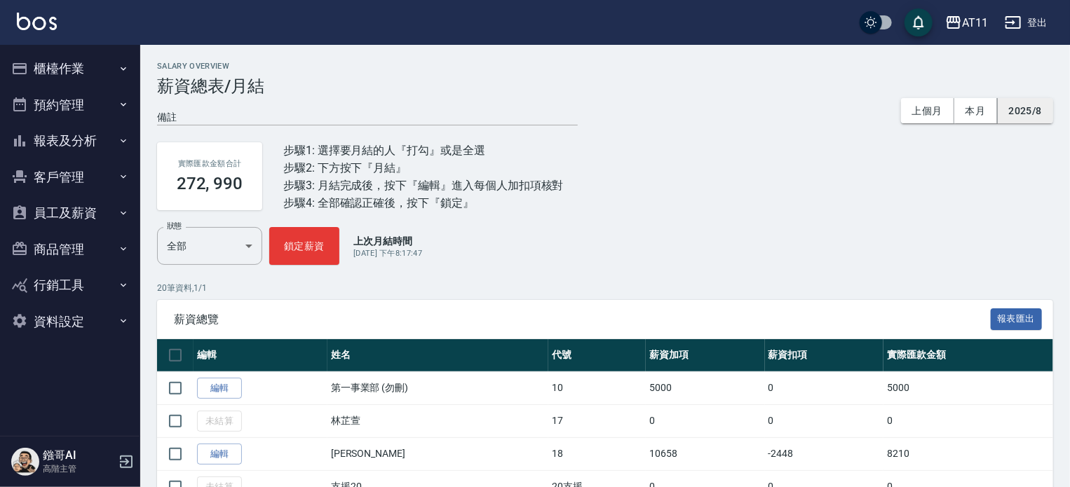
click at [1039, 115] on button "2025/8" at bounding box center [1024, 111] width 55 height 26
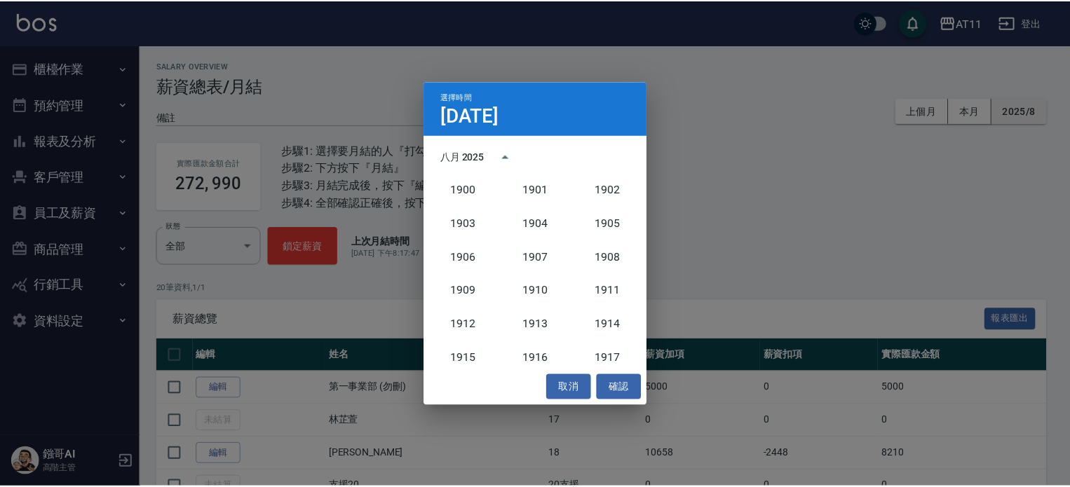
scroll to position [1298, 0]
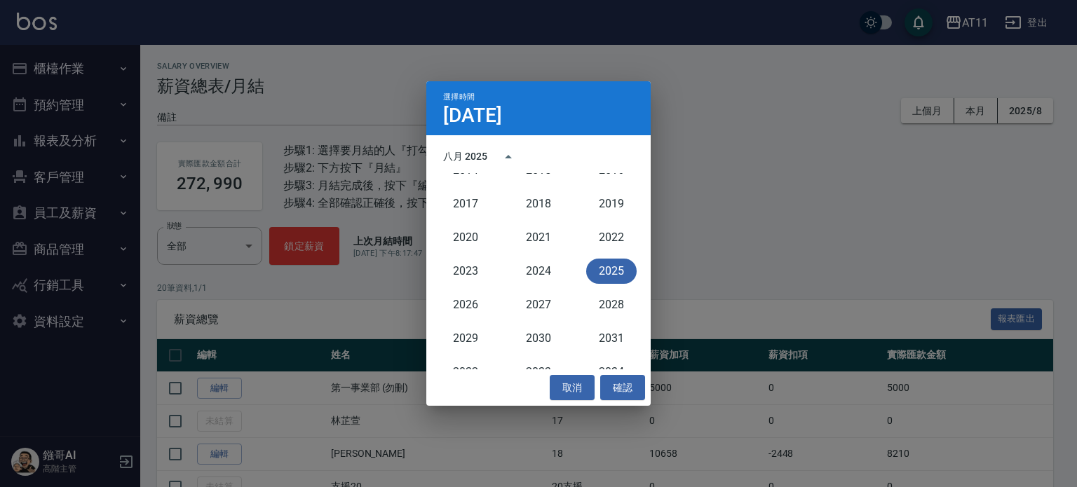
click at [612, 272] on button "2025" at bounding box center [611, 271] width 50 height 25
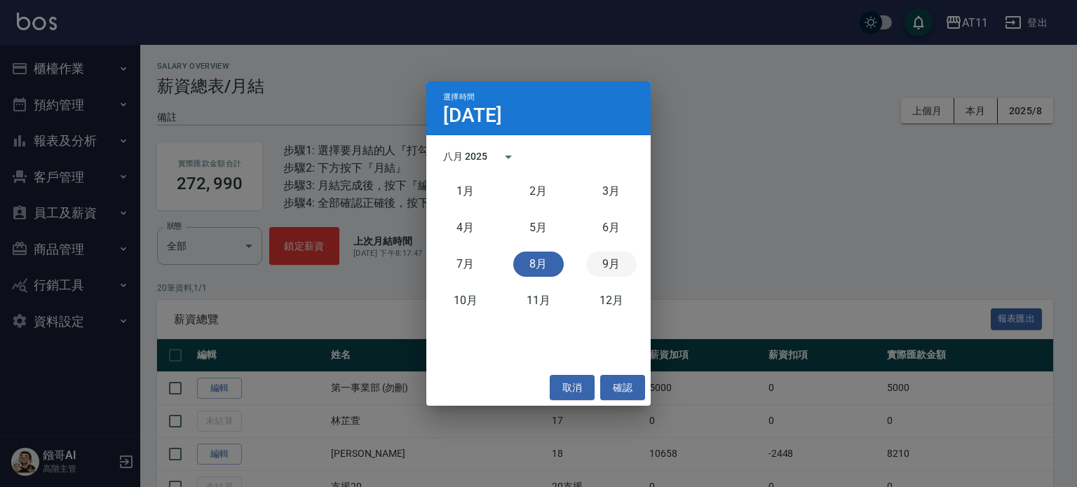
click at [611, 268] on button "9月" at bounding box center [611, 264] width 50 height 25
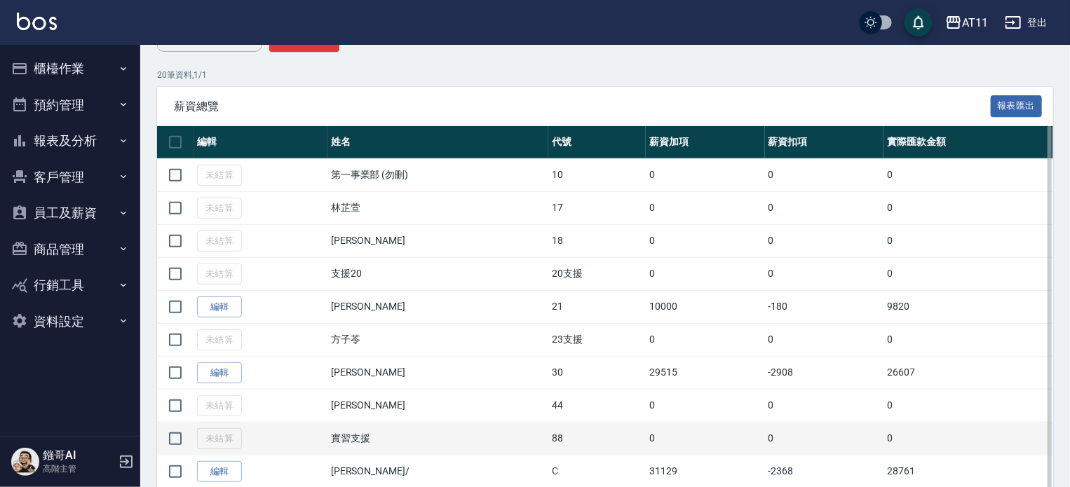
scroll to position [421, 0]
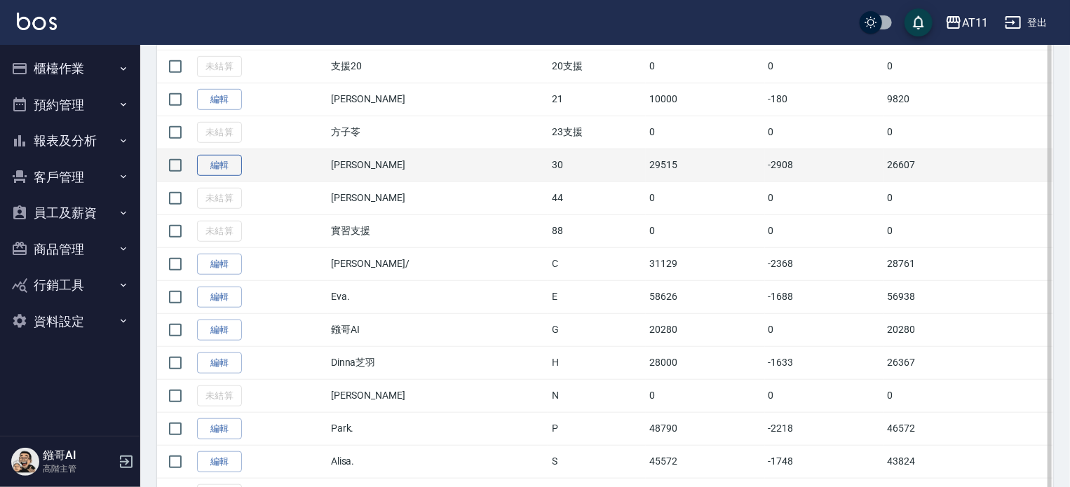
click at [224, 165] on link "編輯" at bounding box center [219, 166] width 45 height 22
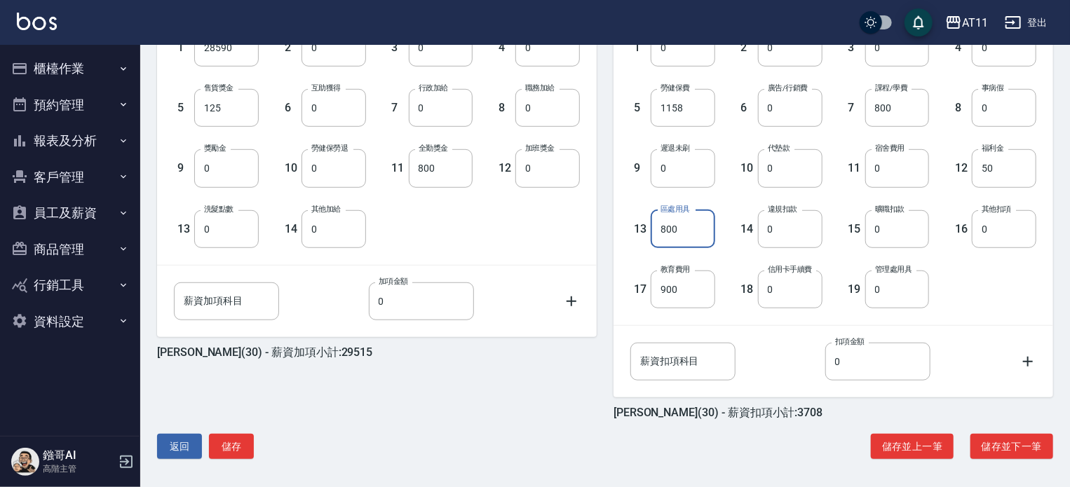
scroll to position [350, 0]
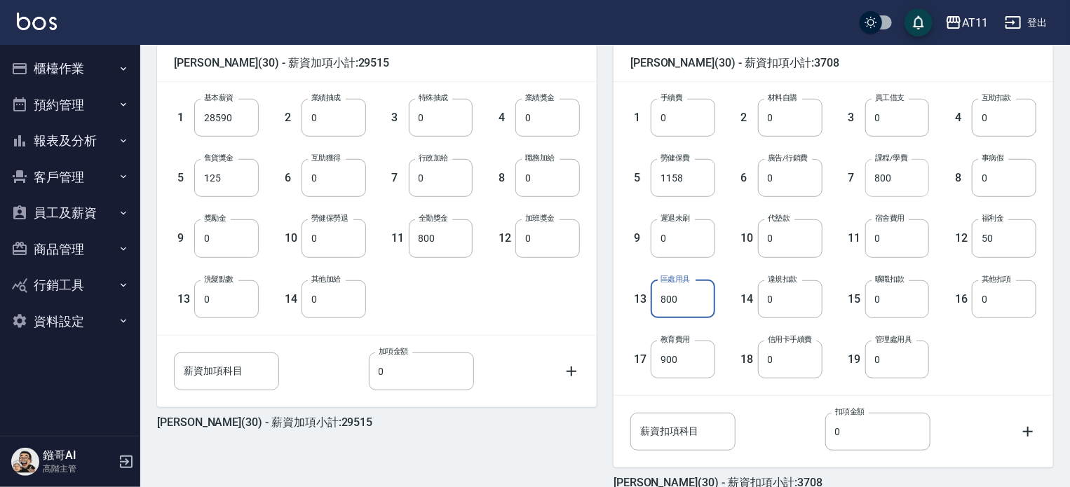
type input "800"
click at [900, 177] on input "800" at bounding box center [897, 178] width 64 height 38
type input "1250"
click at [976, 343] on div "1 手續費 0 手續費 2 材料自購 0 材料自購 3 員工借支 0 員工借支 4 互助扣款 0 互助扣款 5 勞健保費 1158 勞健保費 6 廣告/行銷費…" at bounding box center [822, 227] width 428 height 302
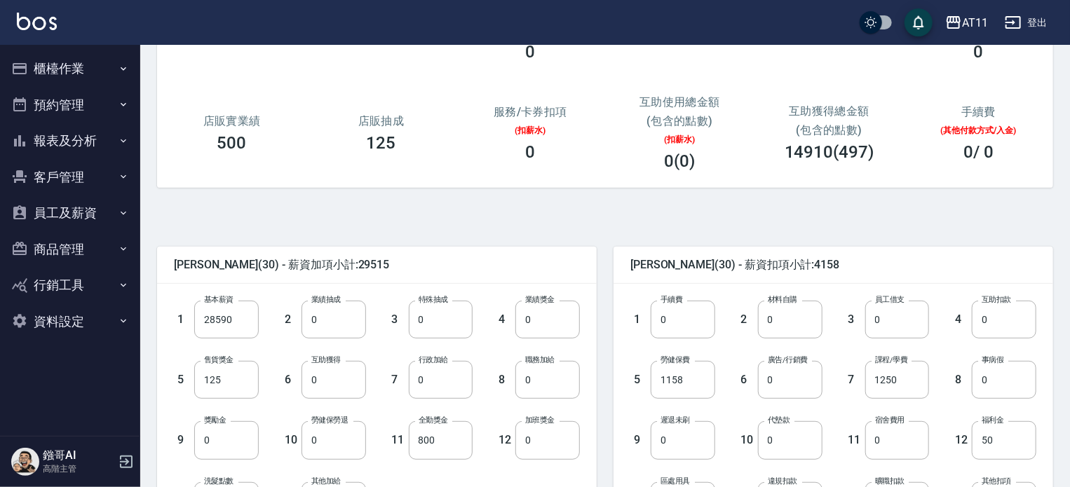
scroll to position [283, 0]
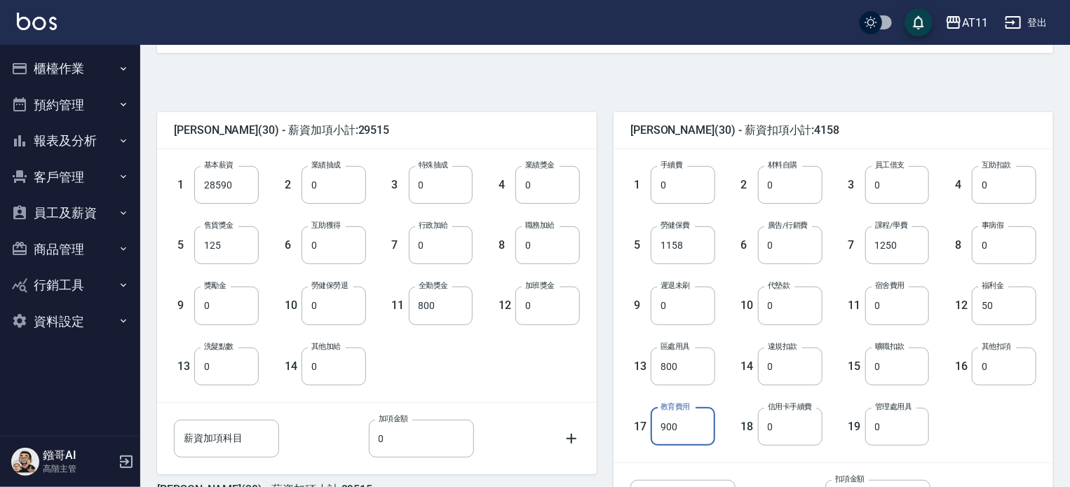
click at [710, 428] on input "900" at bounding box center [682, 427] width 64 height 38
type input "0"
click at [967, 414] on div "1 手續費 0 手續費 2 材料自購 0 材料自購 3 員工借支 0 員工借支 4 互助扣款 0 互助扣款 5 勞健保費 1158 勞健保費 6 廣告/行銷費…" at bounding box center [822, 295] width 428 height 302
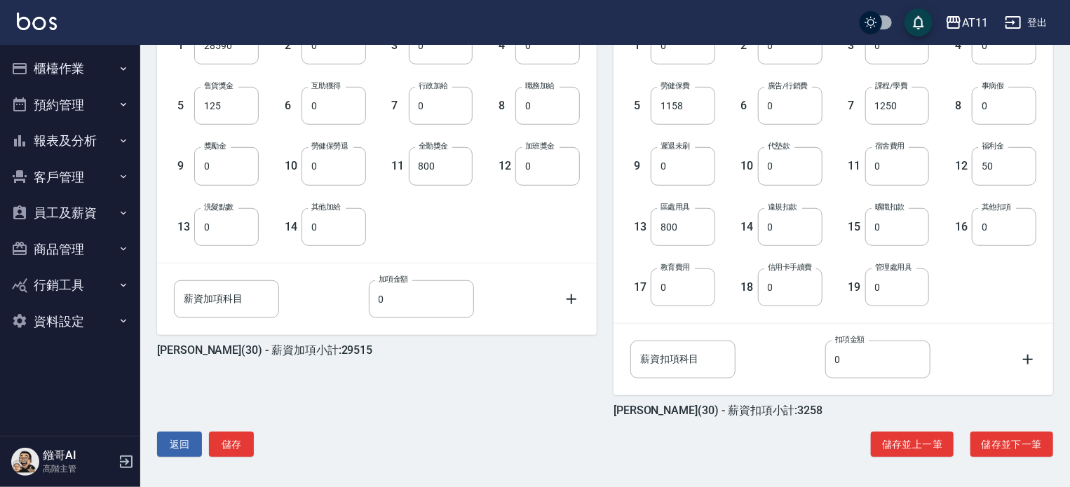
scroll to position [423, 0]
click at [1021, 442] on button "儲存並下一筆" at bounding box center [1011, 444] width 83 height 26
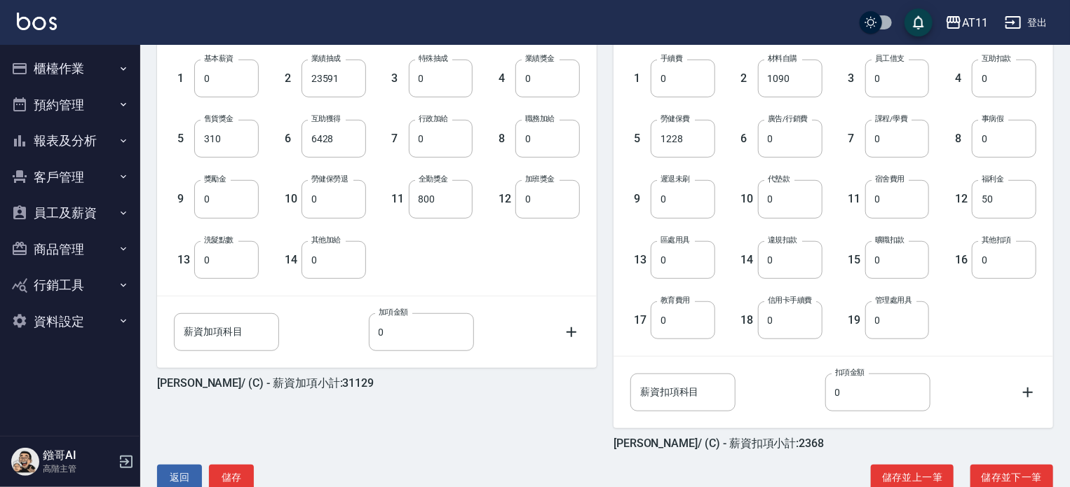
scroll to position [423, 0]
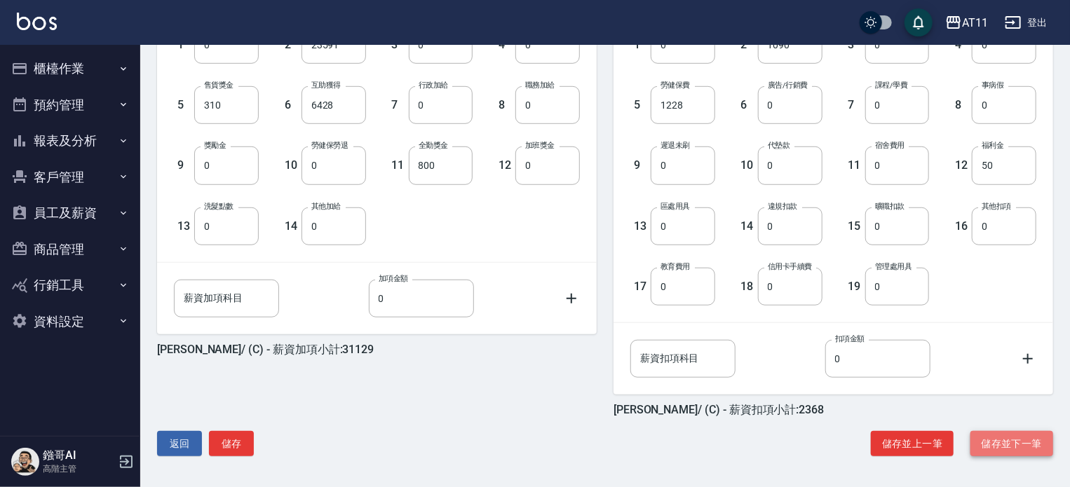
click at [992, 449] on button "儲存並下一筆" at bounding box center [1011, 444] width 83 height 26
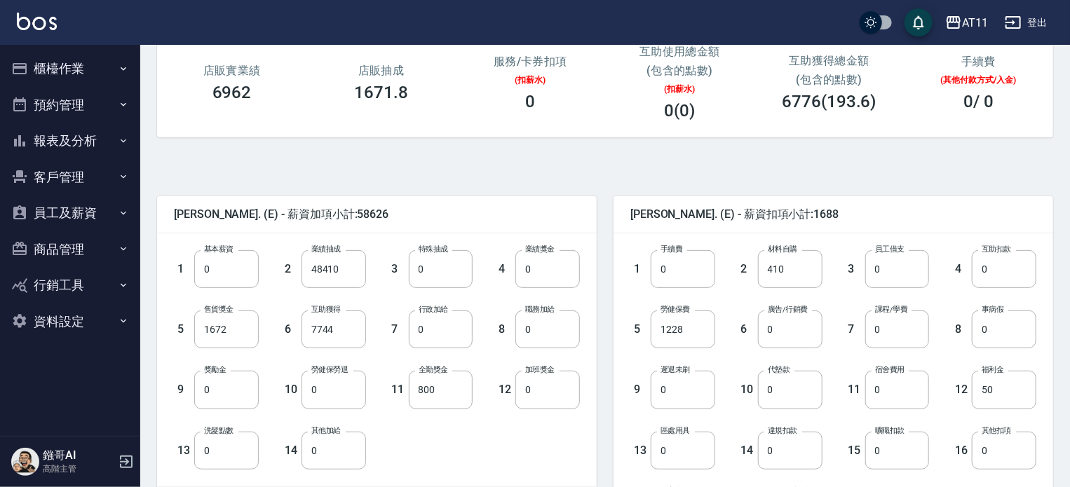
scroll to position [421, 0]
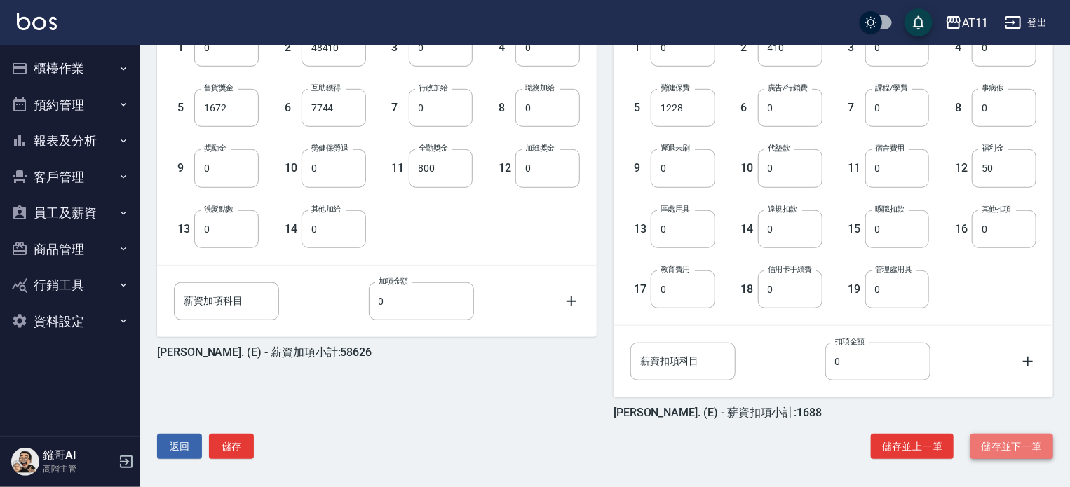
click at [997, 451] on button "儲存並下一筆" at bounding box center [1011, 447] width 83 height 26
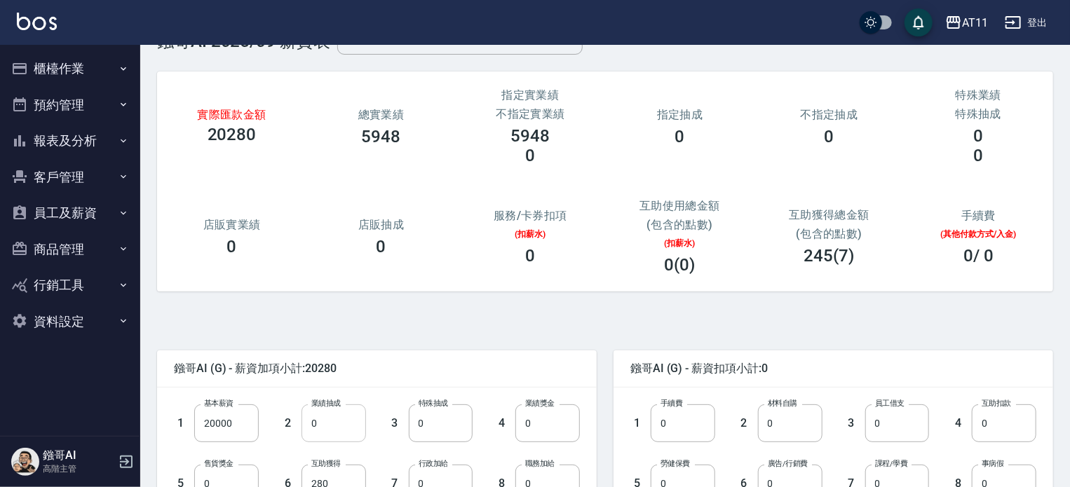
scroll to position [140, 0]
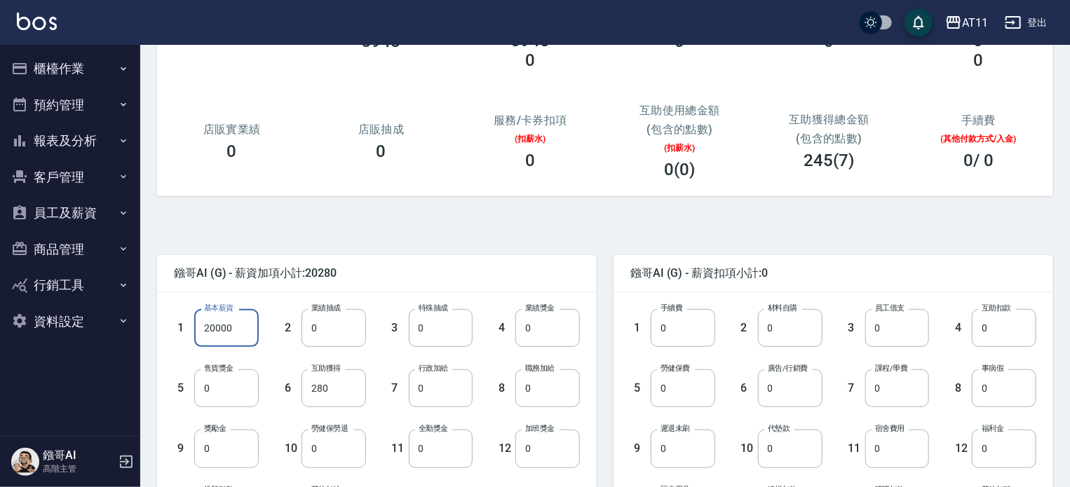
click at [199, 327] on input "20000" at bounding box center [226, 328] width 64 height 38
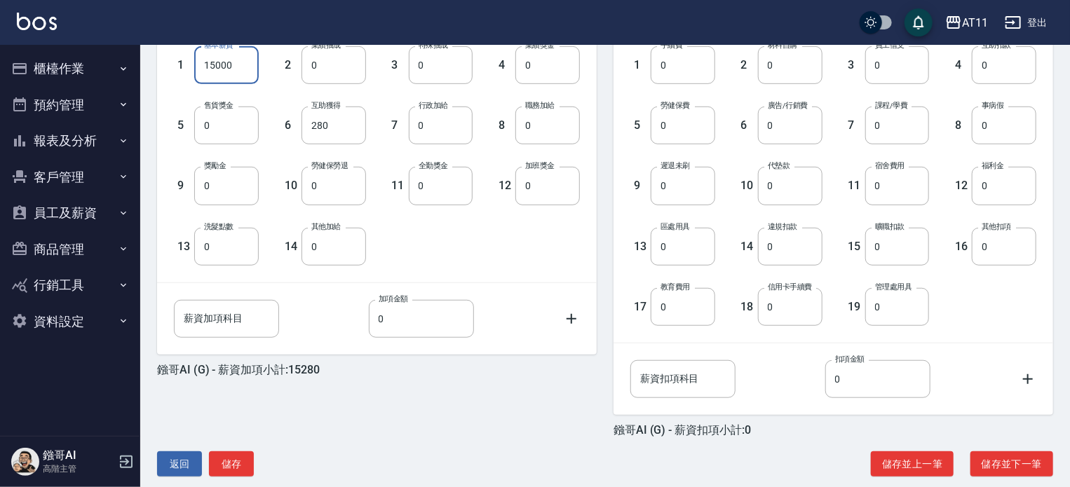
scroll to position [423, 0]
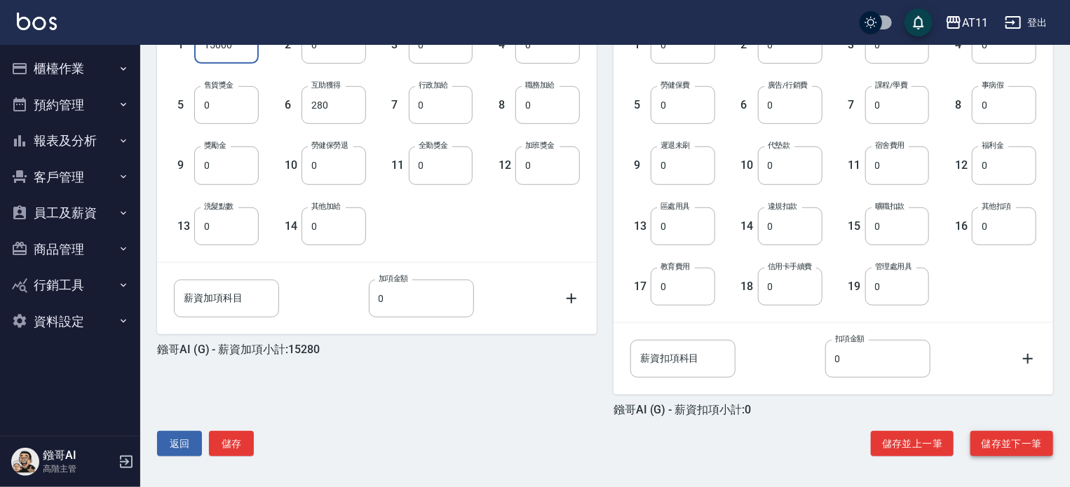
type input "15000"
click at [1017, 439] on button "儲存並下一筆" at bounding box center [1011, 444] width 83 height 26
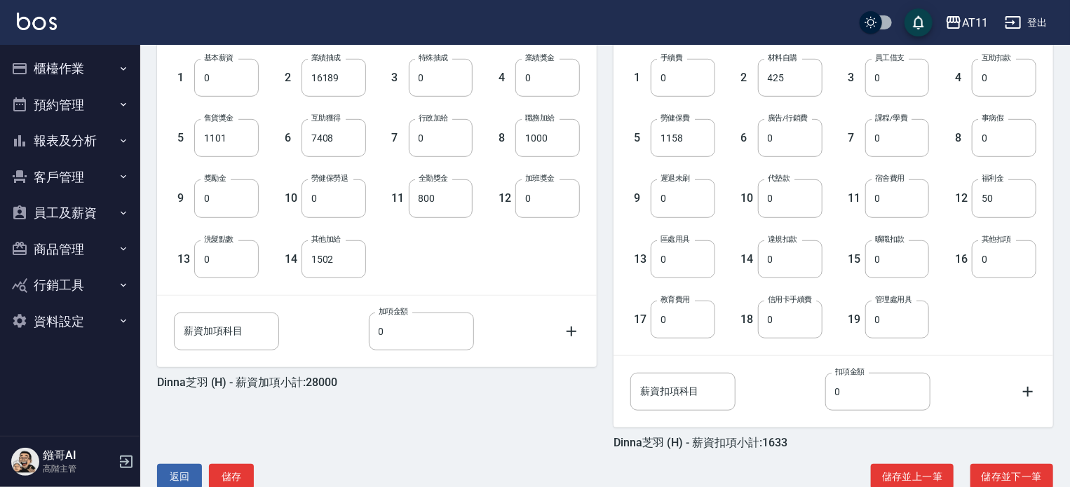
scroll to position [423, 0]
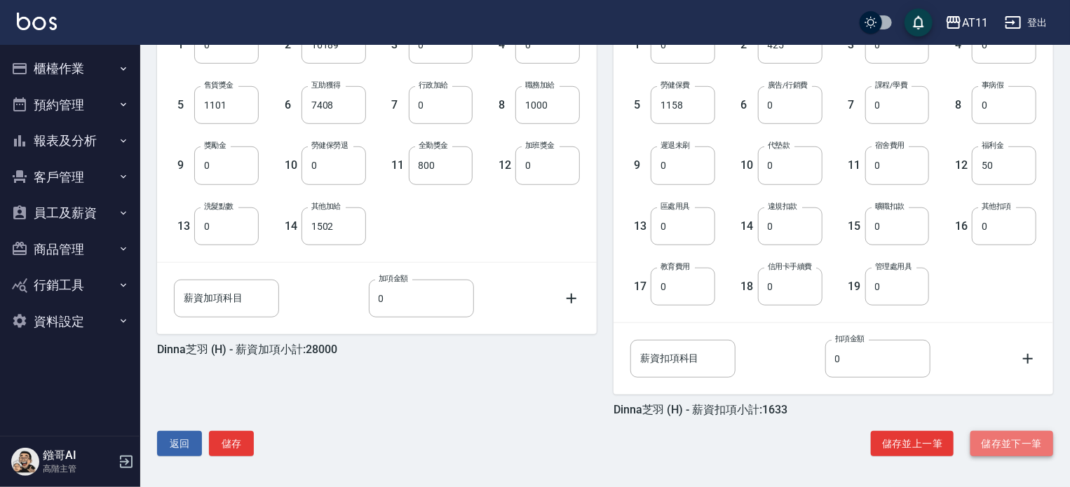
click at [1007, 441] on button "儲存並下一筆" at bounding box center [1011, 444] width 83 height 26
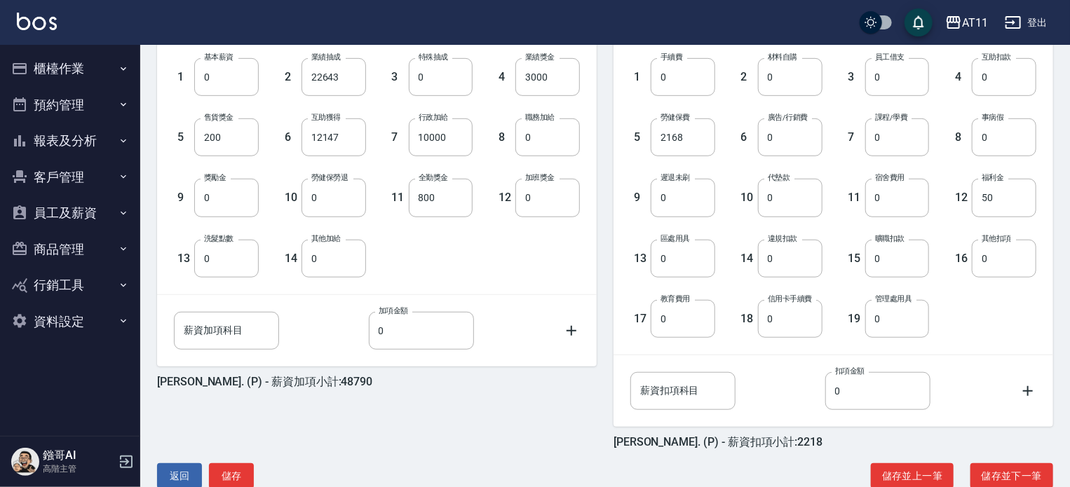
scroll to position [423, 0]
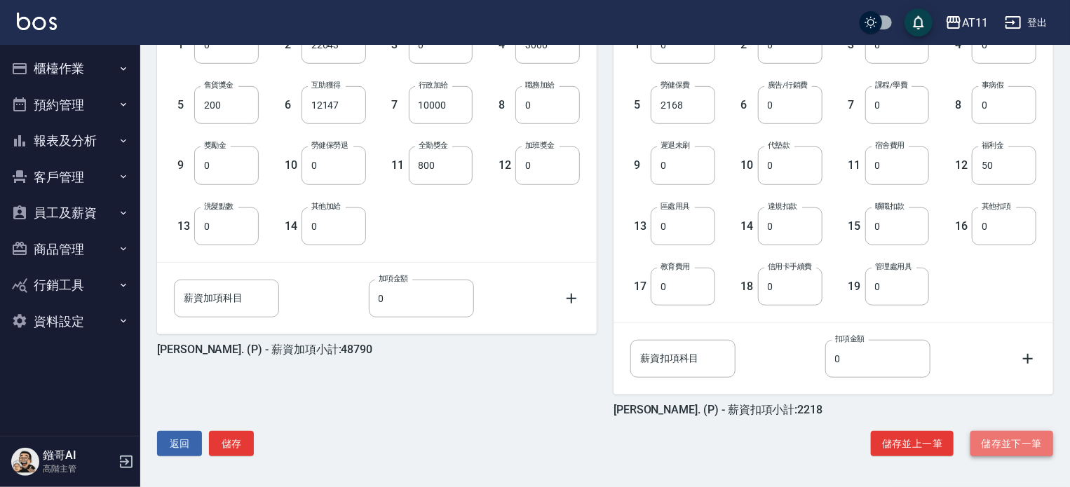
click at [1023, 451] on button "儲存並下一筆" at bounding box center [1011, 444] width 83 height 26
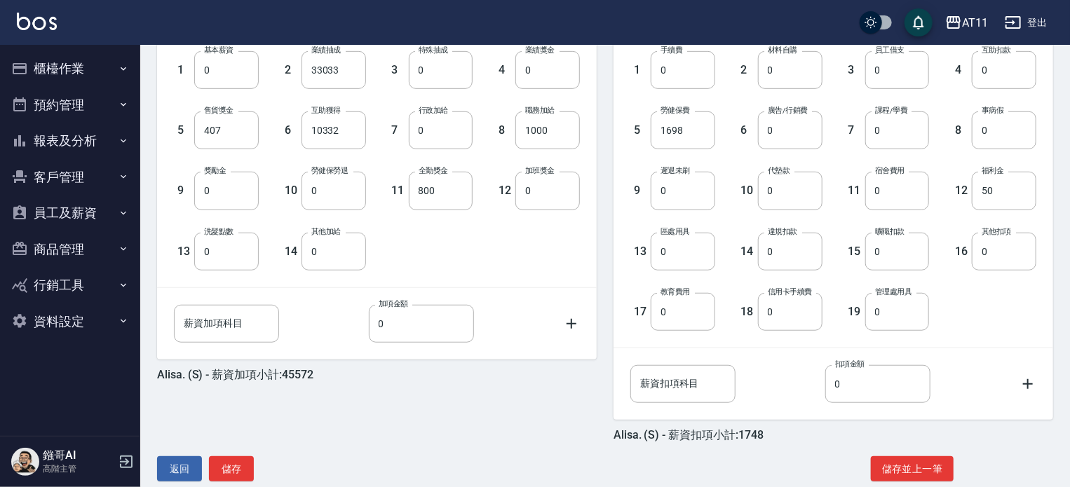
scroll to position [423, 0]
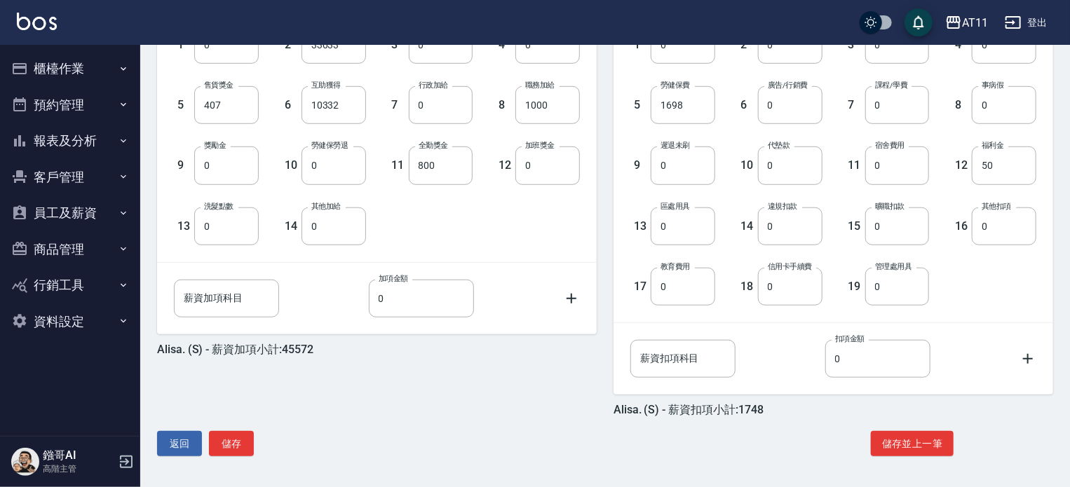
click at [93, 211] on button "員工及薪資" at bounding box center [70, 213] width 129 height 36
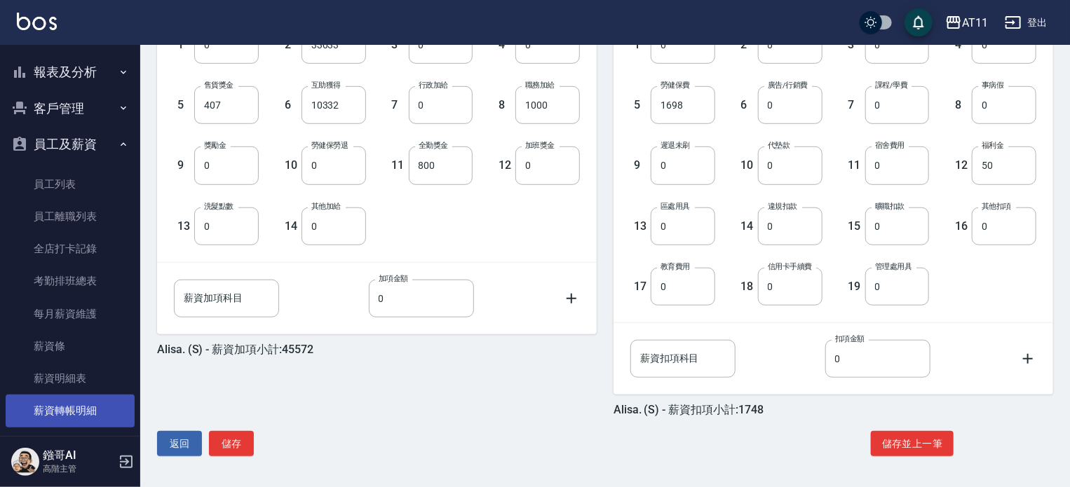
scroll to position [140, 0]
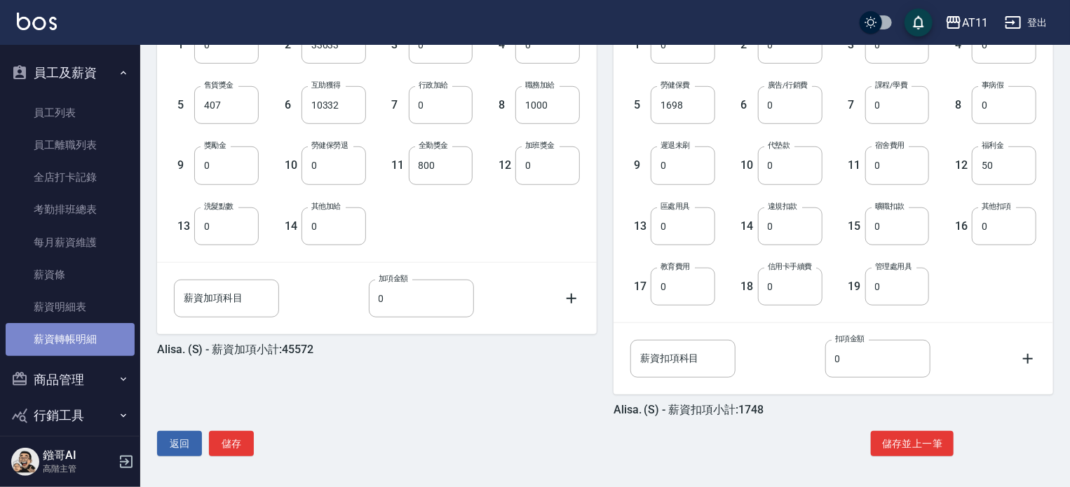
click at [109, 341] on link "薪資轉帳明細" at bounding box center [70, 339] width 129 height 32
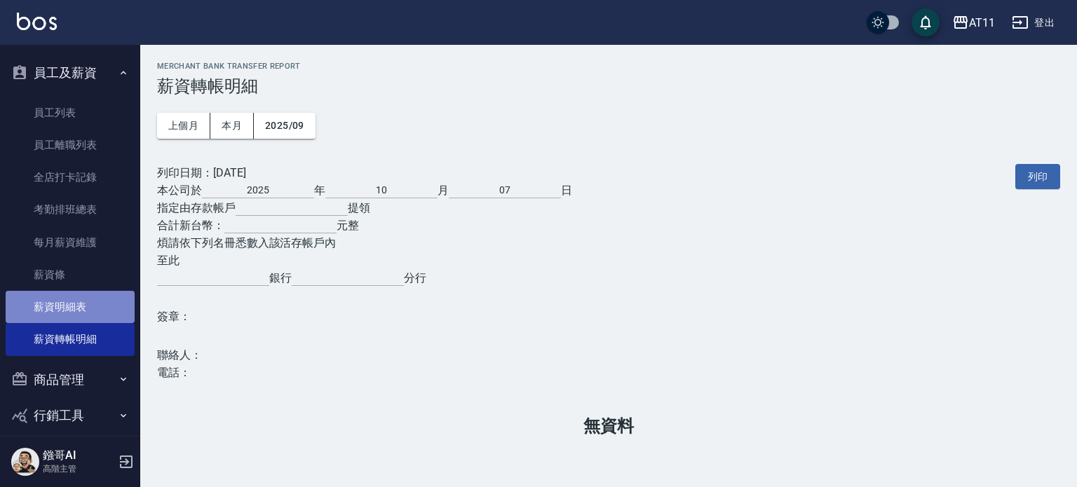
click at [102, 311] on link "薪資明細表" at bounding box center [70, 307] width 129 height 32
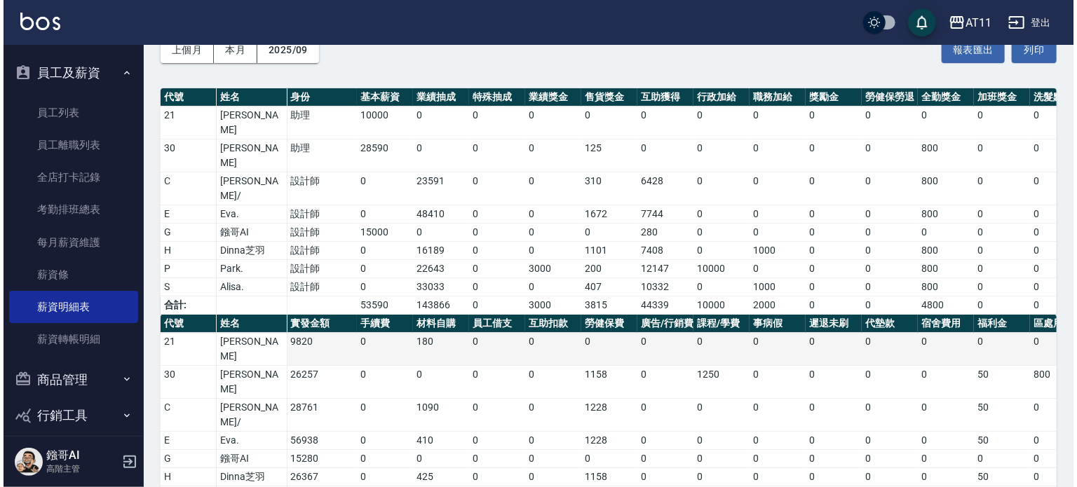
scroll to position [76, 0]
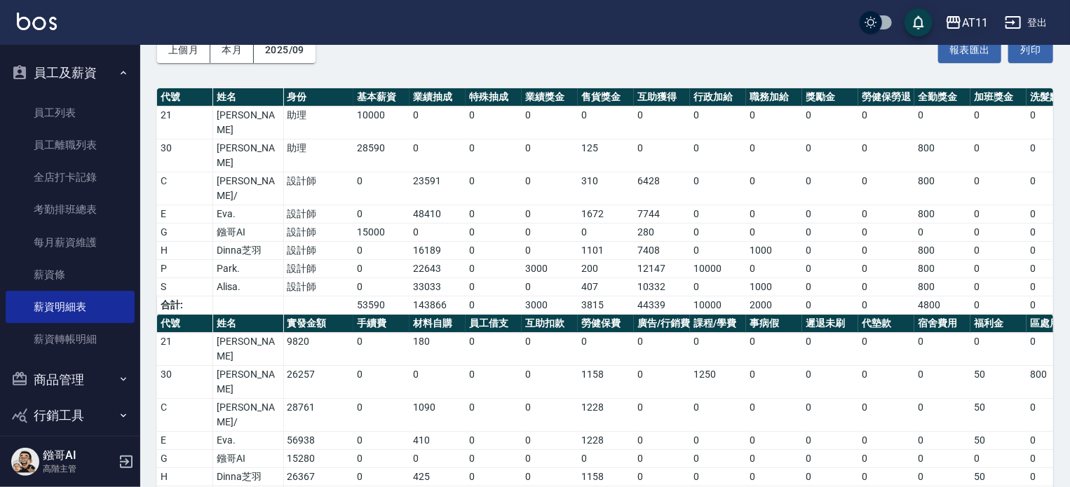
click at [971, 22] on div "AT11" at bounding box center [975, 23] width 26 height 18
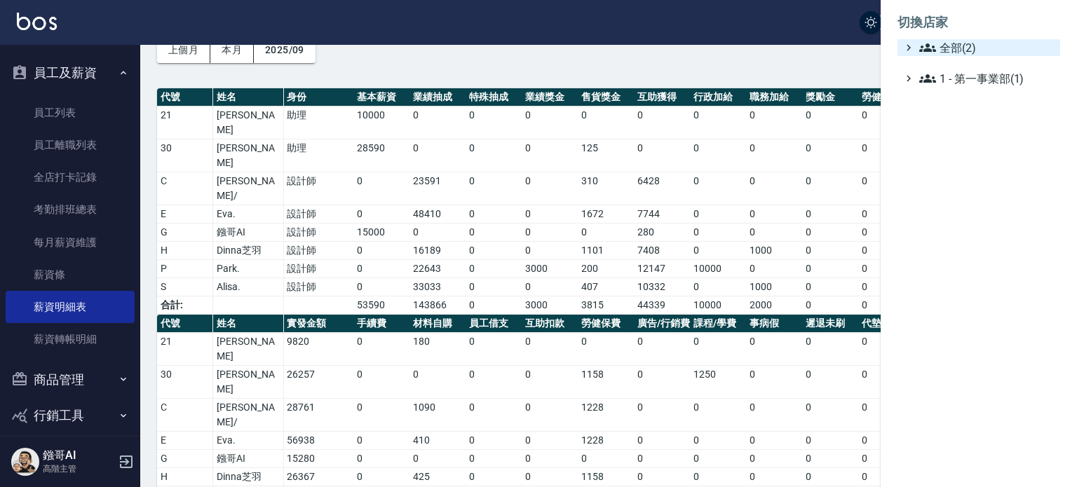
click at [954, 44] on span "全部(2)" at bounding box center [986, 47] width 135 height 17
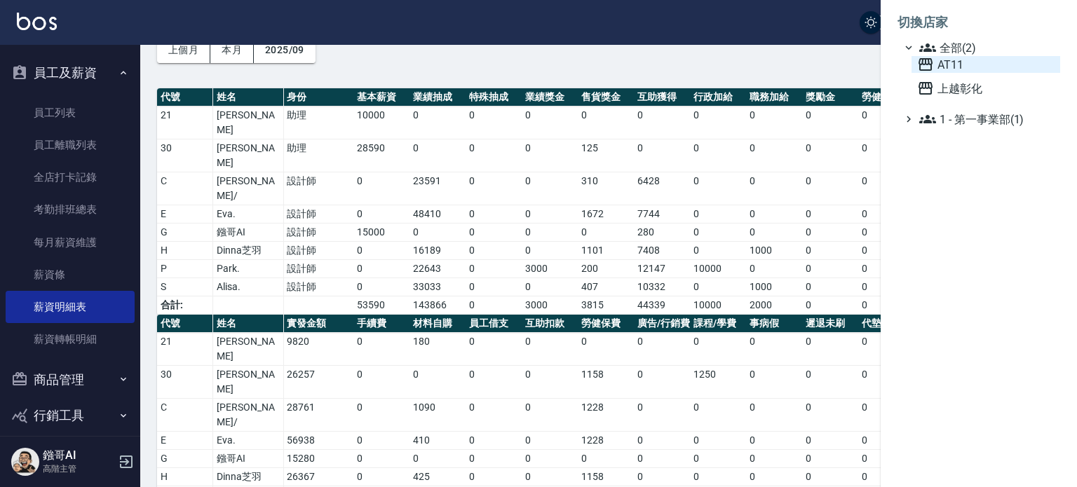
click at [950, 62] on span "AT11" at bounding box center [985, 64] width 137 height 17
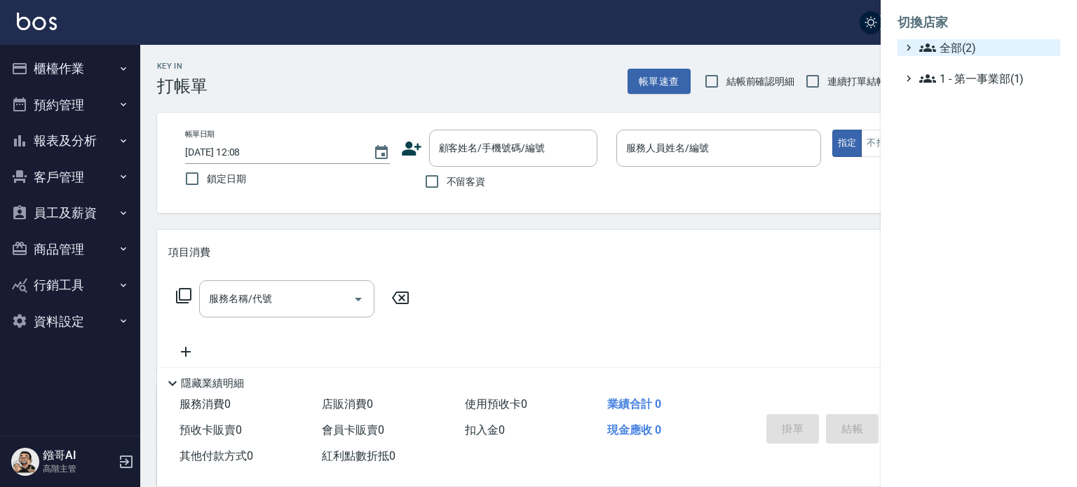
click at [956, 44] on span "全部(2)" at bounding box center [986, 47] width 135 height 17
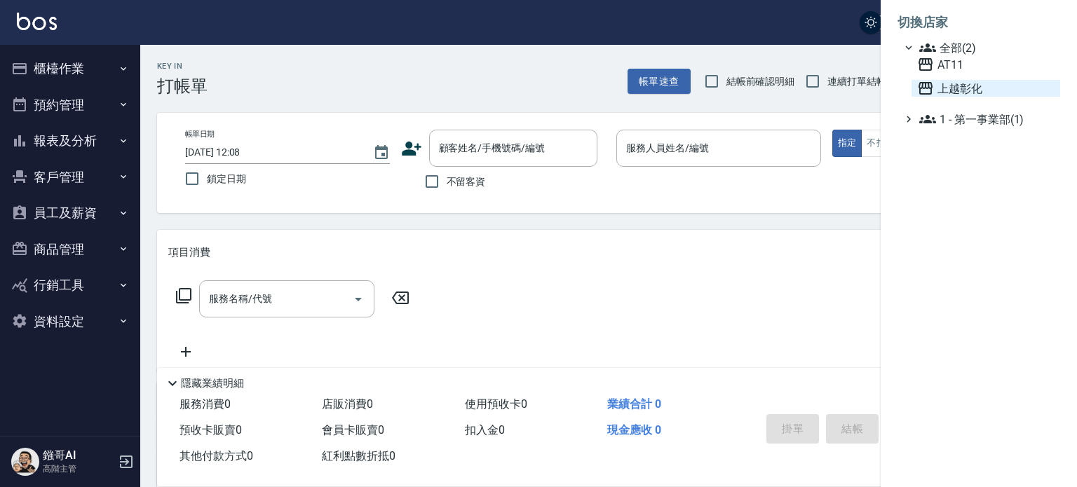
click at [960, 86] on span "上越彰化" at bounding box center [985, 88] width 137 height 17
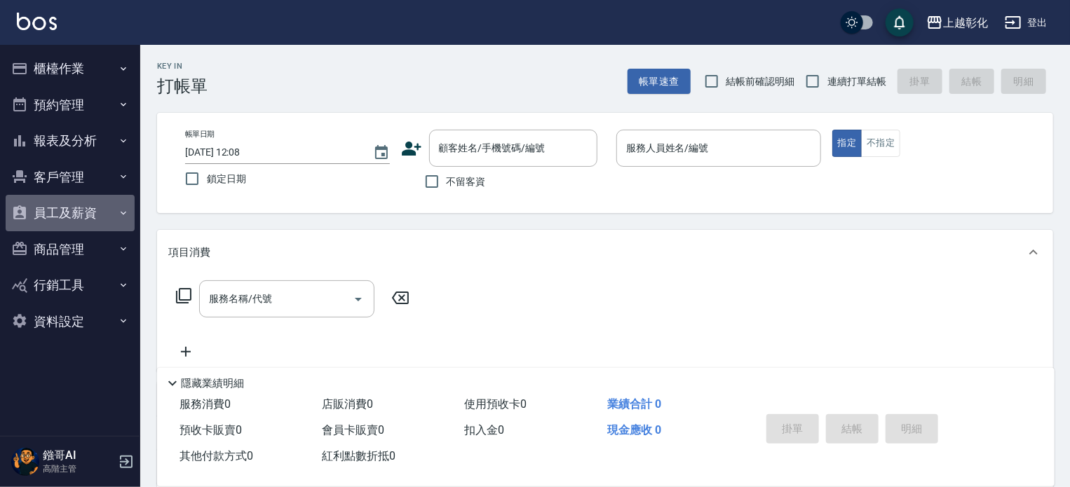
click at [87, 217] on button "員工及薪資" at bounding box center [70, 213] width 129 height 36
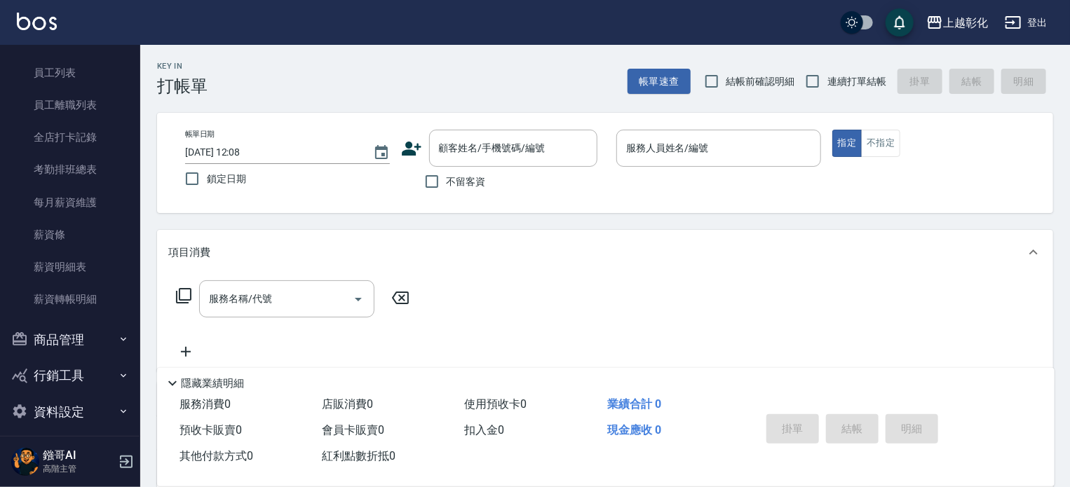
scroll to position [191, 0]
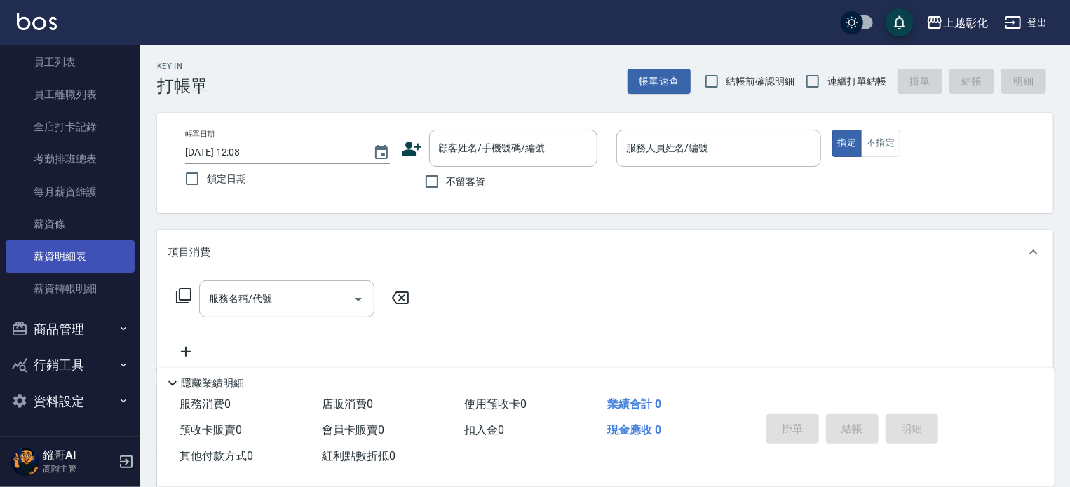
click at [112, 260] on link "薪資明細表" at bounding box center [70, 256] width 129 height 32
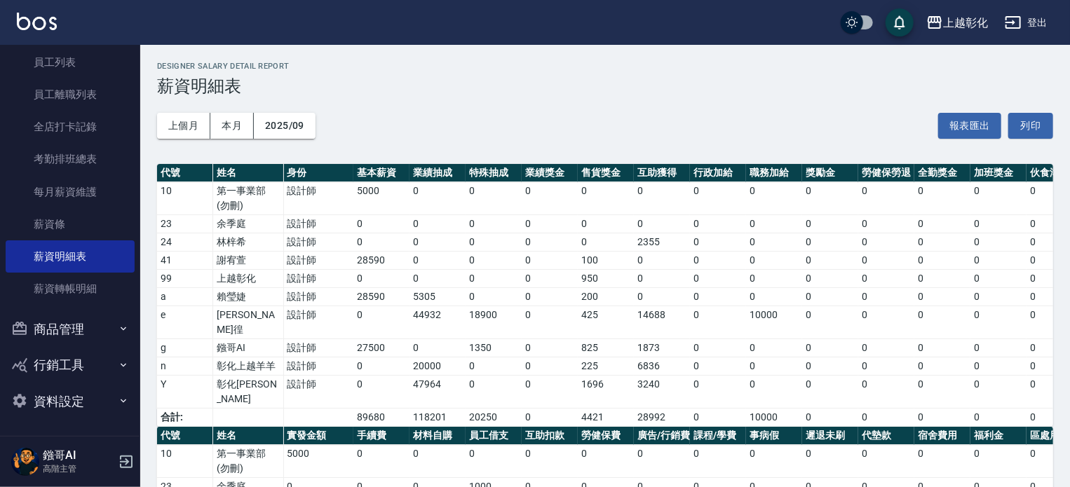
click at [852, 53] on div "上越彰化 2025-09 薪資明細表 列印時間： [DATE][PHONE_NUMBER]:09 Designer Salary Detail Report …" at bounding box center [604, 376] width 929 height 662
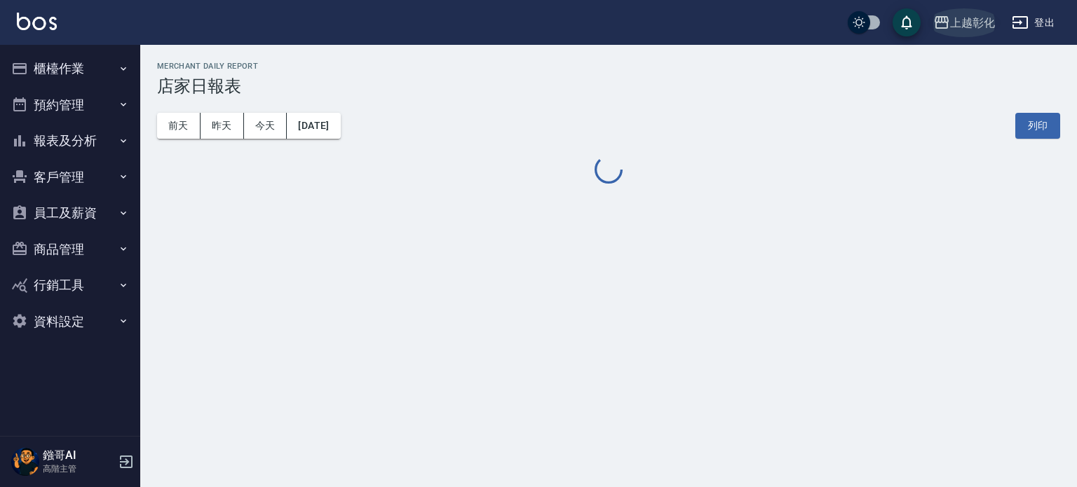
click at [981, 24] on div "上越彰化" at bounding box center [972, 23] width 45 height 18
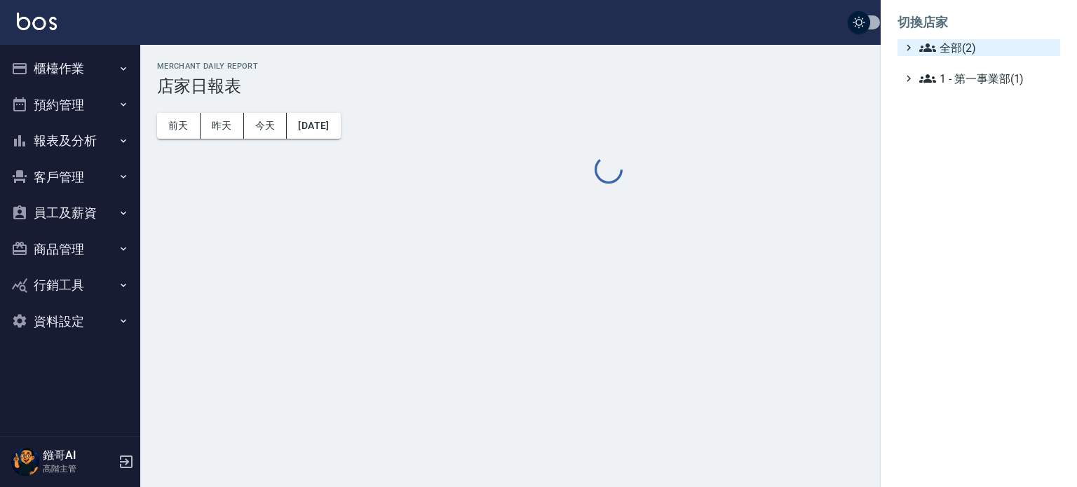
click at [960, 44] on span "全部(2)" at bounding box center [986, 47] width 135 height 17
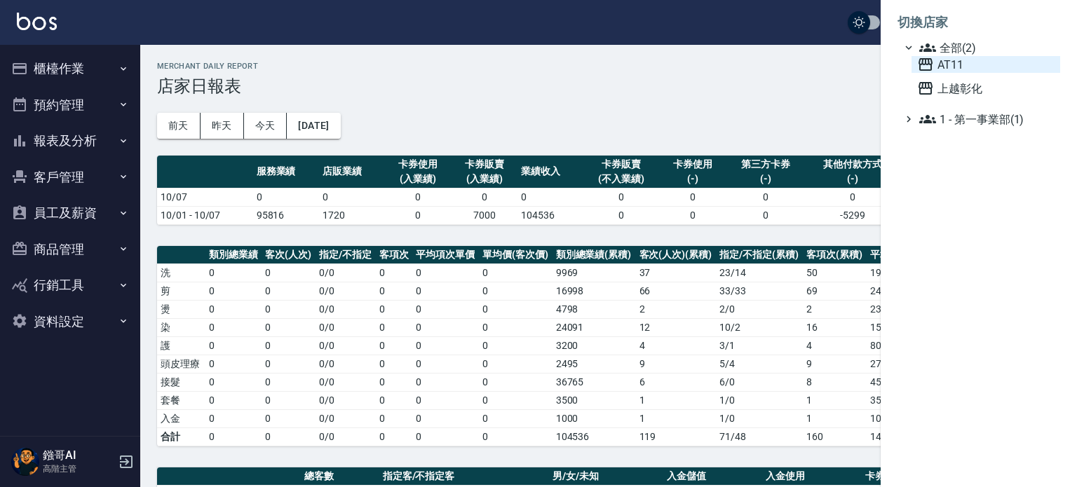
click at [946, 71] on span "AT11" at bounding box center [985, 64] width 137 height 17
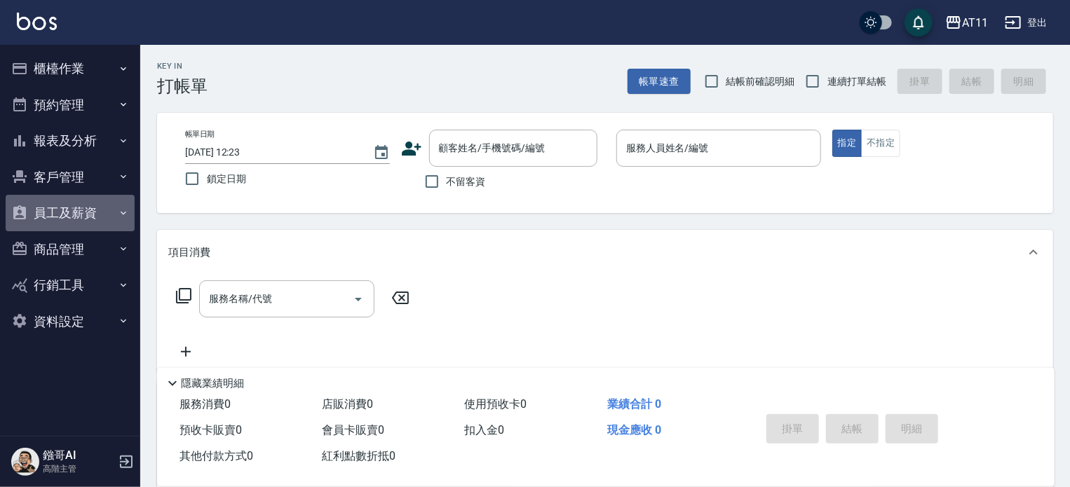
click at [77, 212] on button "員工及薪資" at bounding box center [70, 213] width 129 height 36
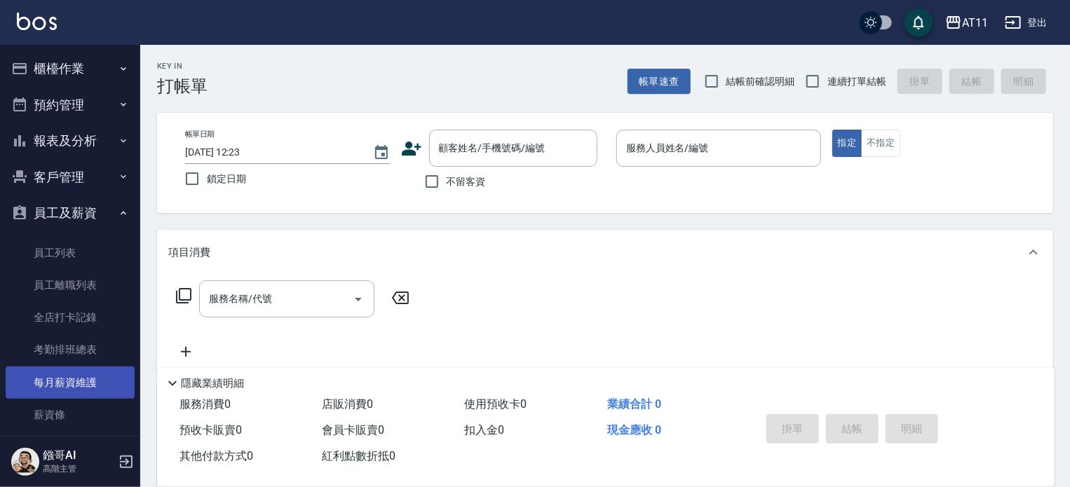
click at [89, 379] on link "每月薪資維護" at bounding box center [70, 383] width 129 height 32
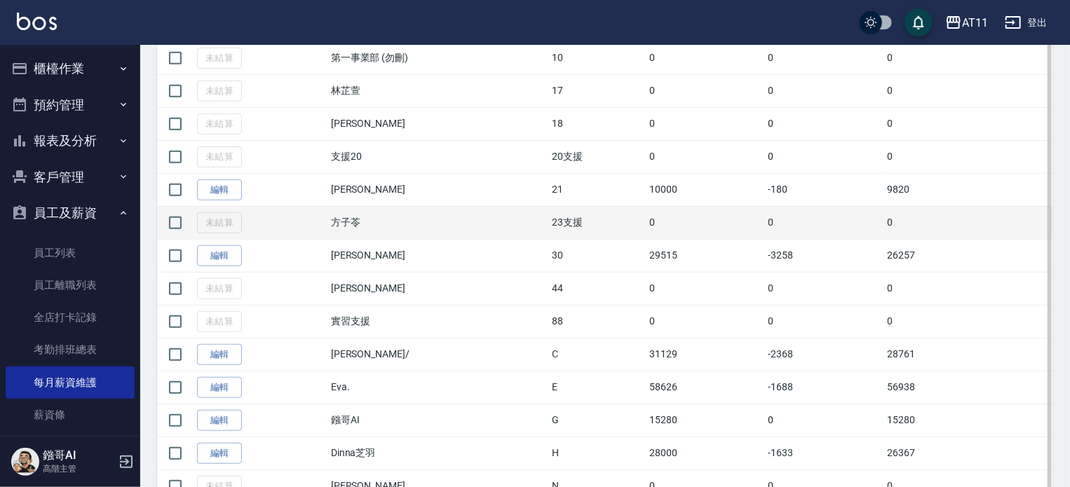
scroll to position [350, 0]
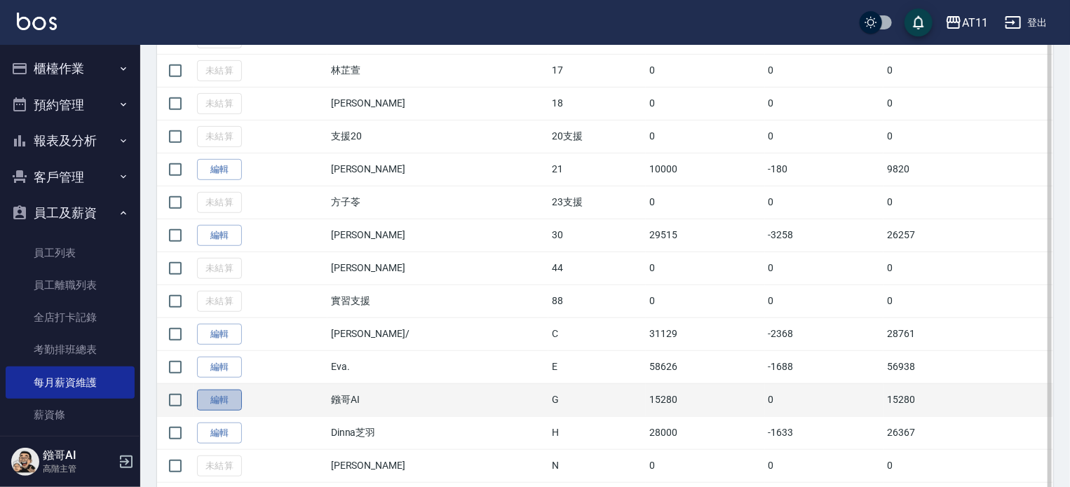
click at [219, 398] on link "編輯" at bounding box center [219, 401] width 45 height 22
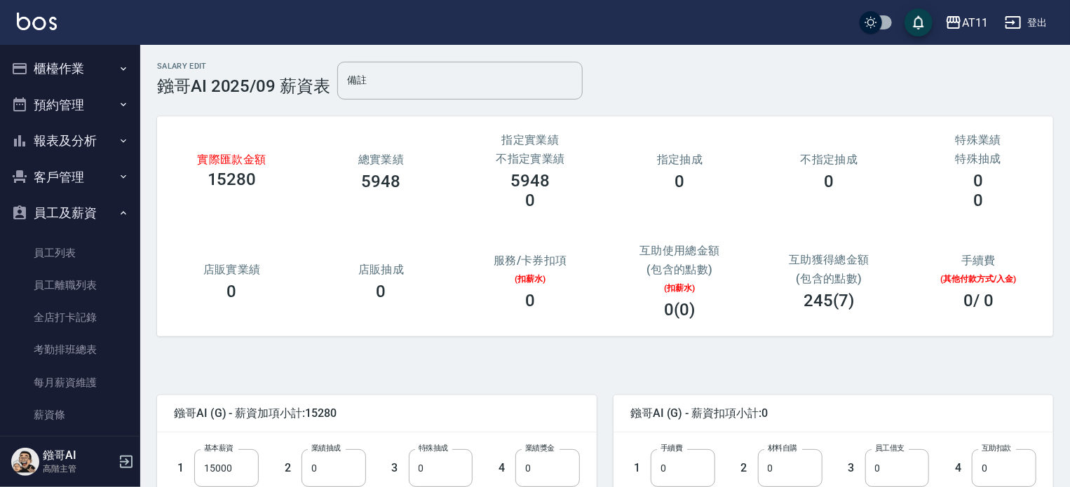
click at [1036, 16] on button "登出" at bounding box center [1026, 23] width 54 height 26
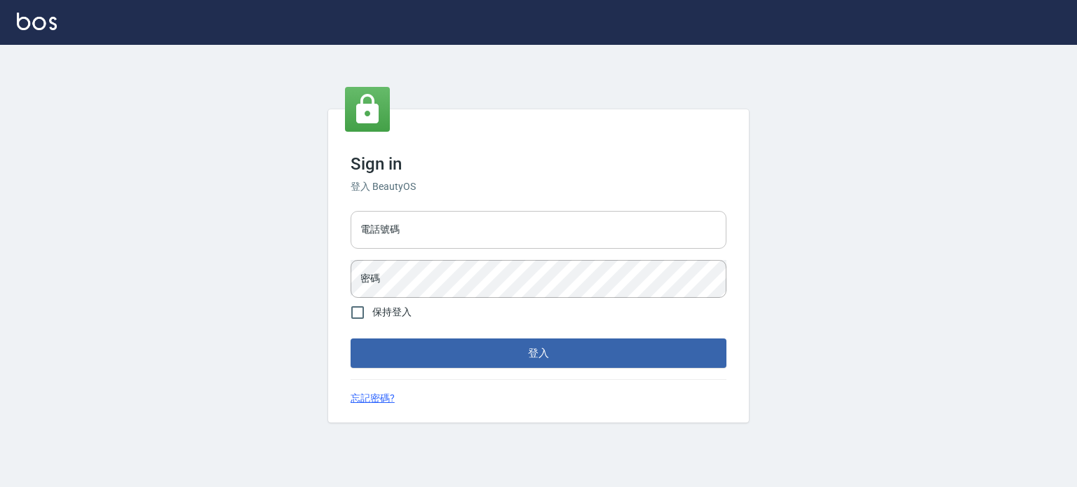
drag, startPoint x: 0, startPoint y: 0, endPoint x: 531, endPoint y: 226, distance: 576.9
click at [531, 226] on input "電話號碼" at bounding box center [538, 230] width 376 height 38
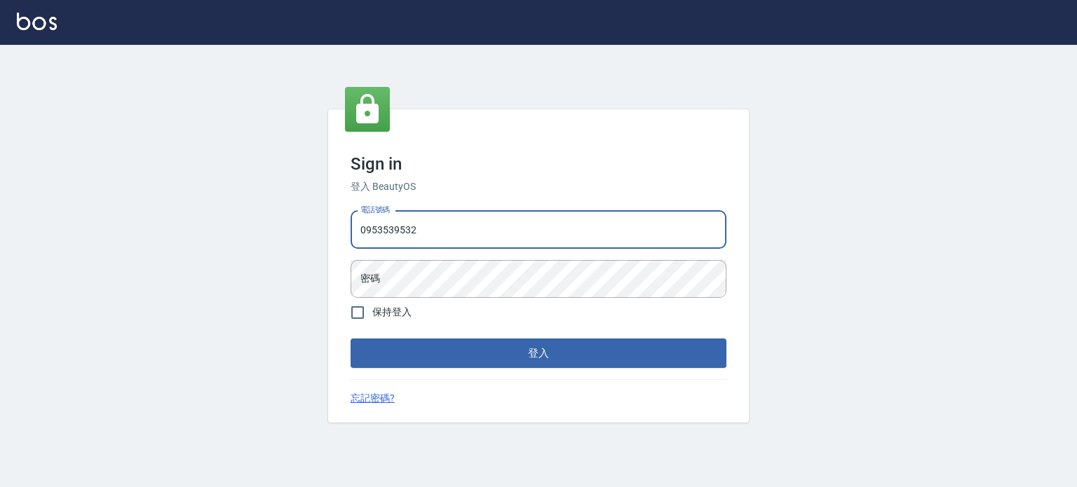
type input "0953539532"
click at [350, 339] on button "登入" at bounding box center [538, 353] width 376 height 29
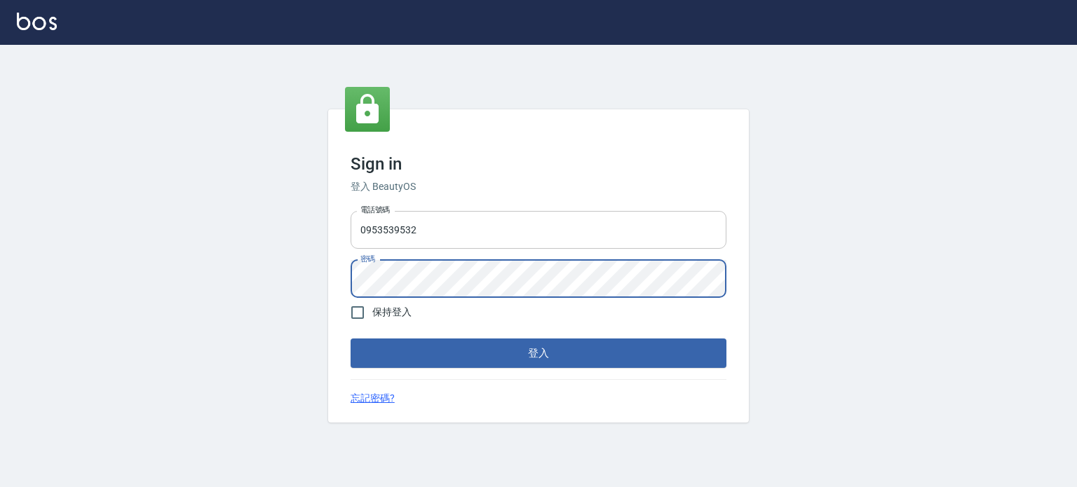
click at [350, 339] on button "登入" at bounding box center [538, 353] width 376 height 29
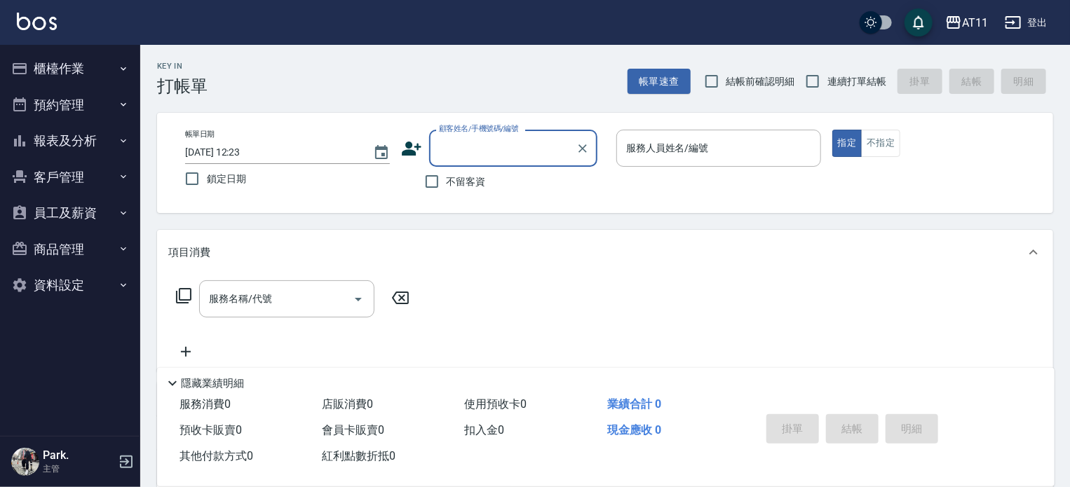
click at [1032, 19] on button "登出" at bounding box center [1026, 23] width 54 height 26
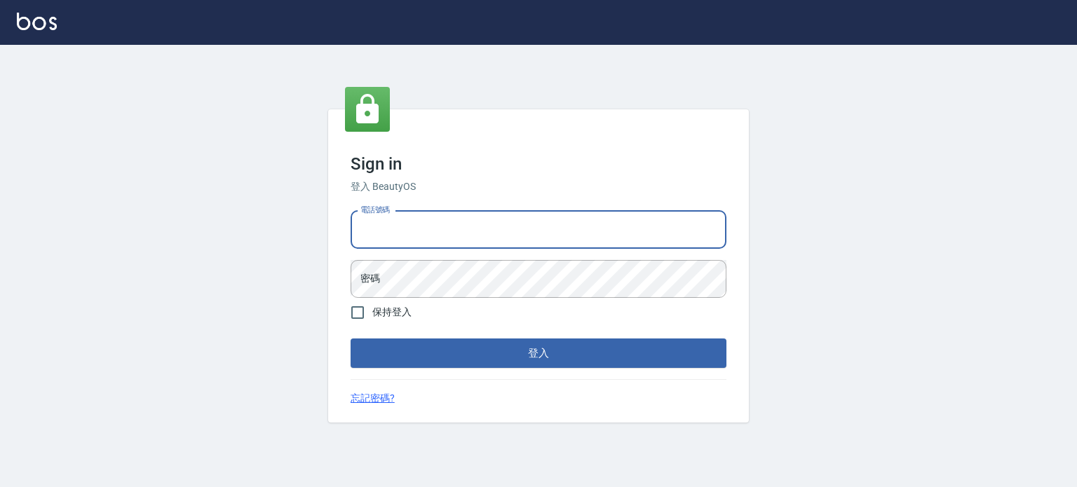
click at [474, 217] on input "電話號碼" at bounding box center [538, 230] width 376 height 38
type input "0987925494"
click at [350, 339] on button "登入" at bounding box center [538, 353] width 376 height 29
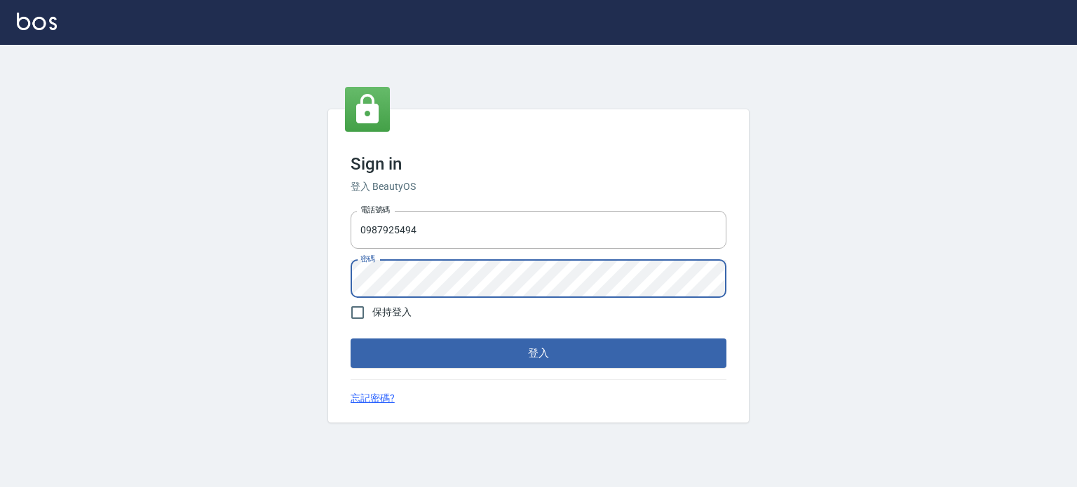
click at [350, 339] on button "登入" at bounding box center [538, 353] width 376 height 29
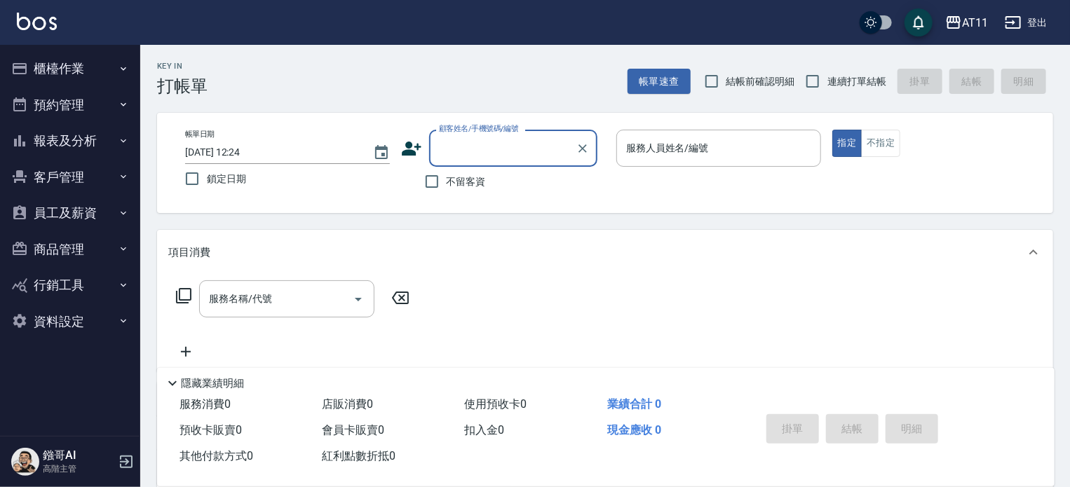
click at [78, 207] on button "員工及薪資" at bounding box center [70, 213] width 129 height 36
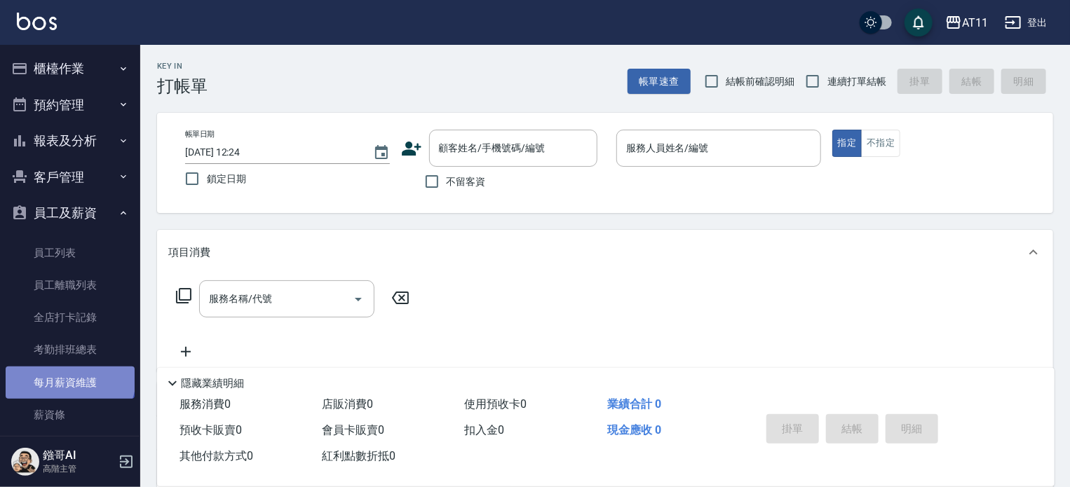
click at [69, 378] on link "每月薪資維護" at bounding box center [70, 383] width 129 height 32
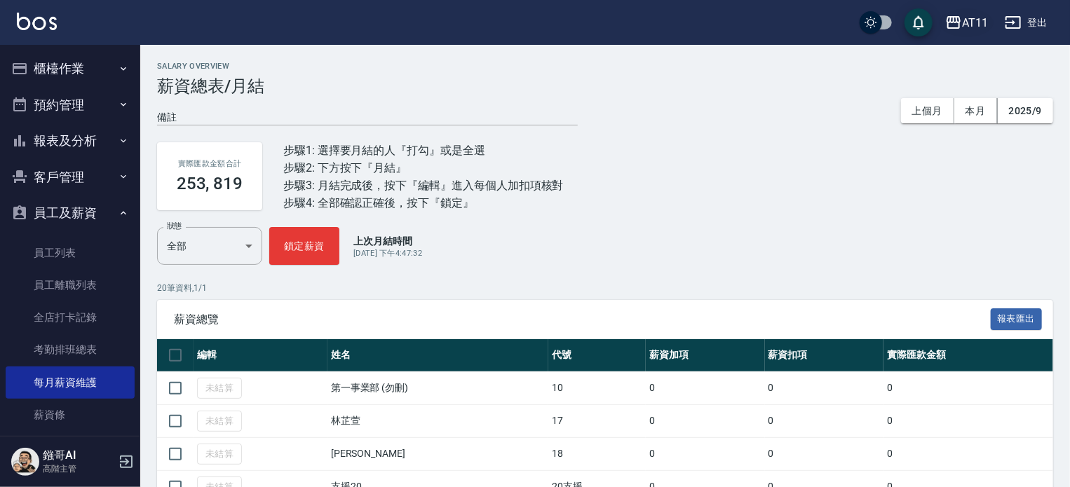
click at [960, 16] on icon "button" at bounding box center [953, 22] width 17 height 17
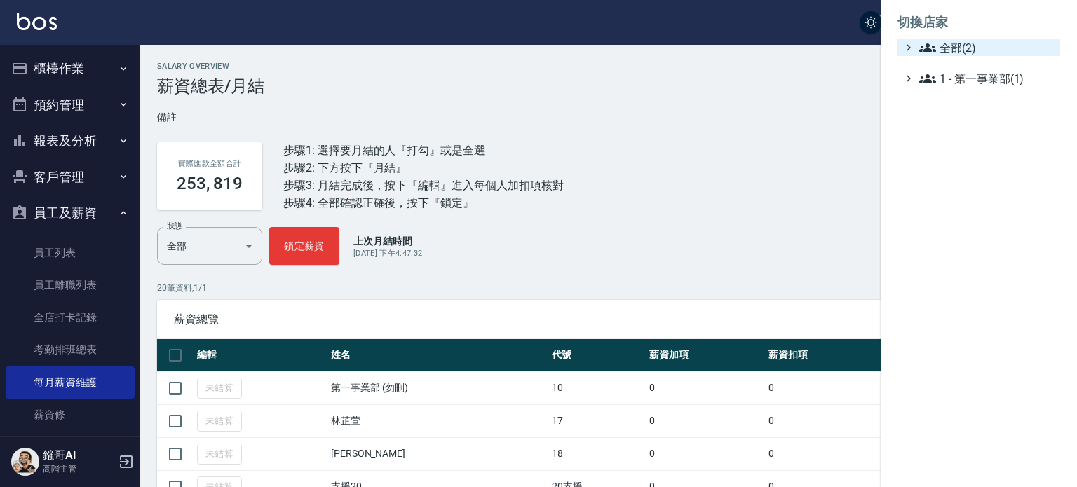
click at [957, 46] on span "全部(2)" at bounding box center [986, 47] width 135 height 17
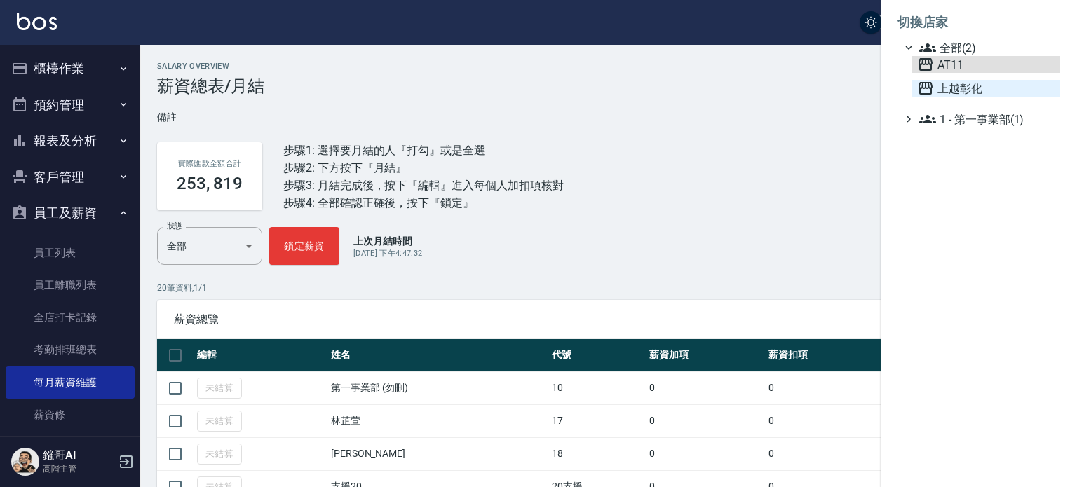
drag, startPoint x: 955, startPoint y: 61, endPoint x: 962, endPoint y: 83, distance: 23.5
click at [962, 79] on div "AT11 上越彰化" at bounding box center [985, 76] width 149 height 41
click at [962, 84] on span "上越彰化" at bounding box center [985, 88] width 137 height 17
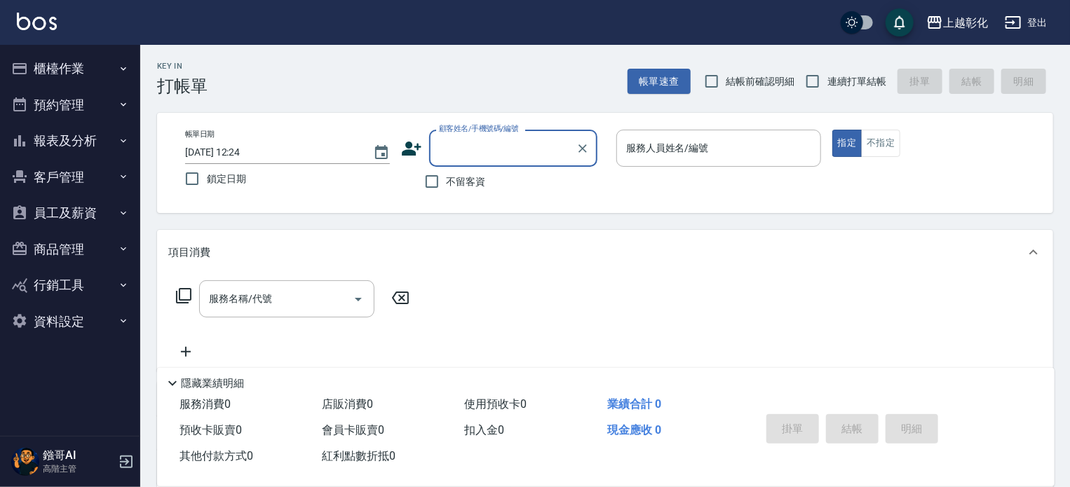
click at [79, 212] on button "員工及薪資" at bounding box center [70, 213] width 129 height 36
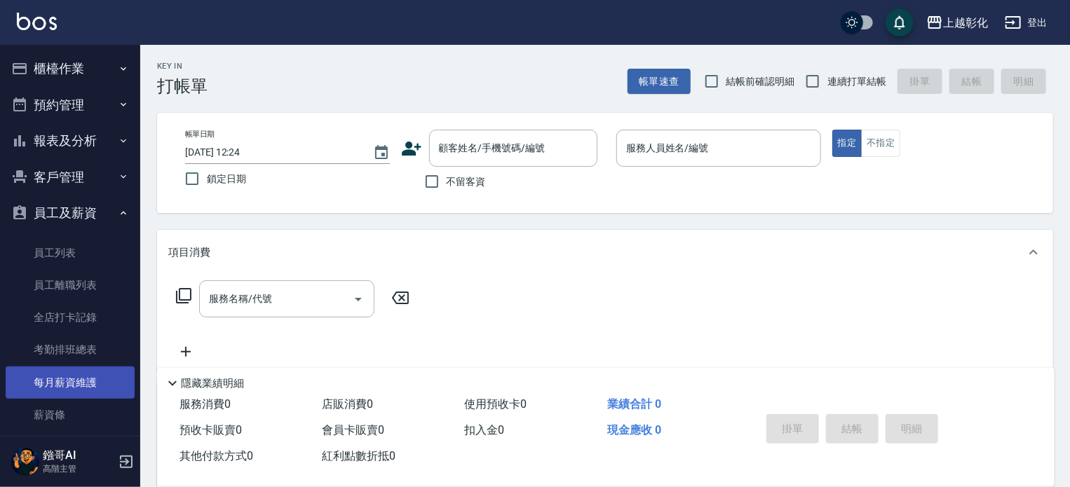
click at [78, 379] on link "每月薪資維護" at bounding box center [70, 383] width 129 height 32
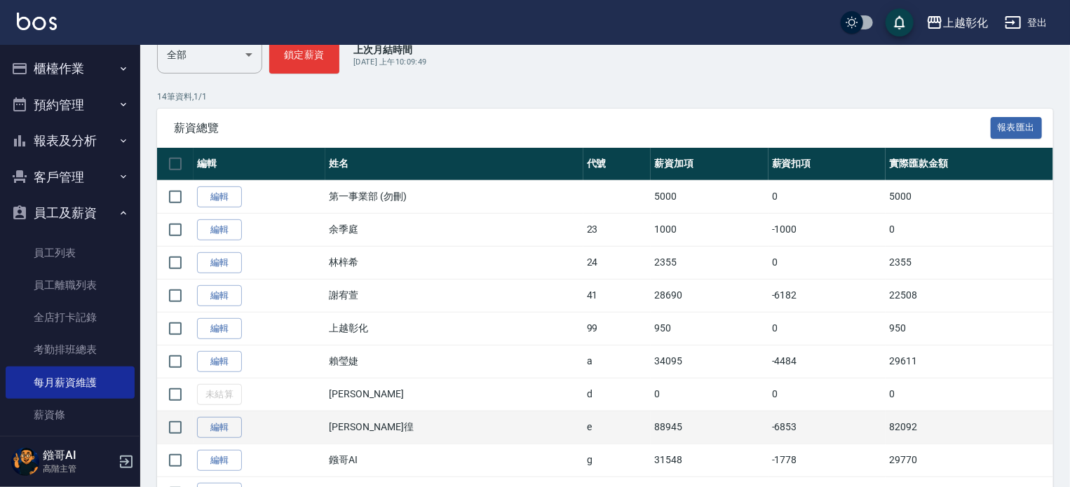
scroll to position [350, 0]
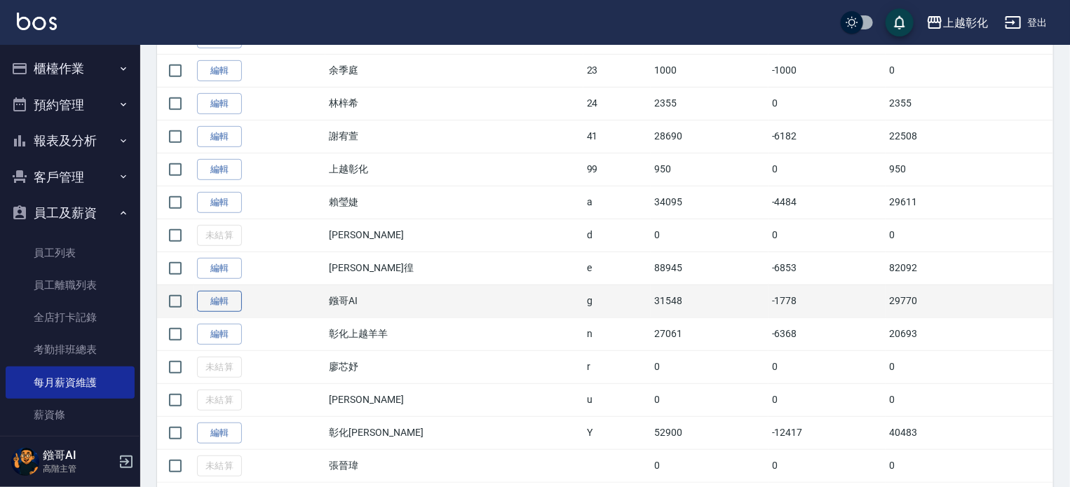
click at [221, 295] on link "編輯" at bounding box center [219, 302] width 45 height 22
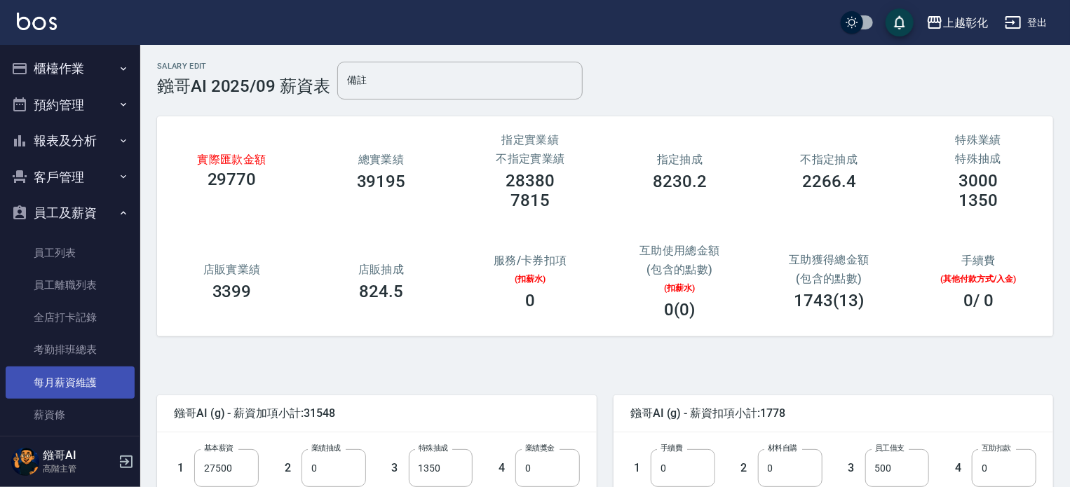
click at [81, 383] on link "每月薪資維護" at bounding box center [70, 383] width 129 height 32
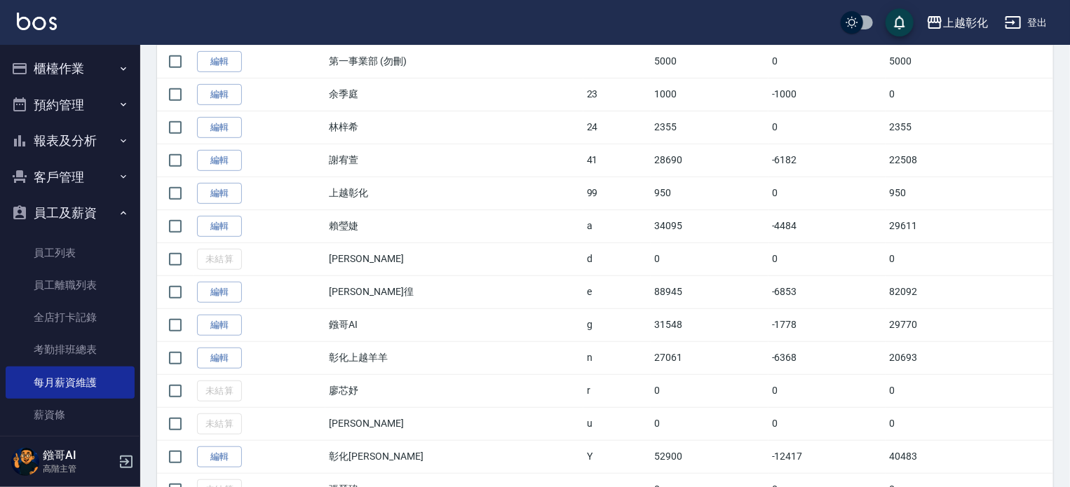
scroll to position [350, 0]
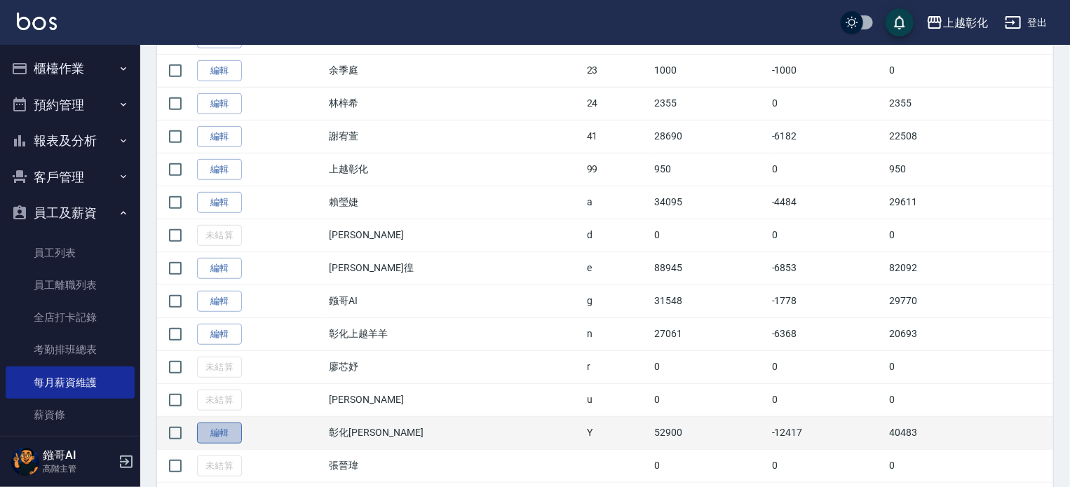
click at [224, 433] on link "編輯" at bounding box center [219, 434] width 45 height 22
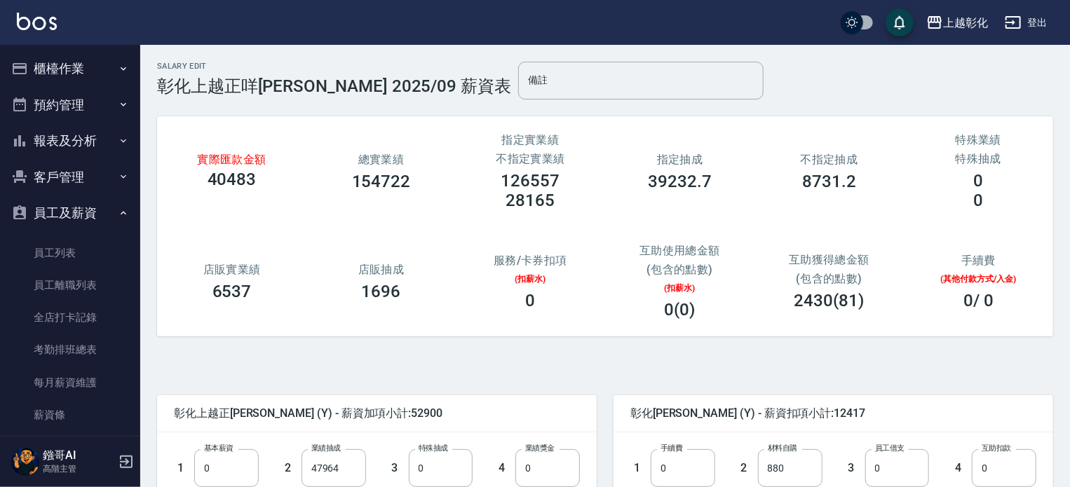
scroll to position [280, 0]
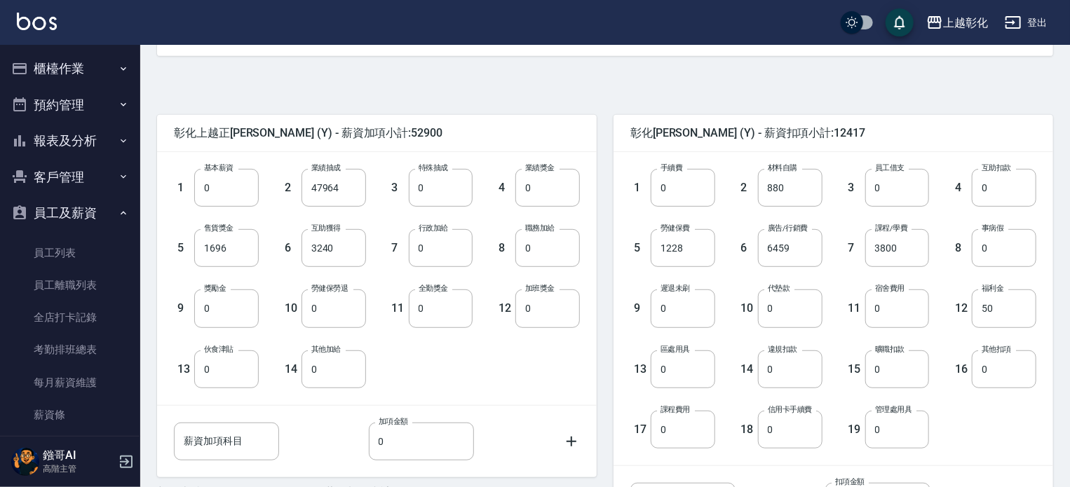
click at [1031, 21] on button "登出" at bounding box center [1026, 23] width 54 height 26
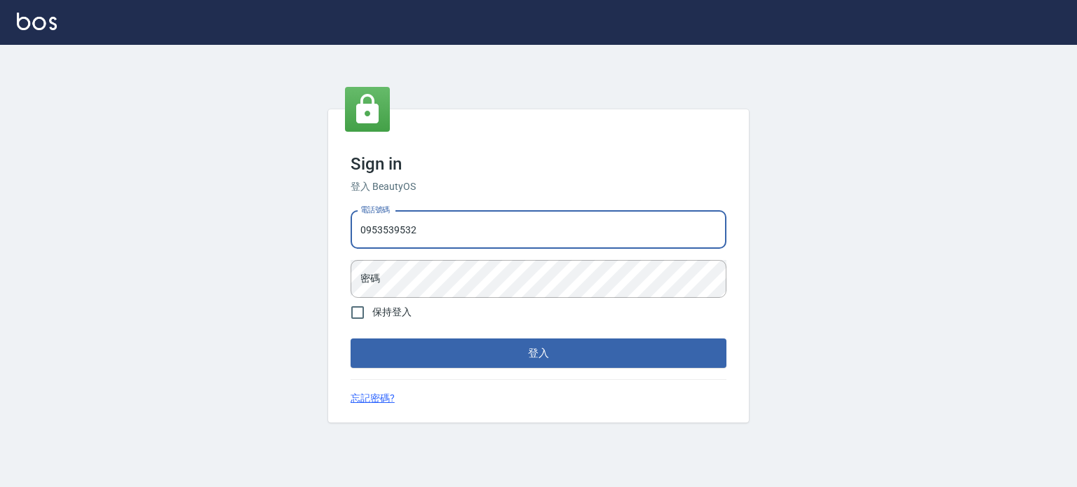
type input "0953539532"
click at [350, 339] on button "登入" at bounding box center [538, 353] width 376 height 29
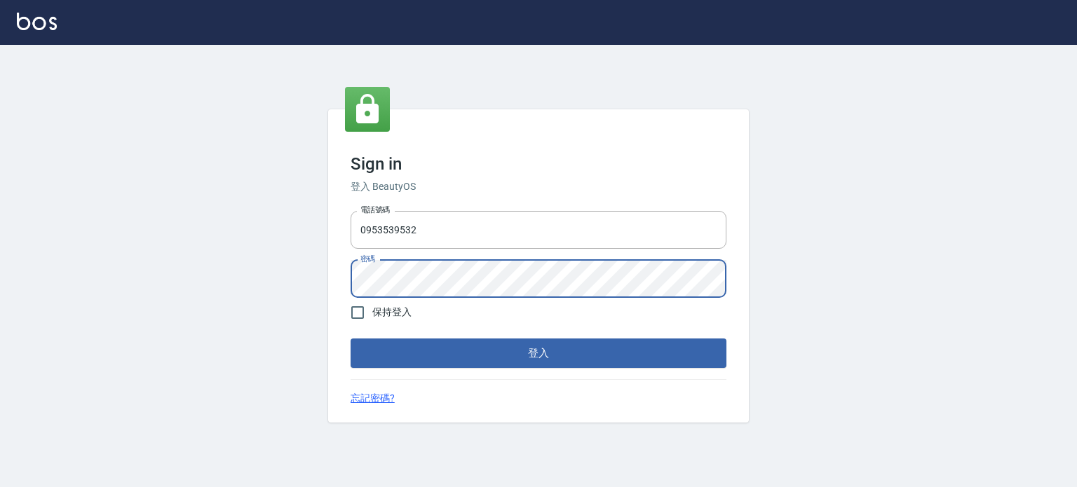
click at [350, 339] on button "登入" at bounding box center [538, 353] width 376 height 29
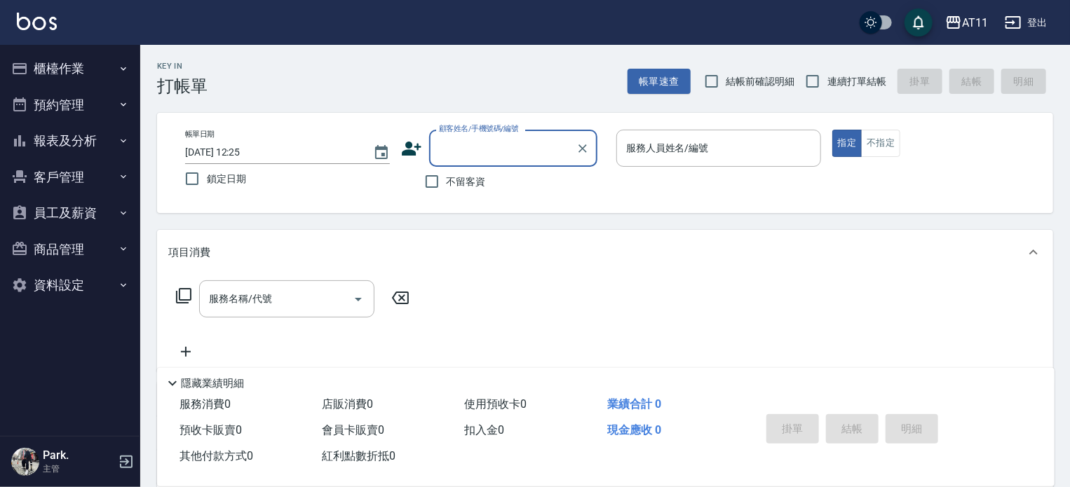
click at [83, 141] on button "報表及分析" at bounding box center [70, 141] width 129 height 36
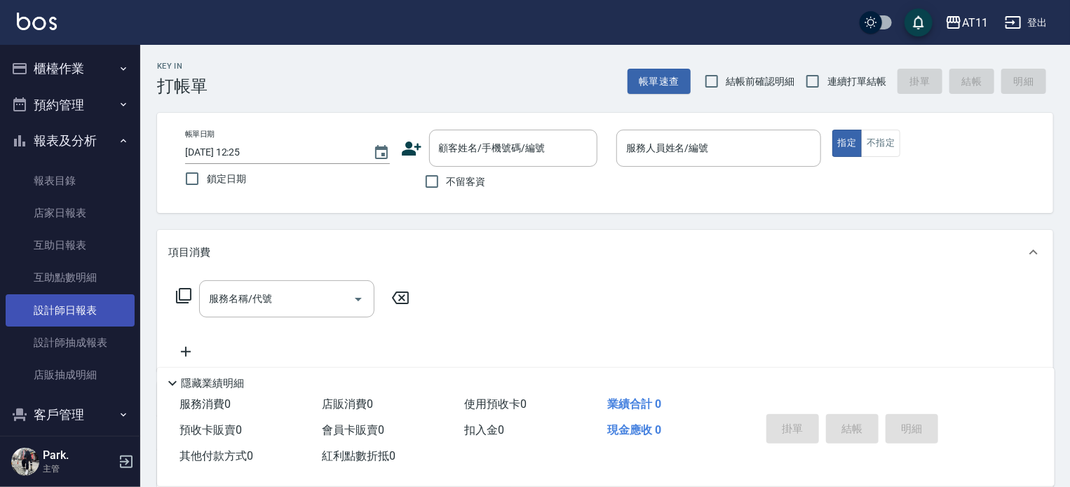
click at [67, 321] on link "設計師日報表" at bounding box center [70, 310] width 129 height 32
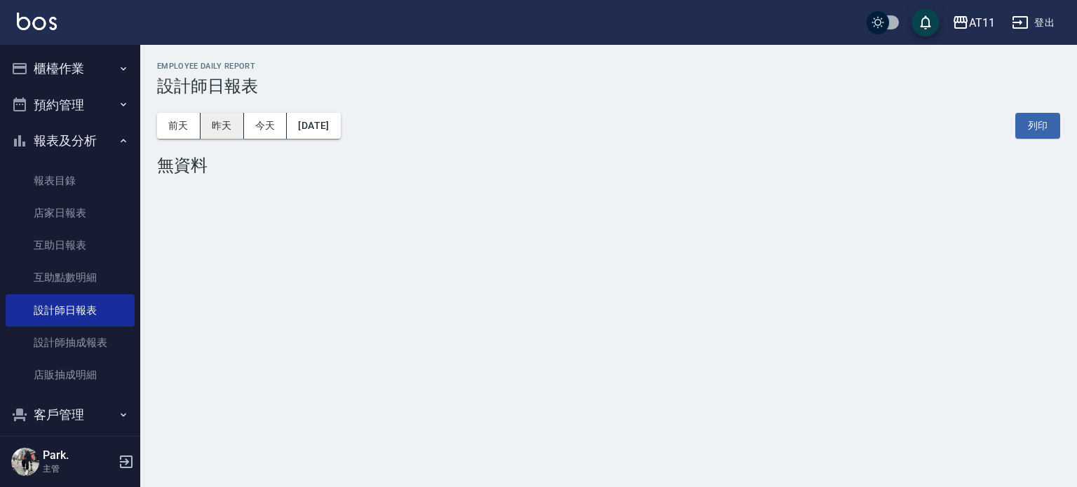
click at [215, 124] on button "昨天" at bounding box center [221, 126] width 43 height 26
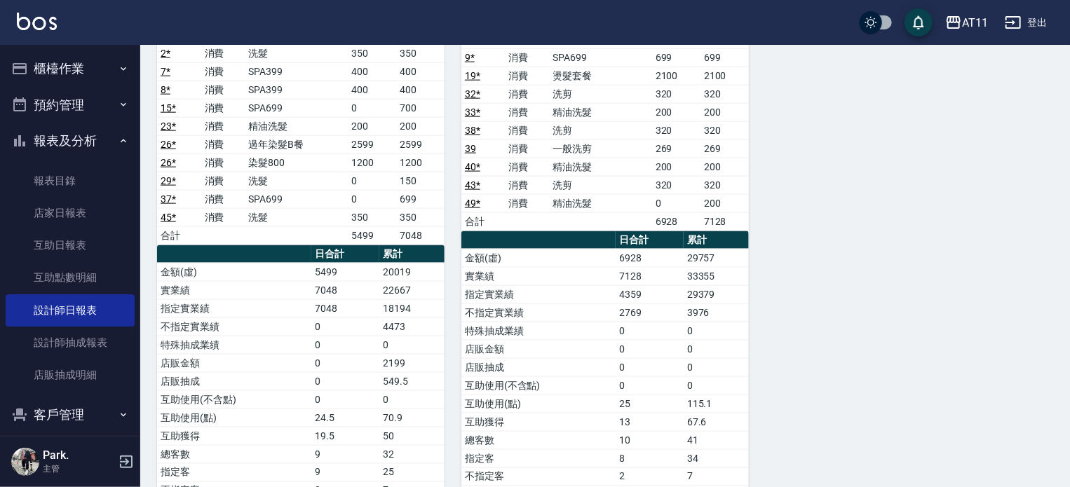
scroll to position [882, 0]
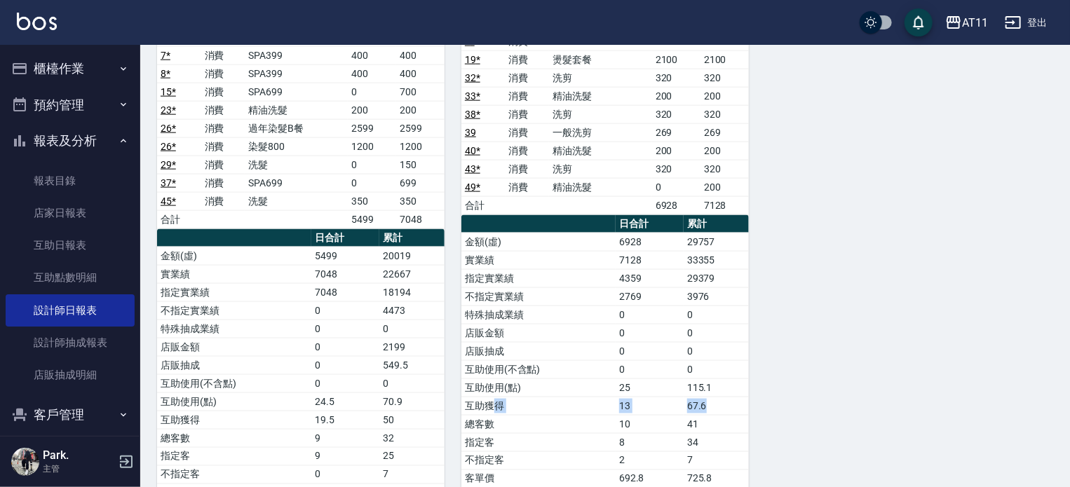
drag, startPoint x: 496, startPoint y: 382, endPoint x: 709, endPoint y: 386, distance: 213.1
click at [709, 397] on tr "互助獲得 13 67.6" at bounding box center [604, 406] width 287 height 18
click at [709, 397] on td "67.6" at bounding box center [715, 406] width 65 height 18
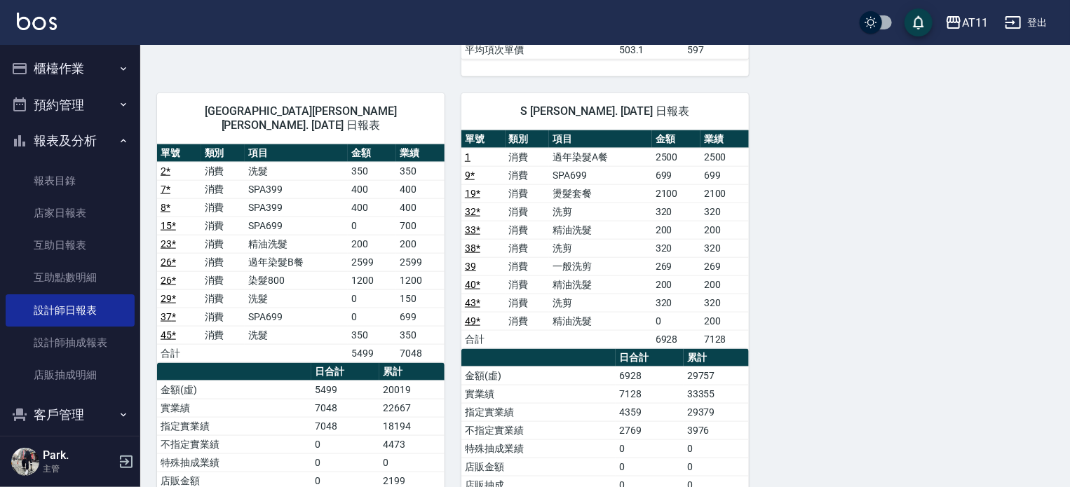
scroll to position [742, 0]
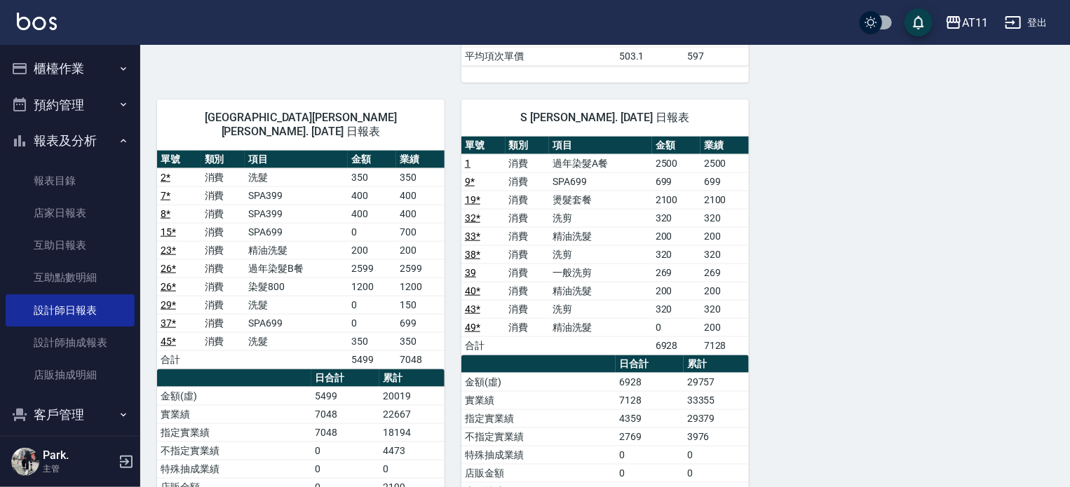
click at [468, 158] on link "1" at bounding box center [468, 163] width 6 height 11
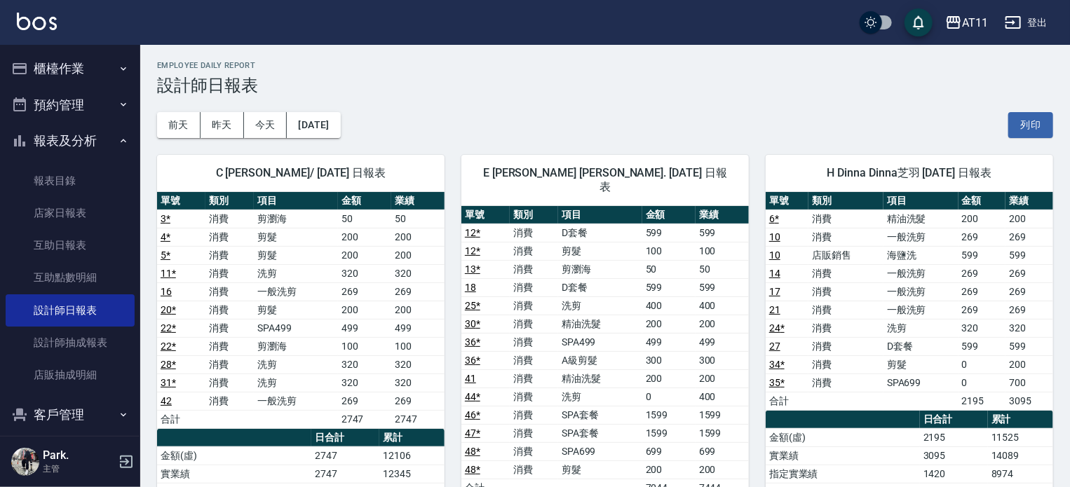
scroll to position [0, 0]
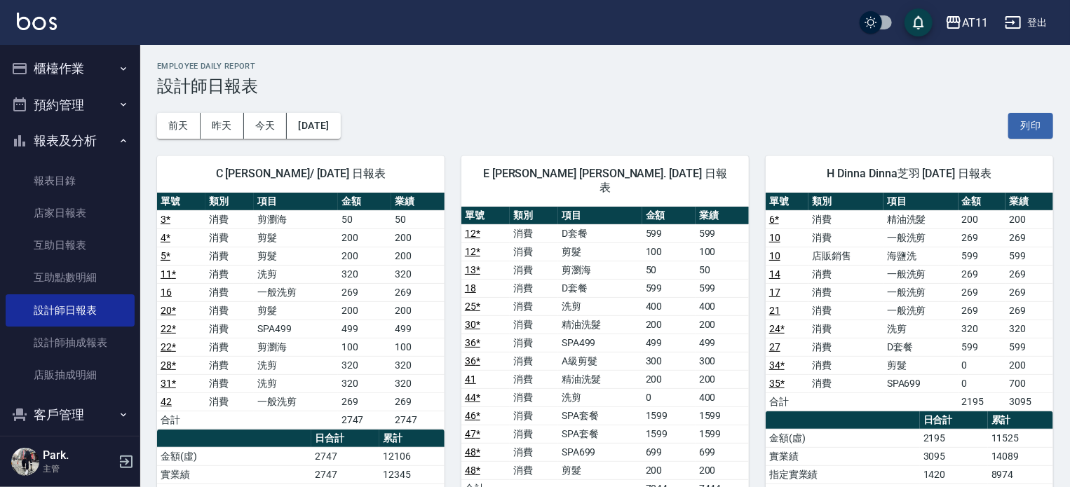
click at [53, 65] on button "櫃檯作業" at bounding box center [70, 68] width 129 height 36
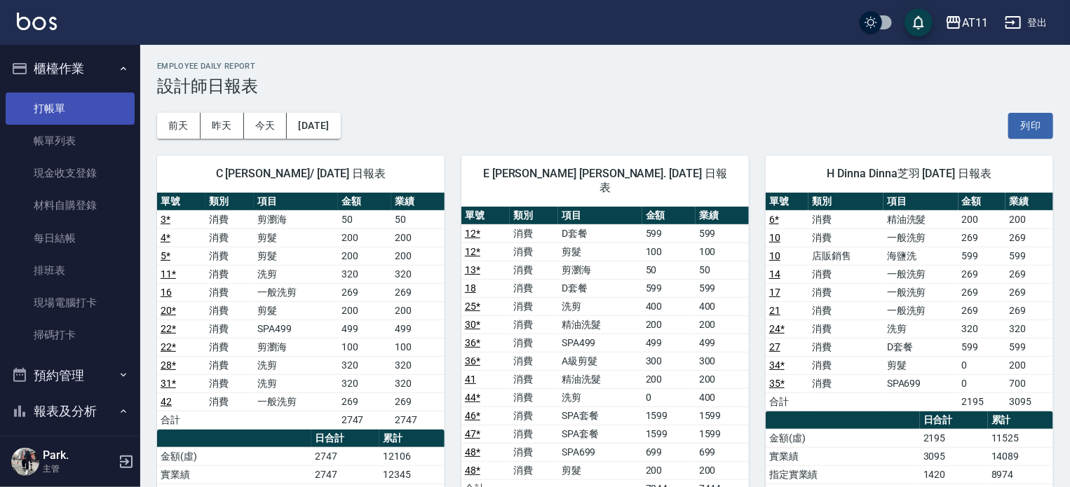
click at [62, 100] on link "打帳單" at bounding box center [70, 109] width 129 height 32
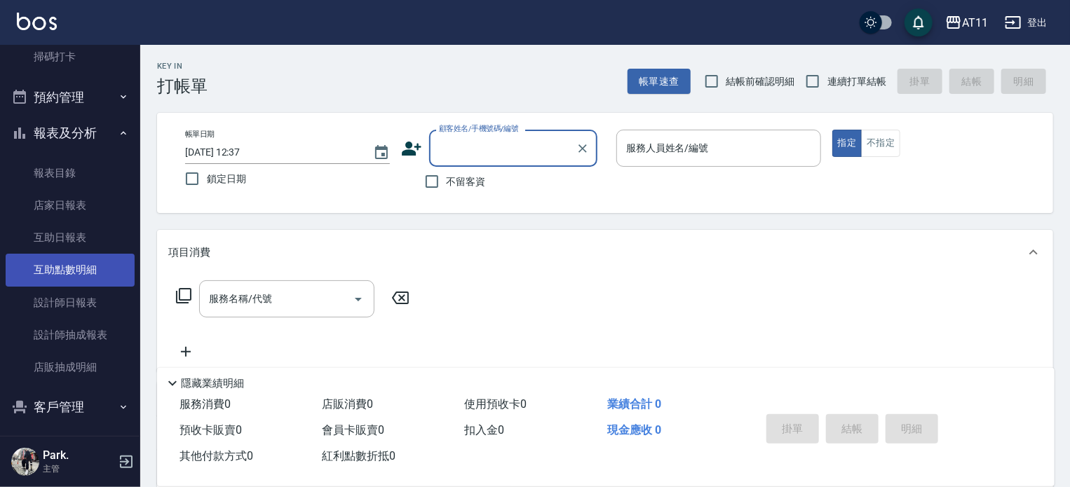
scroll to position [280, 0]
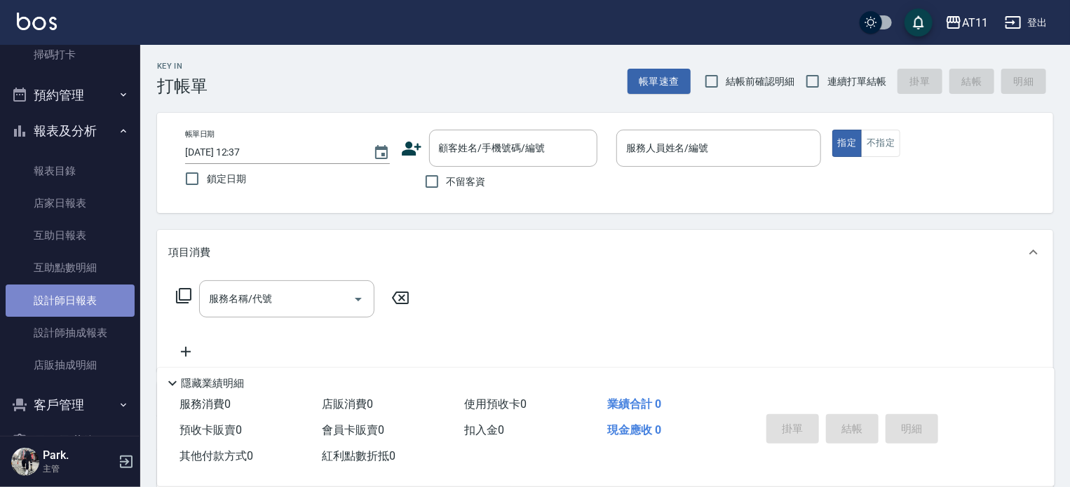
click at [86, 307] on link "設計師日報表" at bounding box center [70, 301] width 129 height 32
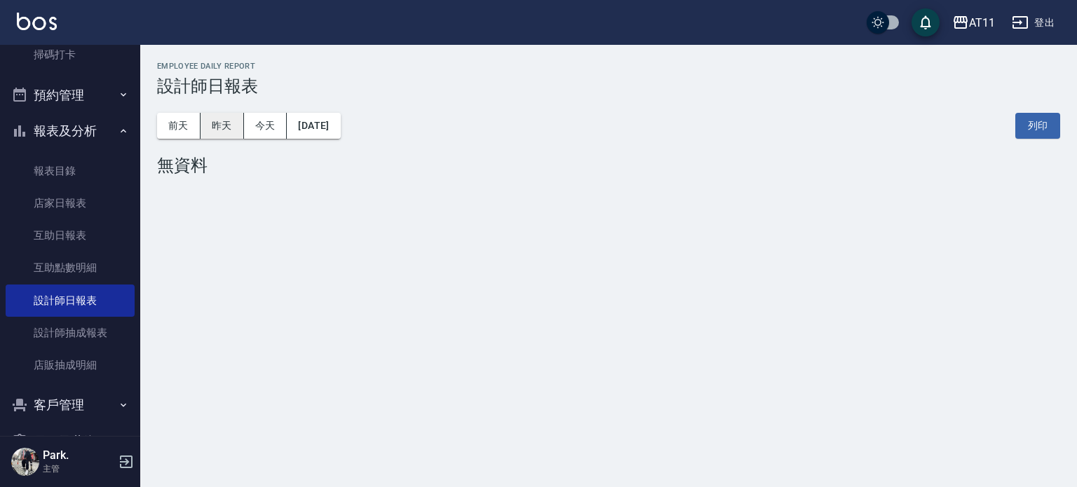
click at [221, 123] on button "昨天" at bounding box center [221, 126] width 43 height 26
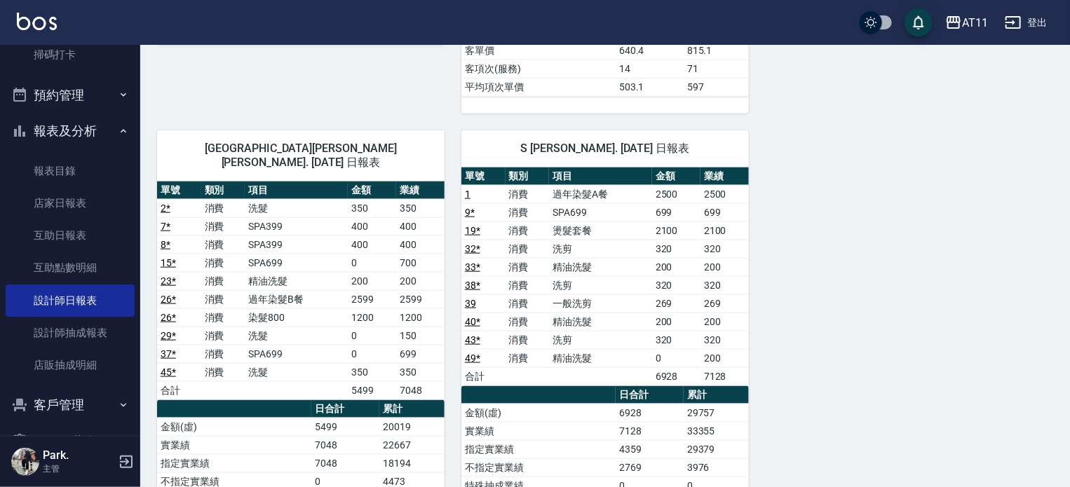
scroll to position [771, 0]
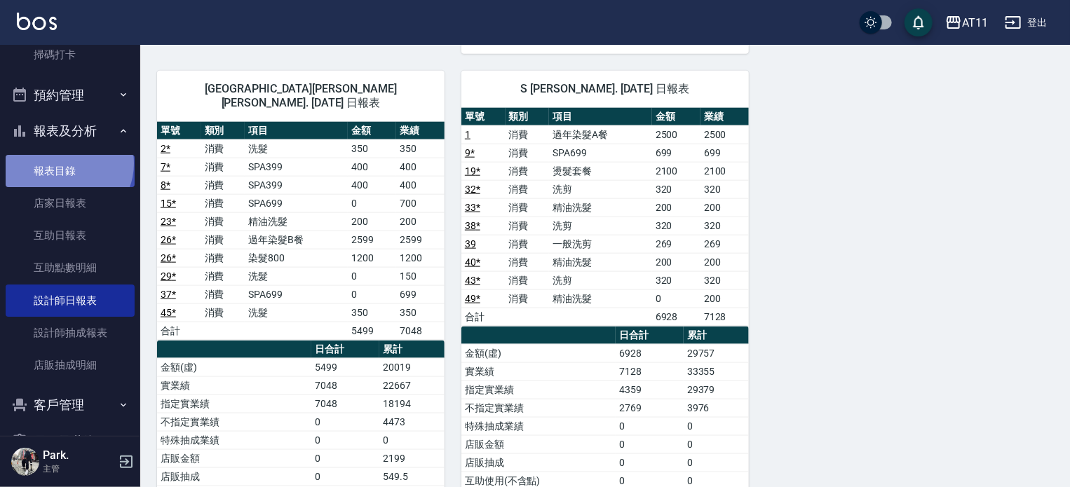
click at [67, 163] on link "報表目錄" at bounding box center [70, 171] width 129 height 32
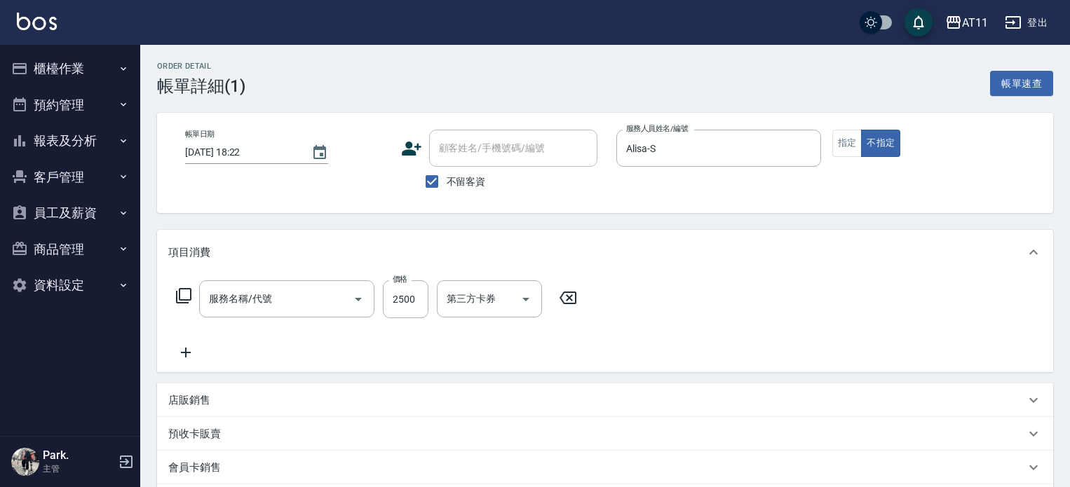
type input "過年染髮A餐(813)"
